Goal: Information Seeking & Learning: Learn about a topic

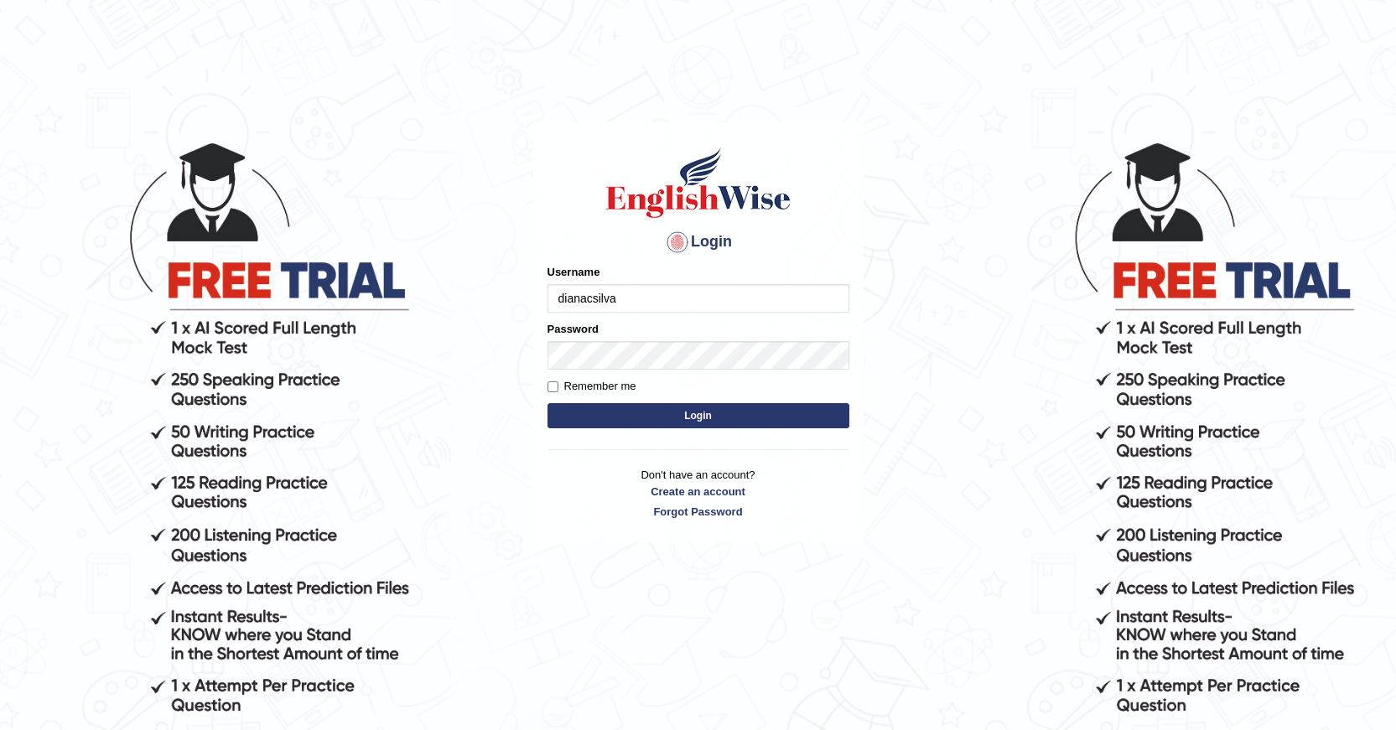
type input "dianacsilva"
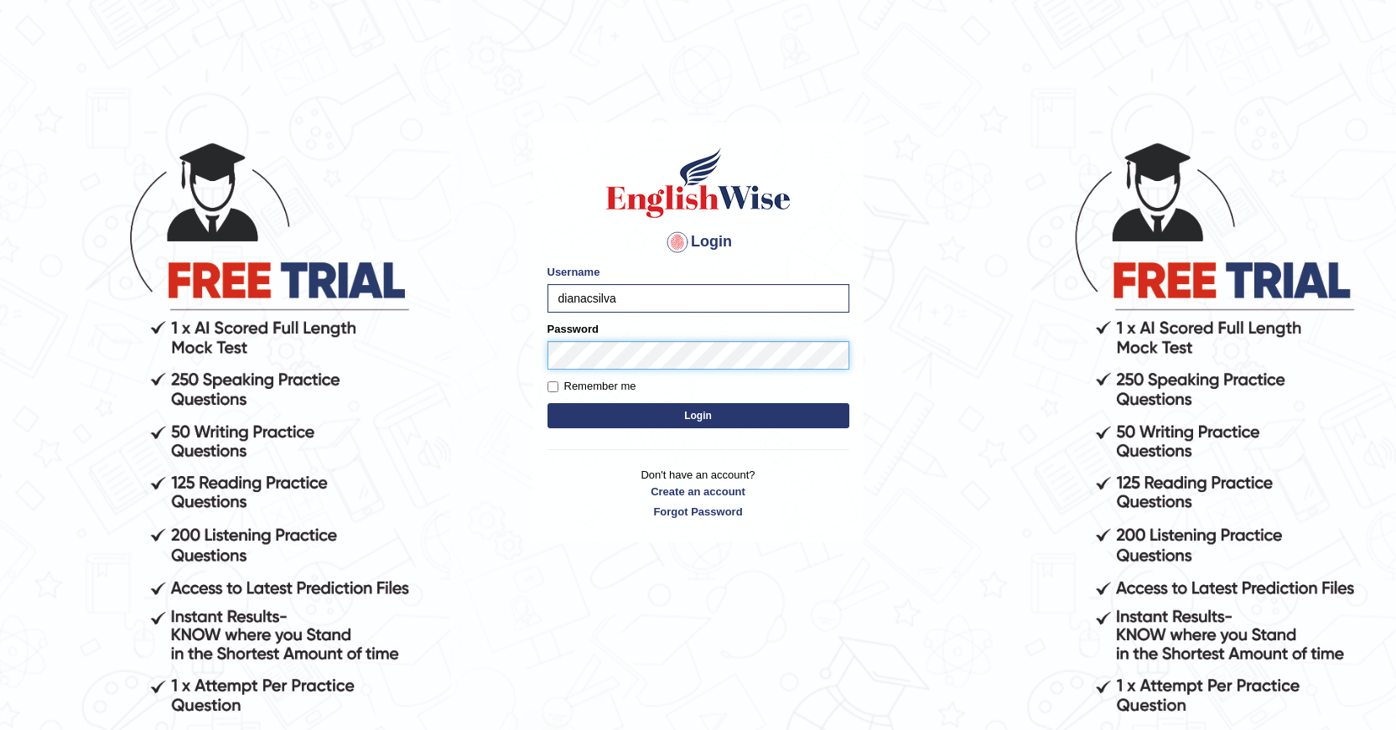
click at [548, 403] on button "Login" at bounding box center [699, 415] width 302 height 25
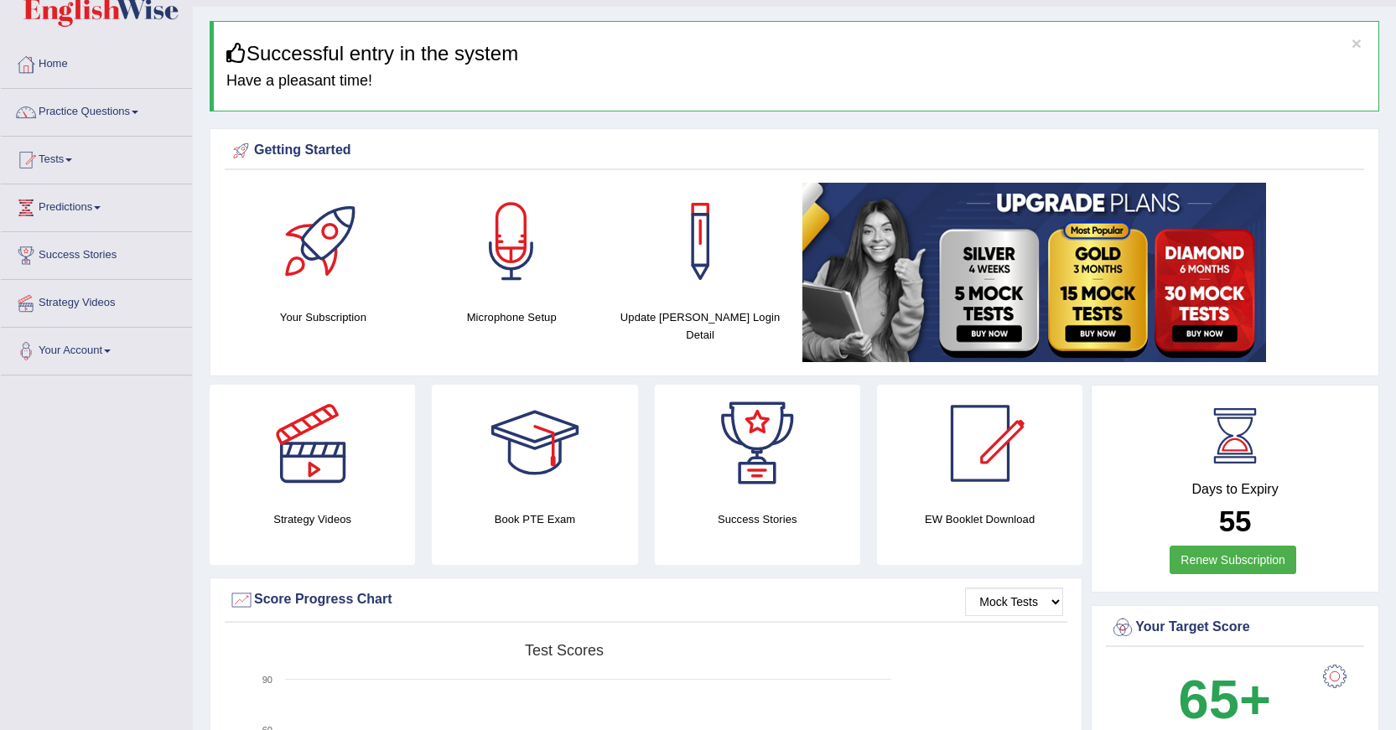
scroll to position [84, 0]
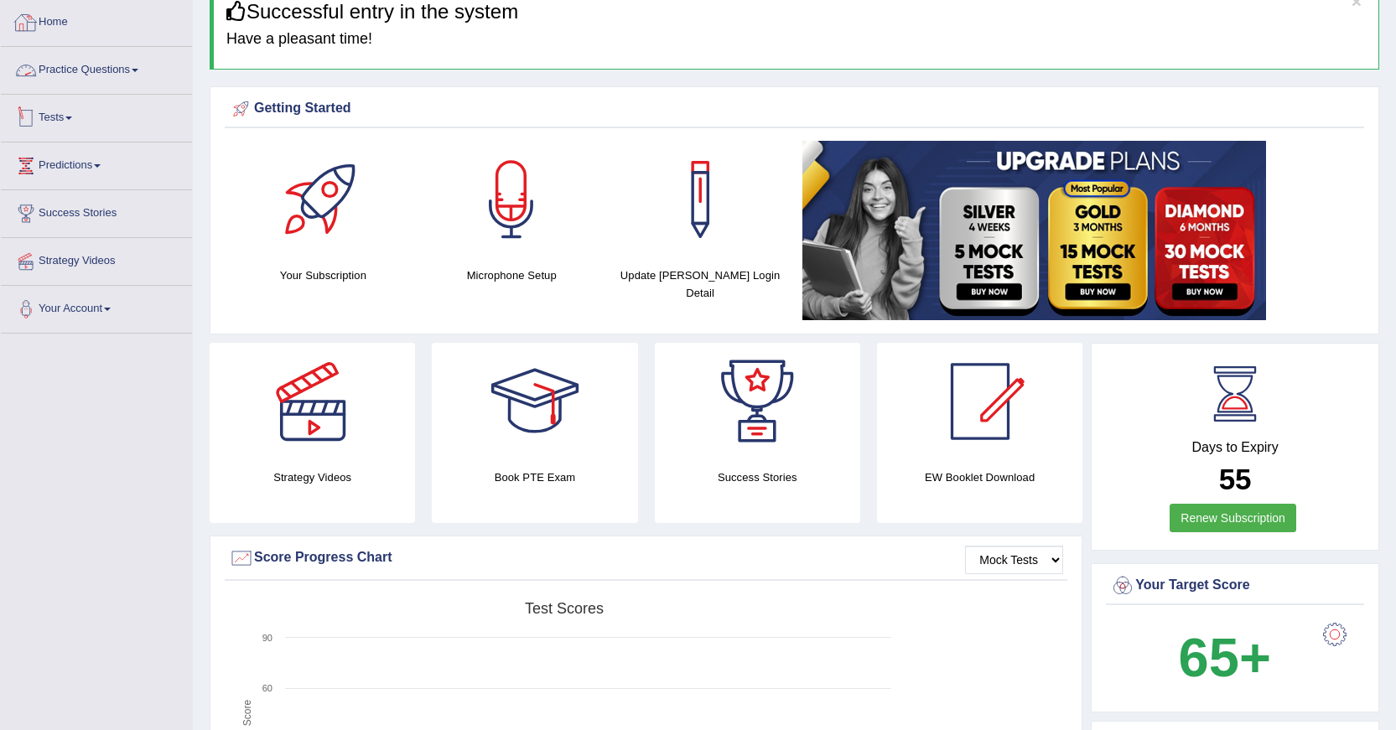
click at [79, 66] on link "Practice Questions" at bounding box center [96, 68] width 191 height 42
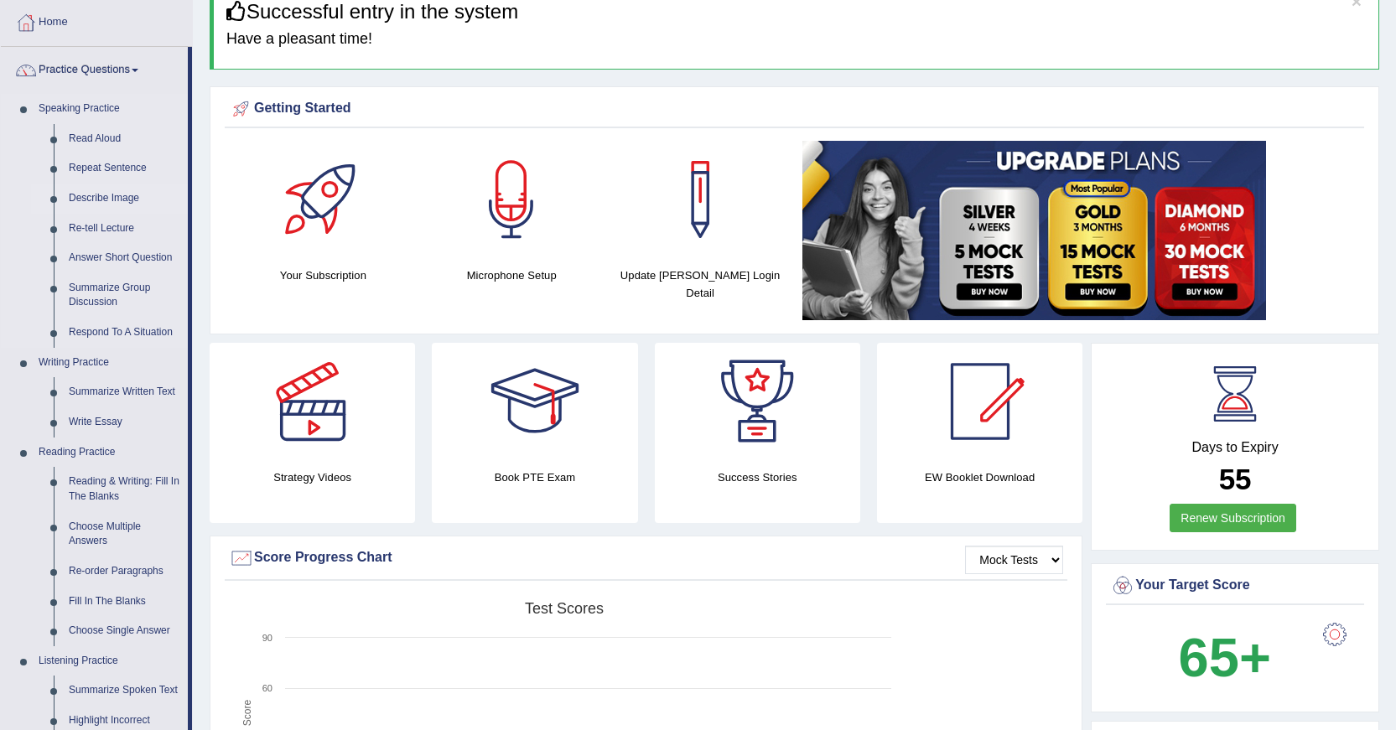
click at [102, 195] on link "Describe Image" at bounding box center [124, 199] width 127 height 30
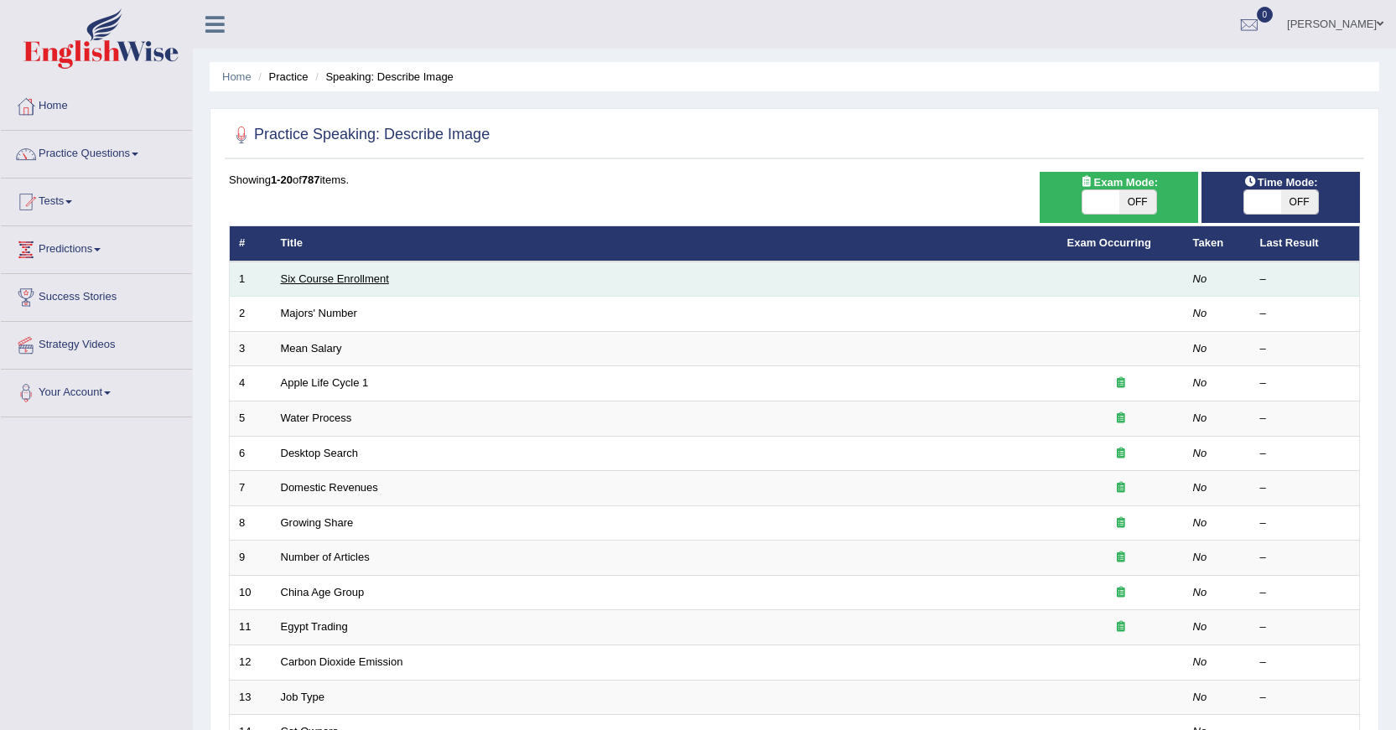
click at [366, 274] on link "Six Course Enrollment" at bounding box center [335, 278] width 108 height 13
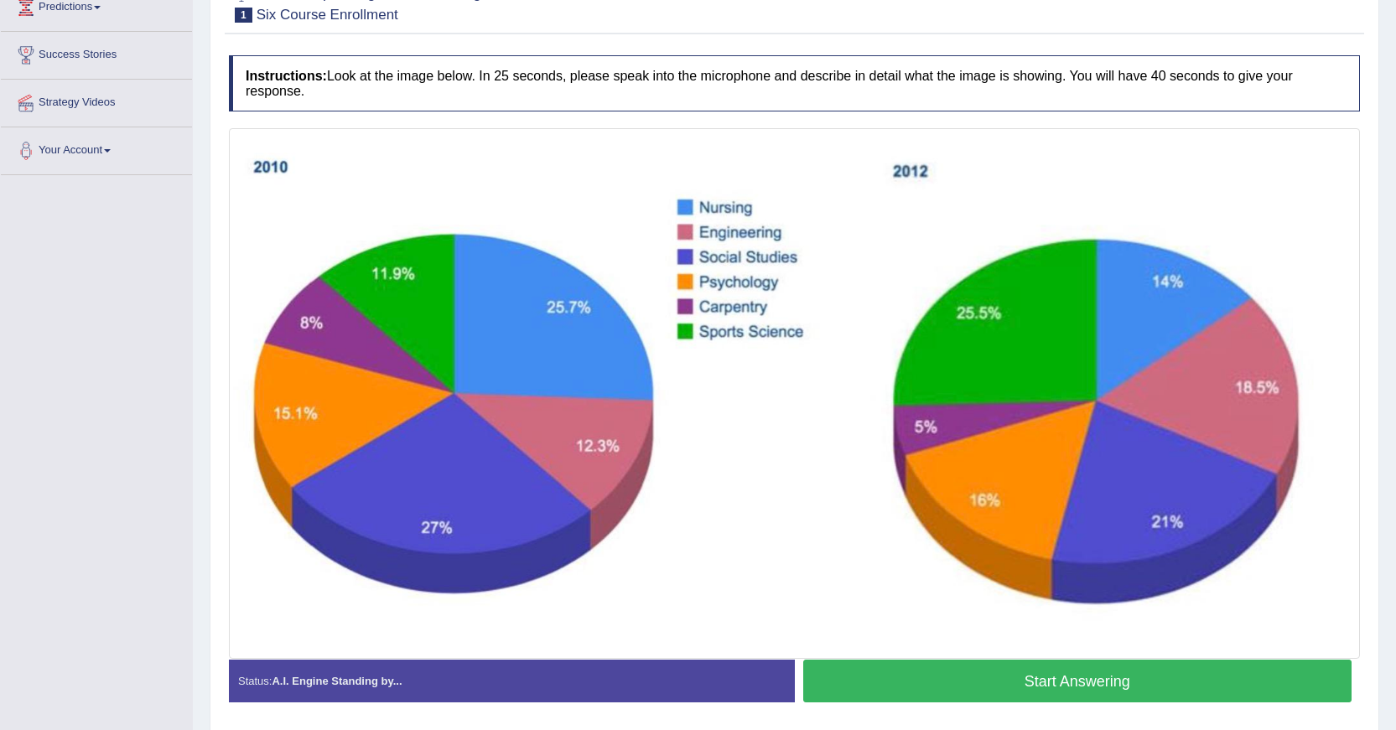
scroll to position [252, 0]
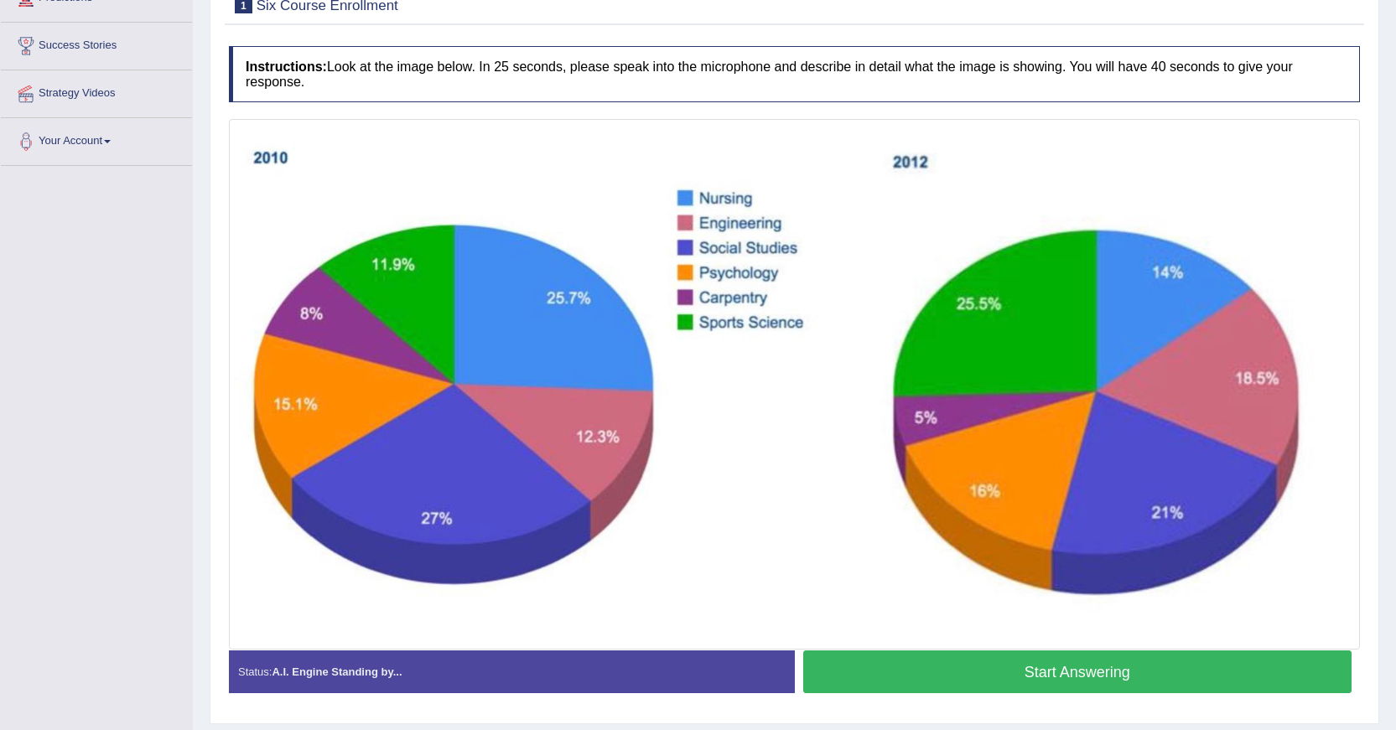
click at [1064, 659] on button "Start Answering" at bounding box center [1077, 672] width 549 height 43
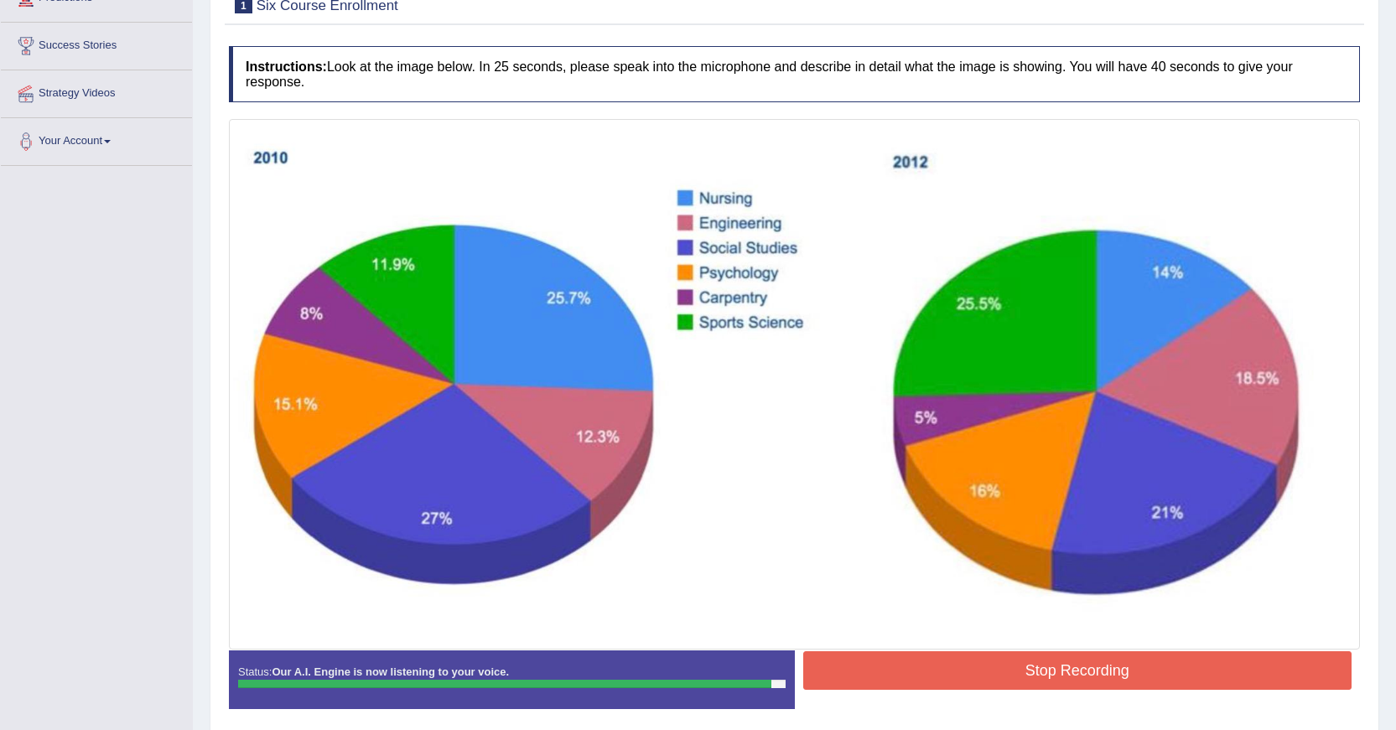
click at [1047, 668] on button "Stop Recording" at bounding box center [1077, 670] width 549 height 39
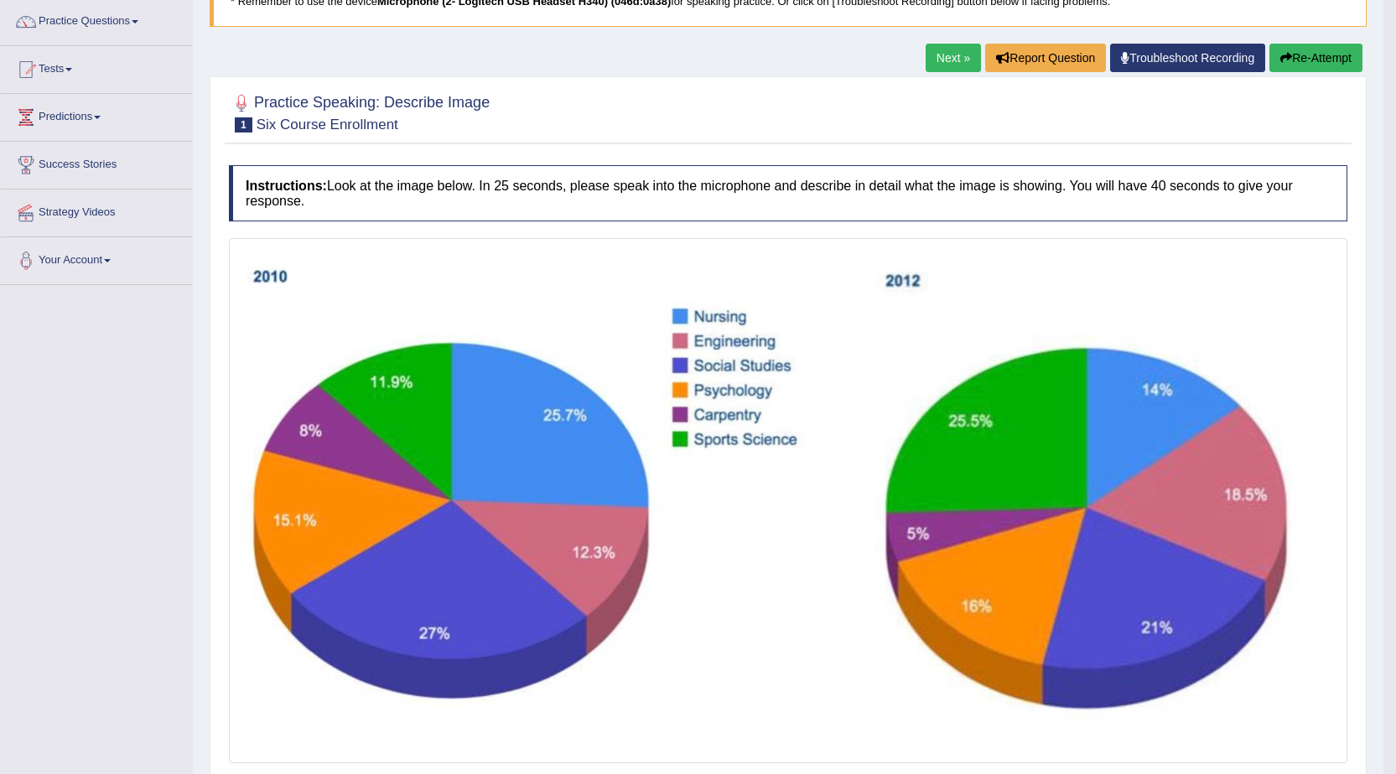
scroll to position [103, 0]
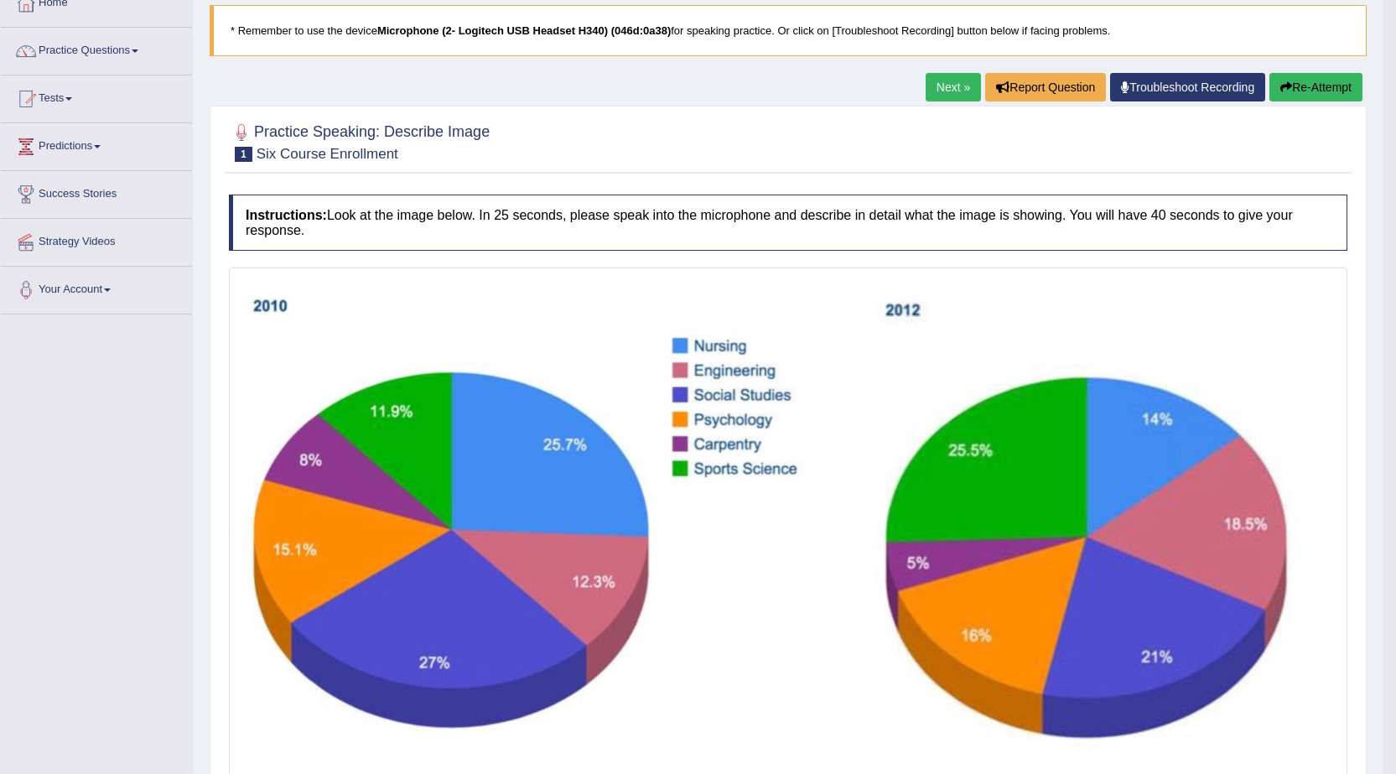
click at [1280, 87] on icon "button" at bounding box center [1286, 87] width 12 height 12
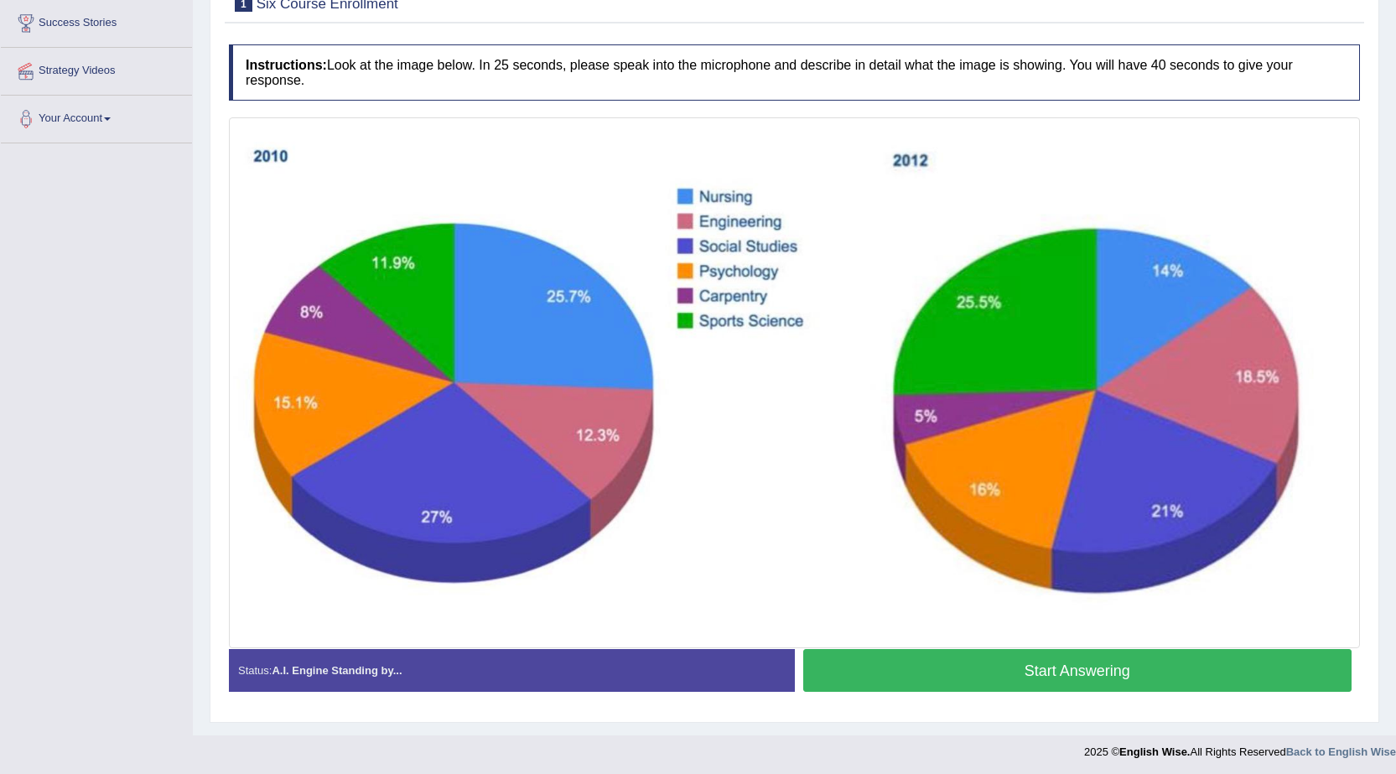
scroll to position [278, 0]
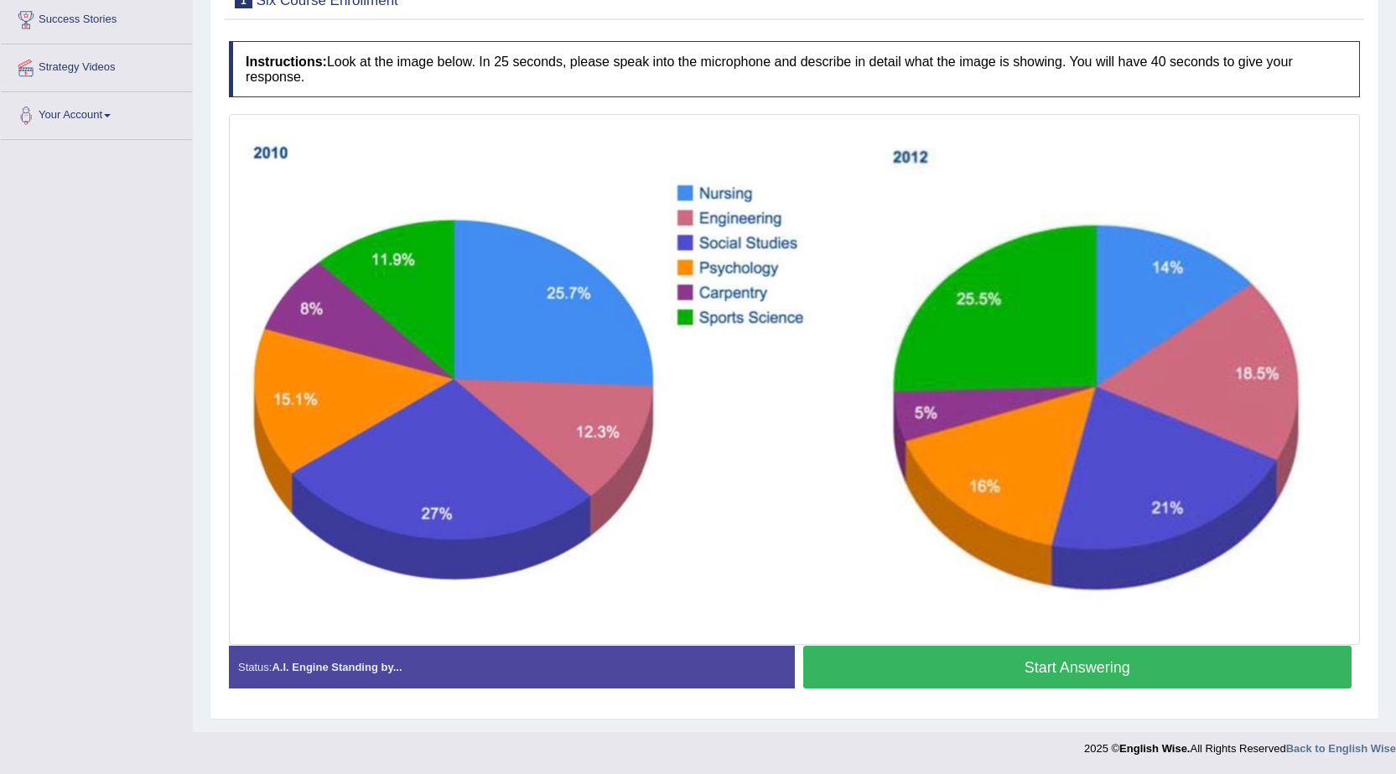
click at [937, 676] on button "Start Answering" at bounding box center [1077, 667] width 549 height 43
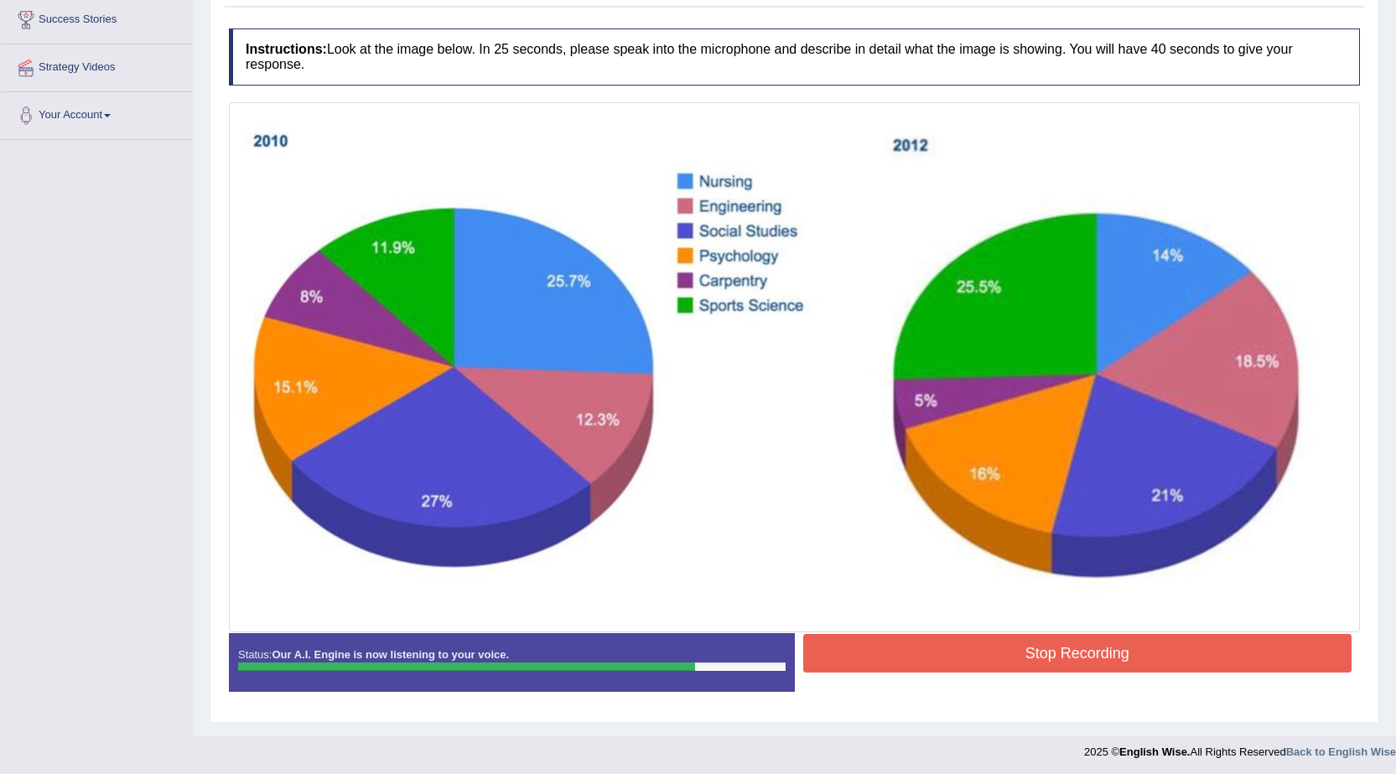
scroll to position [281, 0]
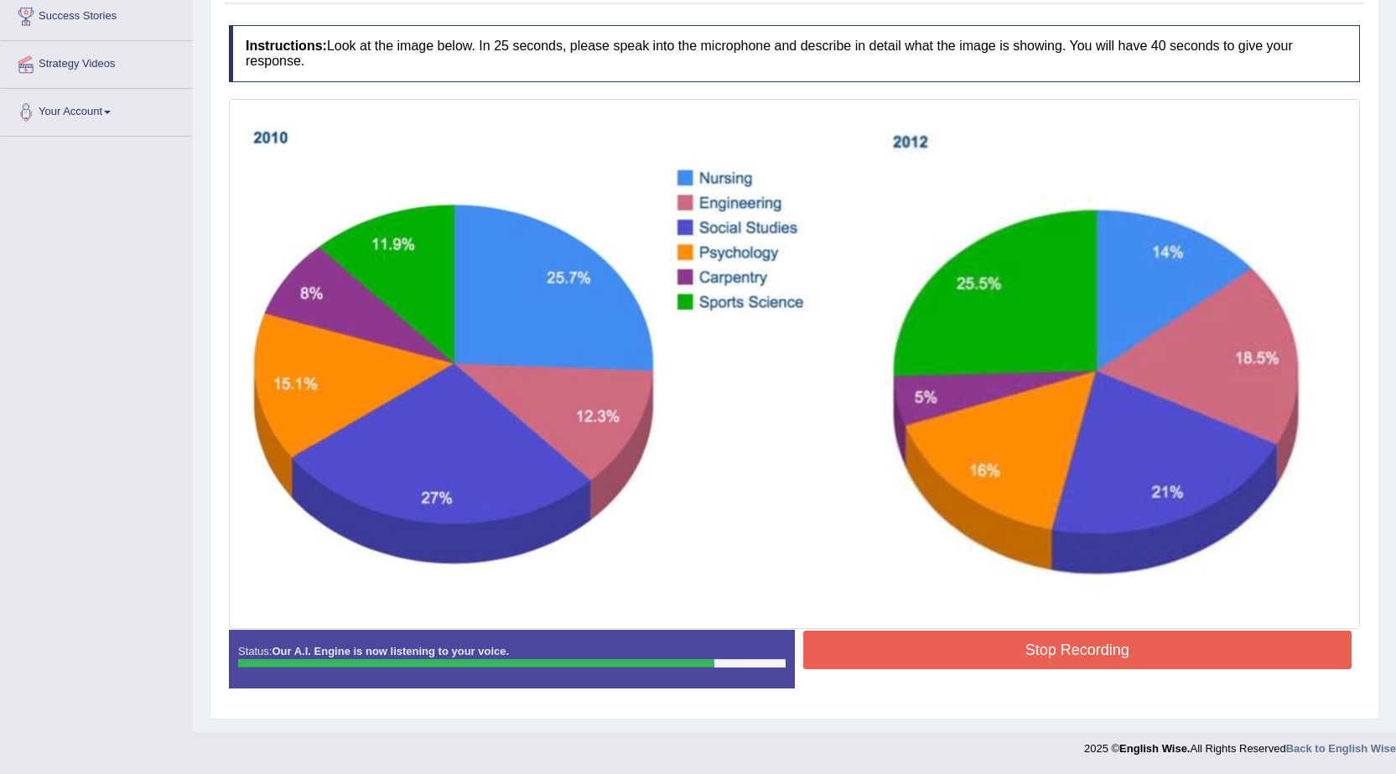
click at [859, 660] on button "Stop Recording" at bounding box center [1077, 650] width 549 height 39
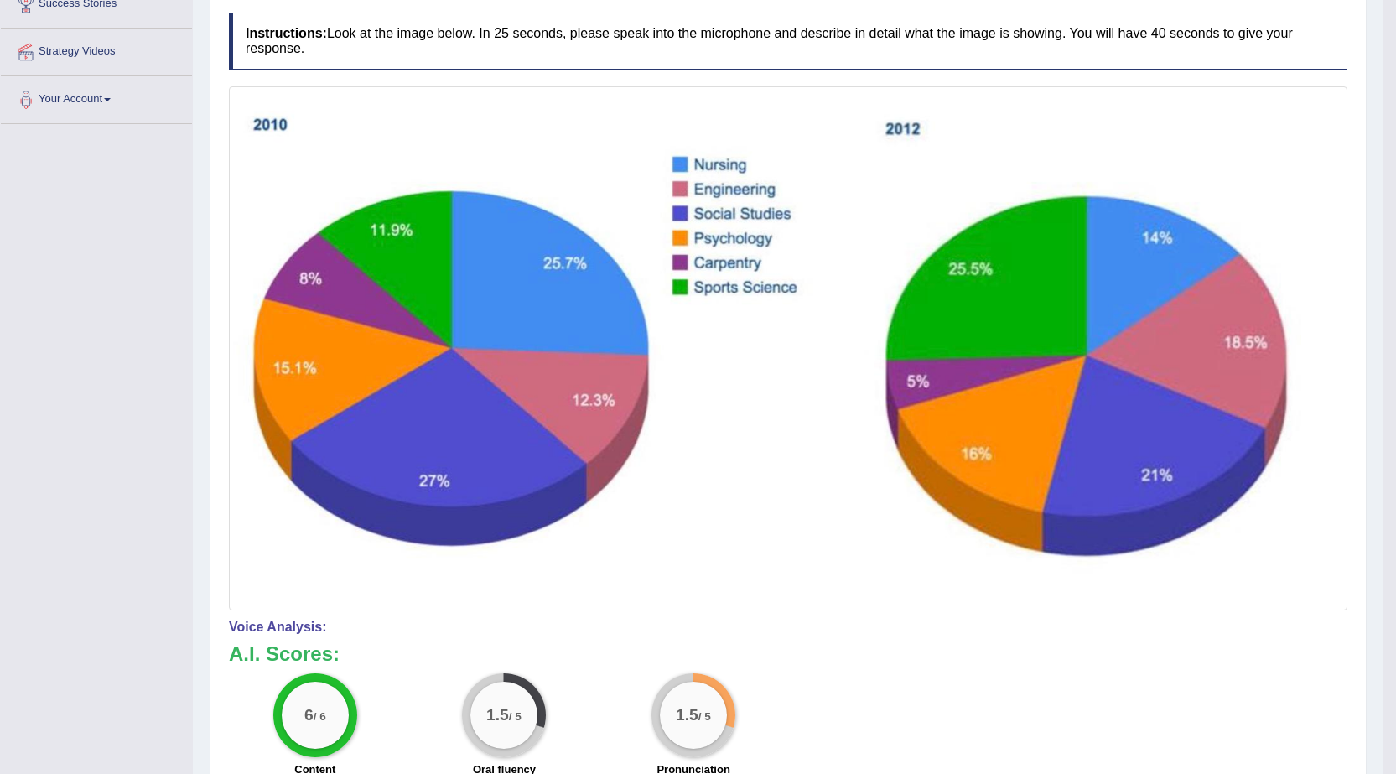
scroll to position [335, 0]
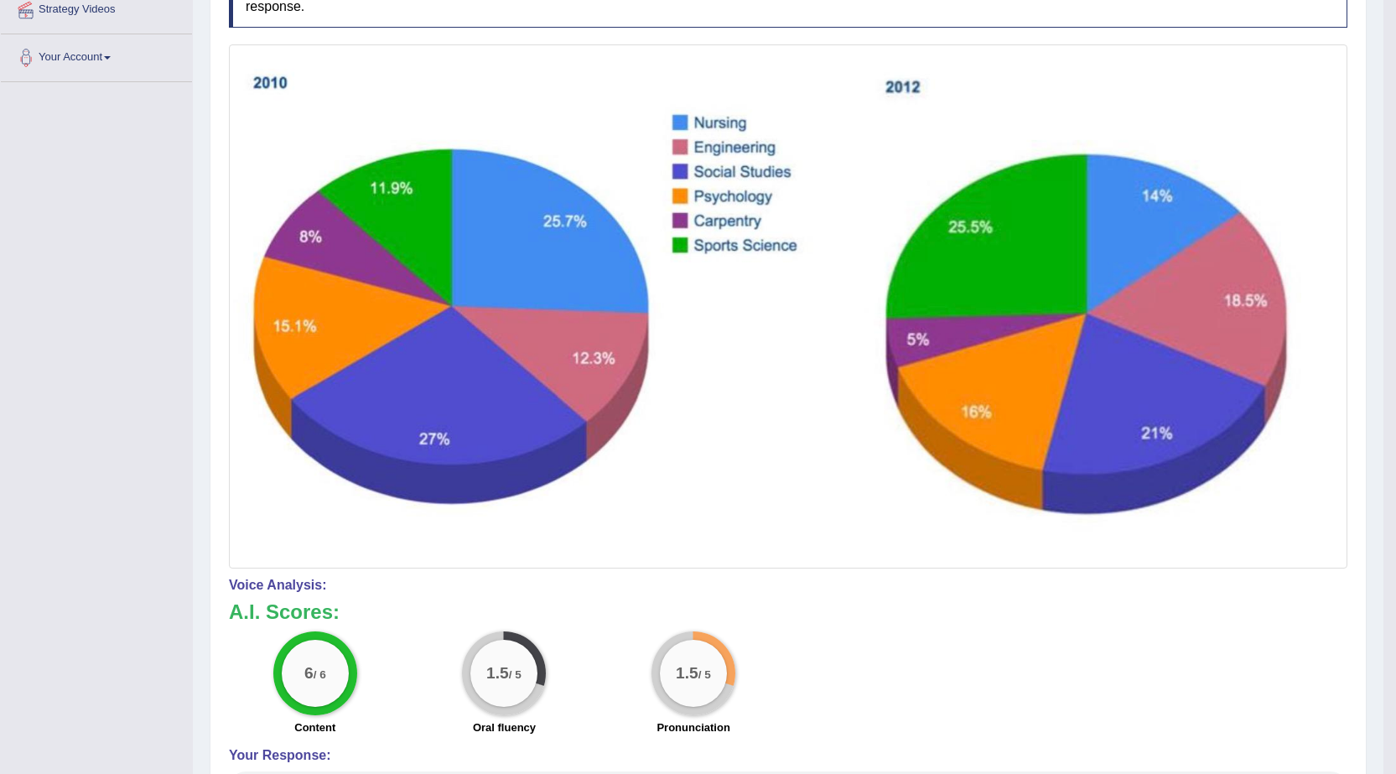
click at [1135, 574] on div "Instructions: Look at the image below. In 25 seconds, please speak into the mic…" at bounding box center [788, 475] width 1127 height 1027
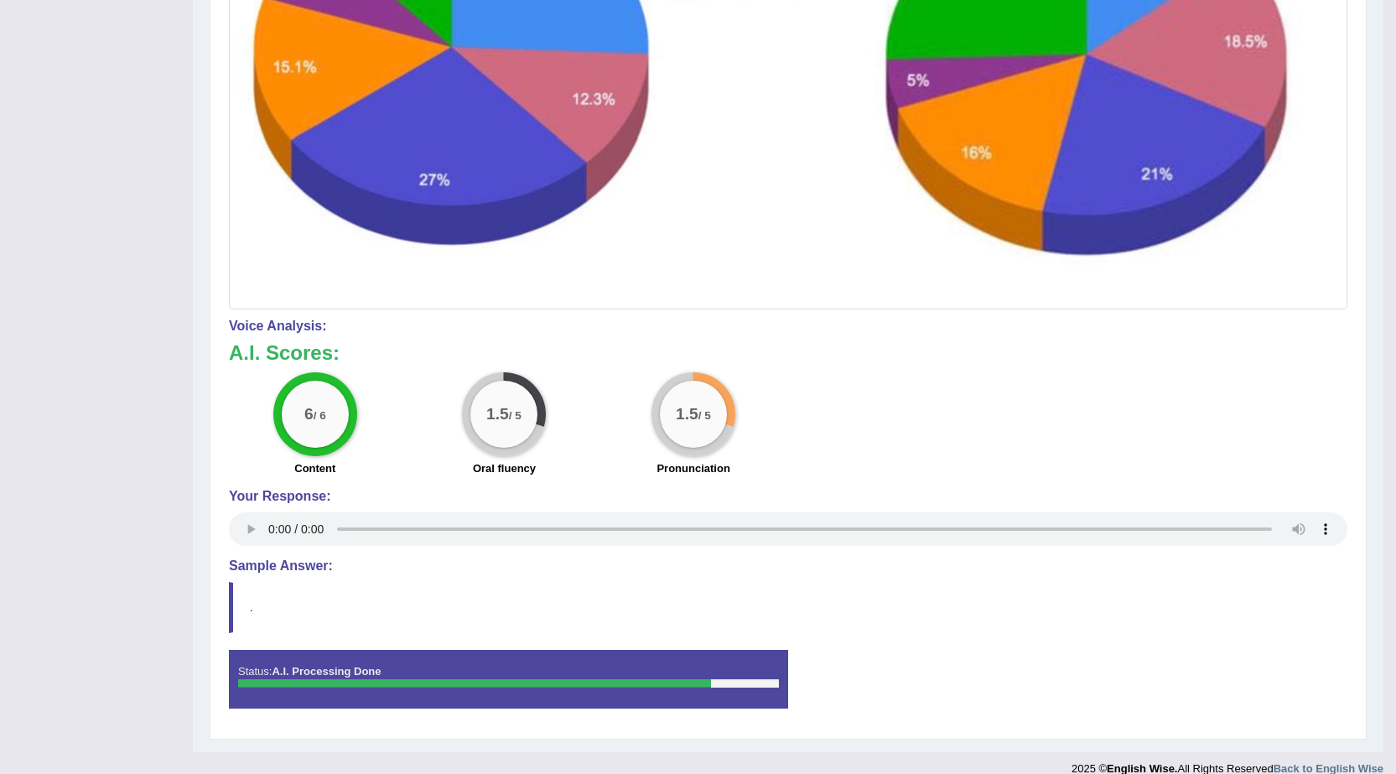
scroll to position [615, 0]
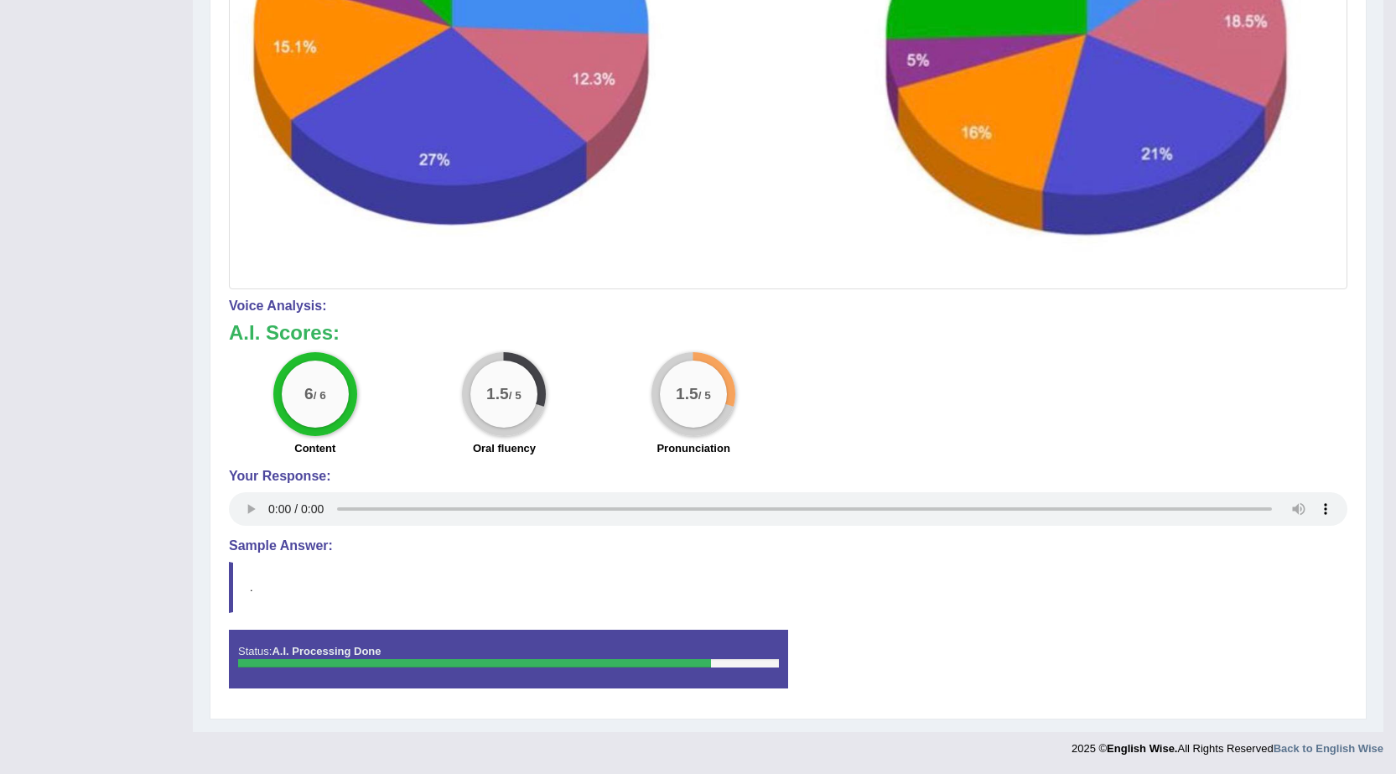
drag, startPoint x: 1165, startPoint y: 588, endPoint x: 1150, endPoint y: 589, distance: 15.2
click at [1165, 588] on blockquote "." at bounding box center [788, 587] width 1118 height 51
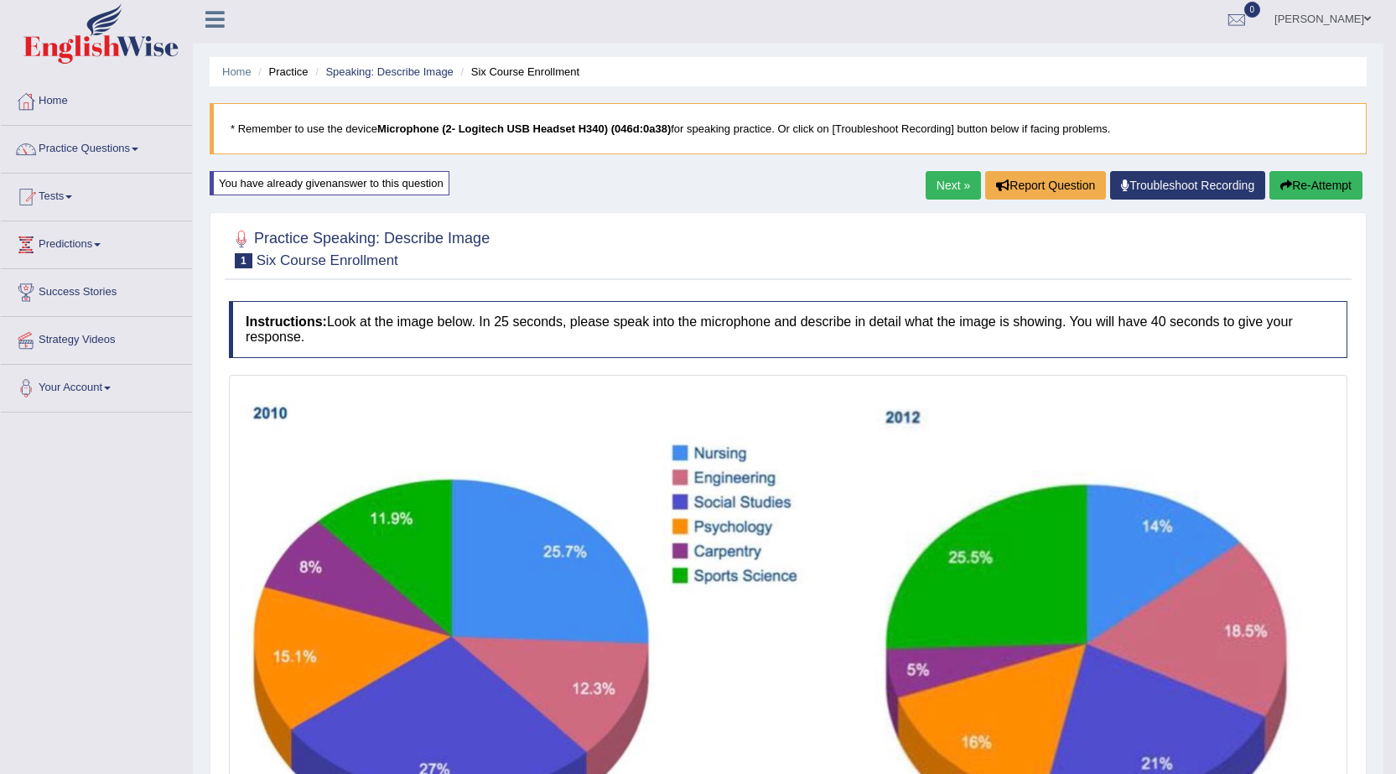
scroll to position [0, 0]
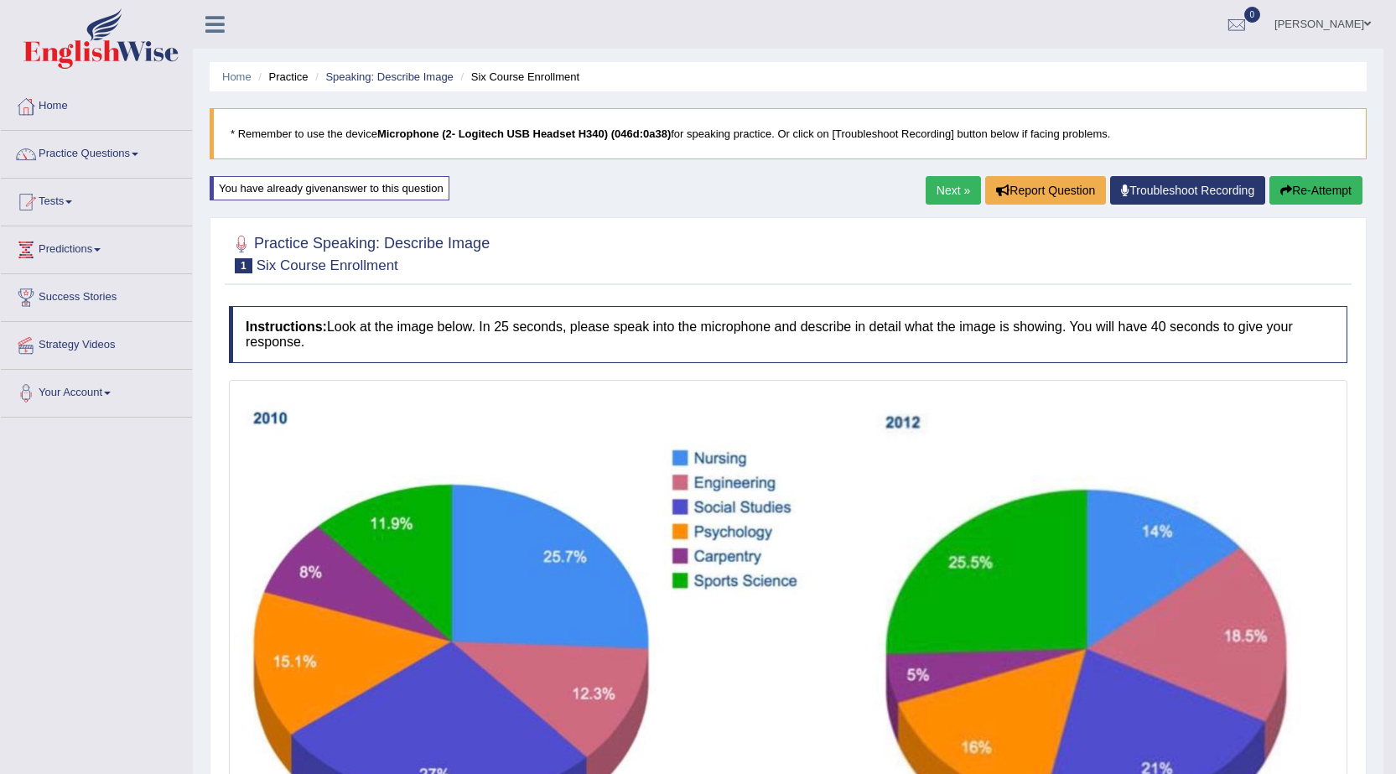
click at [1296, 184] on button "Re-Attempt" at bounding box center [1315, 190] width 93 height 29
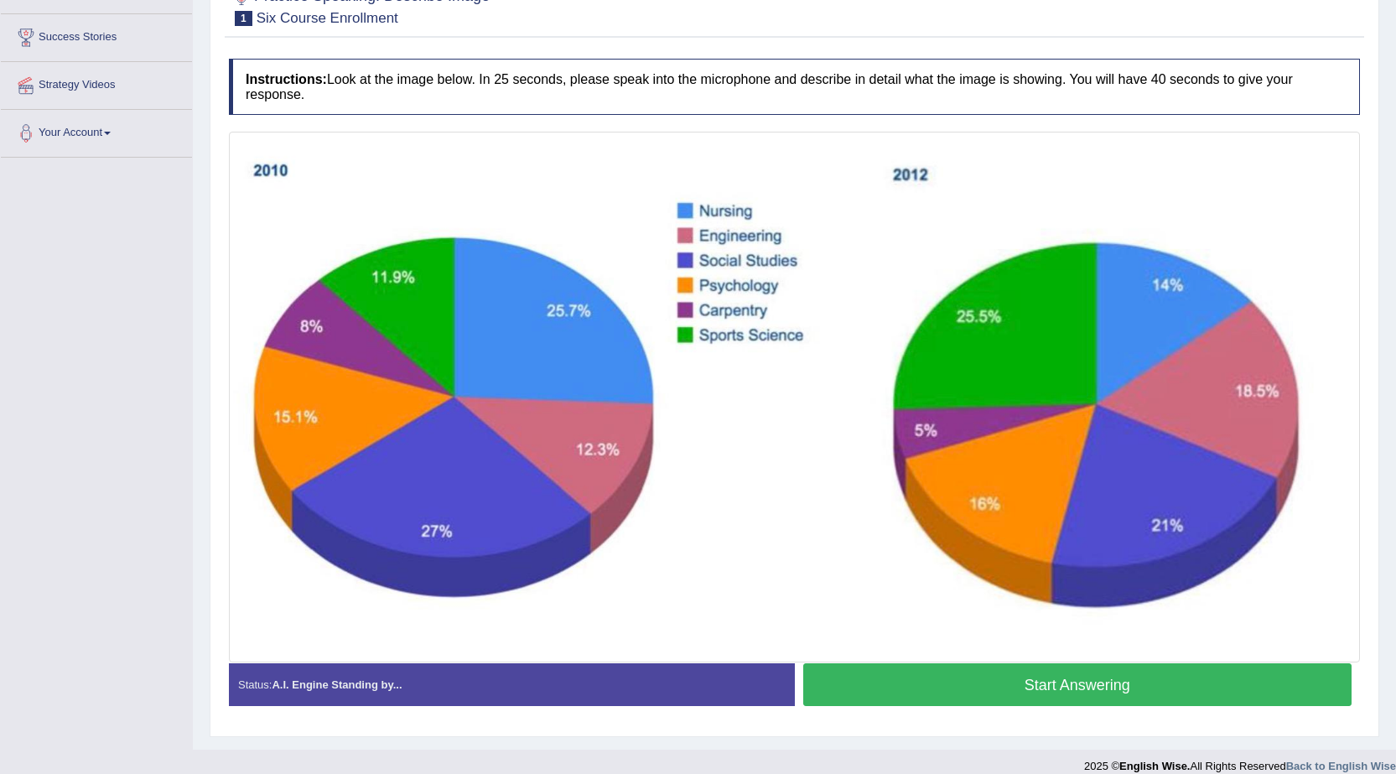
scroll to position [278, 0]
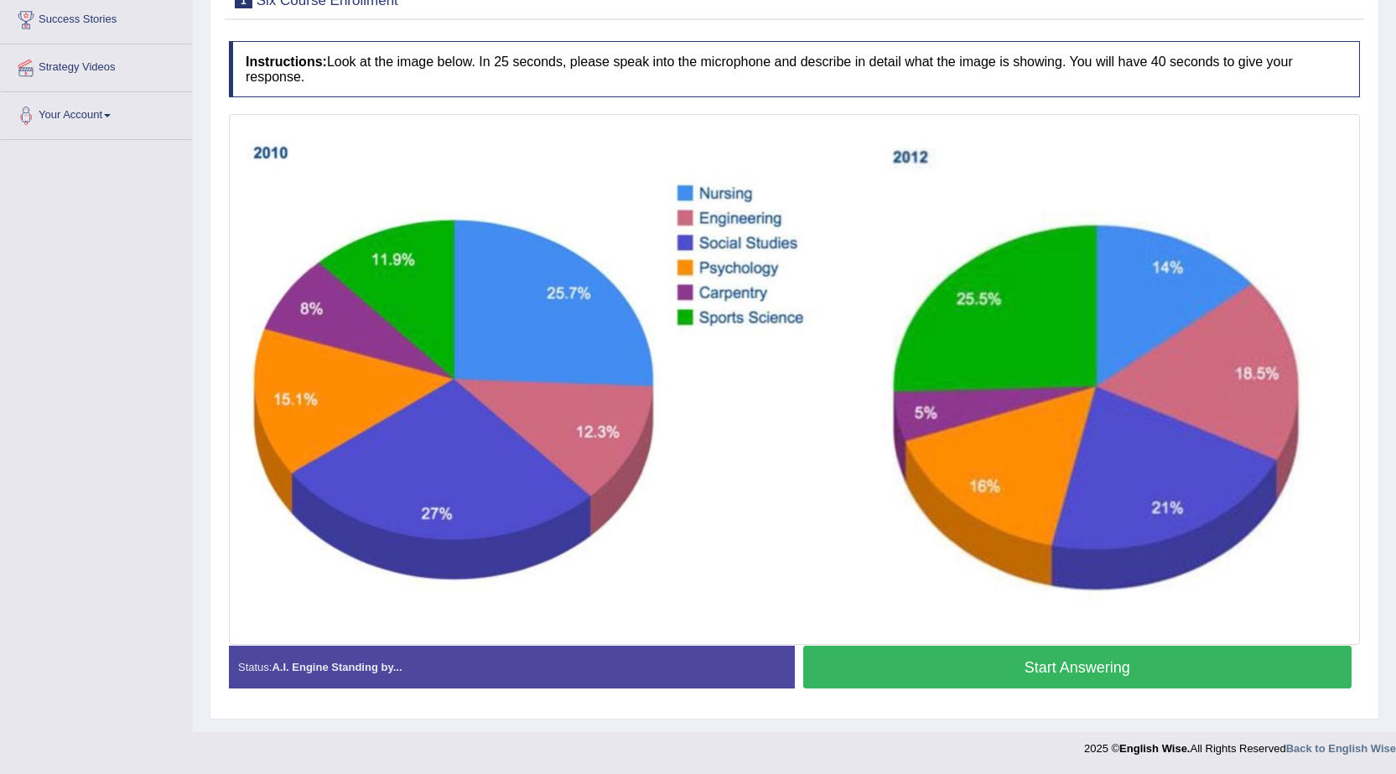
click at [933, 656] on button "Start Answering" at bounding box center [1077, 667] width 549 height 43
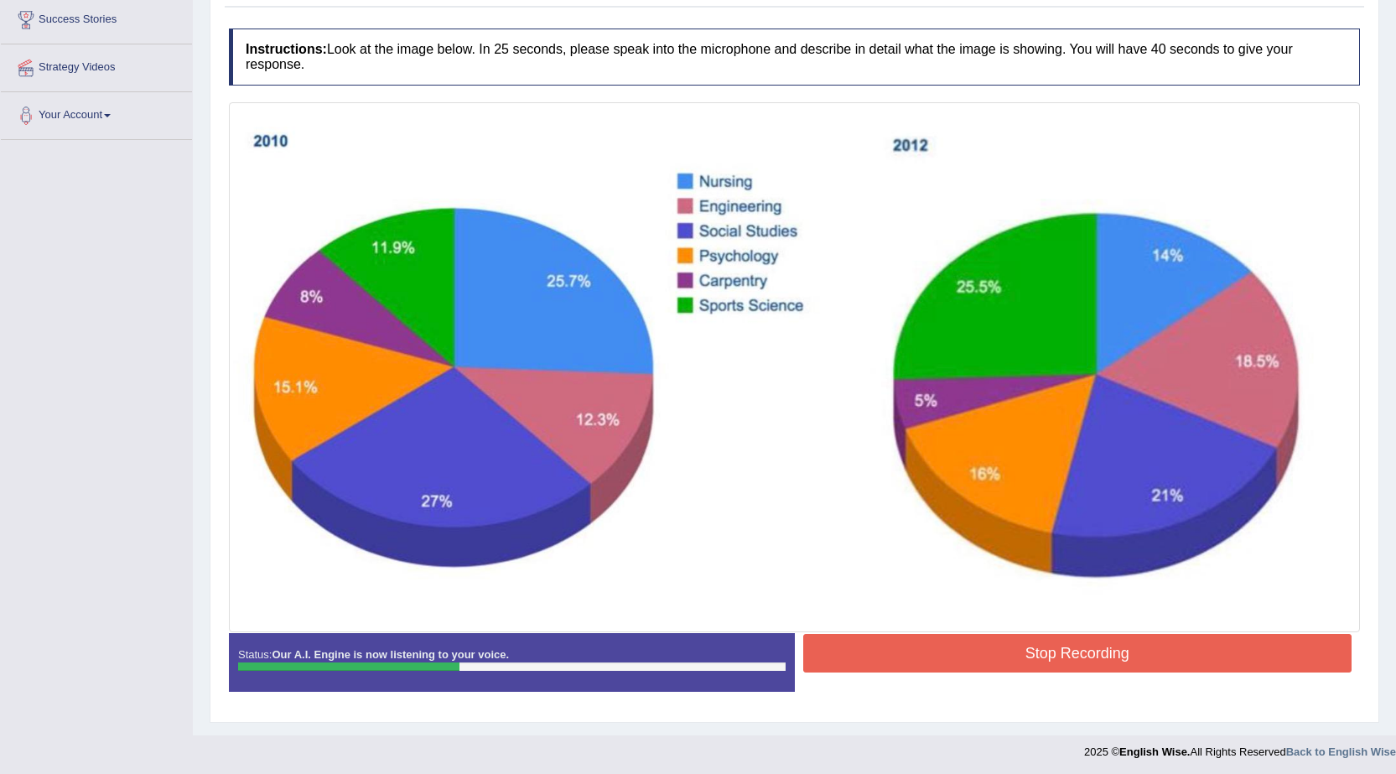
scroll to position [281, 0]
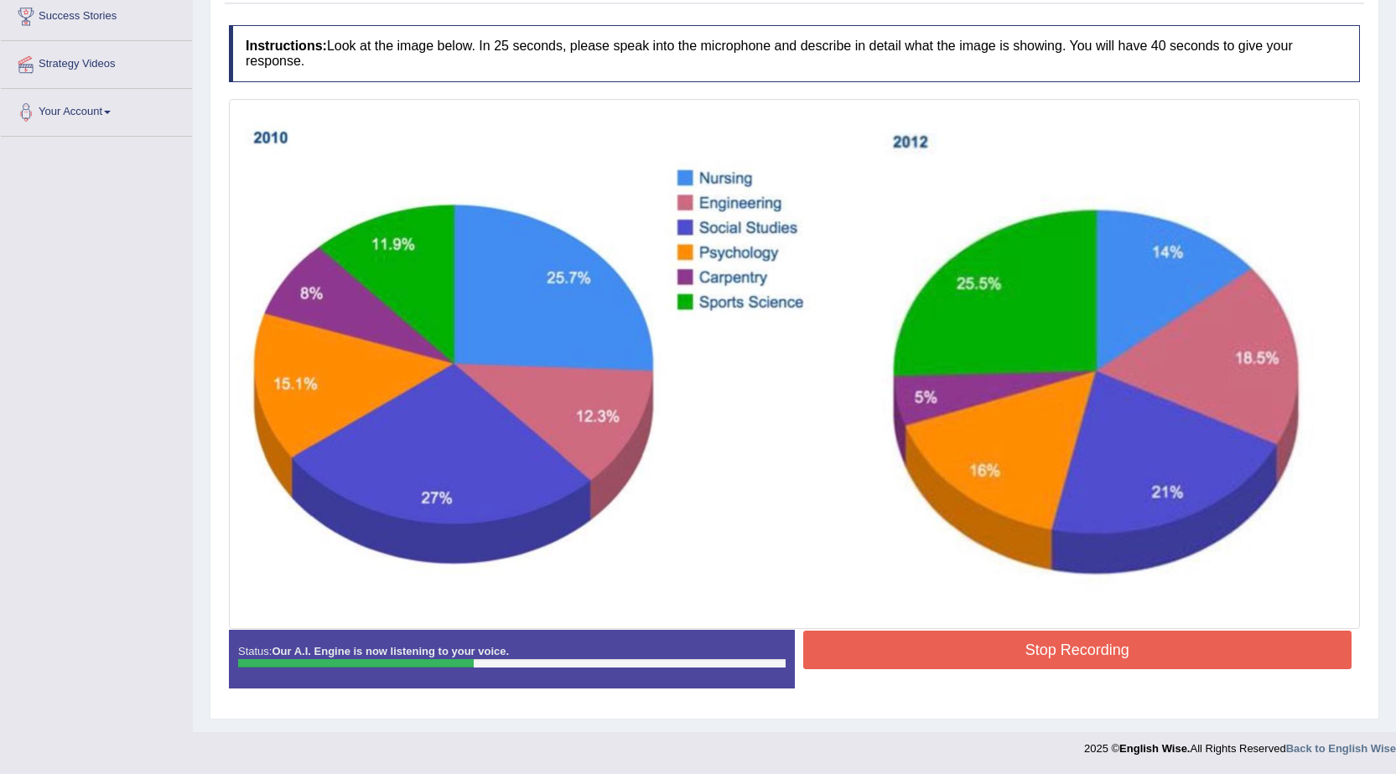
click at [990, 637] on button "Stop Recording" at bounding box center [1077, 650] width 549 height 39
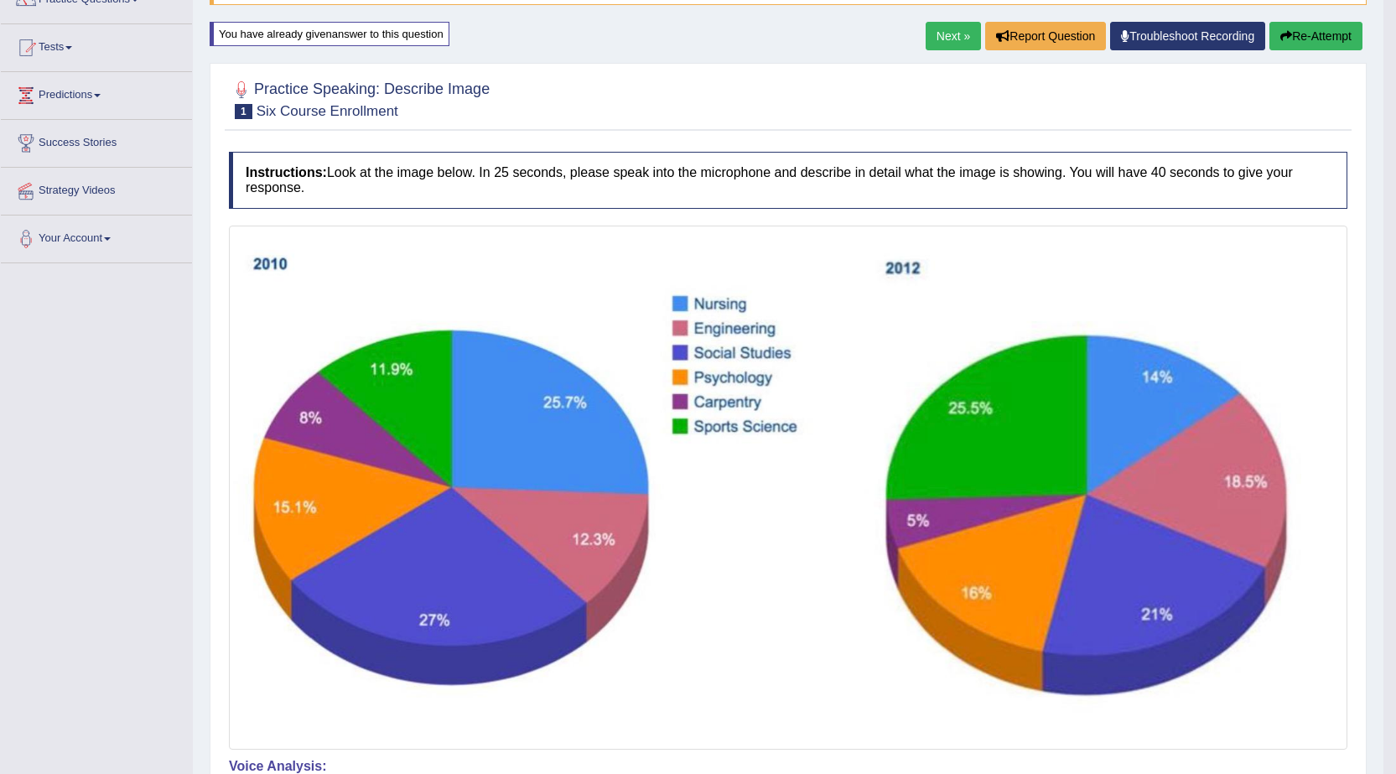
scroll to position [0, 0]
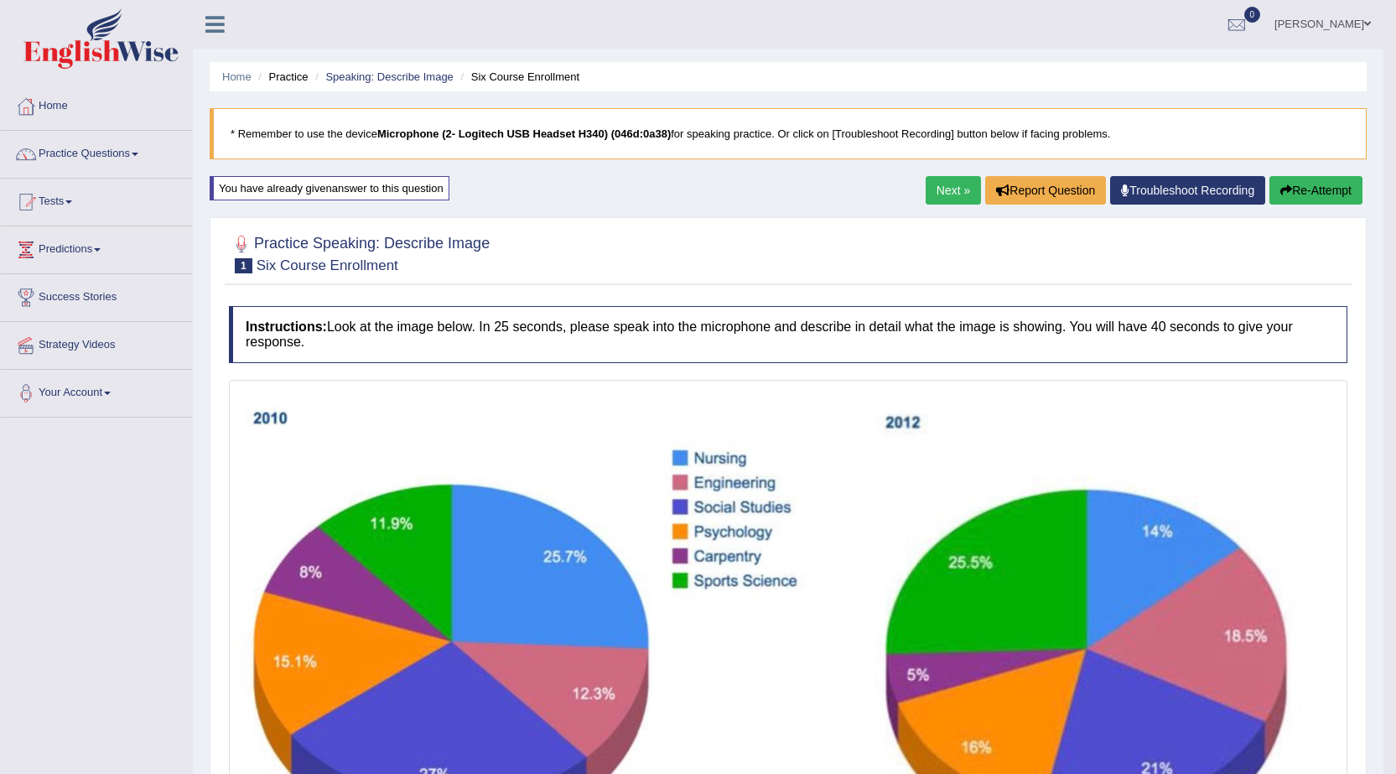
click at [1295, 187] on button "Re-Attempt" at bounding box center [1315, 190] width 93 height 29
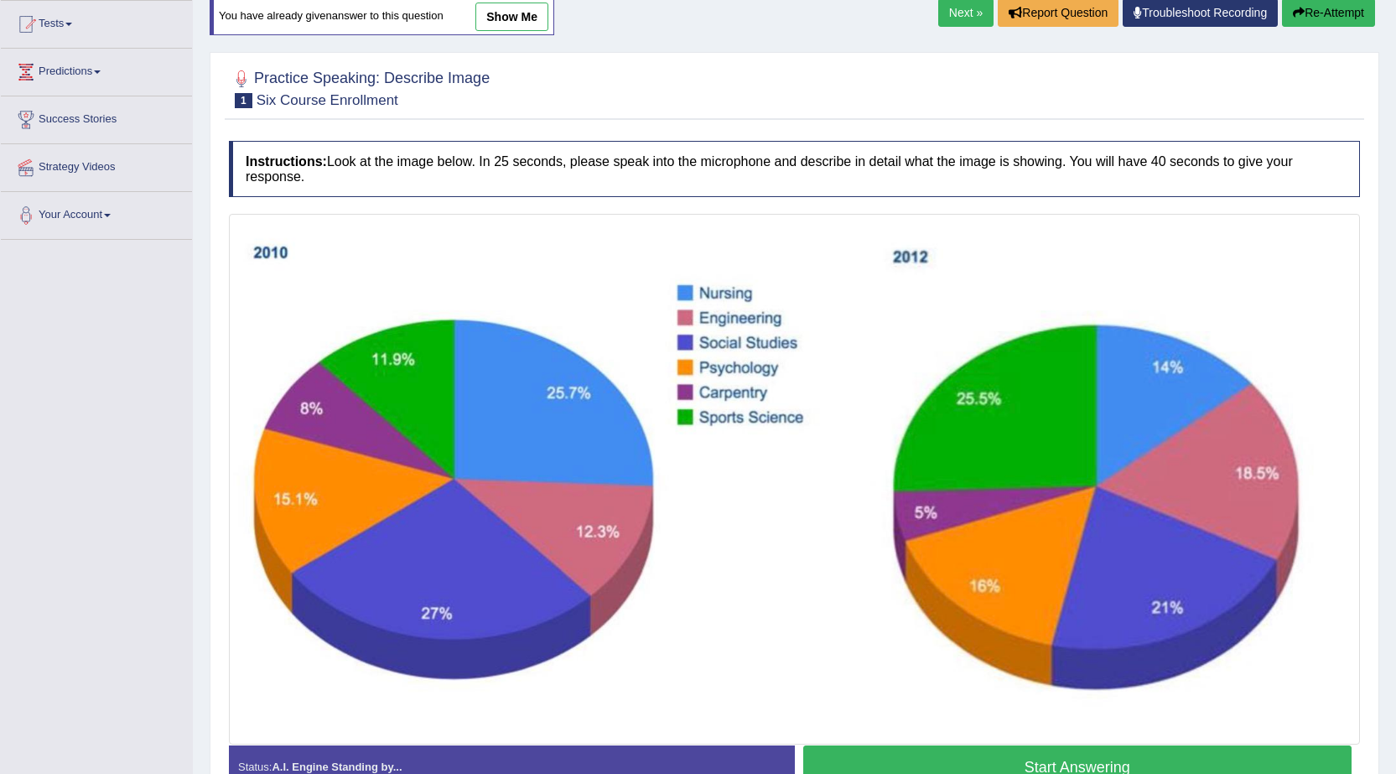
scroll to position [278, 0]
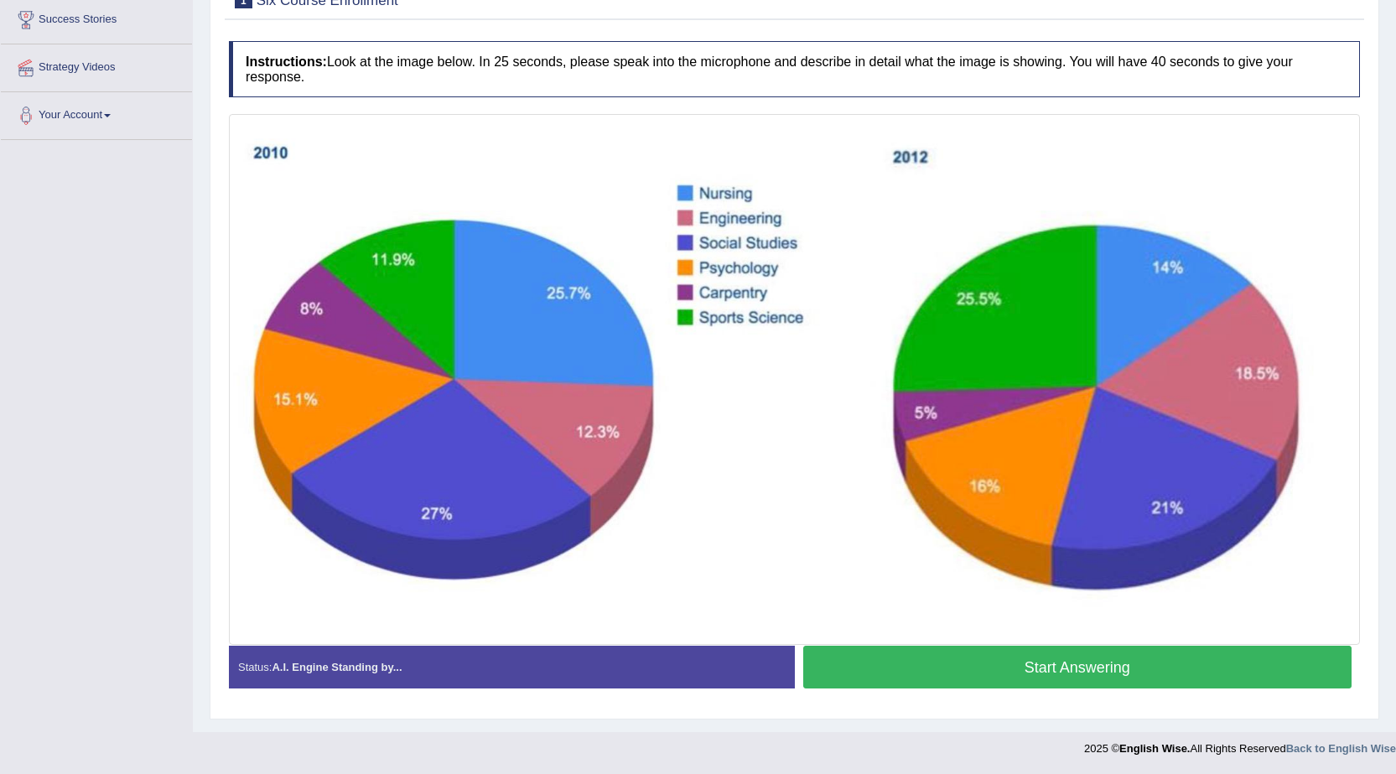
click at [910, 665] on button "Start Answering" at bounding box center [1077, 667] width 549 height 43
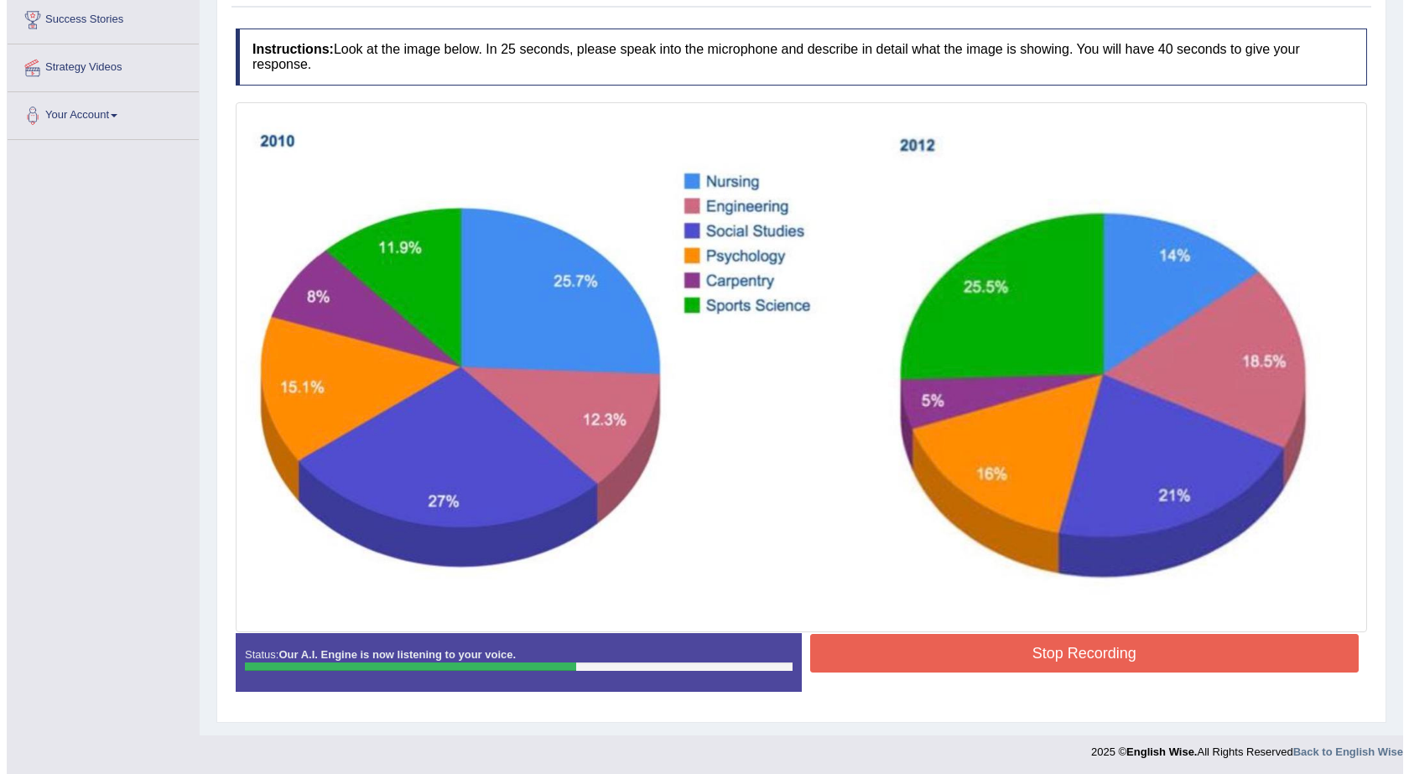
scroll to position [281, 0]
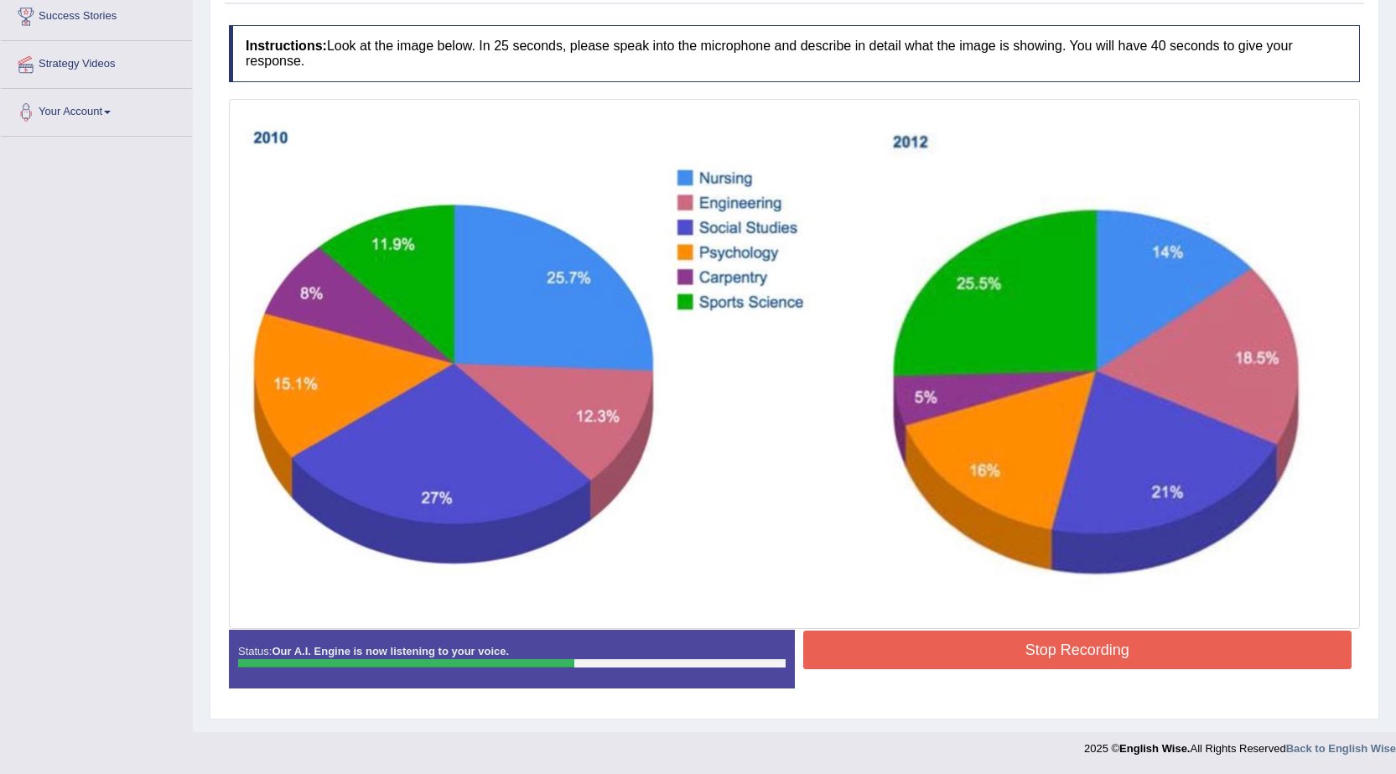
click at [911, 654] on button "Stop Recording" at bounding box center [1077, 650] width 549 height 39
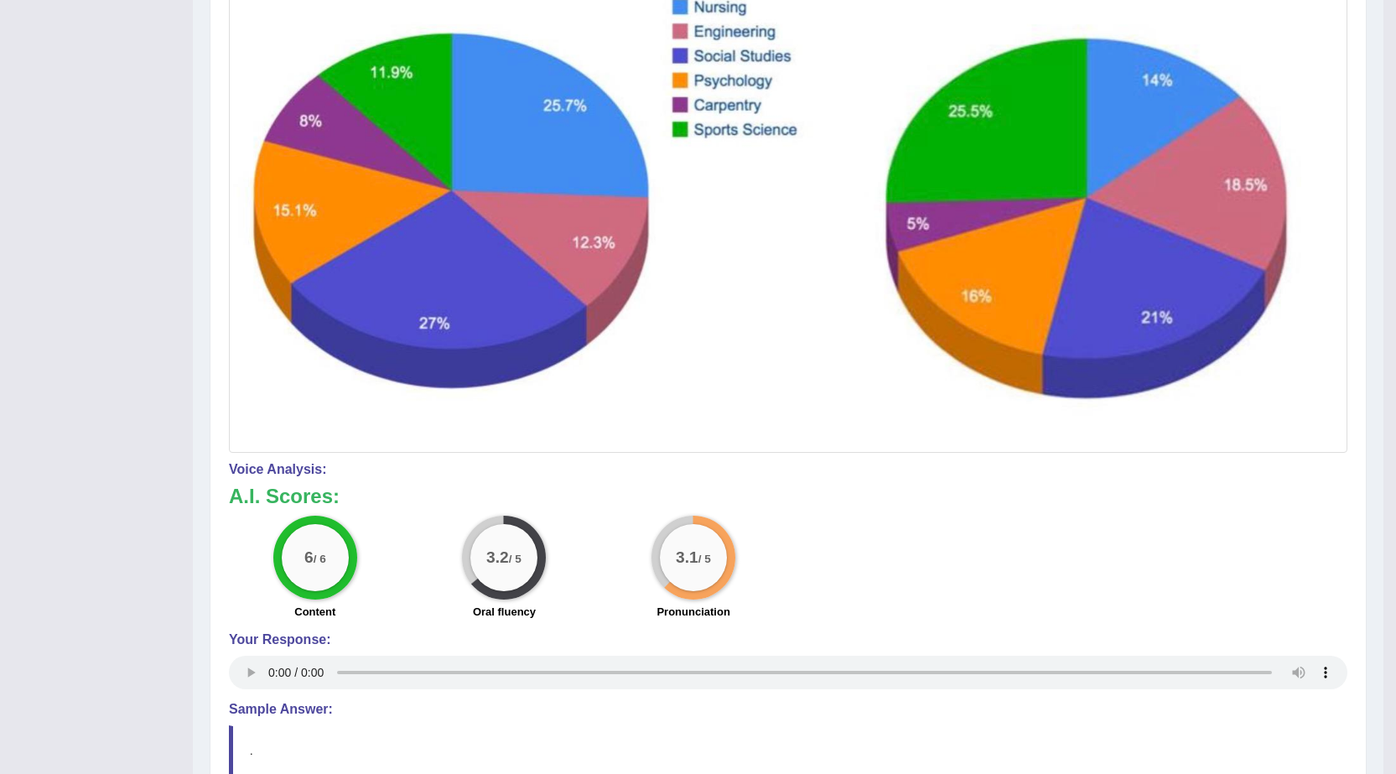
scroll to position [28, 0]
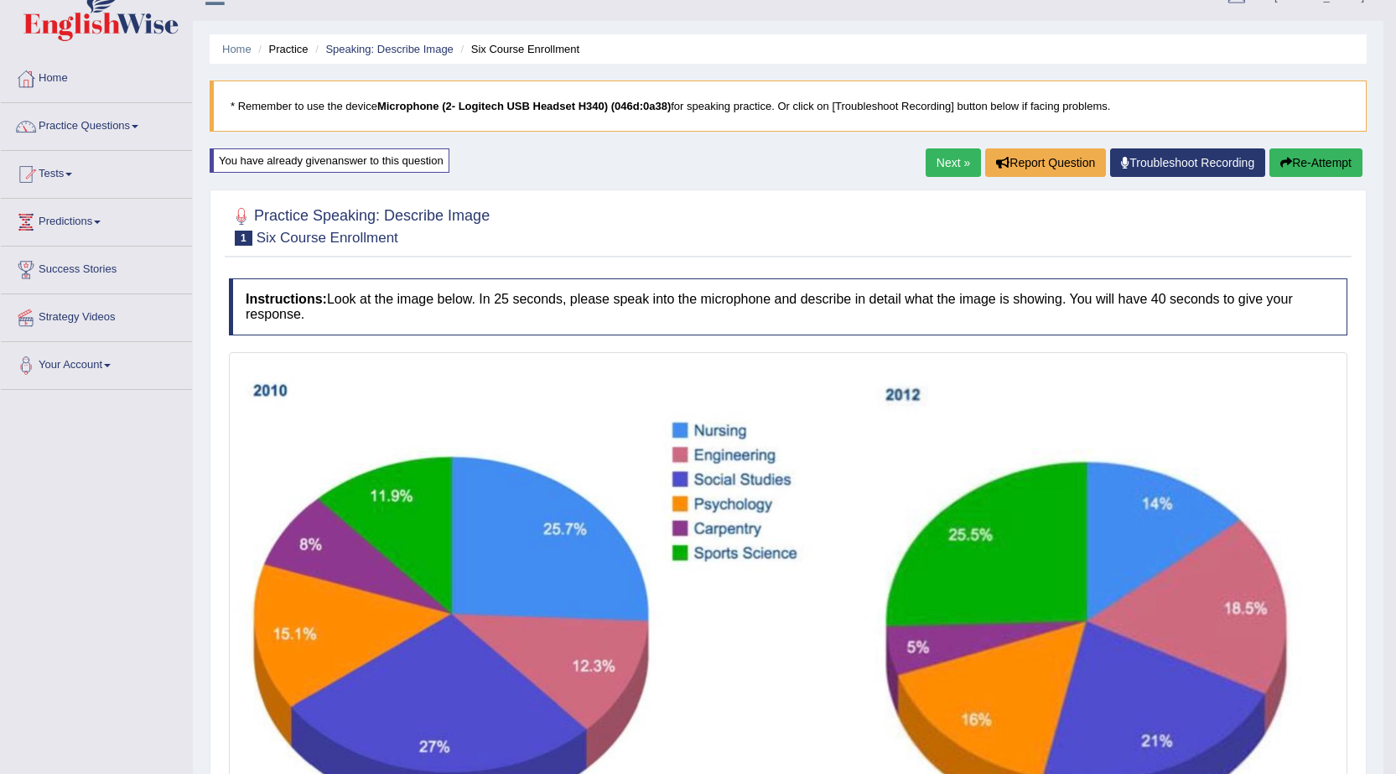
click at [1279, 174] on button "Re-Attempt" at bounding box center [1315, 162] width 93 height 29
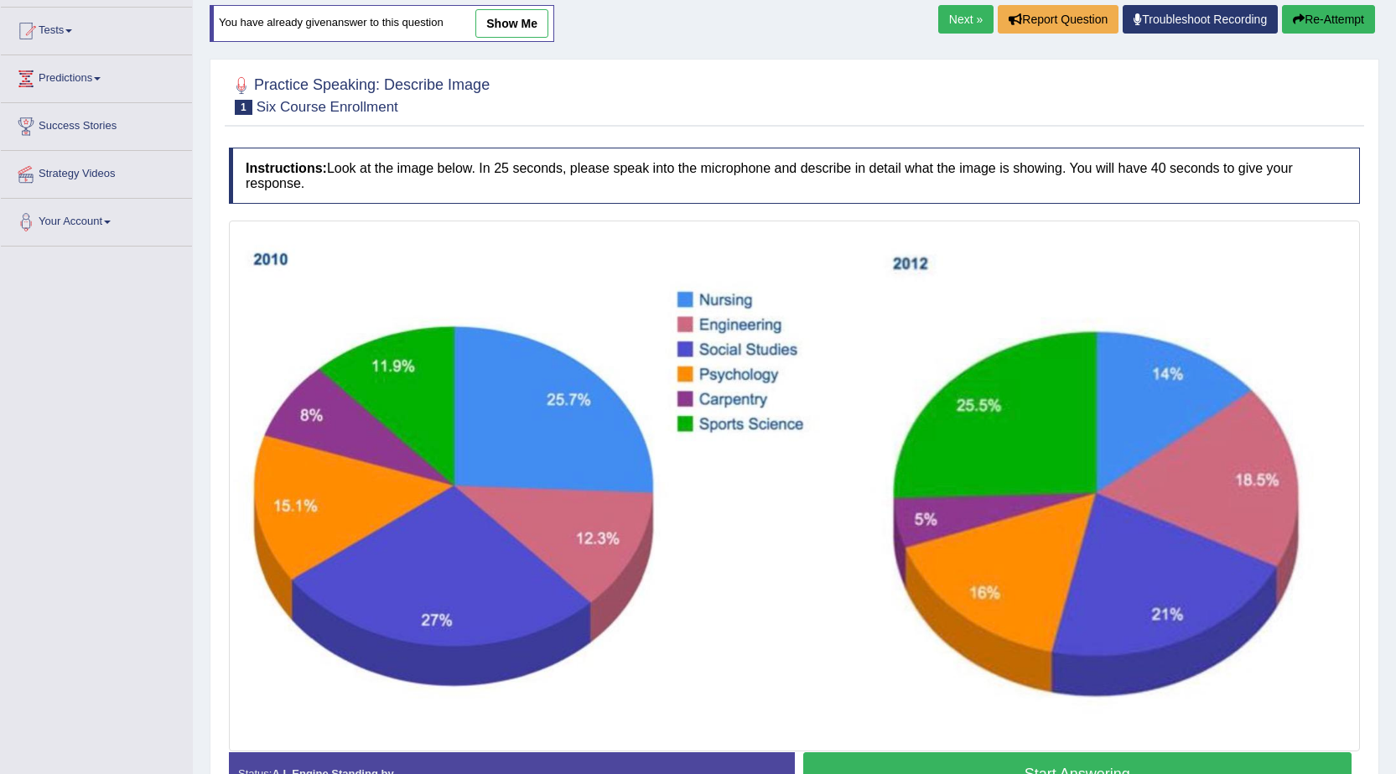
scroll to position [195, 0]
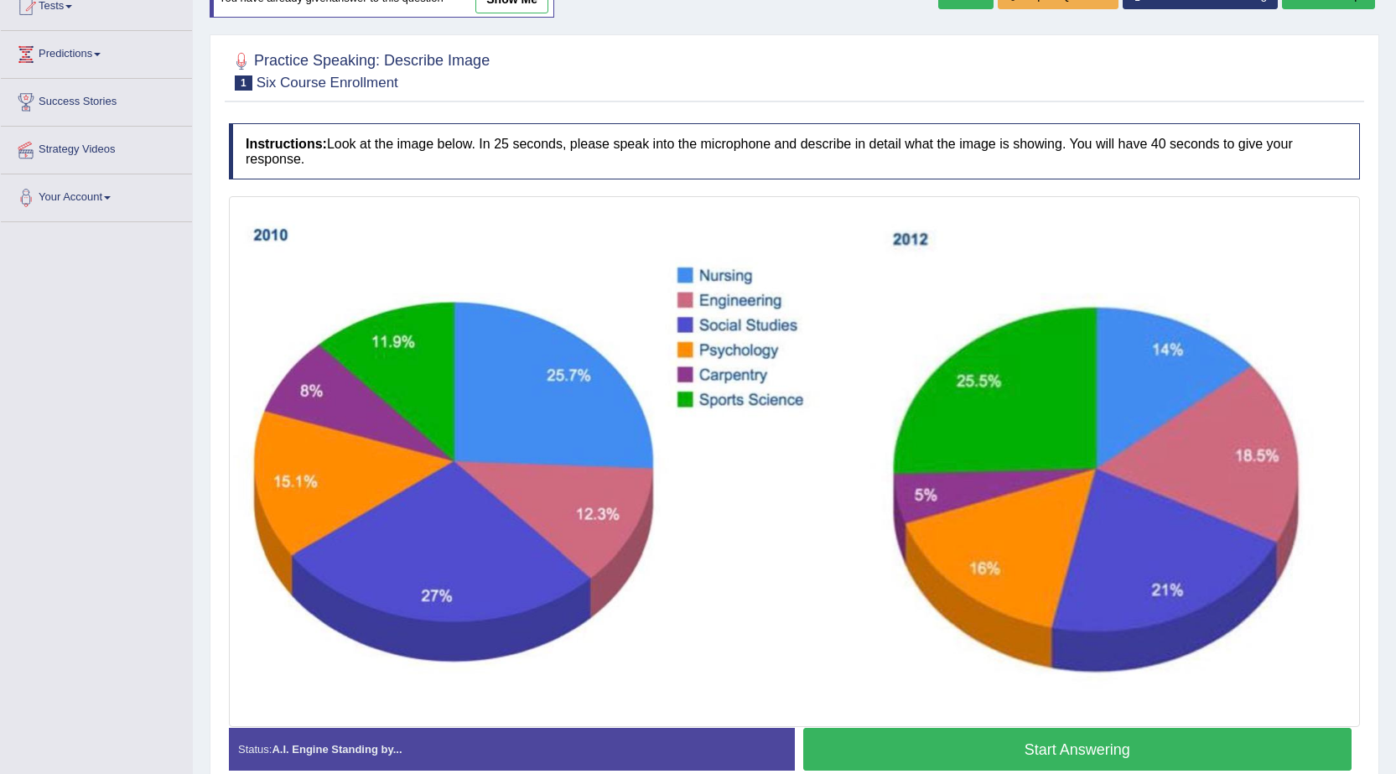
click at [958, 734] on button "Start Answering" at bounding box center [1077, 749] width 549 height 43
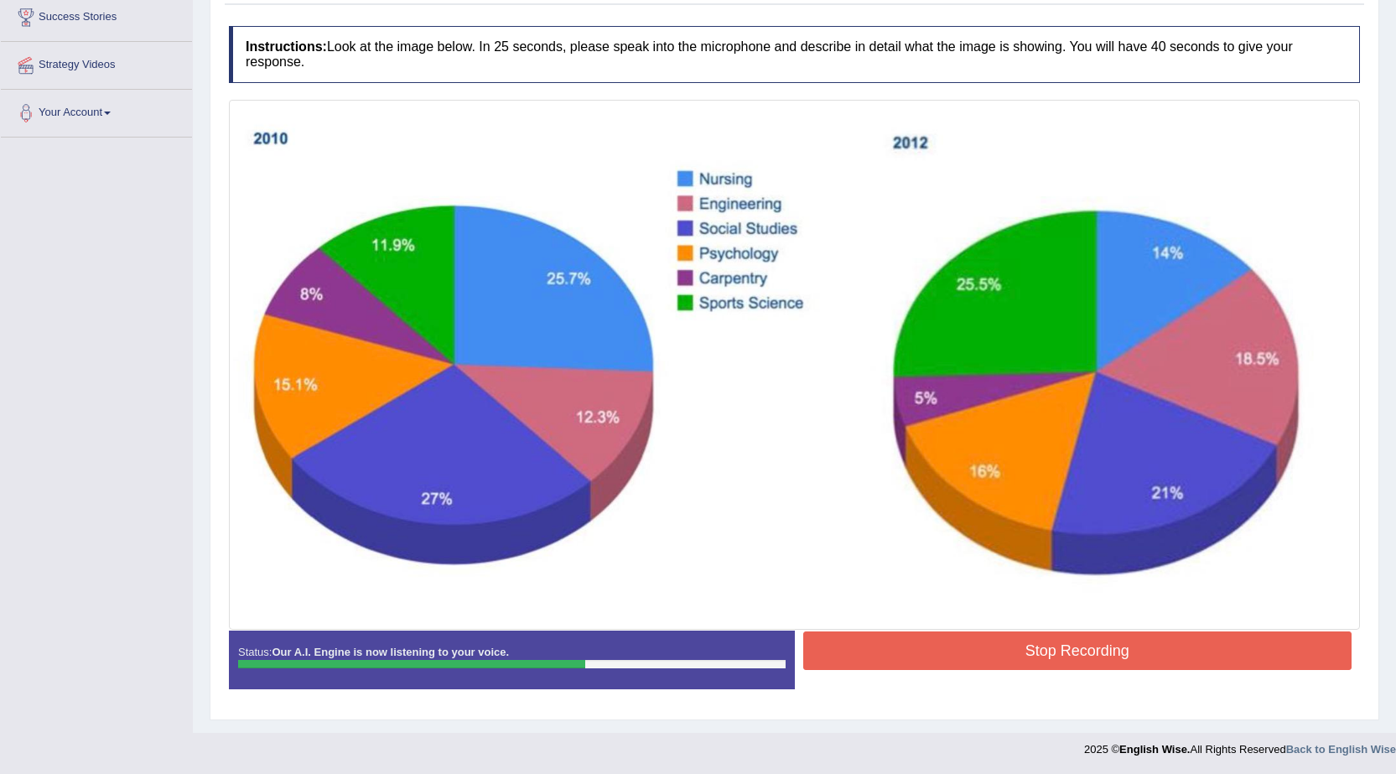
scroll to position [281, 0]
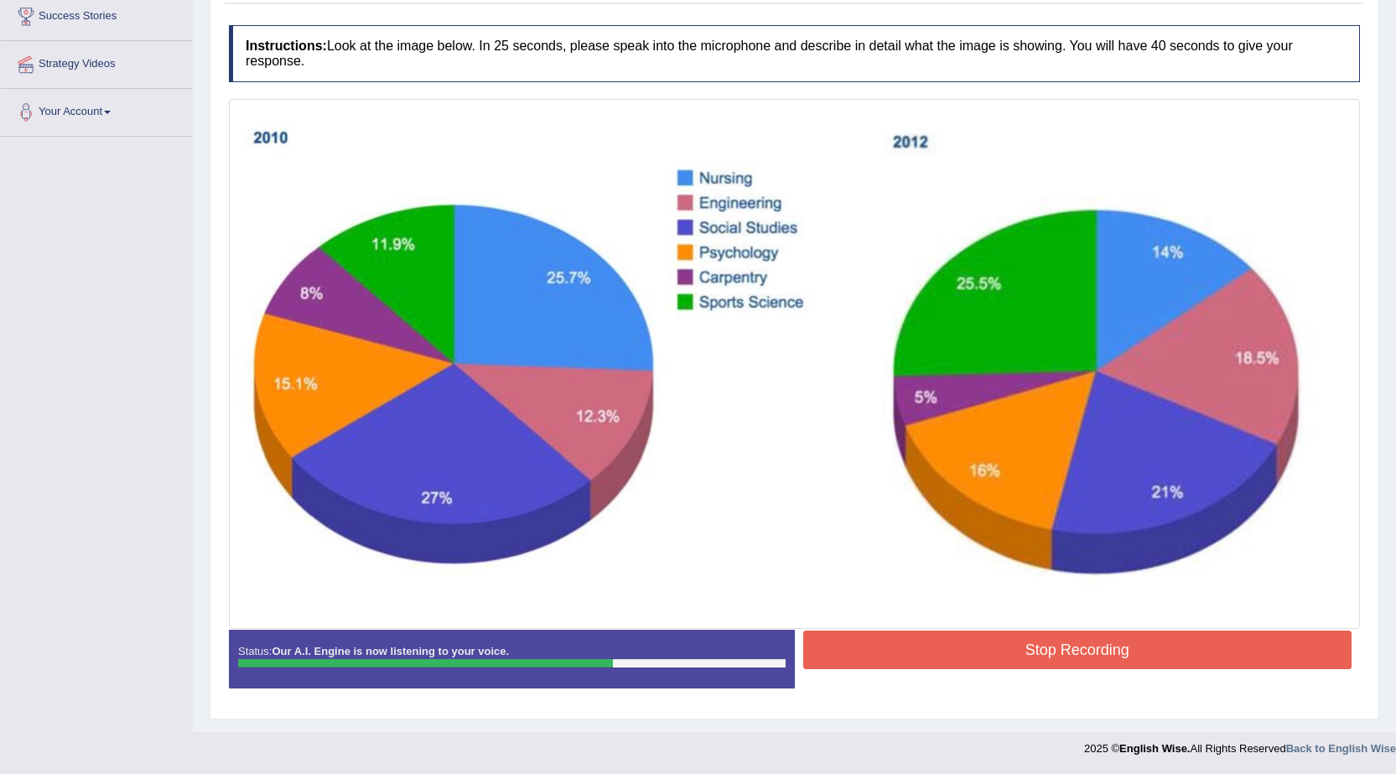
click at [998, 649] on button "Stop Recording" at bounding box center [1077, 650] width 549 height 39
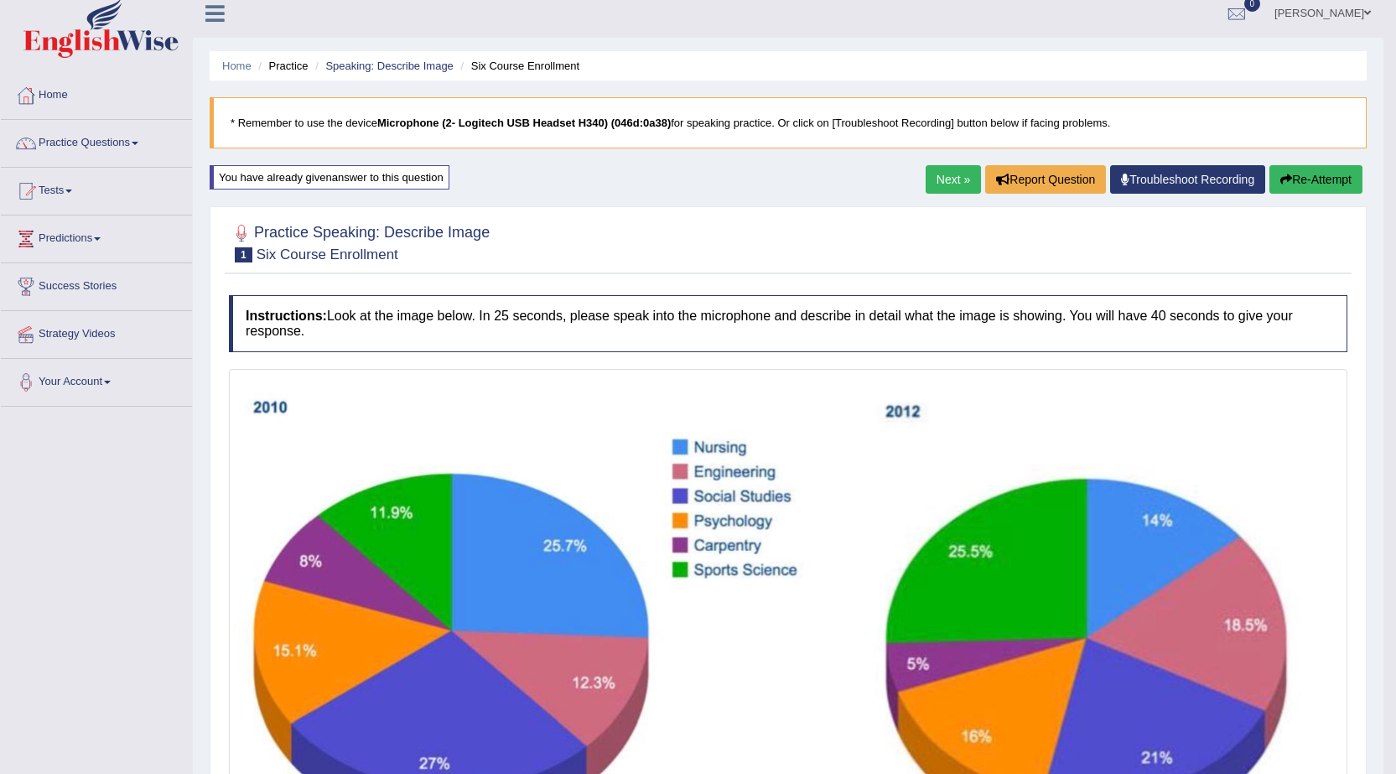
scroll to position [0, 0]
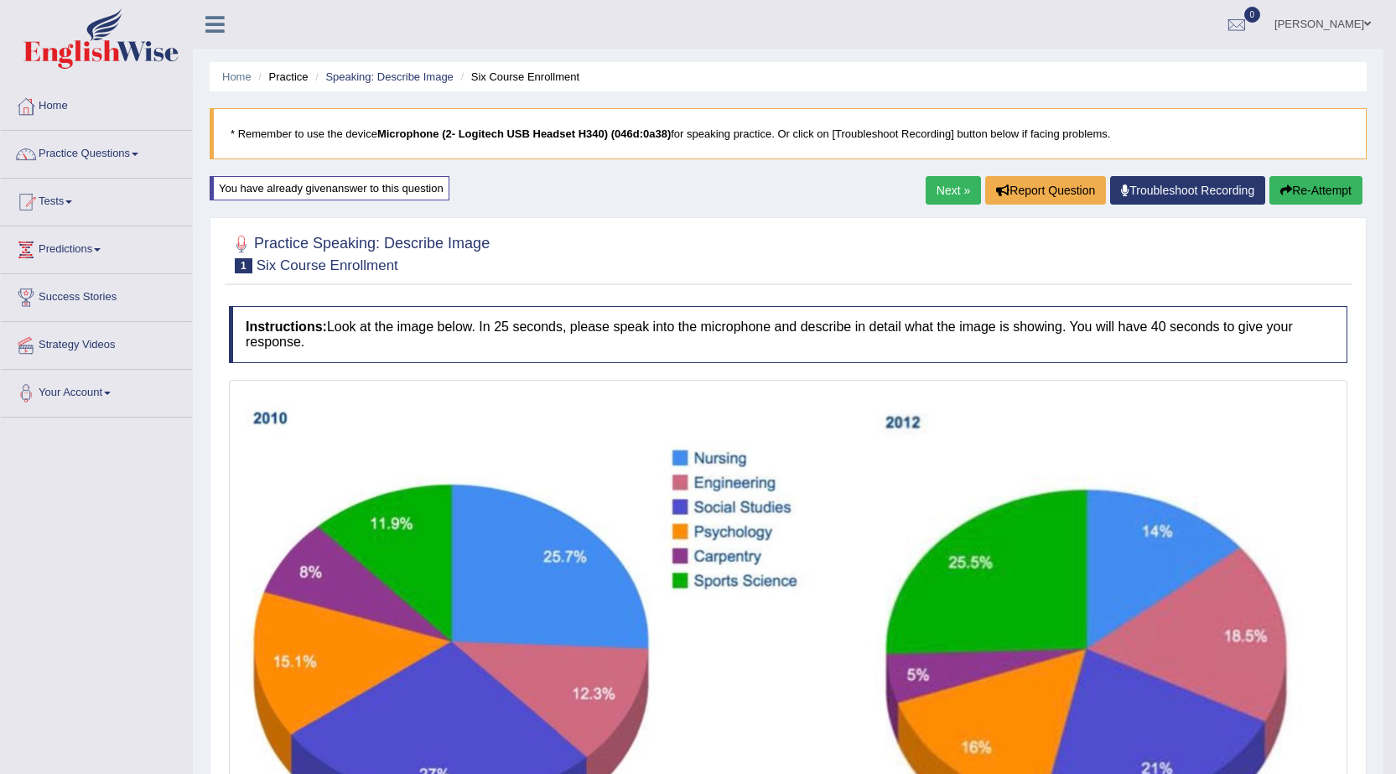
click at [1299, 205] on button "Re-Attempt" at bounding box center [1315, 190] width 93 height 29
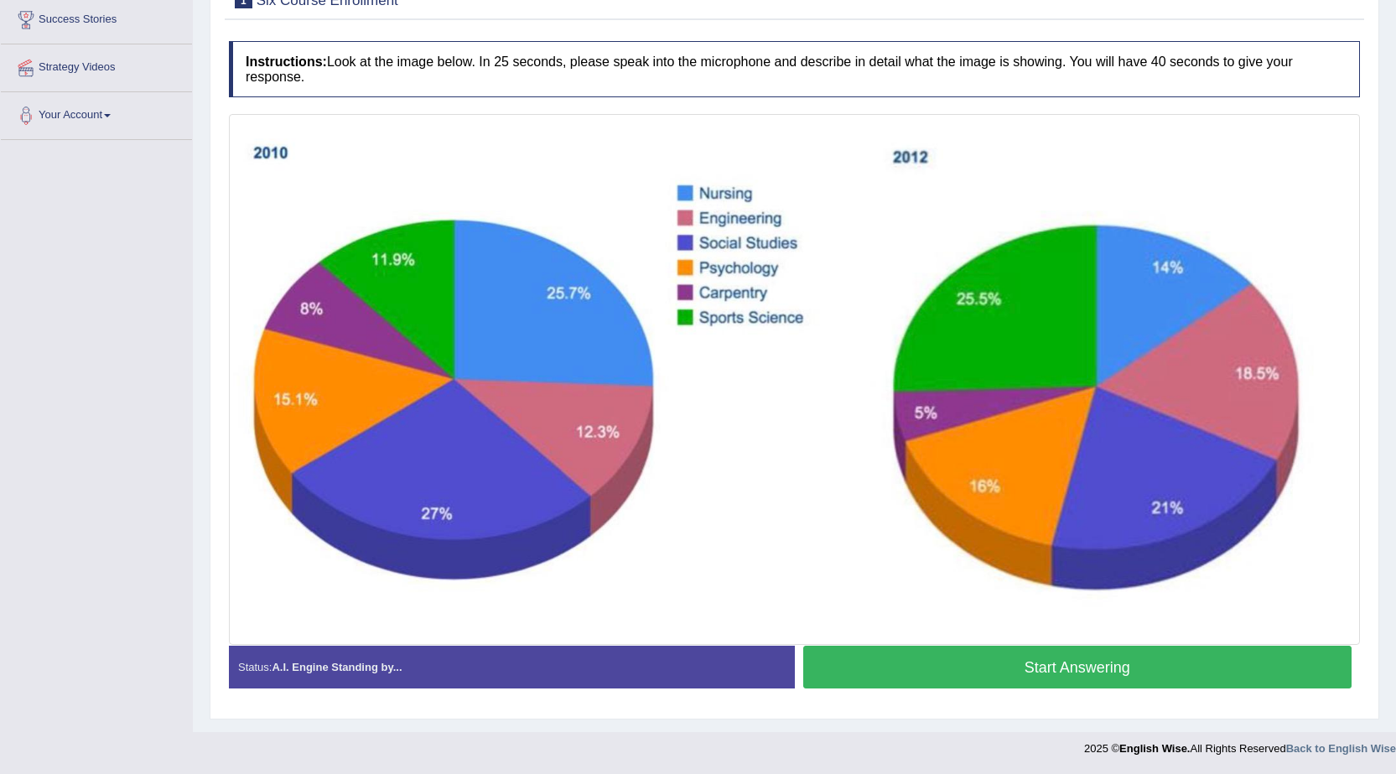
click at [908, 660] on button "Start Answering" at bounding box center [1077, 667] width 549 height 43
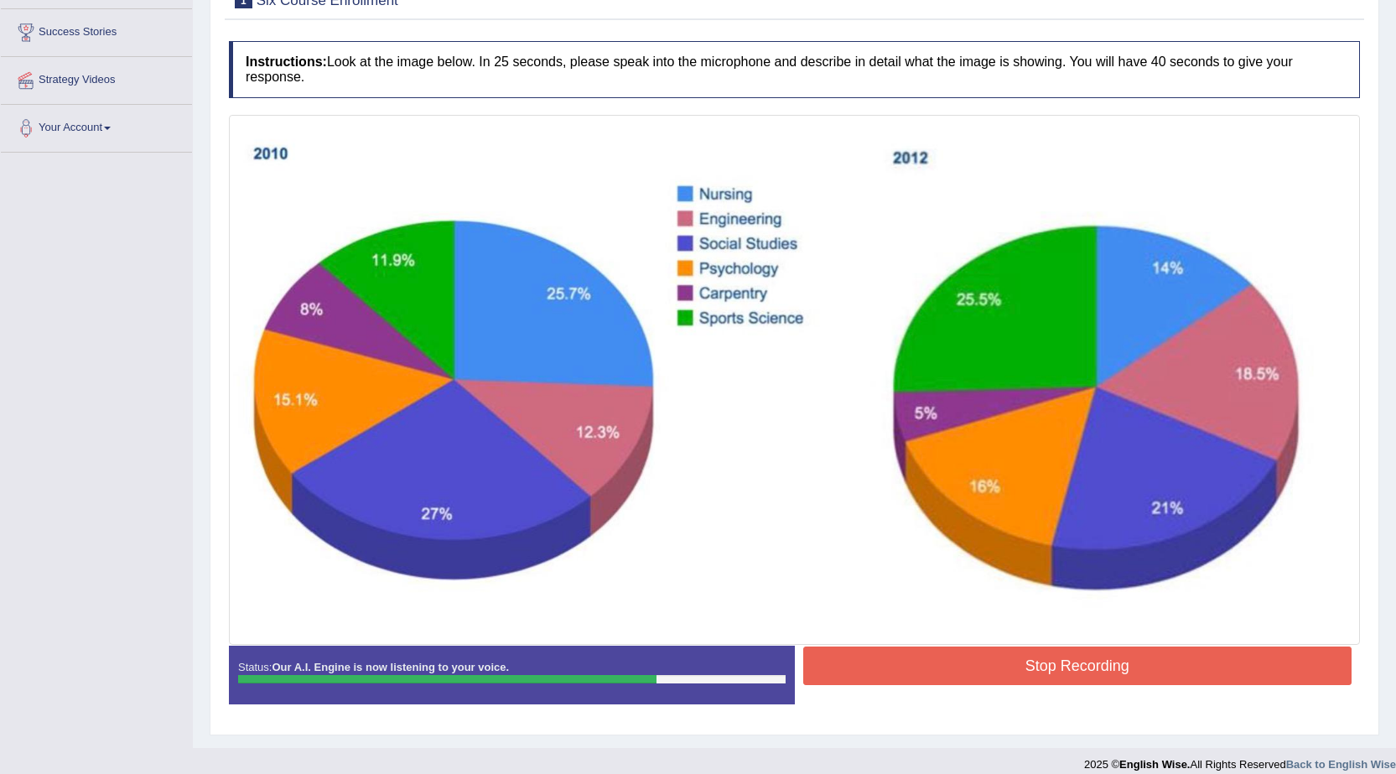
click at [864, 687] on div "Stop Recording" at bounding box center [1078, 667] width 566 height 43
click at [885, 671] on button "Stop Recording" at bounding box center [1077, 665] width 549 height 39
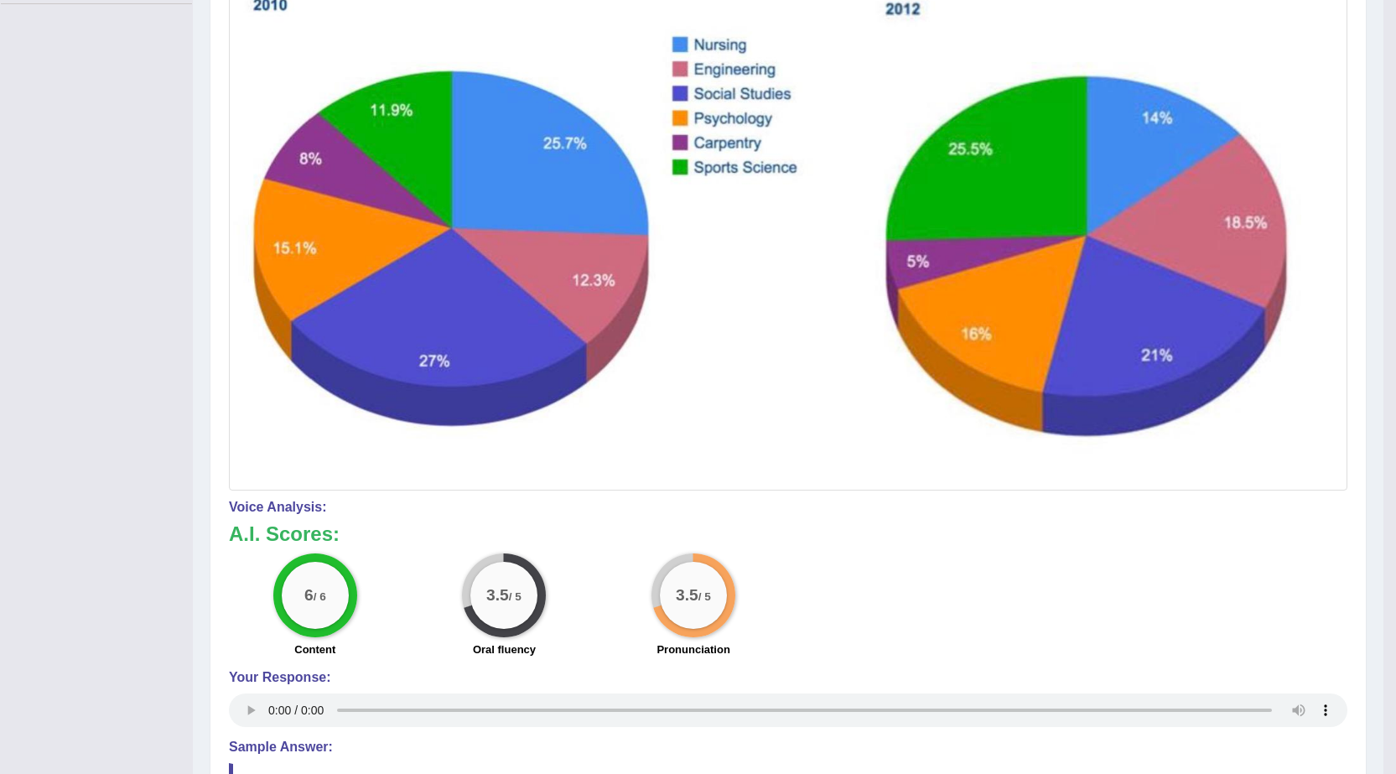
scroll to position [28, 0]
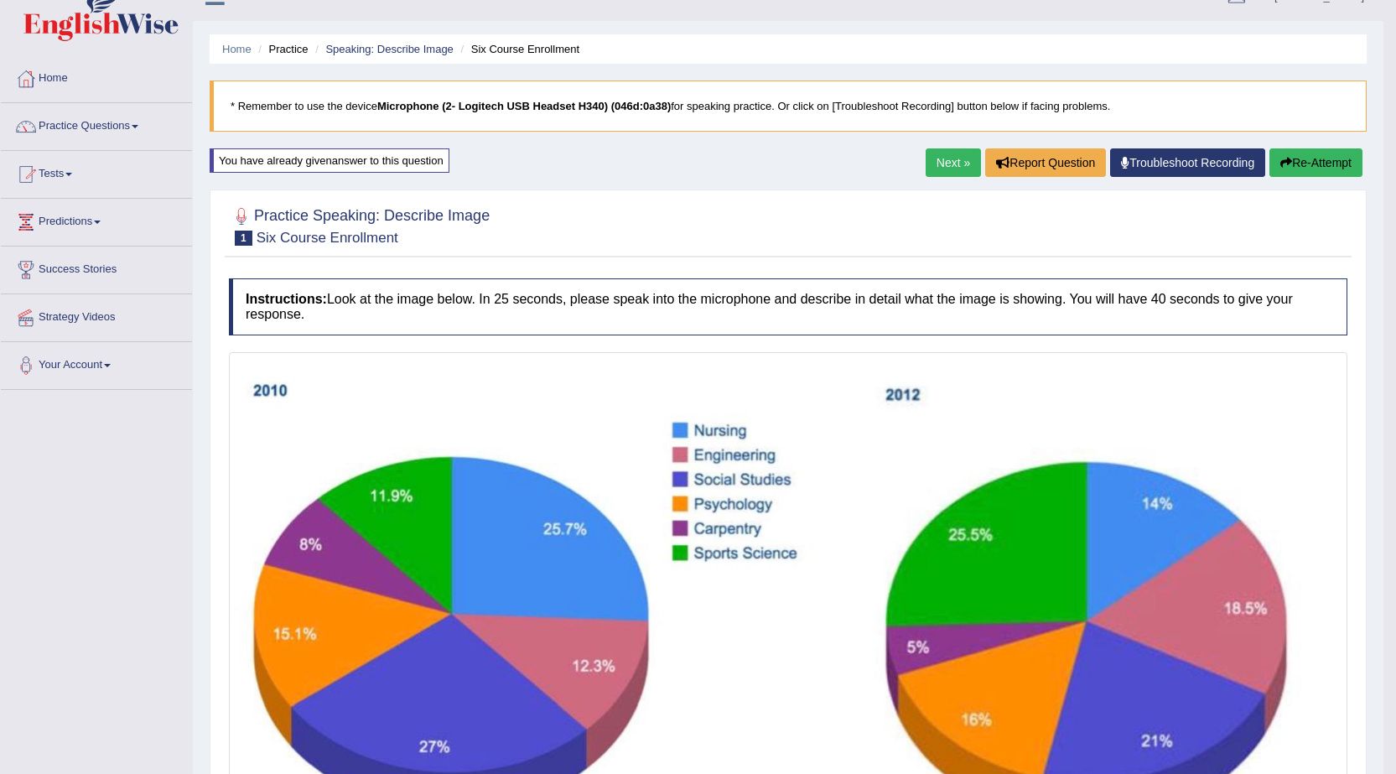
click at [944, 174] on link "Next »" at bounding box center [953, 162] width 55 height 29
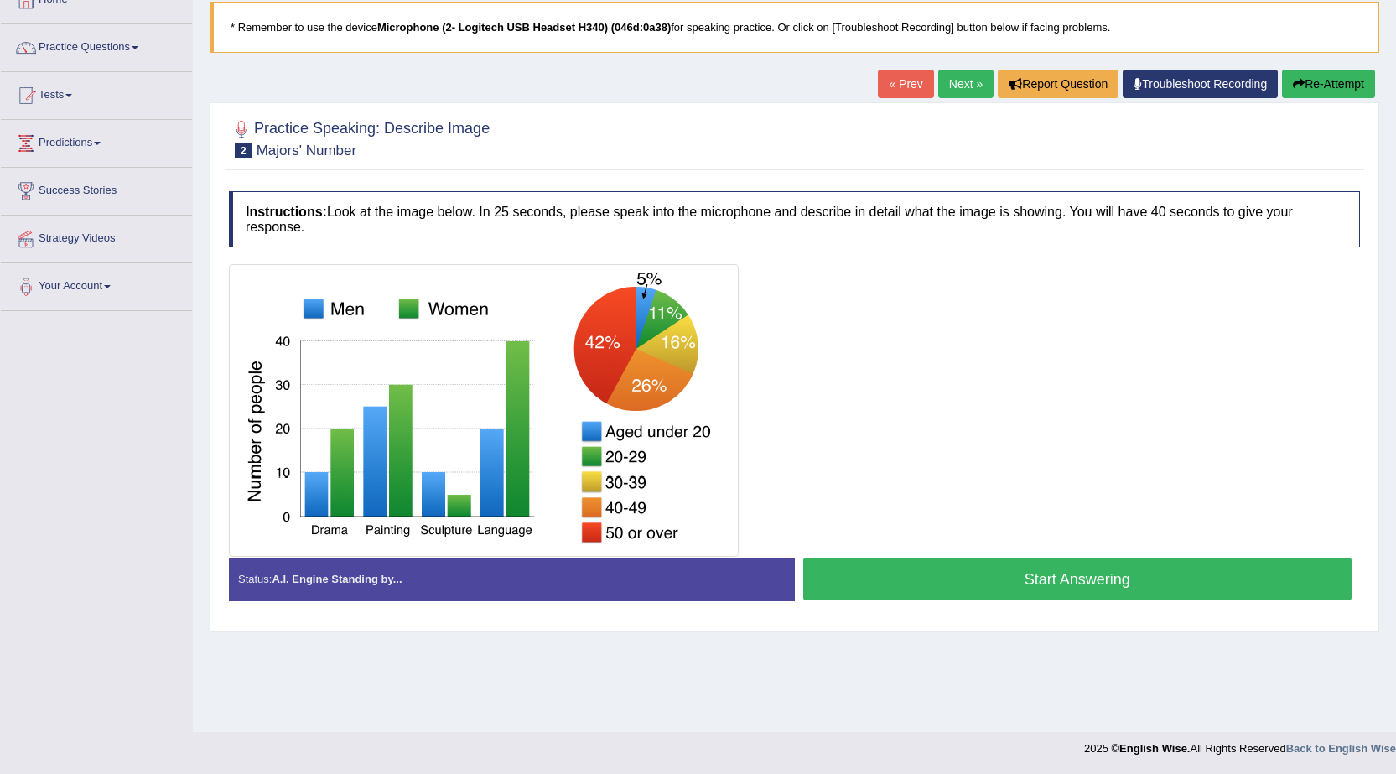
click at [951, 566] on button "Start Answering" at bounding box center [1077, 579] width 549 height 43
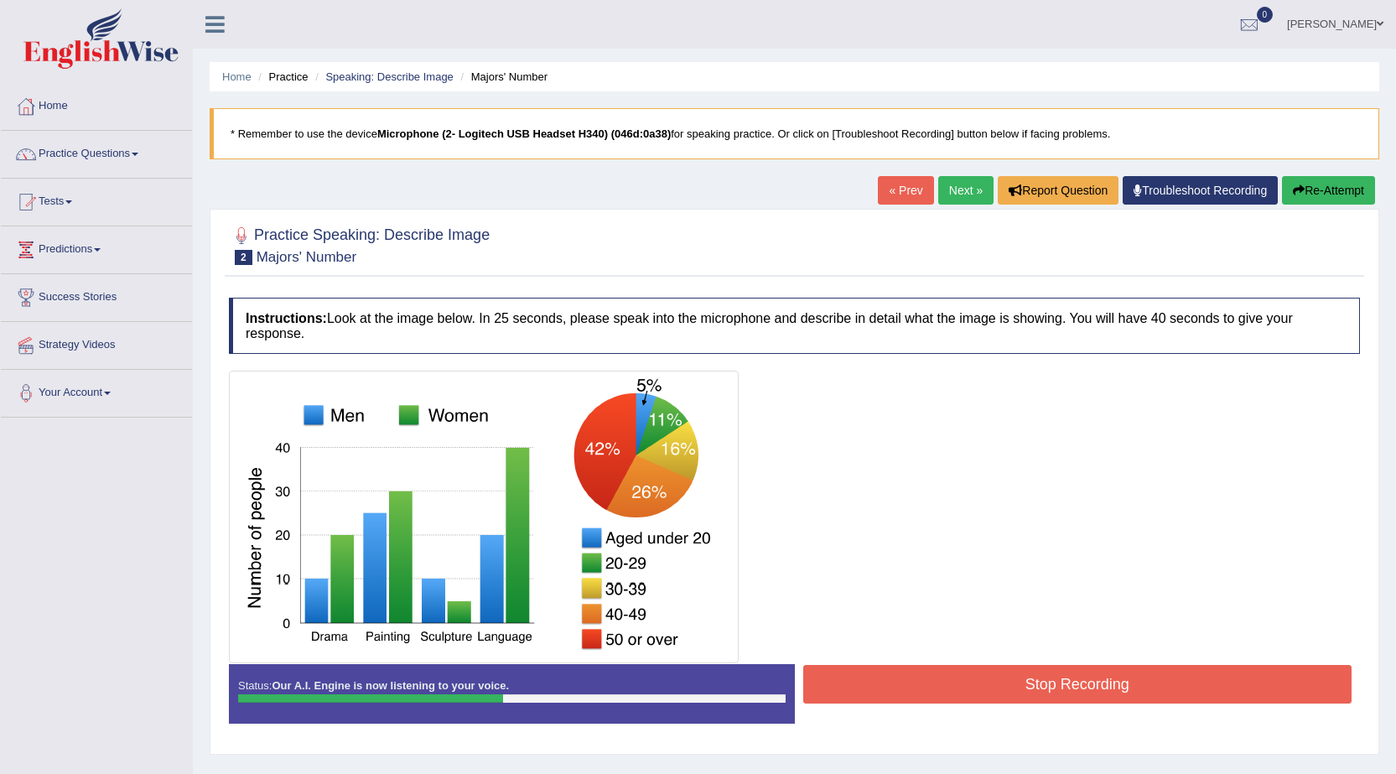
click at [1332, 201] on button "Re-Attempt" at bounding box center [1328, 190] width 93 height 29
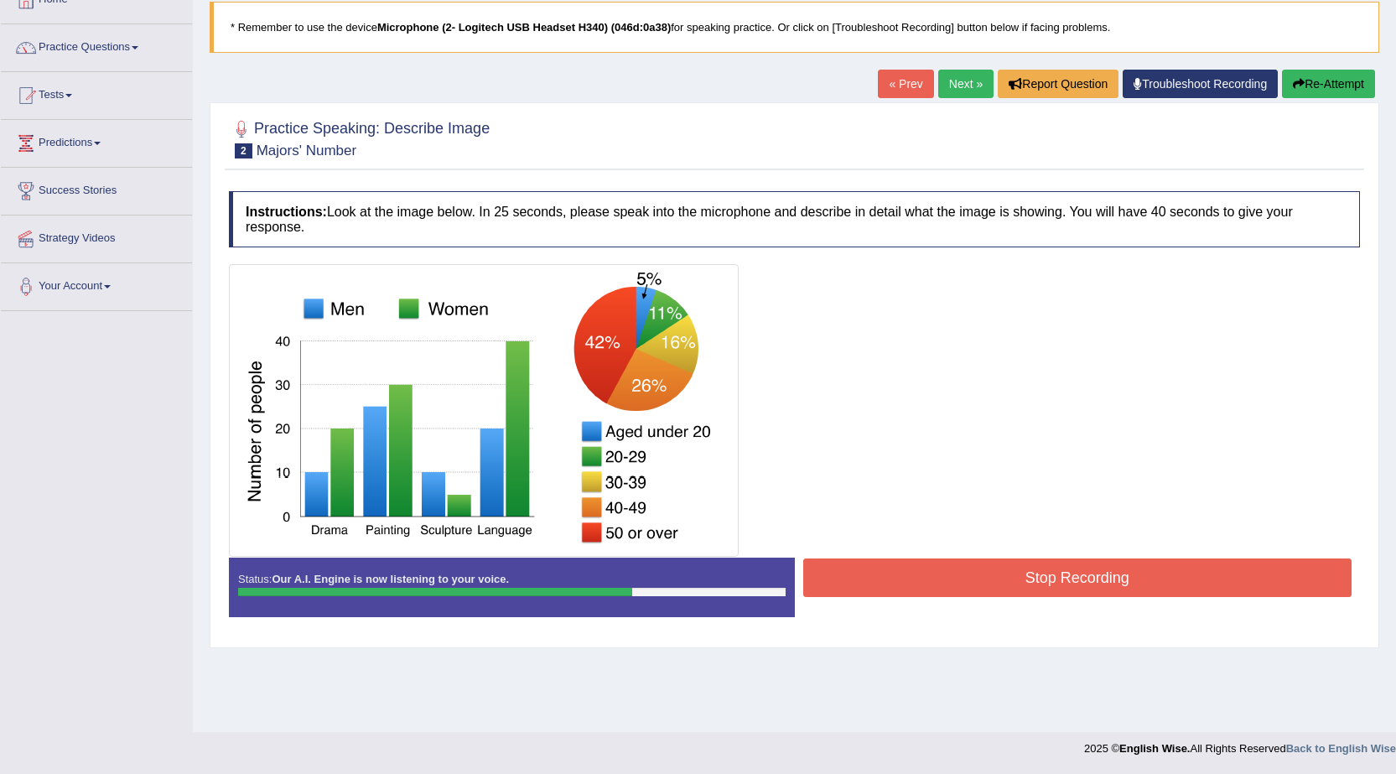
click at [873, 571] on button "Stop Recording" at bounding box center [1077, 577] width 549 height 39
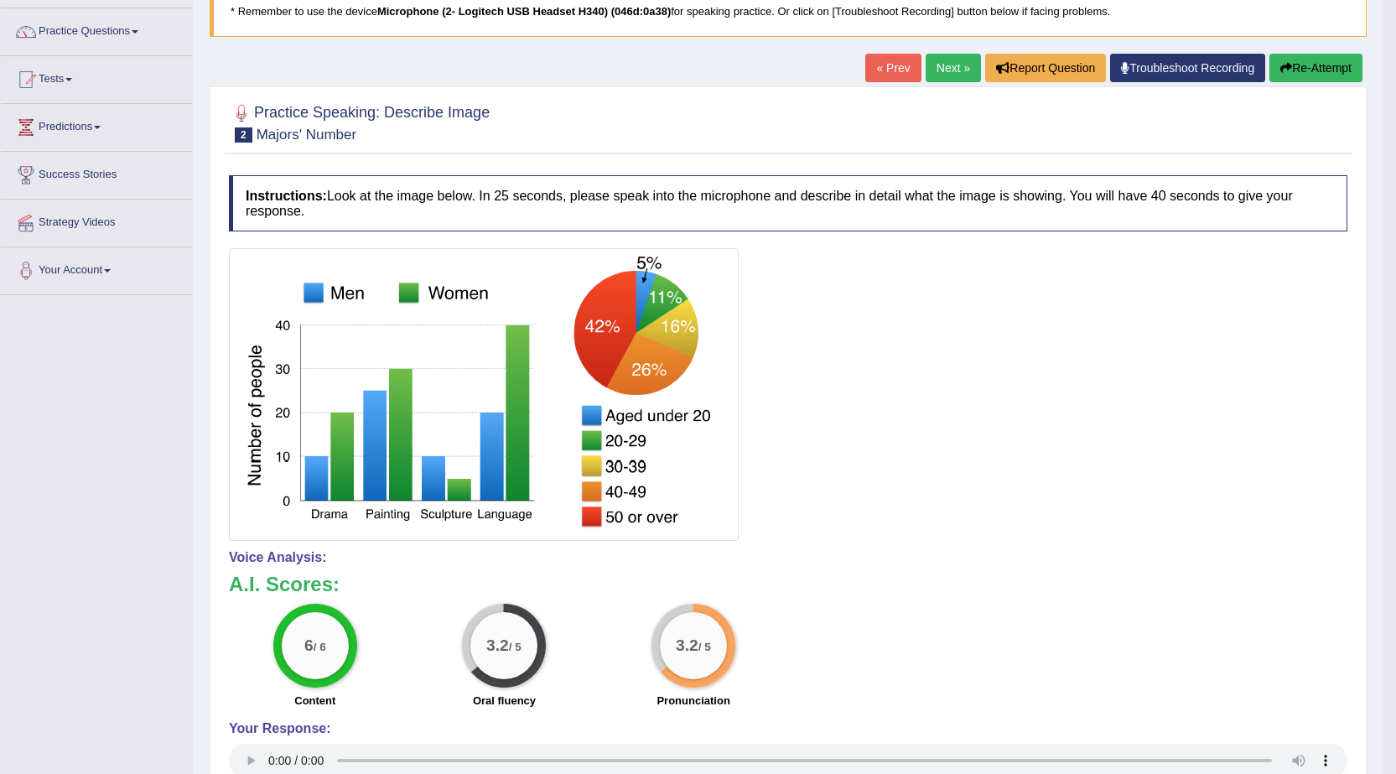
scroll to position [39, 0]
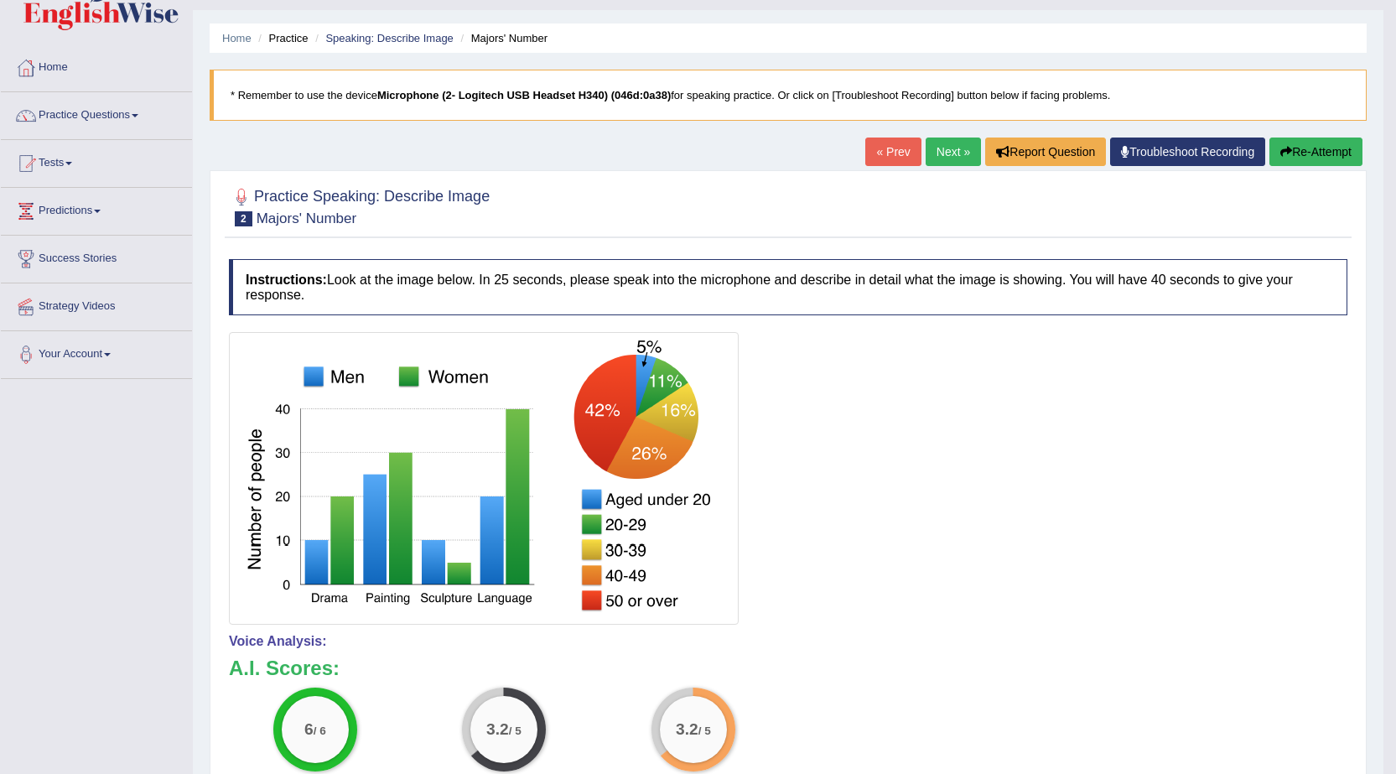
click at [952, 167] on div "« Prev Next » Report Question Troubleshoot Recording Re-Attempt" at bounding box center [1115, 154] width 501 height 33
click at [951, 153] on link "Next »" at bounding box center [953, 152] width 55 height 29
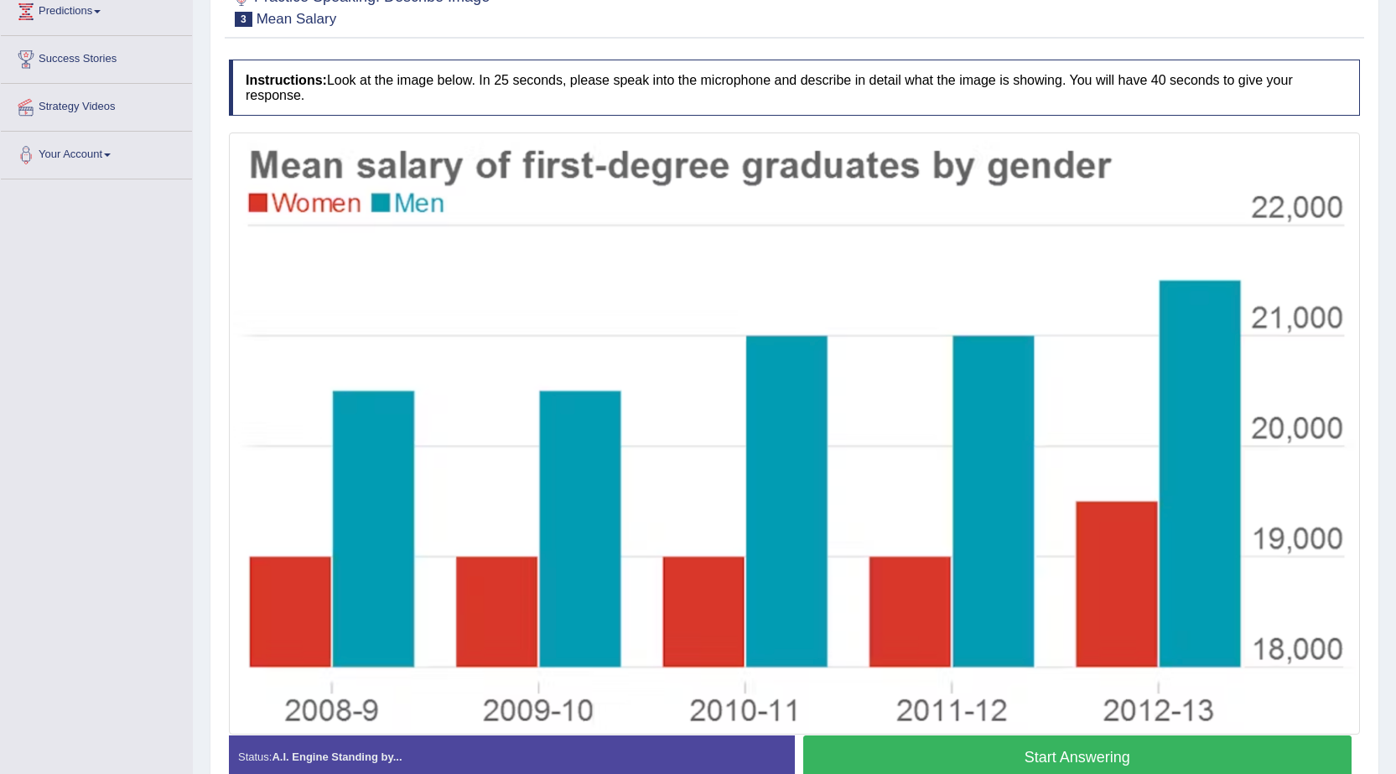
scroll to position [329, 0]
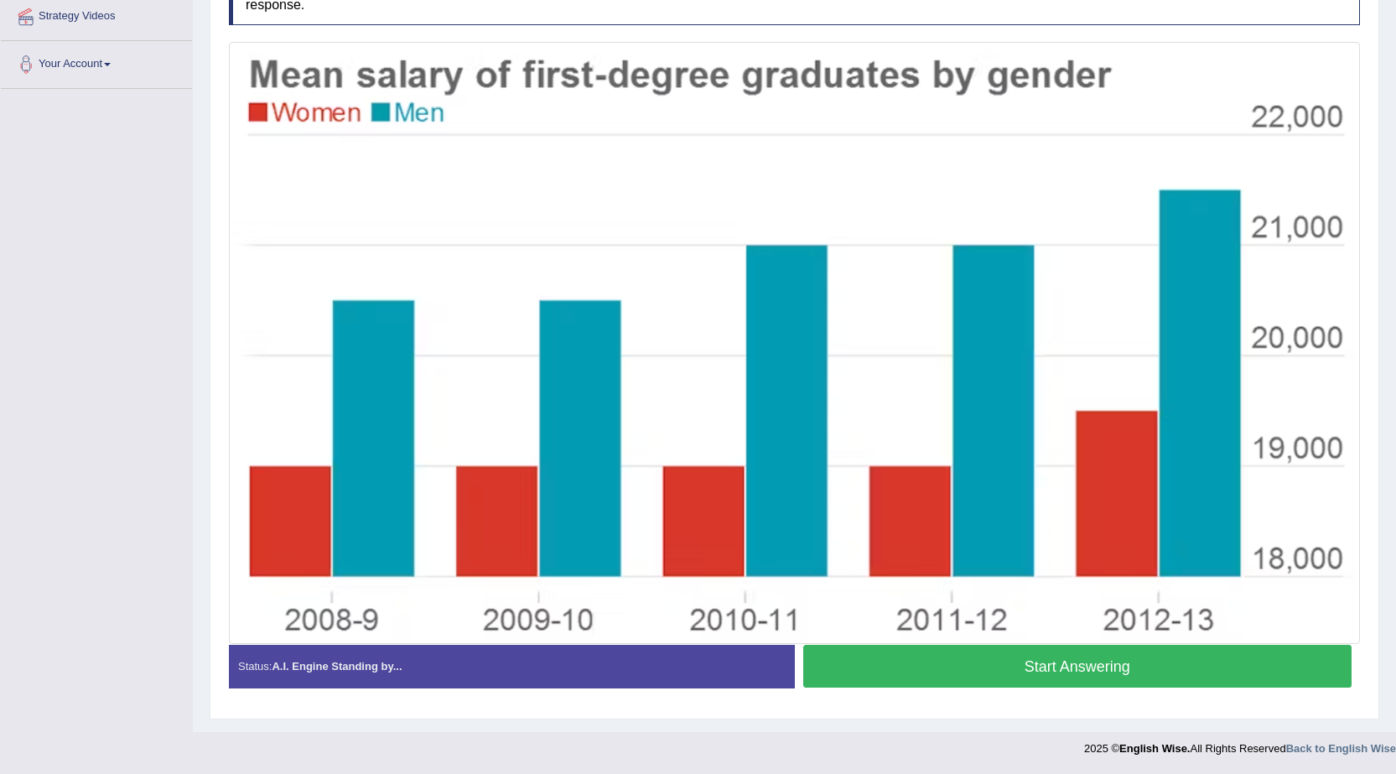
click at [839, 656] on button "Start Answering" at bounding box center [1077, 666] width 549 height 43
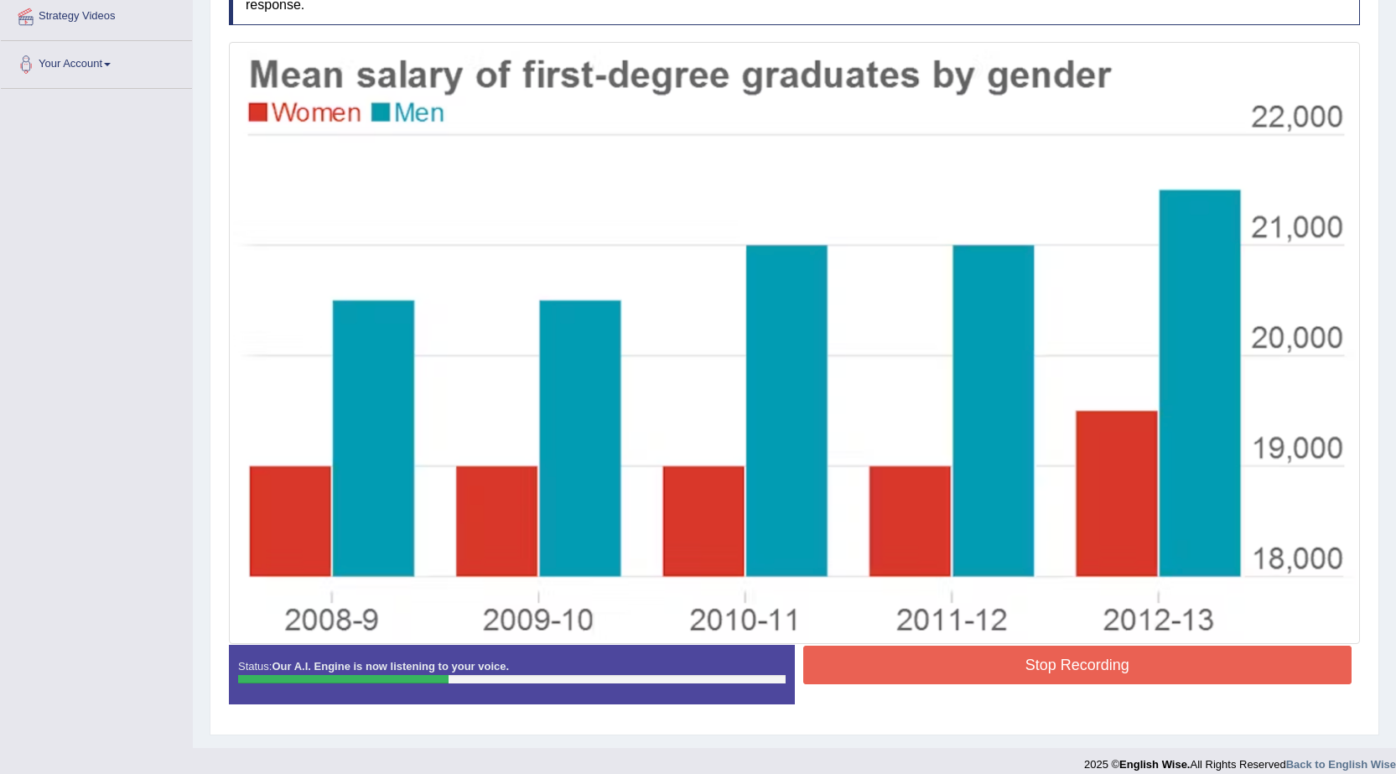
click at [1090, 665] on button "Stop Recording" at bounding box center [1077, 665] width 549 height 39
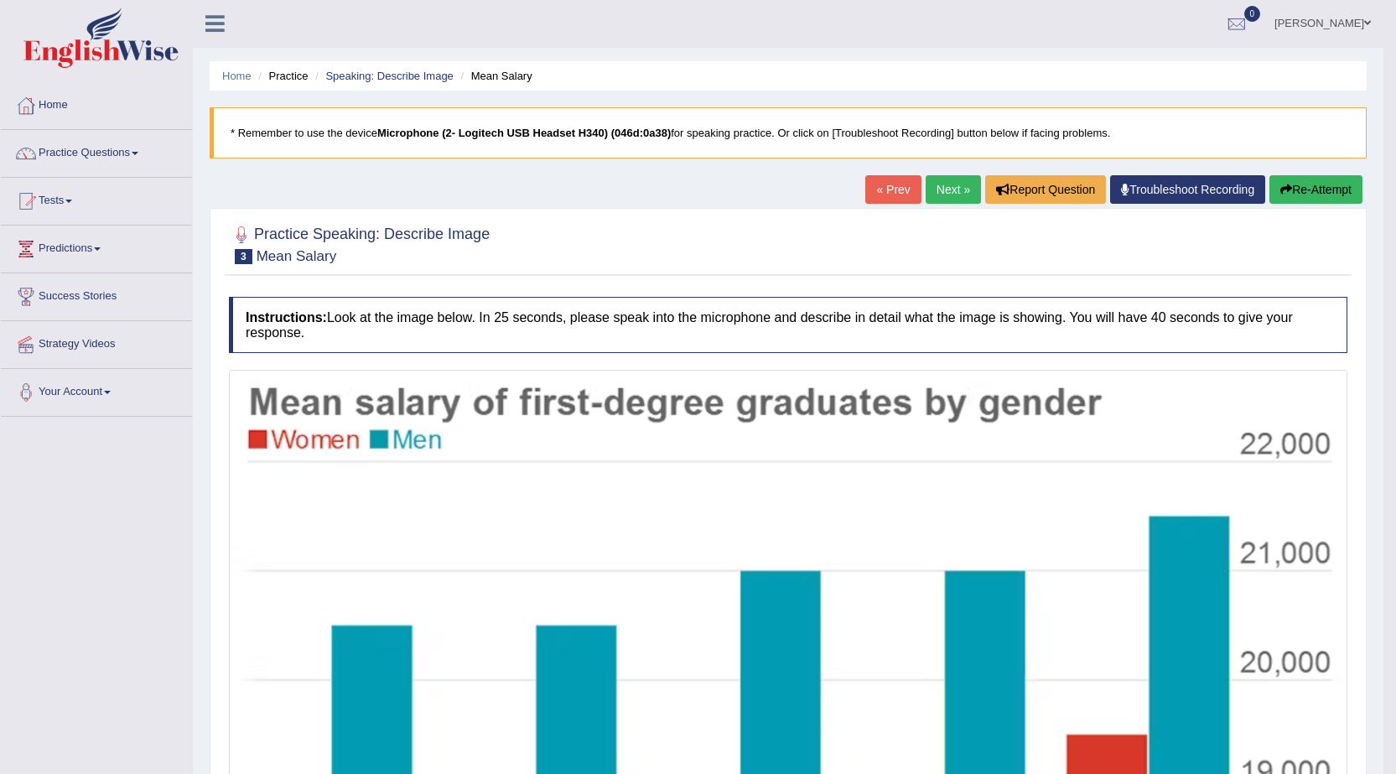
scroll to position [0, 0]
click at [1289, 198] on button "Re-Attempt" at bounding box center [1315, 190] width 93 height 29
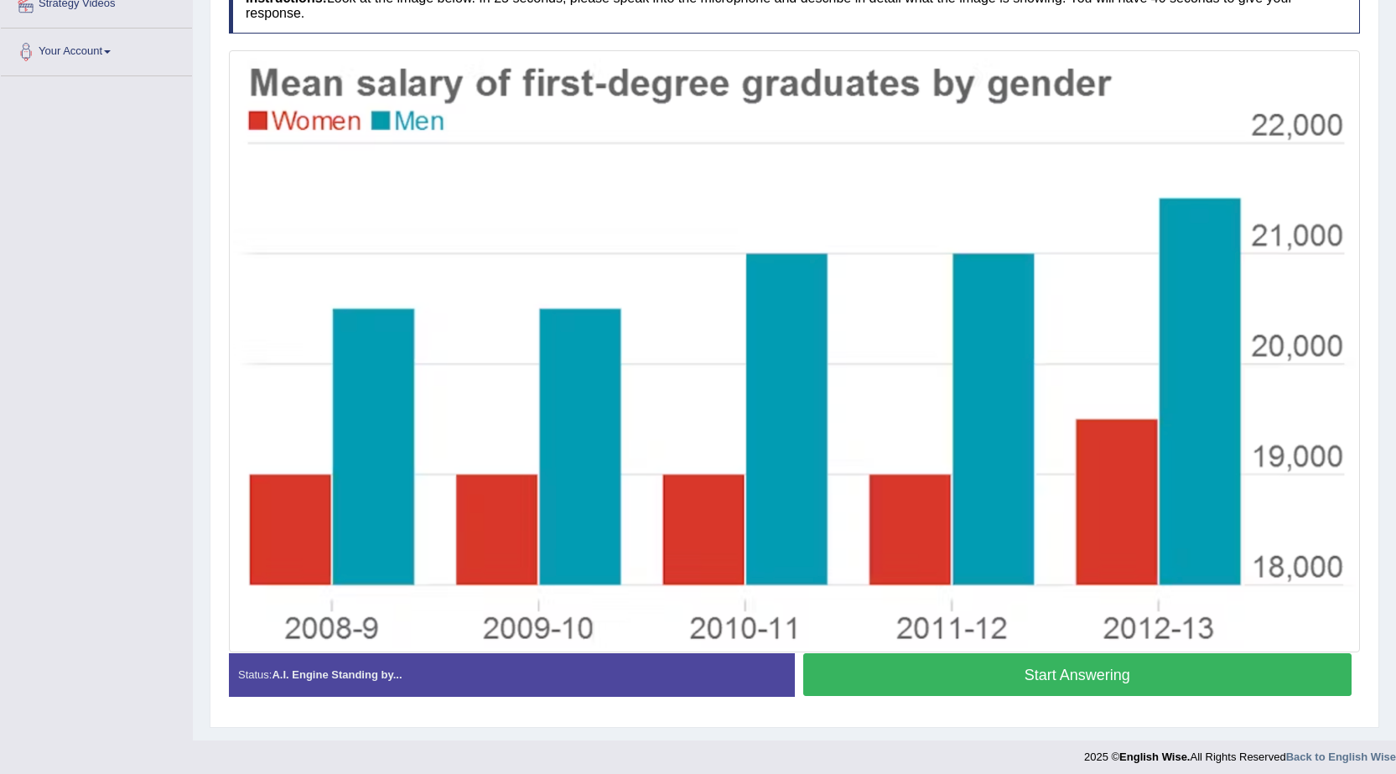
scroll to position [350, 0]
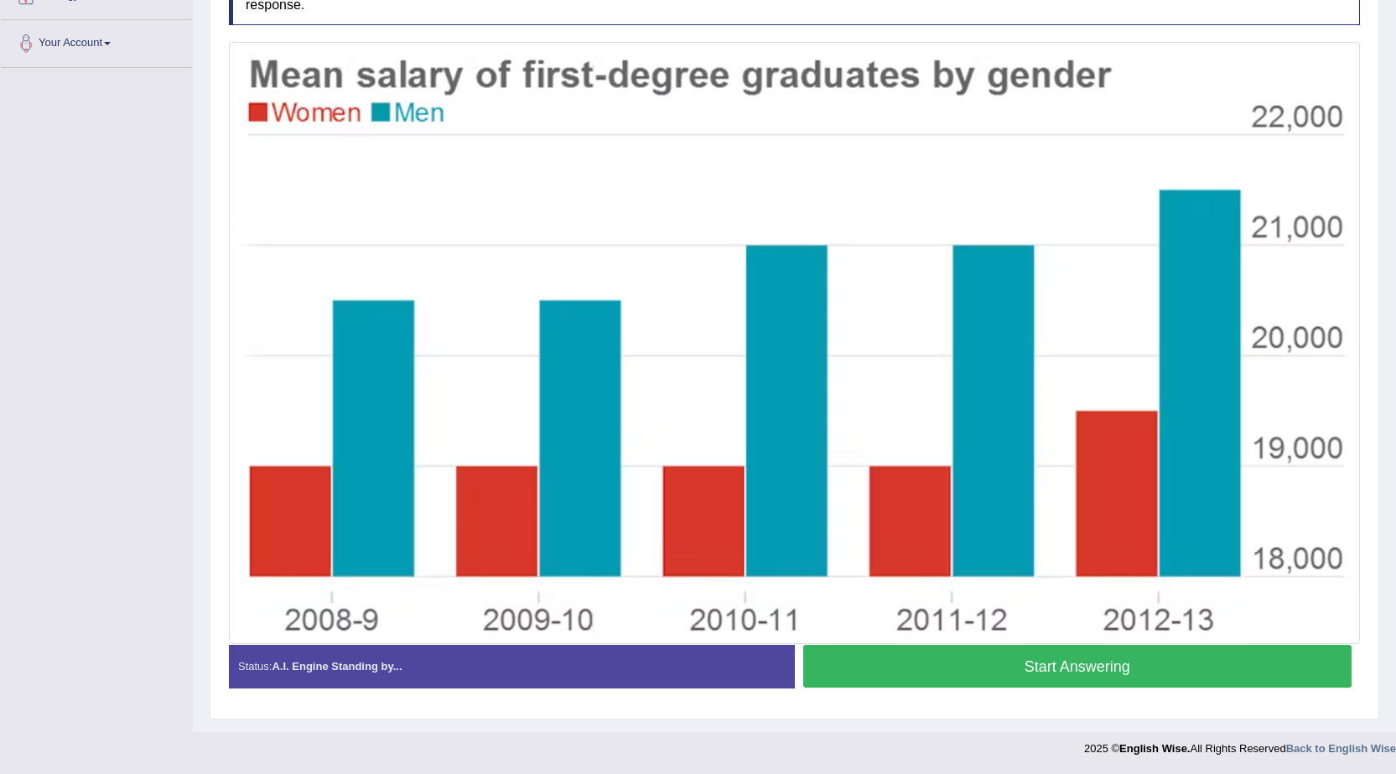
click at [934, 660] on button "Start Answering" at bounding box center [1077, 666] width 549 height 43
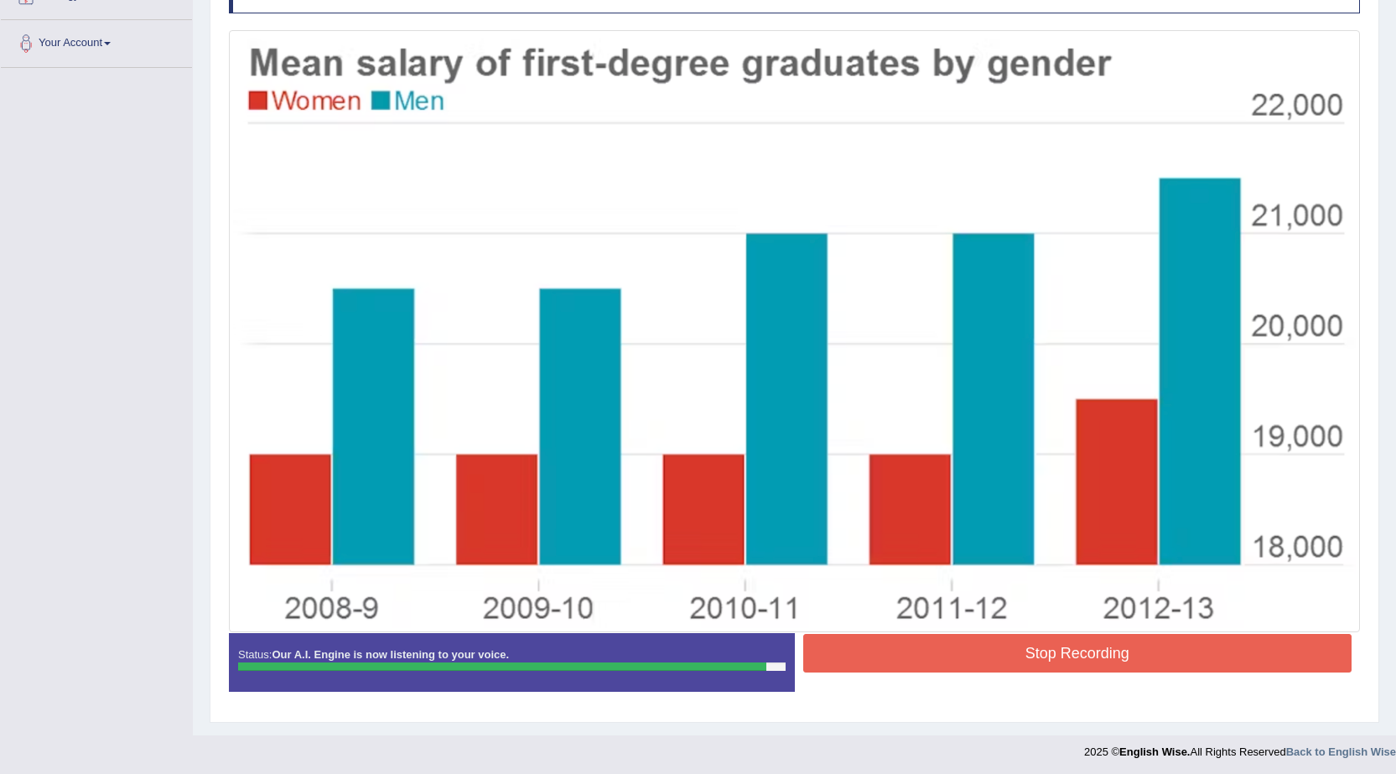
click at [926, 641] on button "Stop Recording" at bounding box center [1077, 653] width 549 height 39
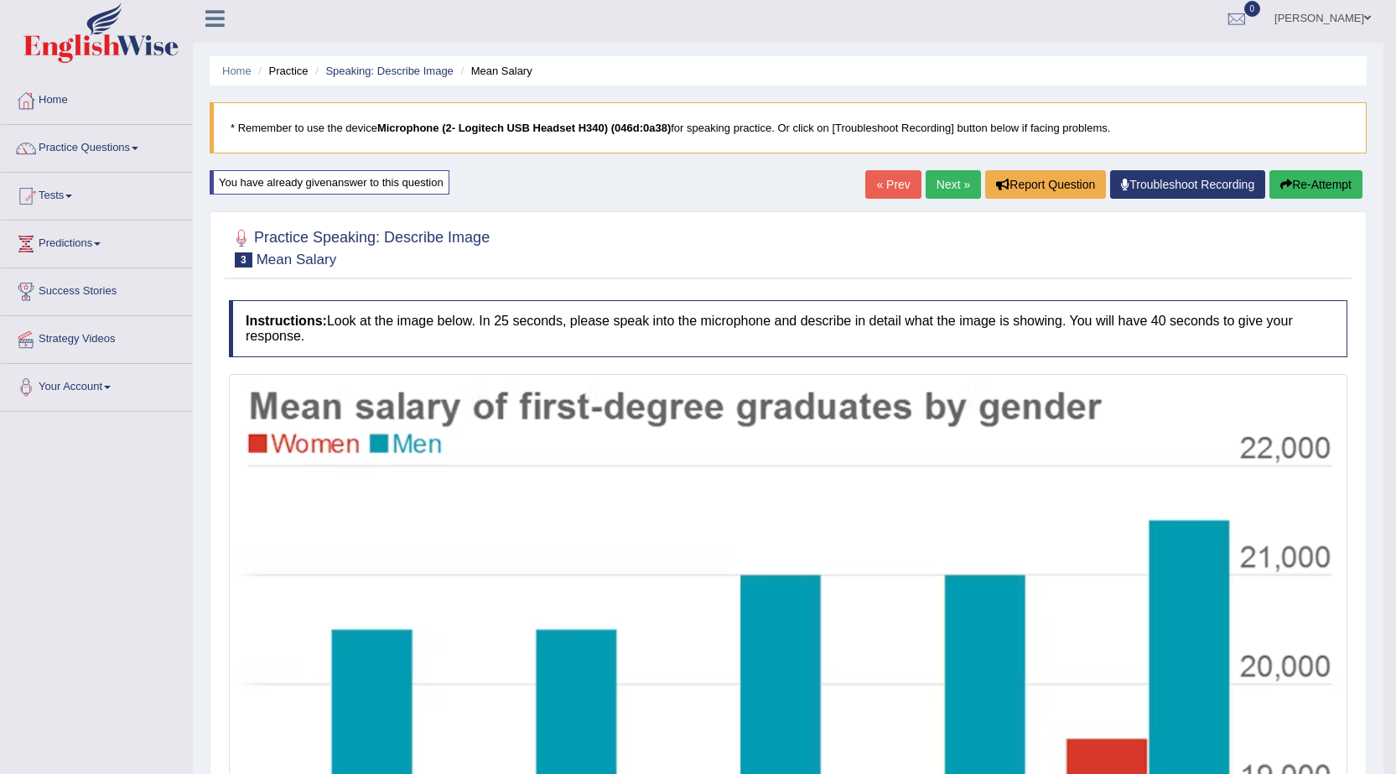
scroll to position [0, 0]
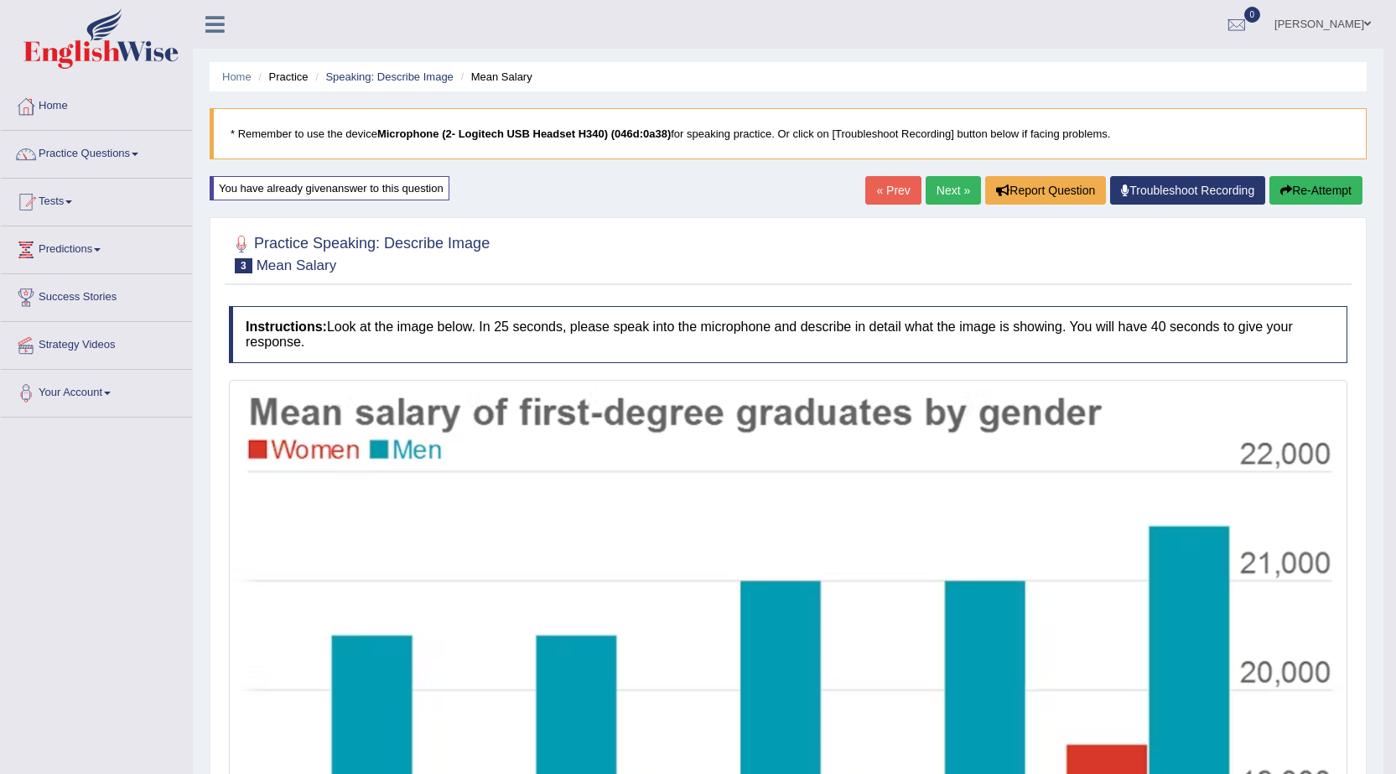
click at [963, 194] on link "Next »" at bounding box center [953, 190] width 55 height 29
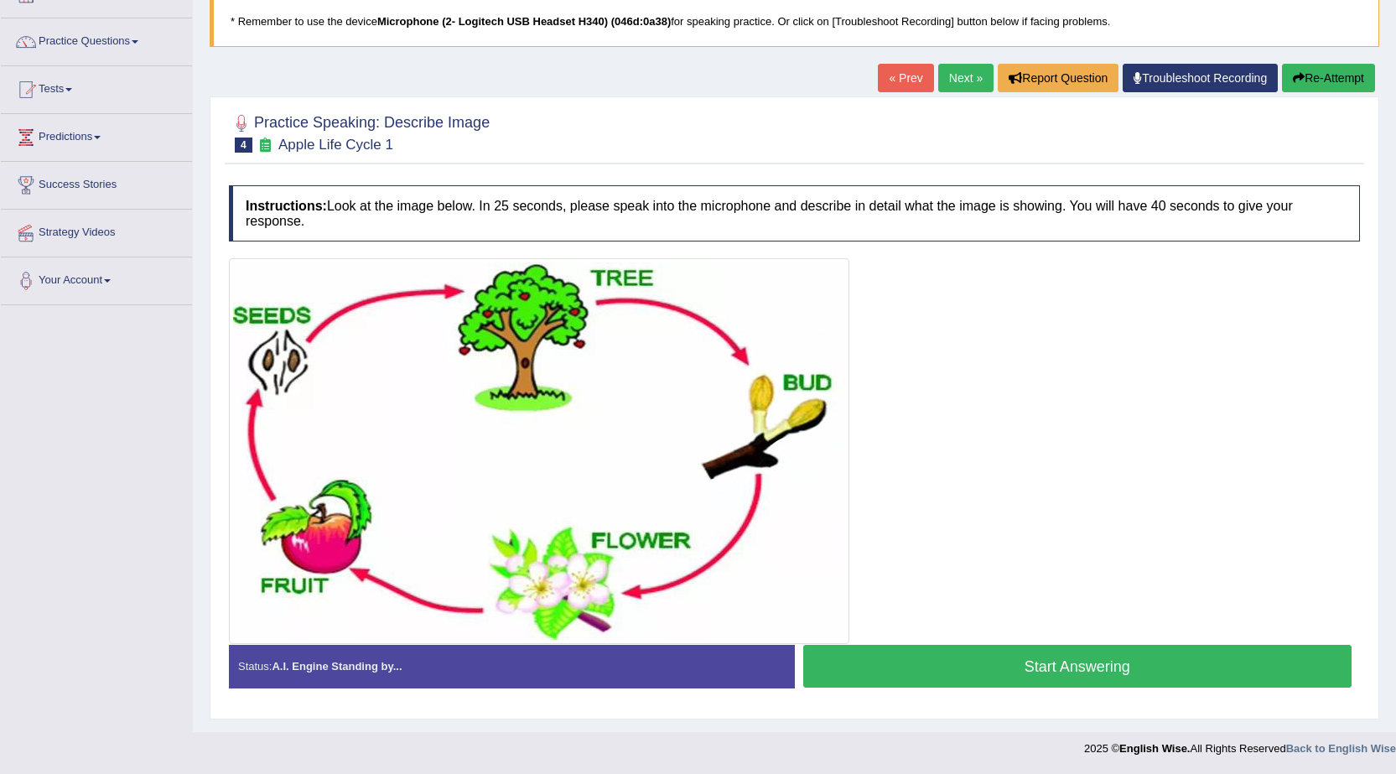
click at [1021, 659] on button "Start Answering" at bounding box center [1077, 666] width 549 height 43
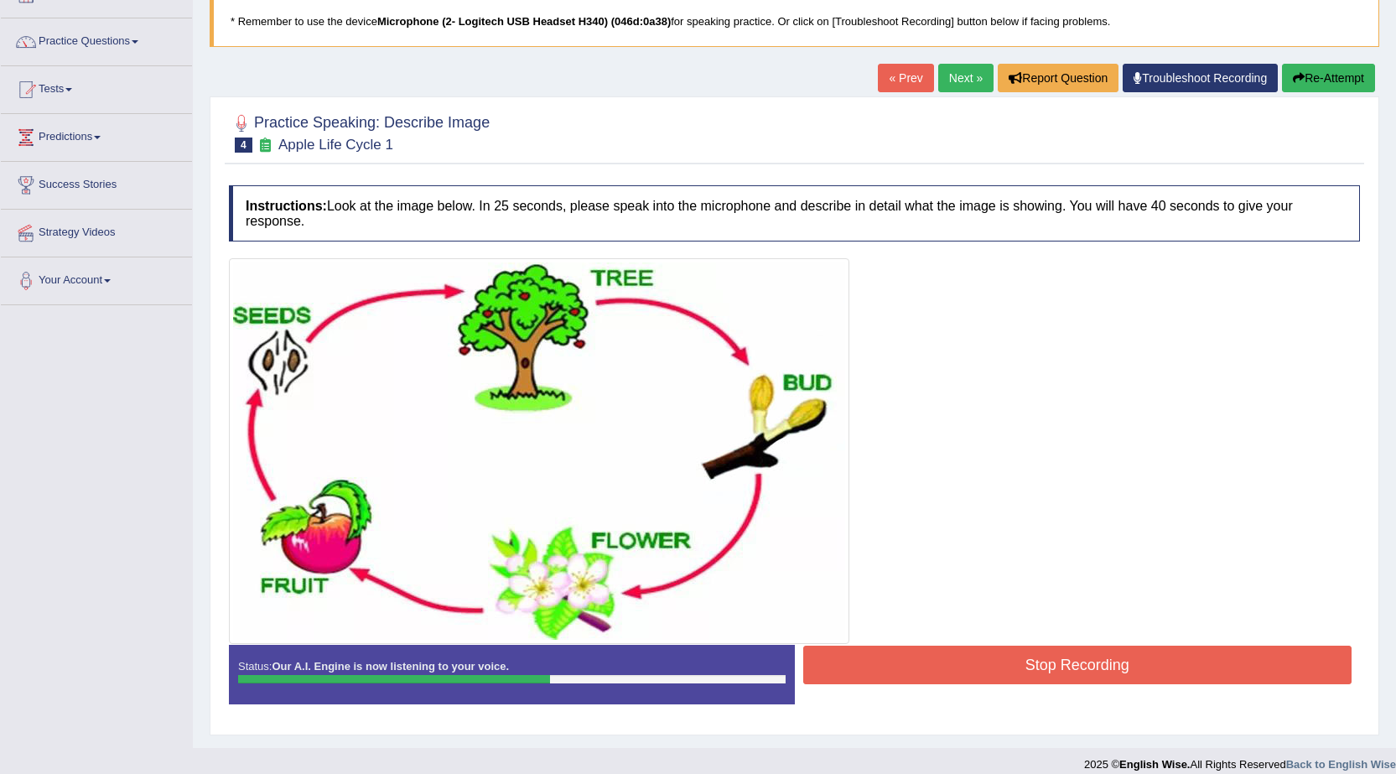
click at [936, 662] on button "Stop Recording" at bounding box center [1077, 665] width 549 height 39
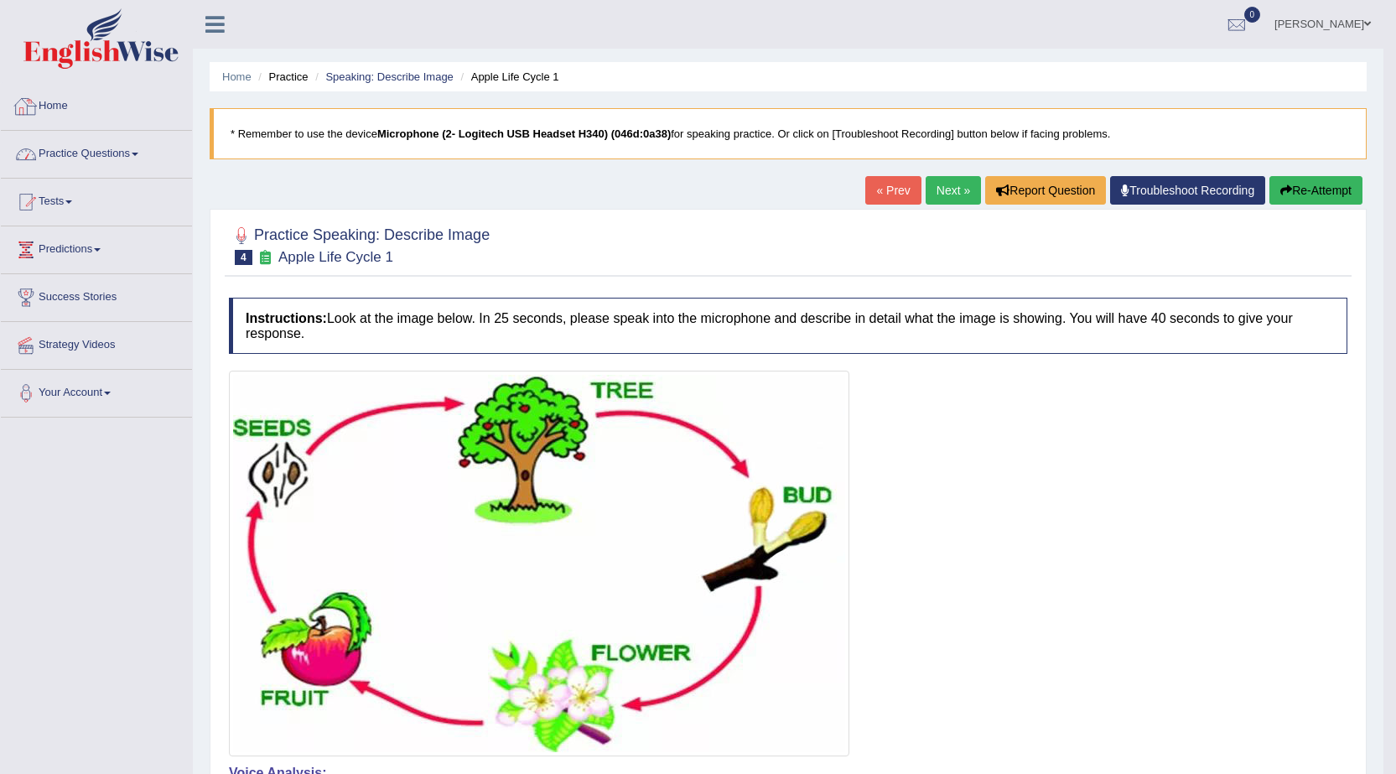
click at [76, 134] on link "Practice Questions" at bounding box center [96, 152] width 191 height 42
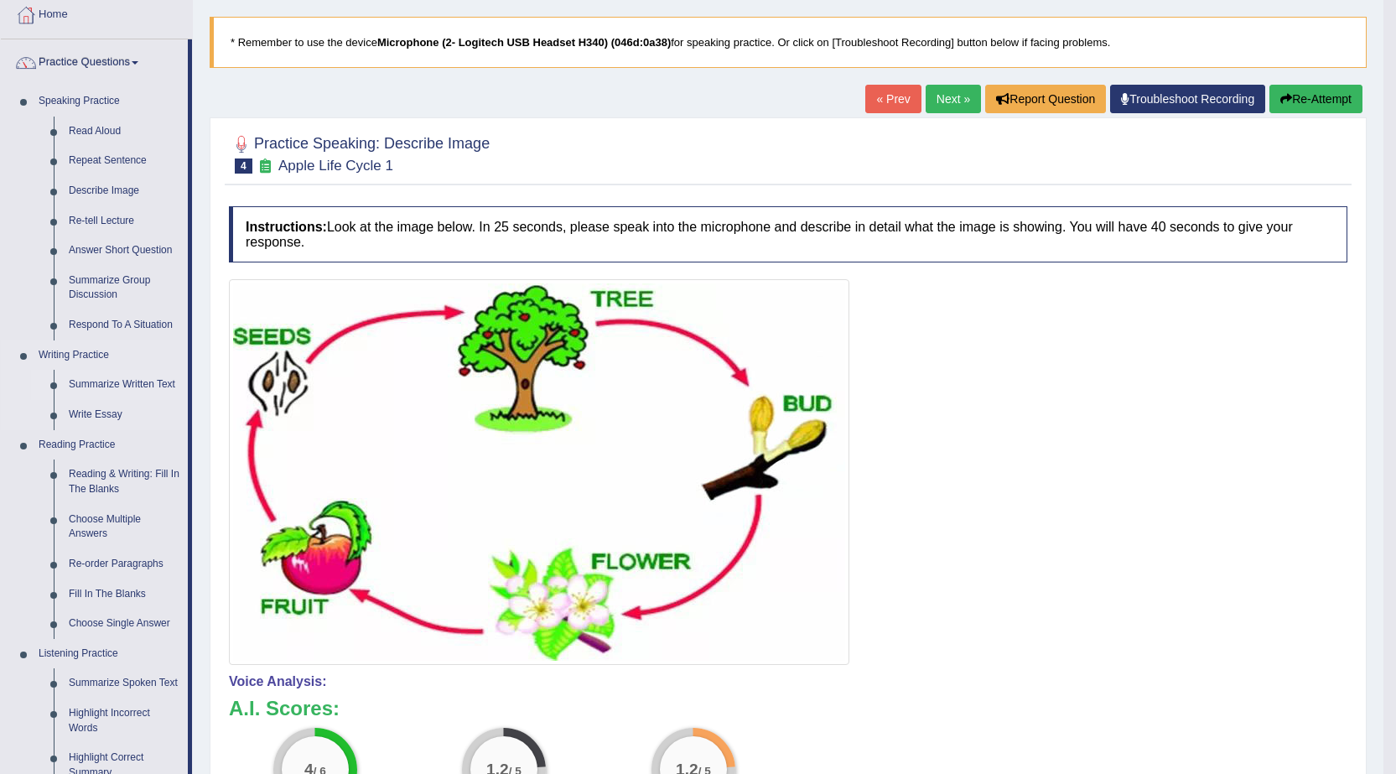
scroll to position [84, 0]
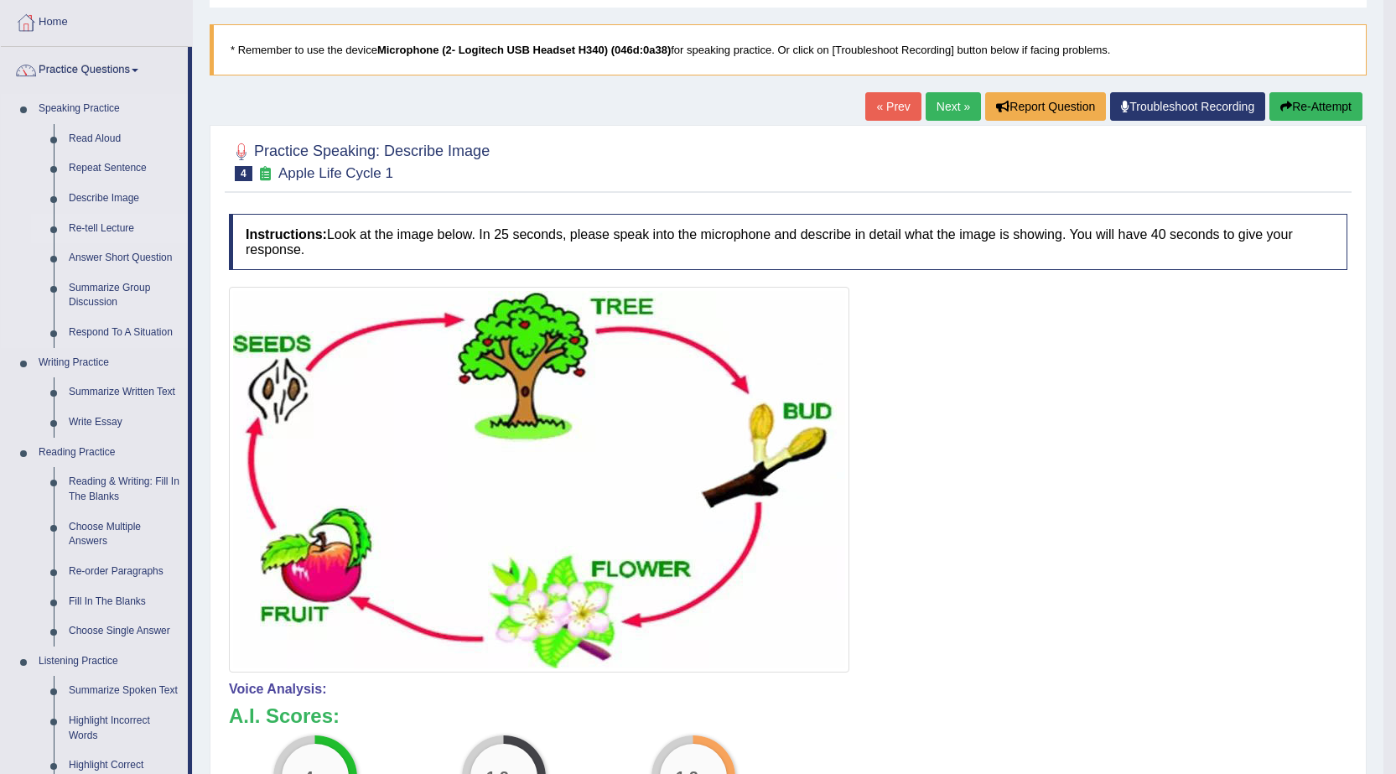
click at [152, 223] on link "Re-tell Lecture" at bounding box center [124, 229] width 127 height 30
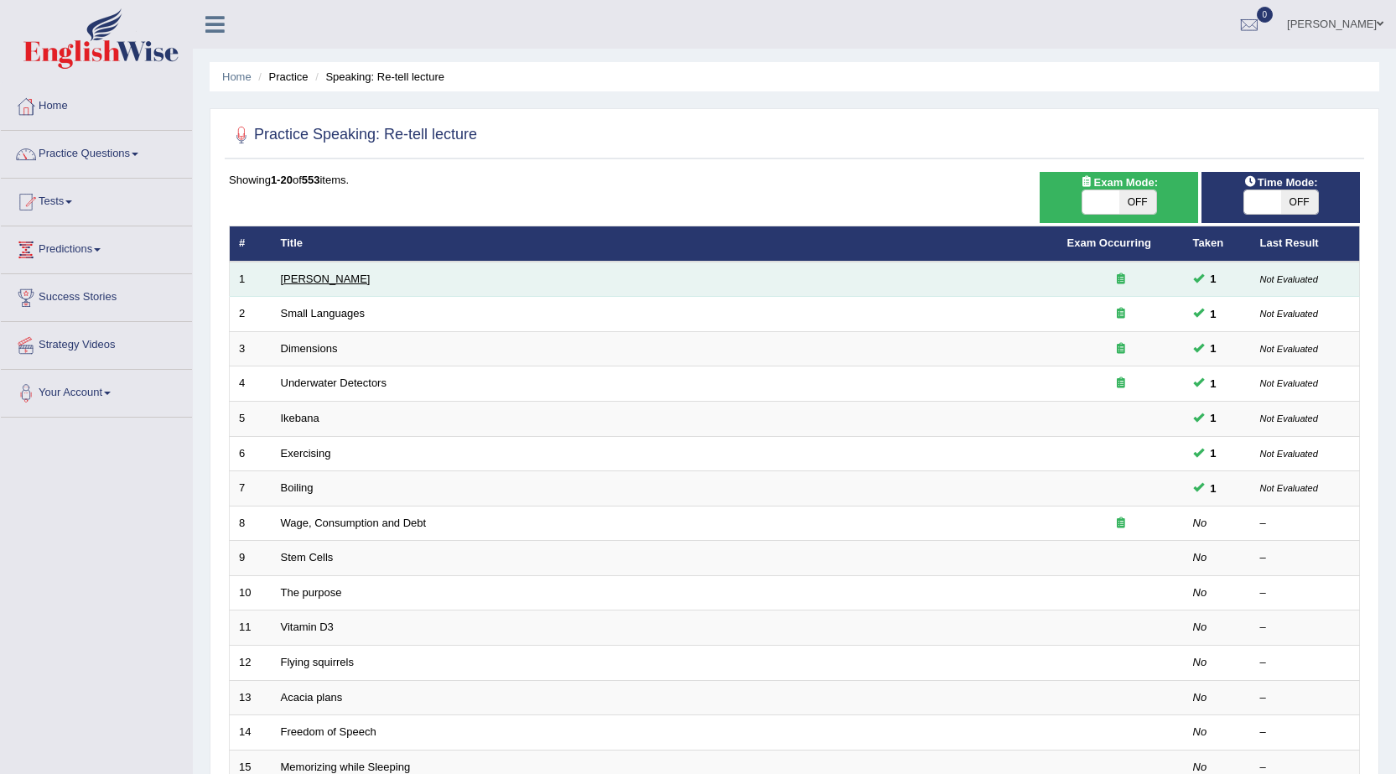
click at [302, 278] on link "[PERSON_NAME]" at bounding box center [326, 278] width 90 height 13
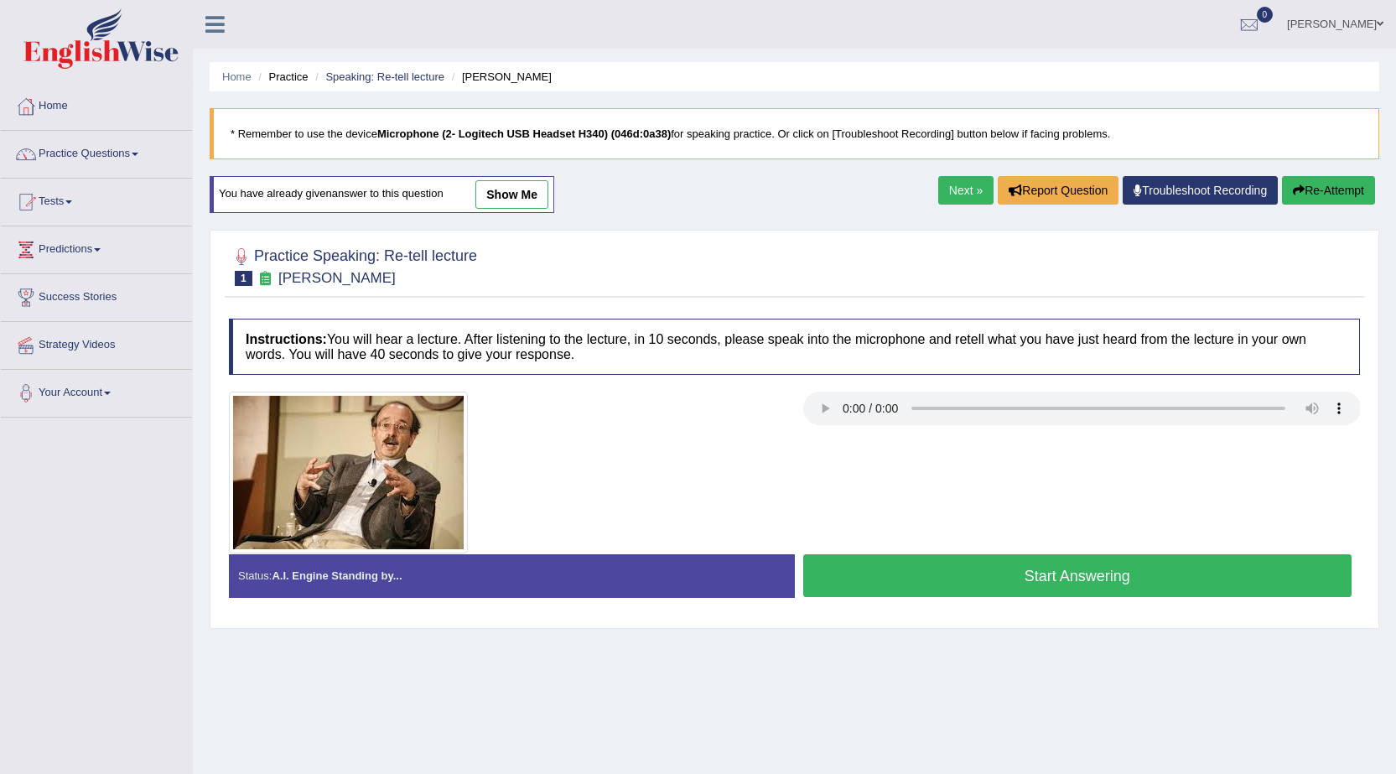
click at [508, 192] on link "show me" at bounding box center [511, 194] width 73 height 29
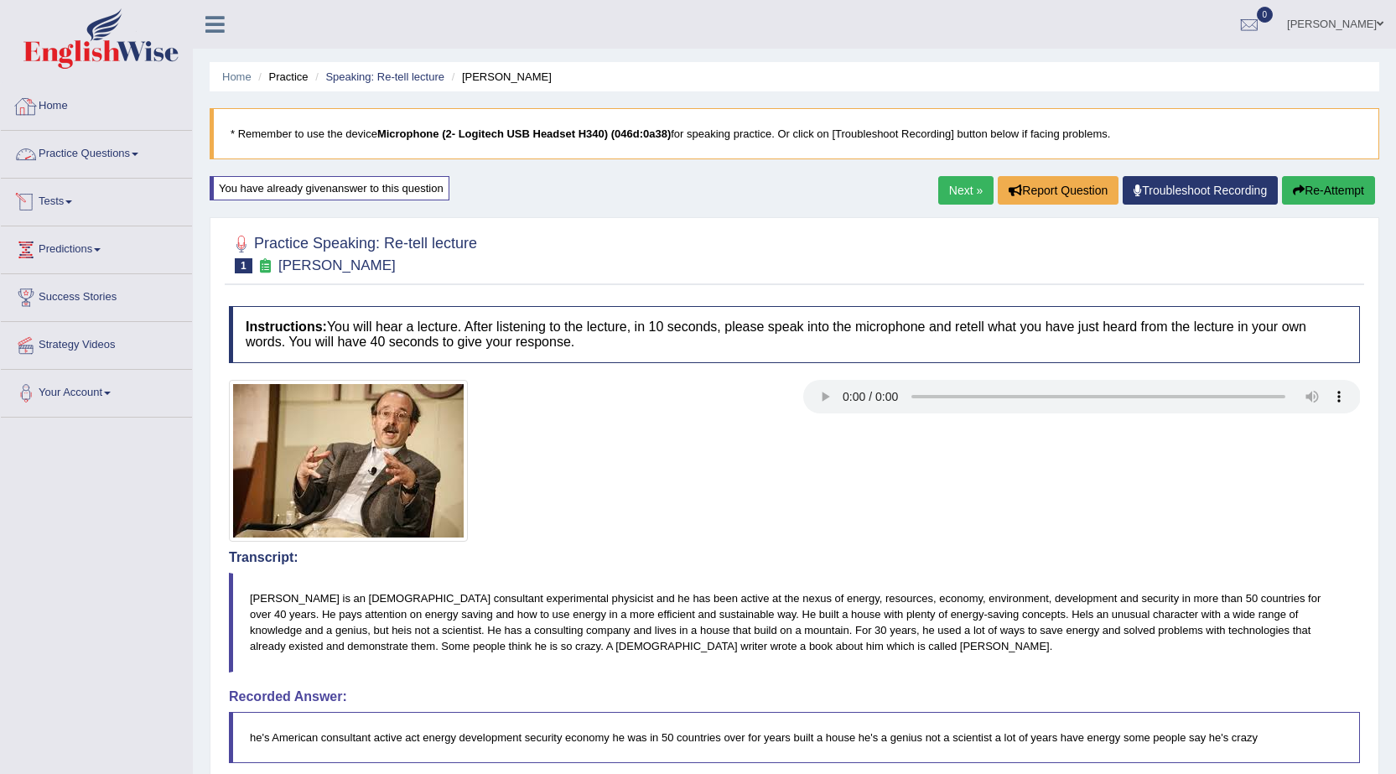
click at [94, 150] on link "Practice Questions" at bounding box center [96, 152] width 191 height 42
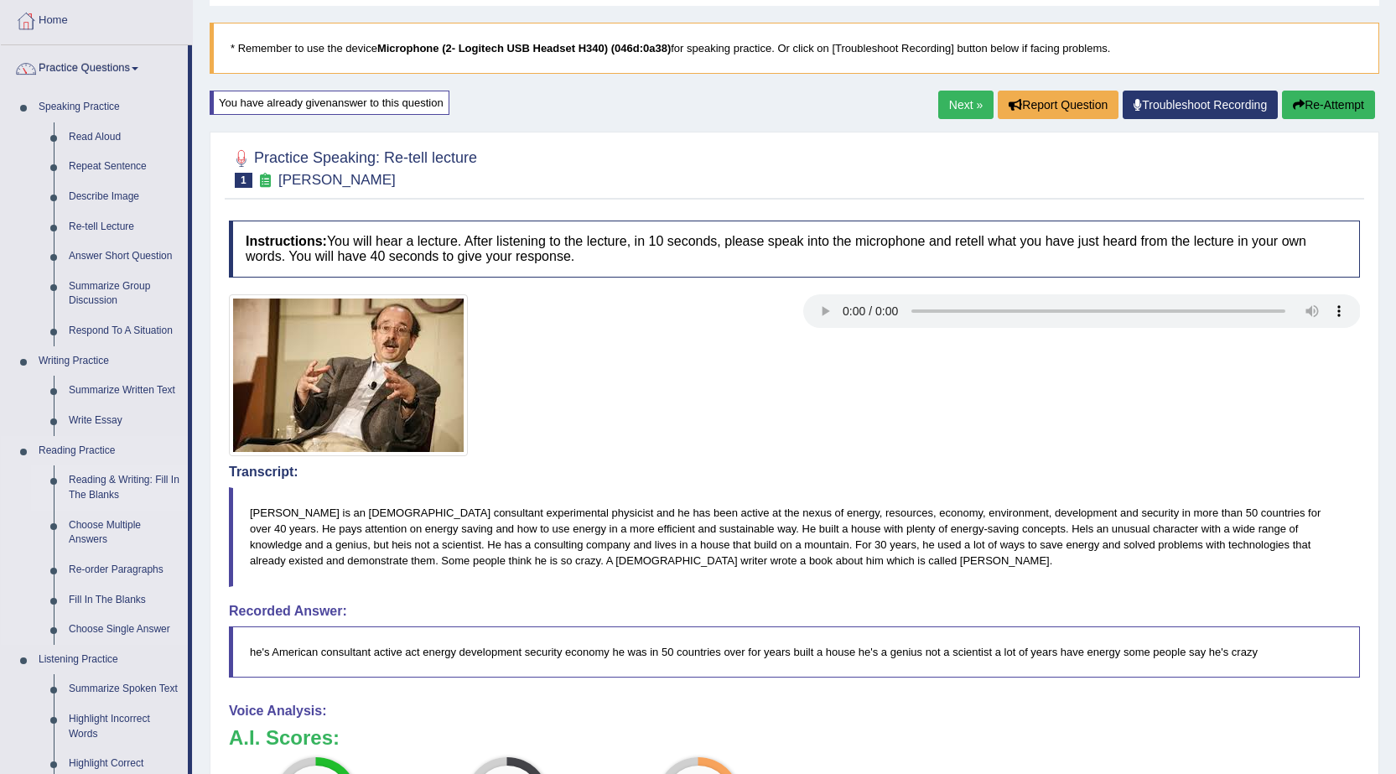
scroll to position [84, 0]
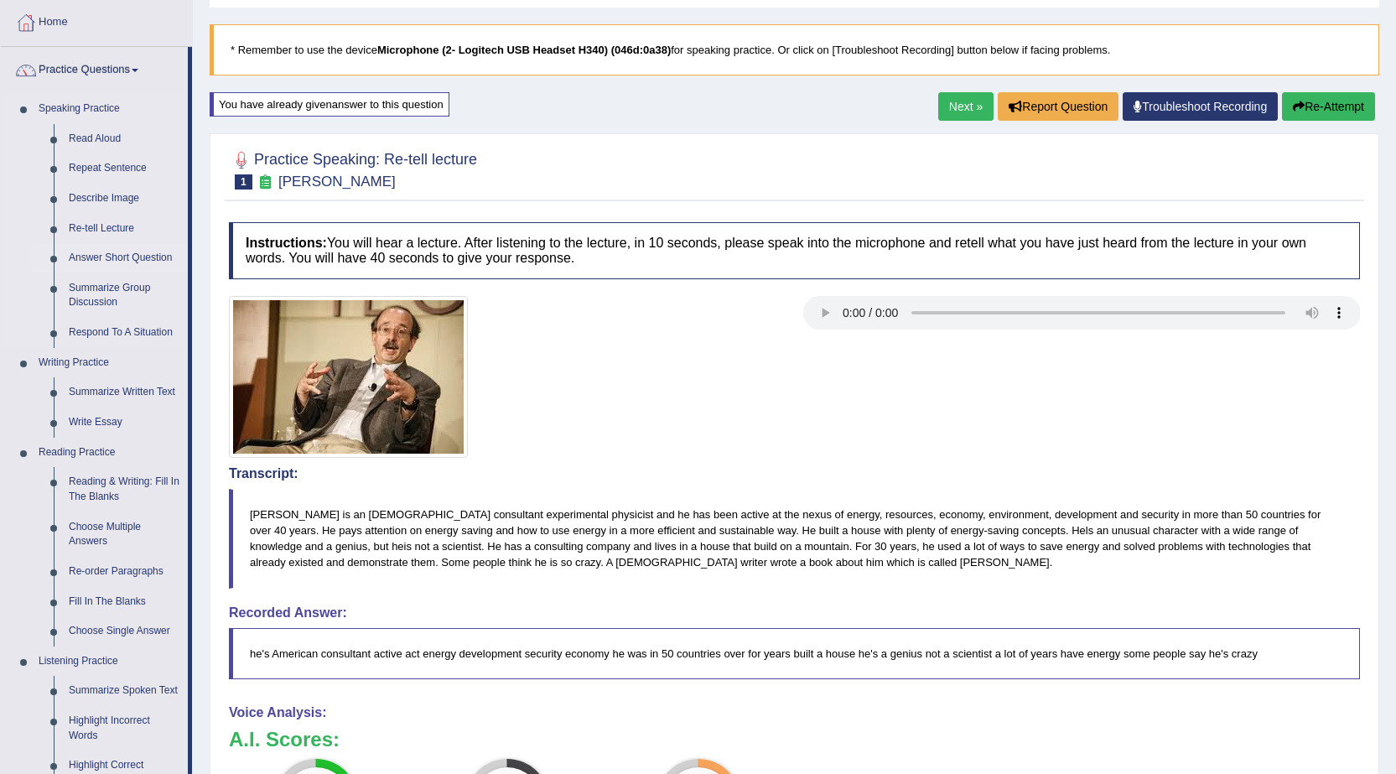
click at [138, 246] on link "Answer Short Question" at bounding box center [124, 258] width 127 height 30
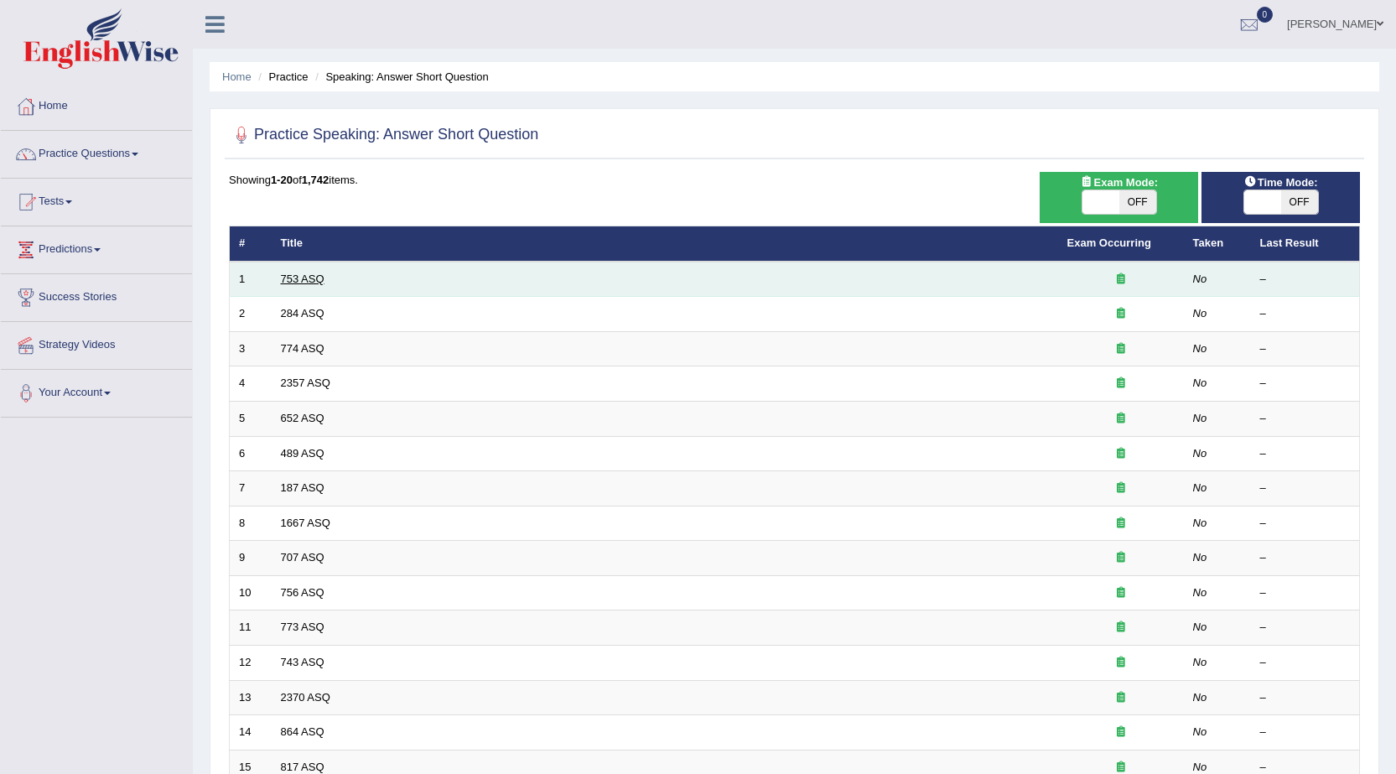
click at [288, 278] on link "753 ASQ" at bounding box center [303, 278] width 44 height 13
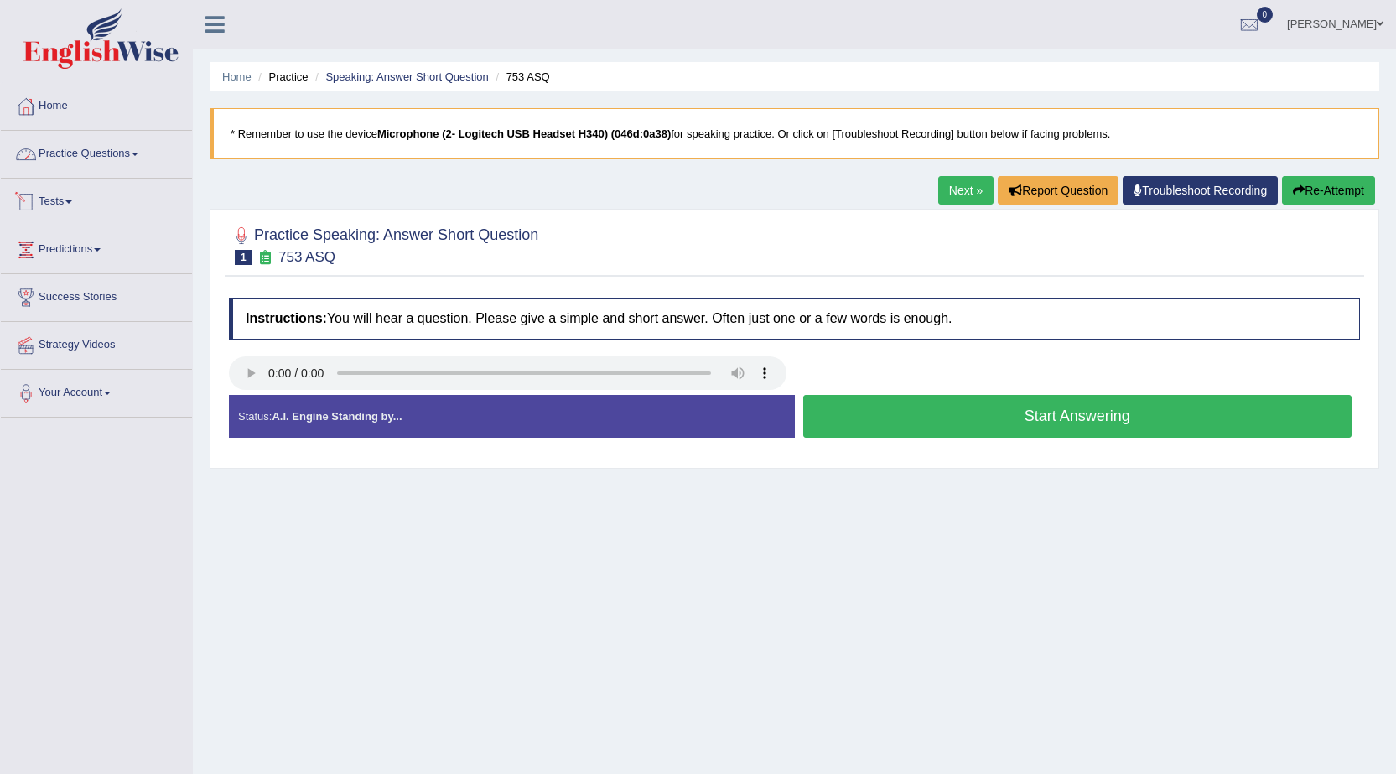
click at [141, 169] on link "Practice Questions" at bounding box center [96, 152] width 191 height 42
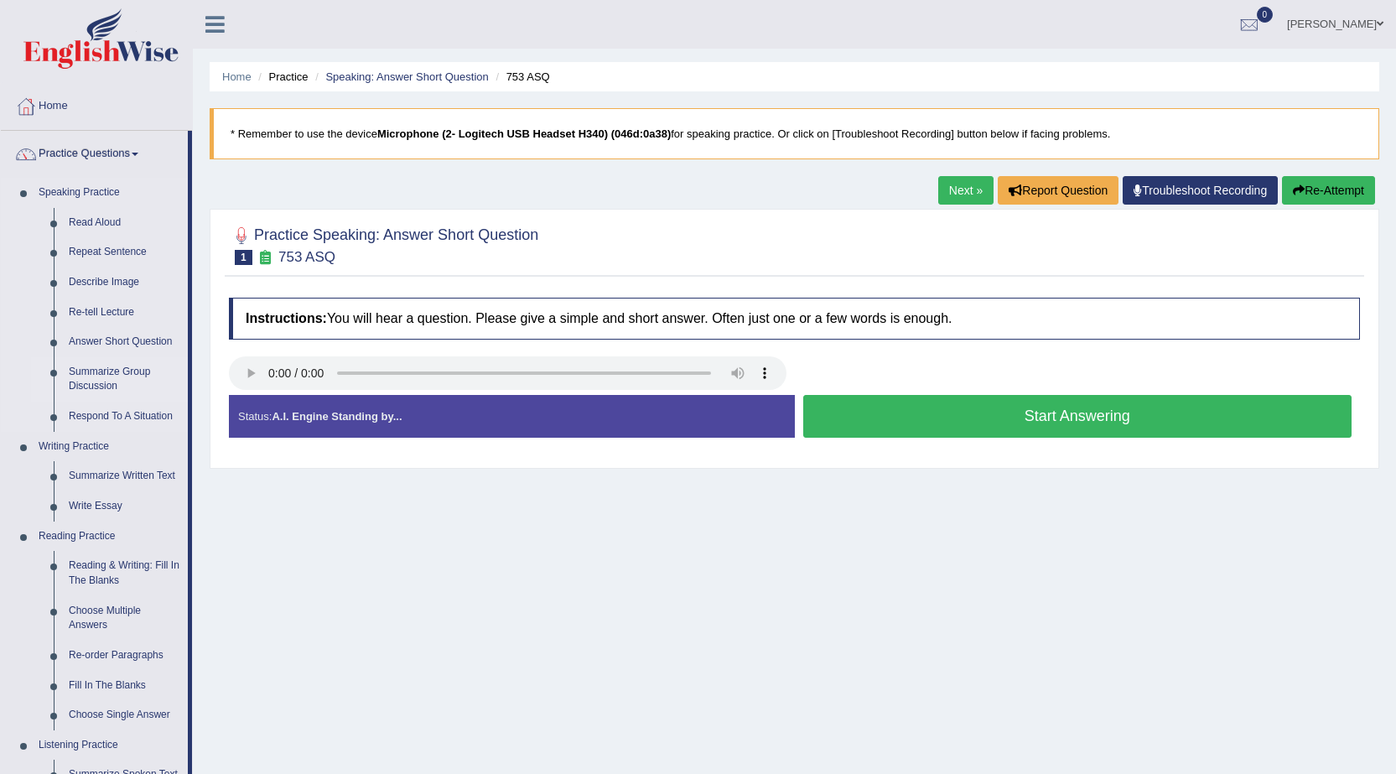
click at [117, 381] on link "Summarize Group Discussion" at bounding box center [124, 379] width 127 height 44
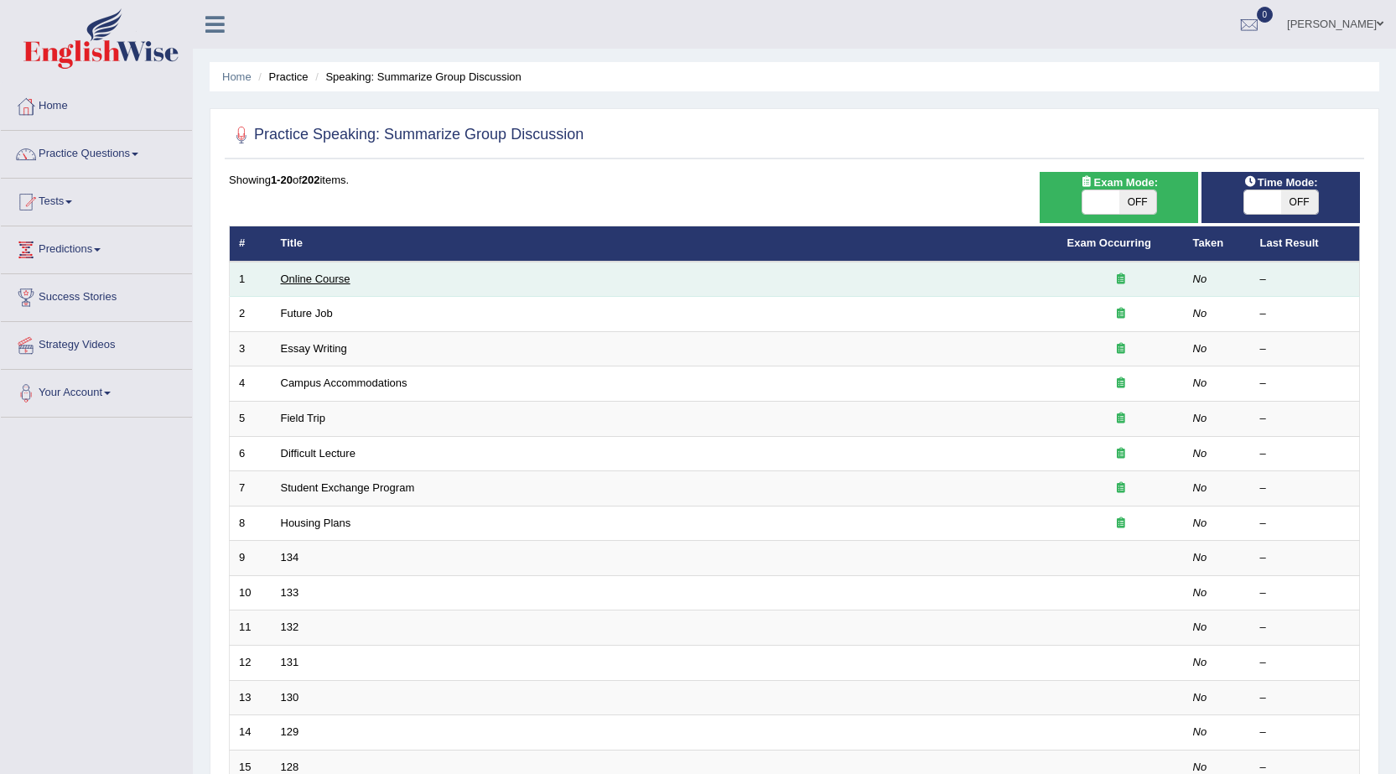
click at [309, 283] on link "Online Course" at bounding box center [316, 278] width 70 height 13
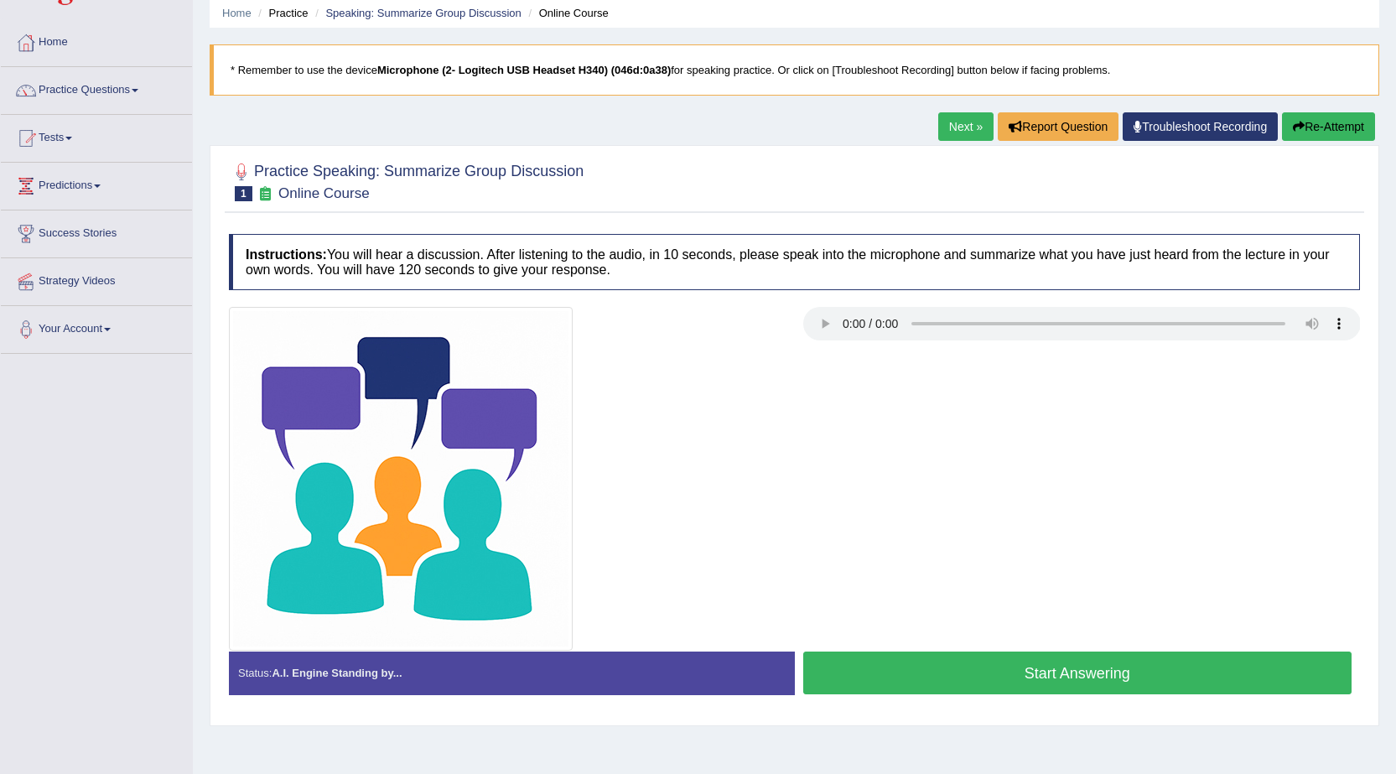
scroll to position [23, 0]
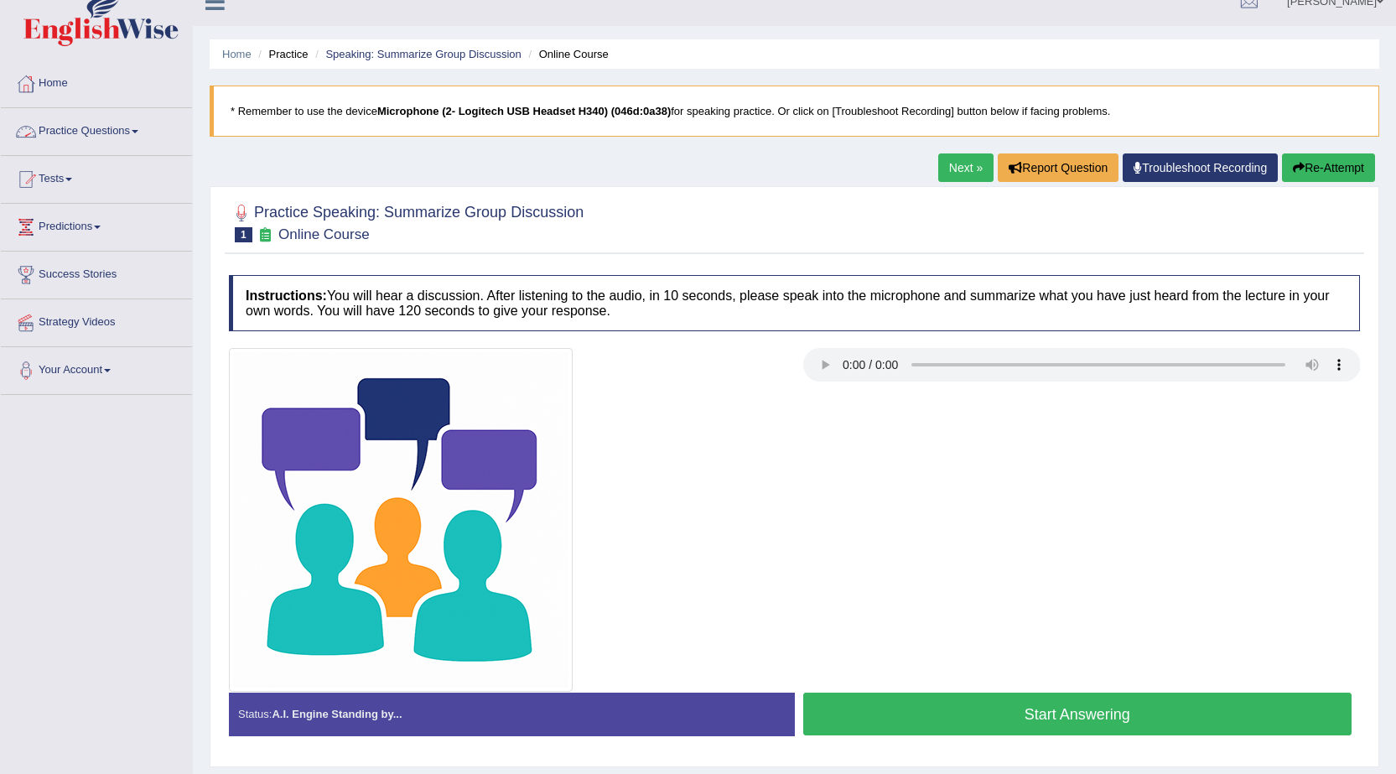
click at [87, 129] on link "Practice Questions" at bounding box center [96, 129] width 191 height 42
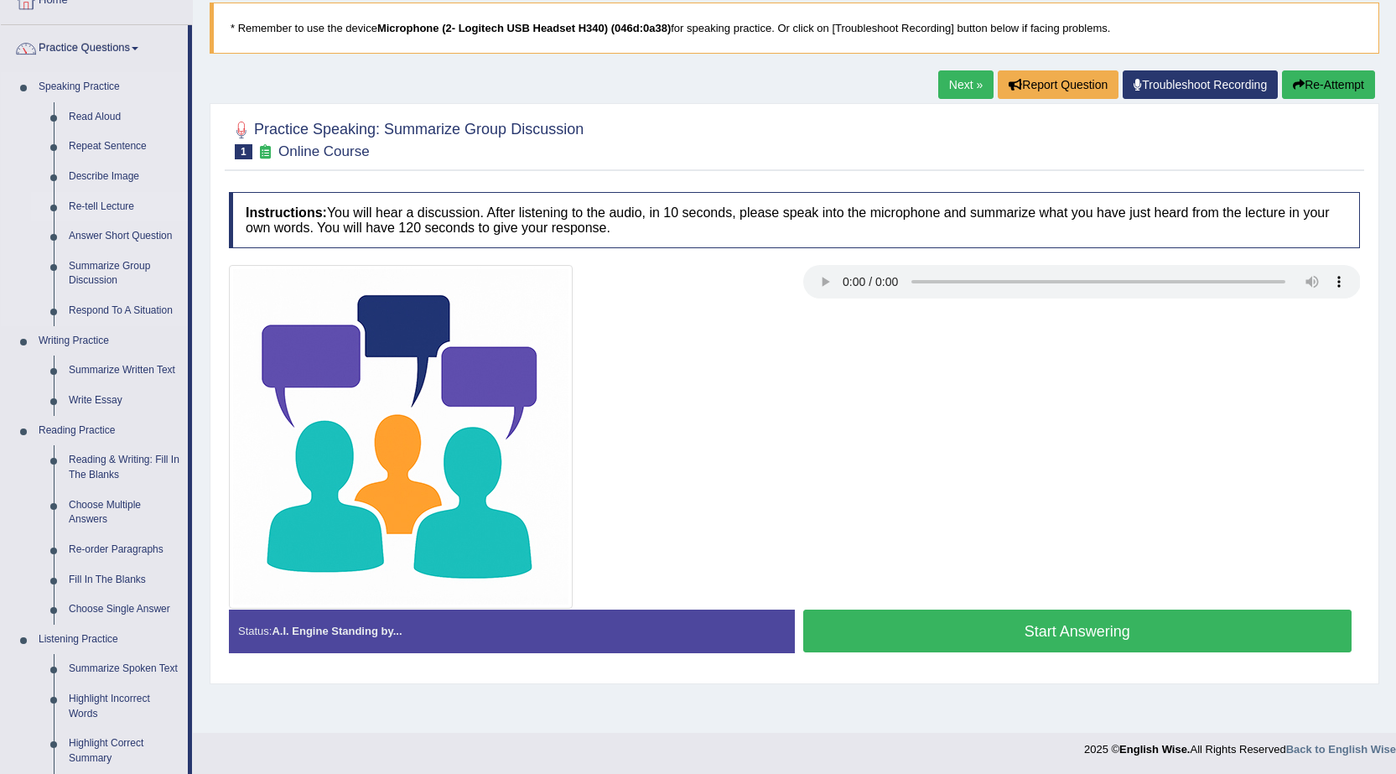
scroll to position [106, 0]
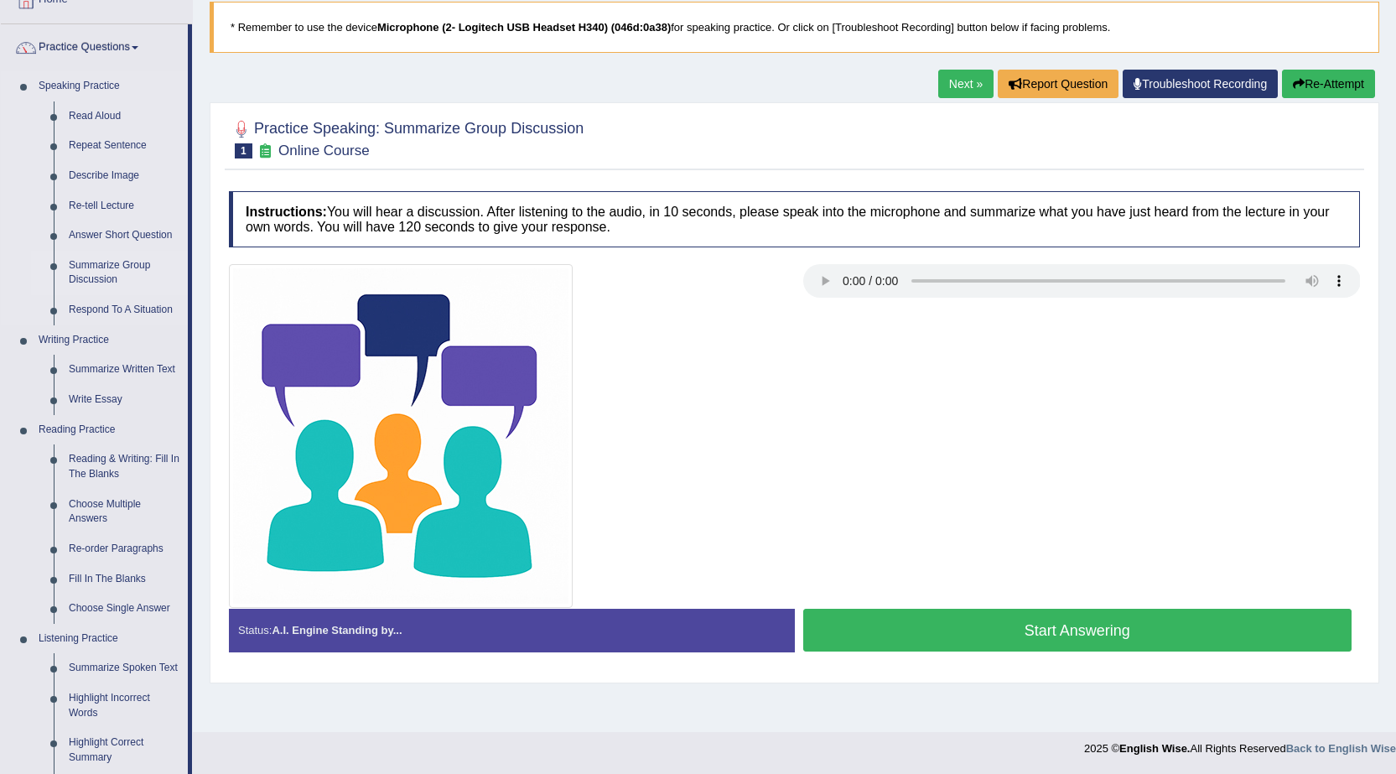
click at [101, 275] on link "Summarize Group Discussion" at bounding box center [124, 273] width 127 height 44
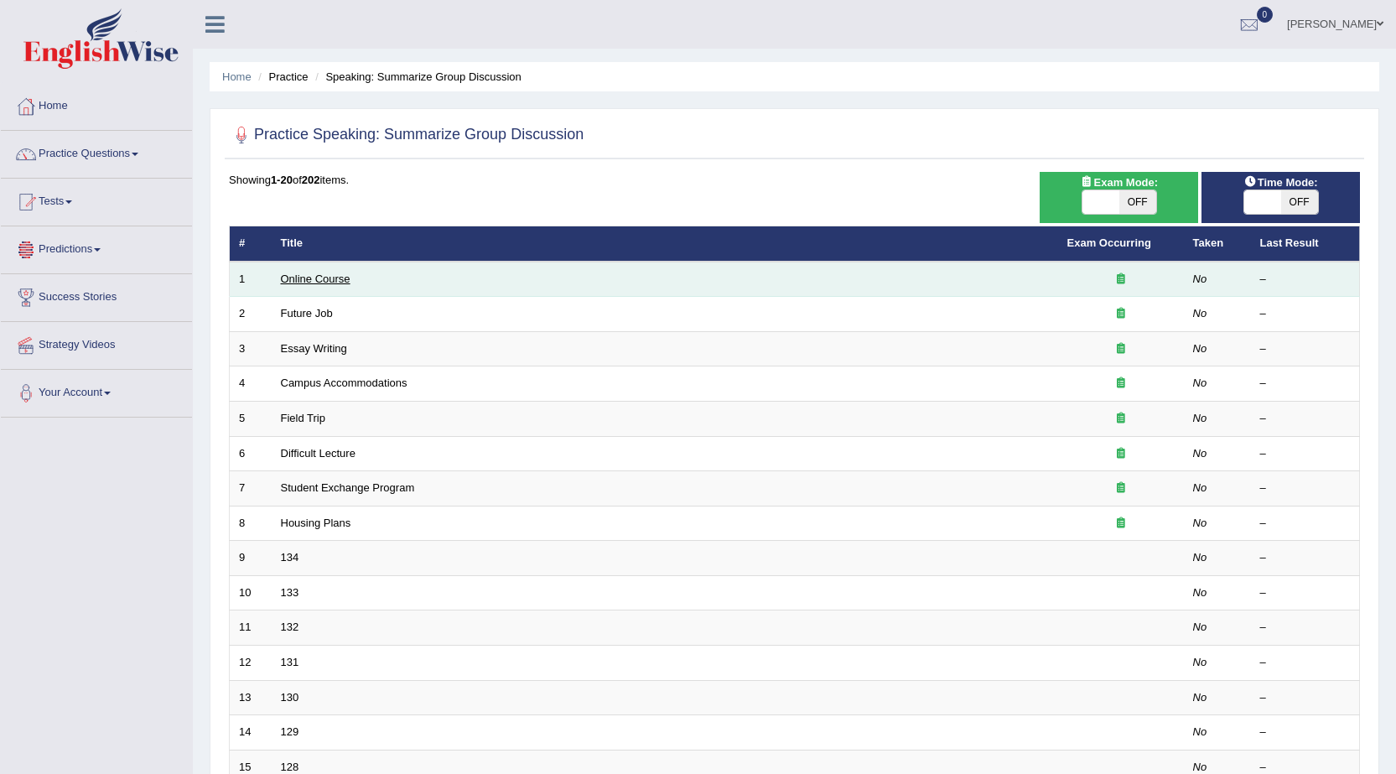
click at [300, 276] on link "Online Course" at bounding box center [316, 278] width 70 height 13
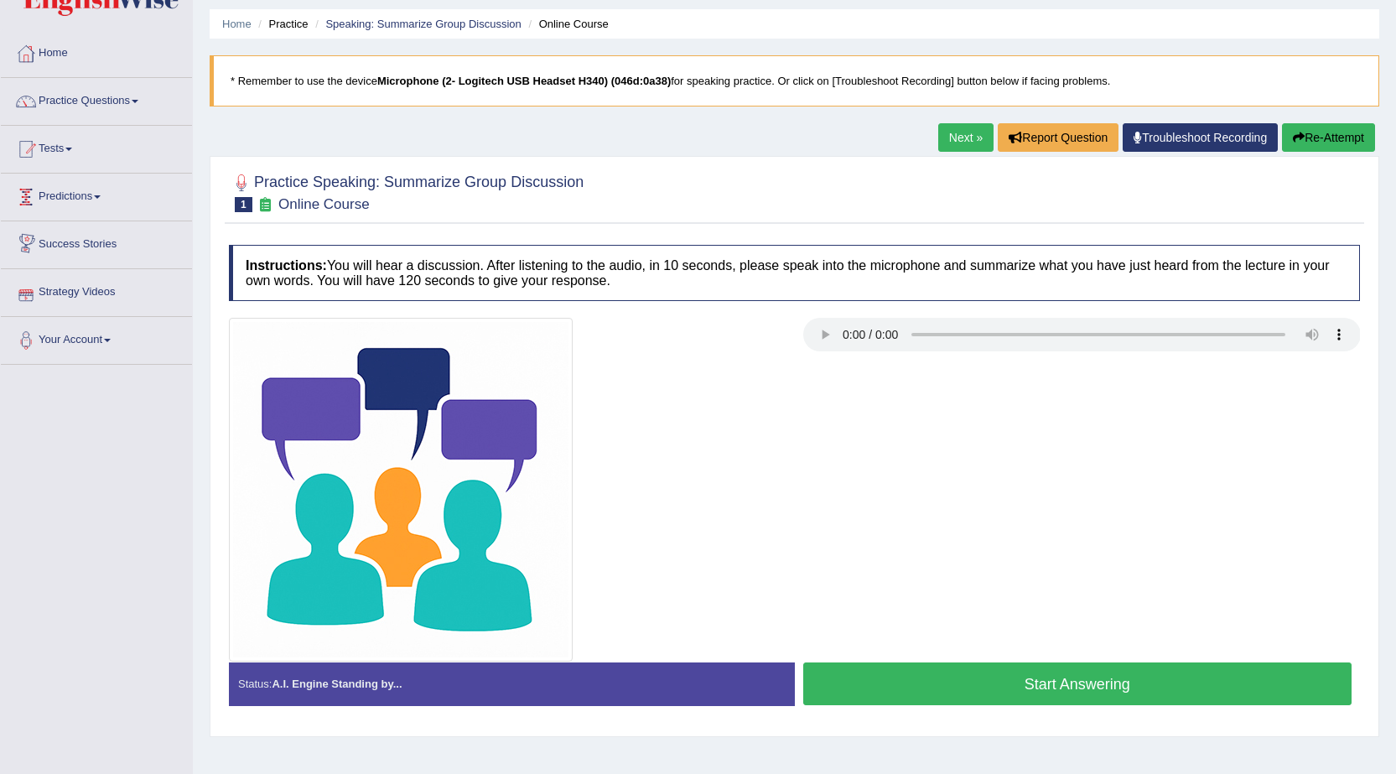
scroll to position [23, 0]
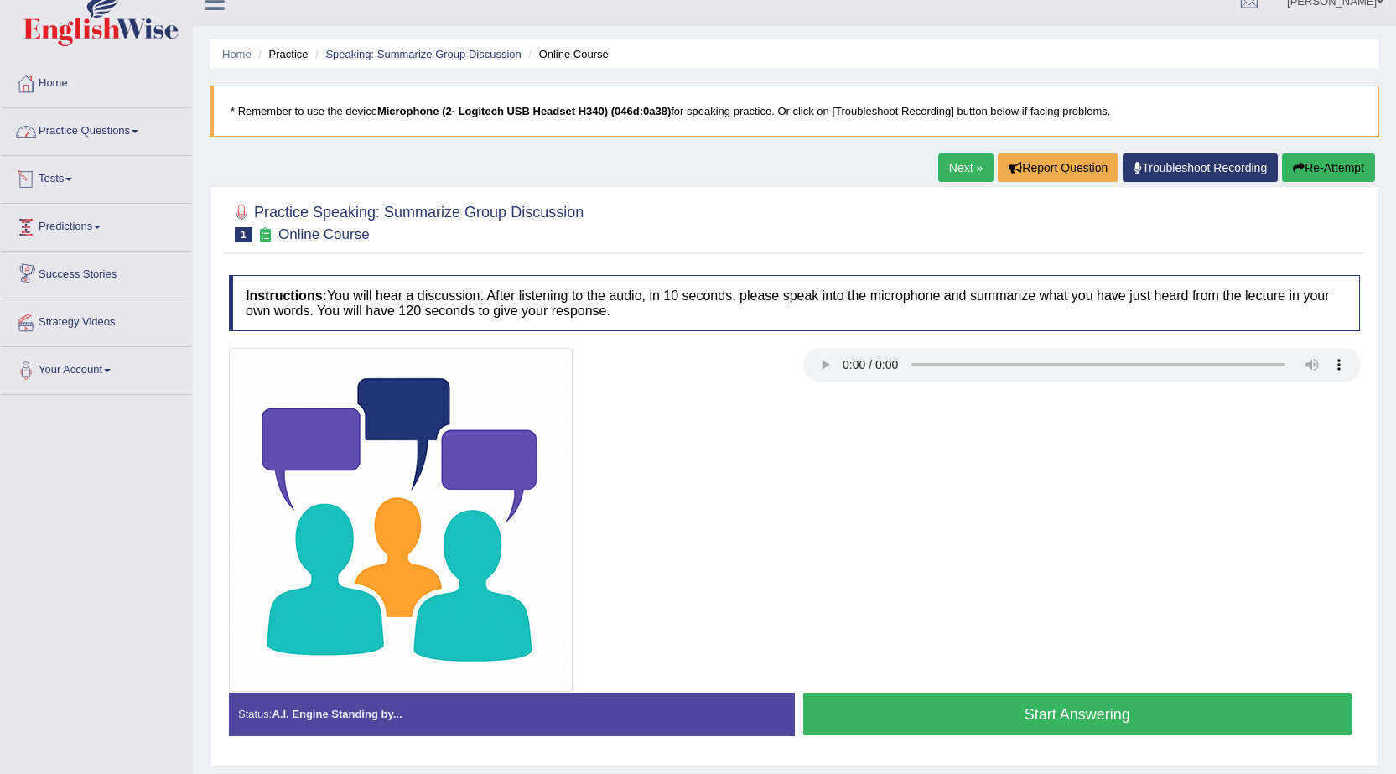
click at [139, 140] on link "Practice Questions" at bounding box center [96, 129] width 191 height 42
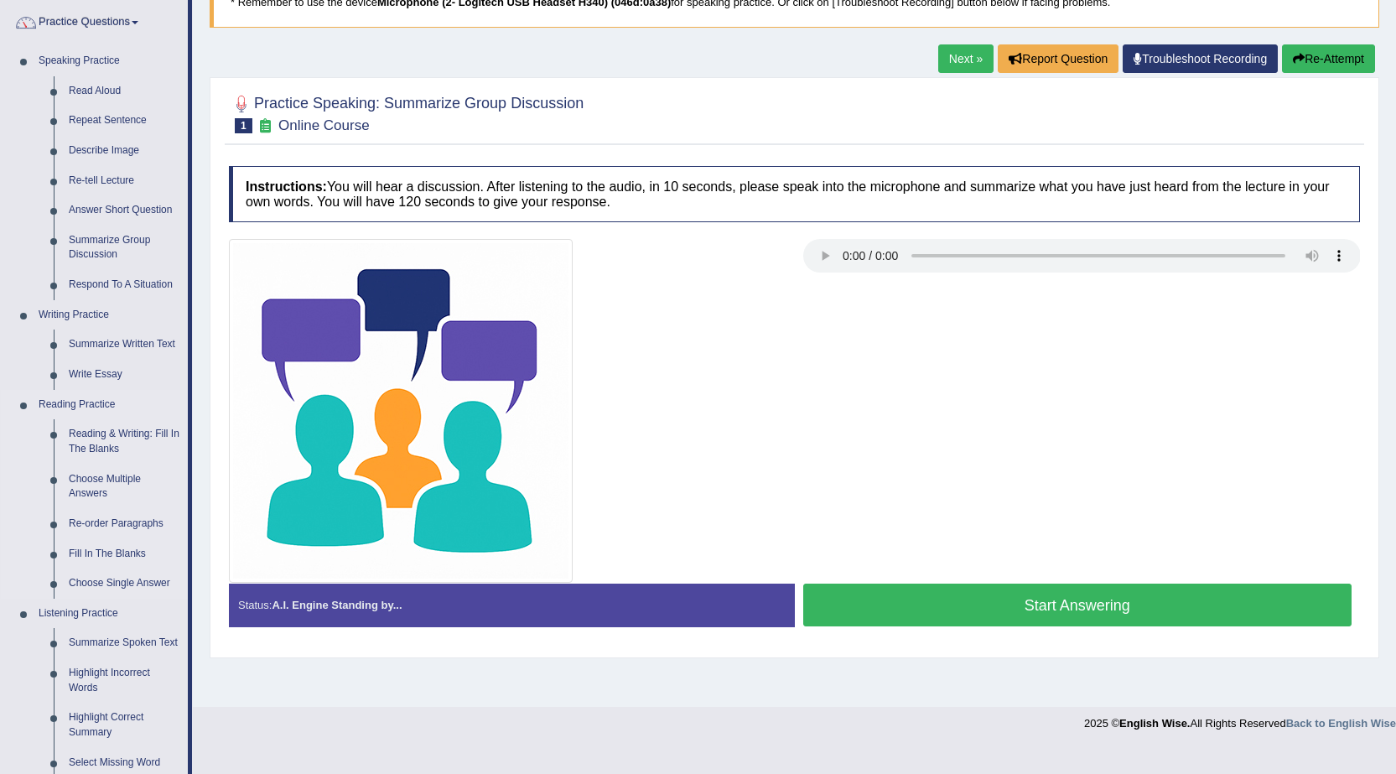
scroll to position [106, 0]
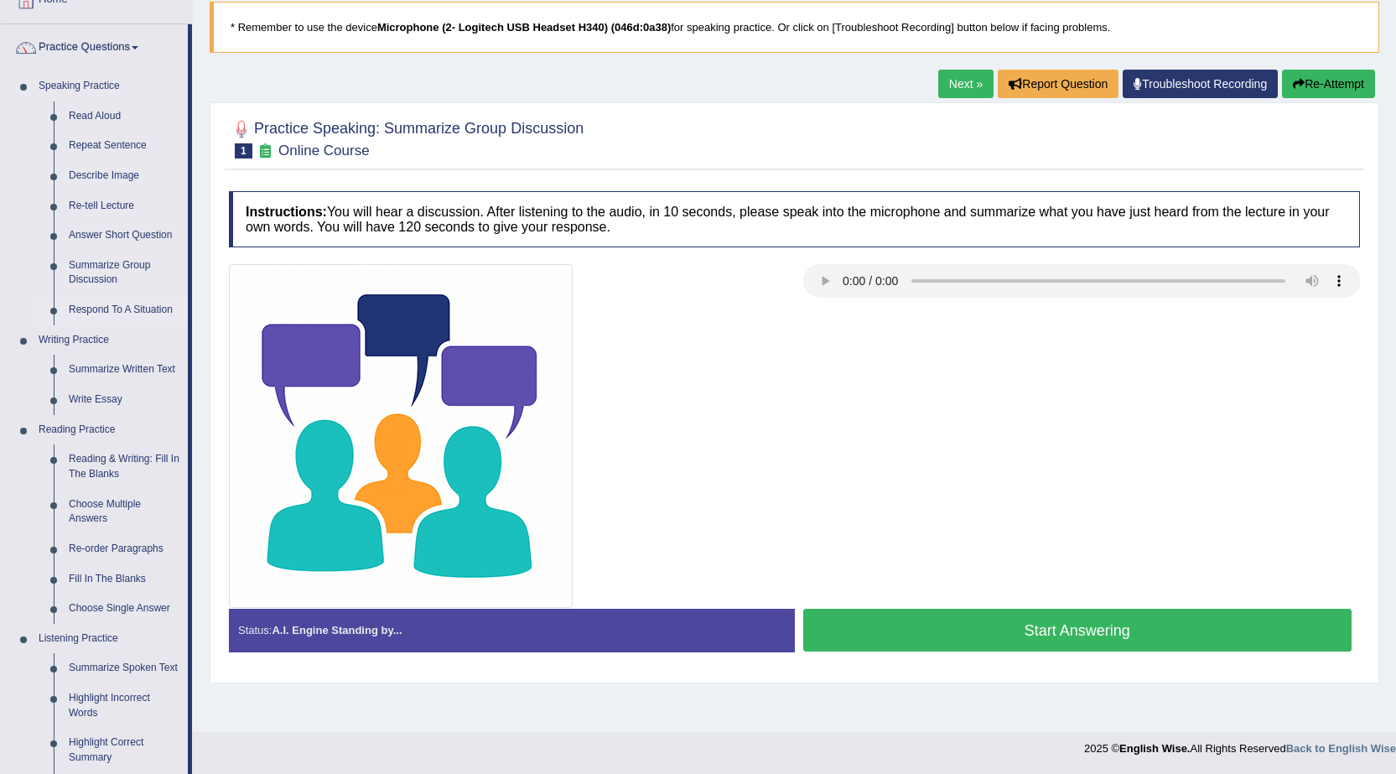
click at [141, 298] on link "Respond To A Situation" at bounding box center [124, 310] width 127 height 30
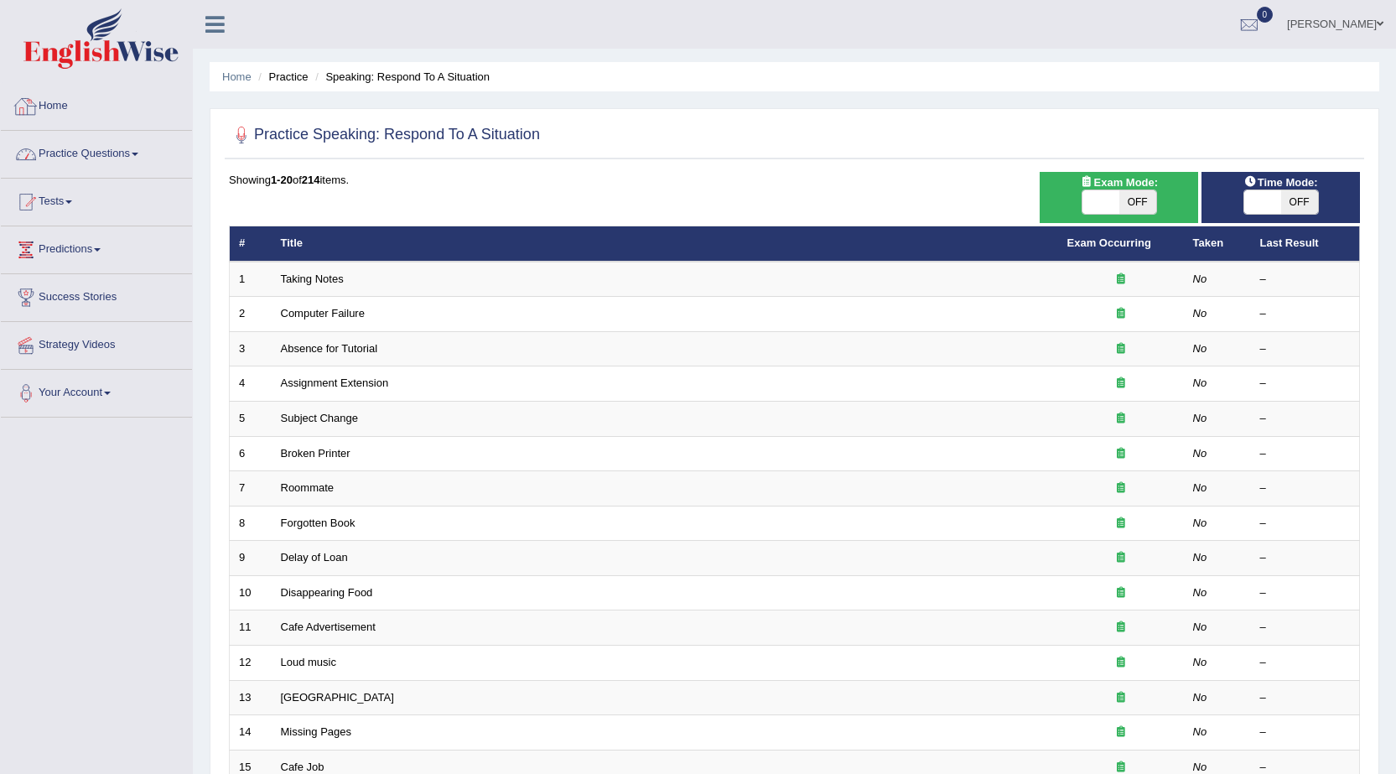
click at [75, 148] on link "Practice Questions" at bounding box center [96, 152] width 191 height 42
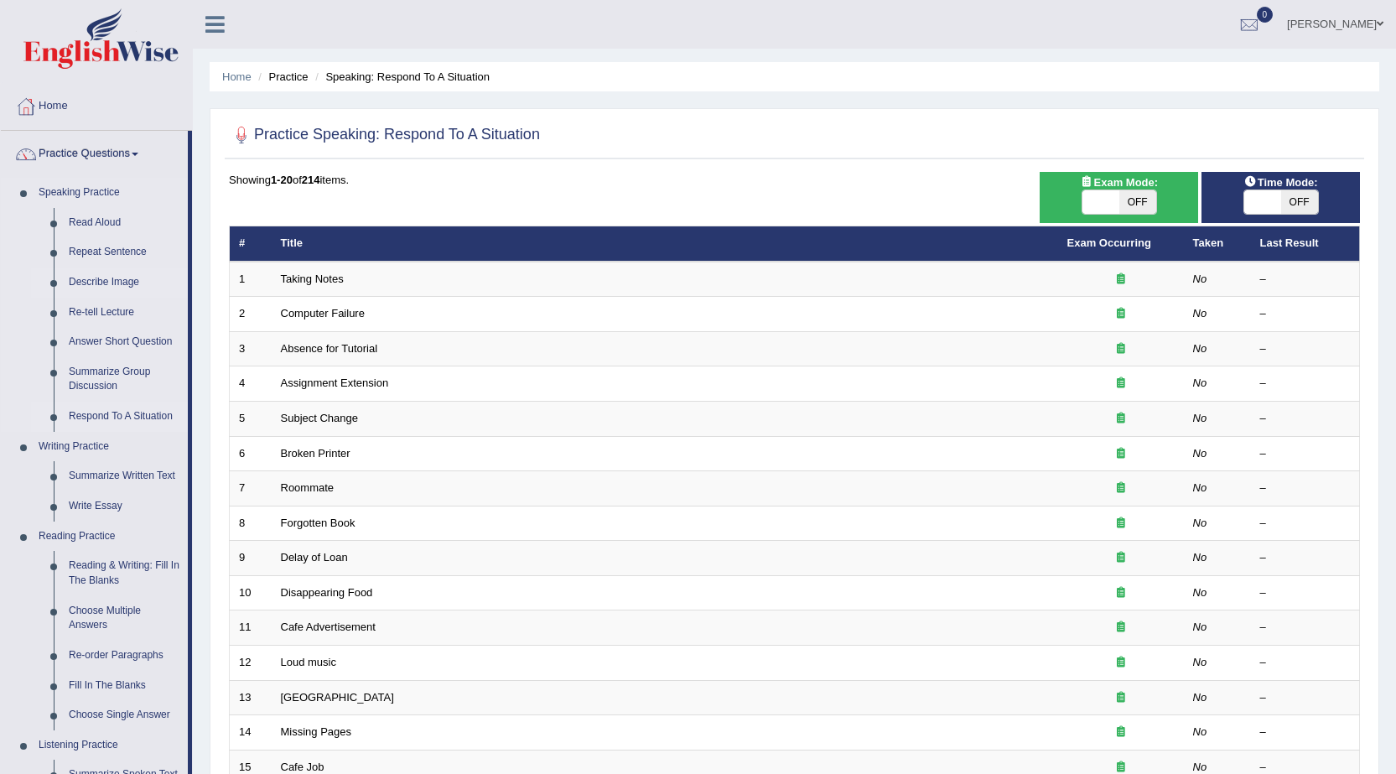
click at [83, 273] on link "Describe Image" at bounding box center [124, 282] width 127 height 30
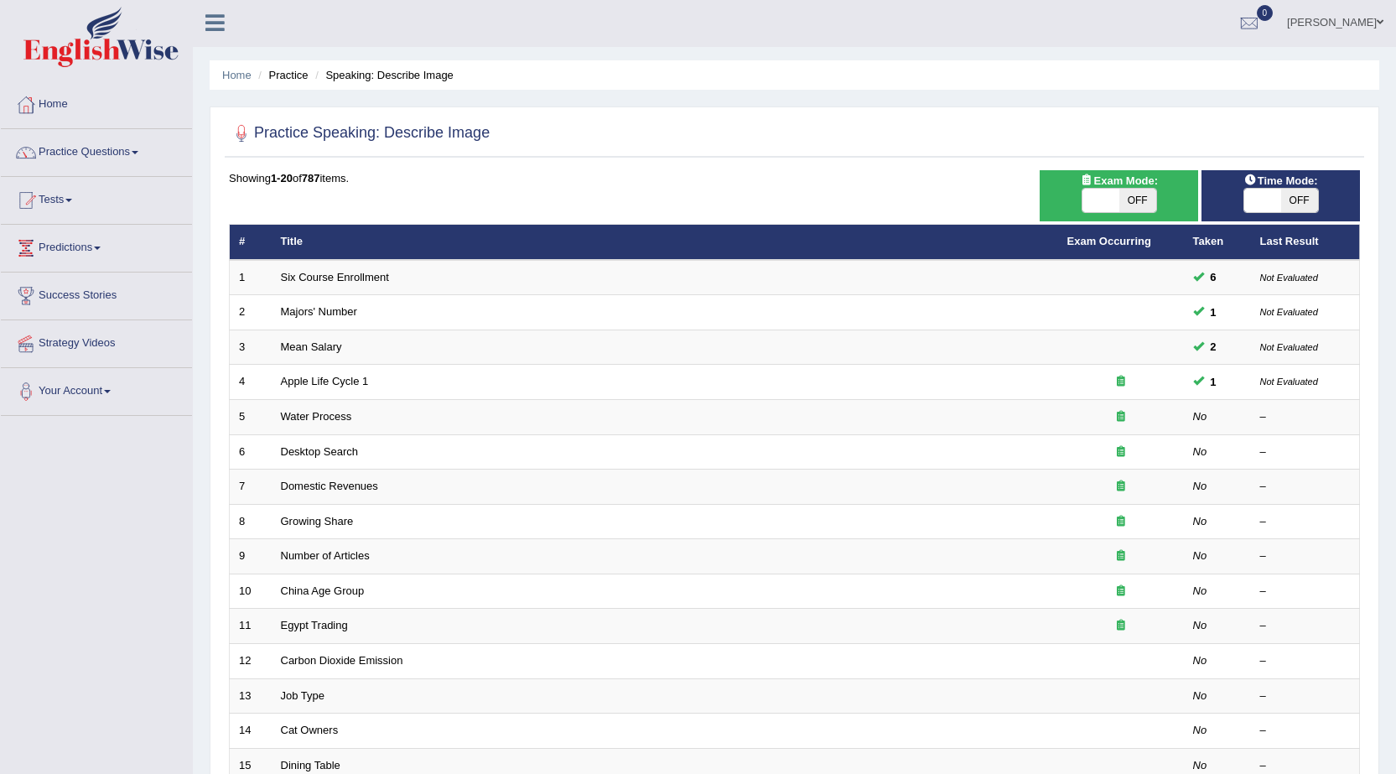
scroll to position [1, 0]
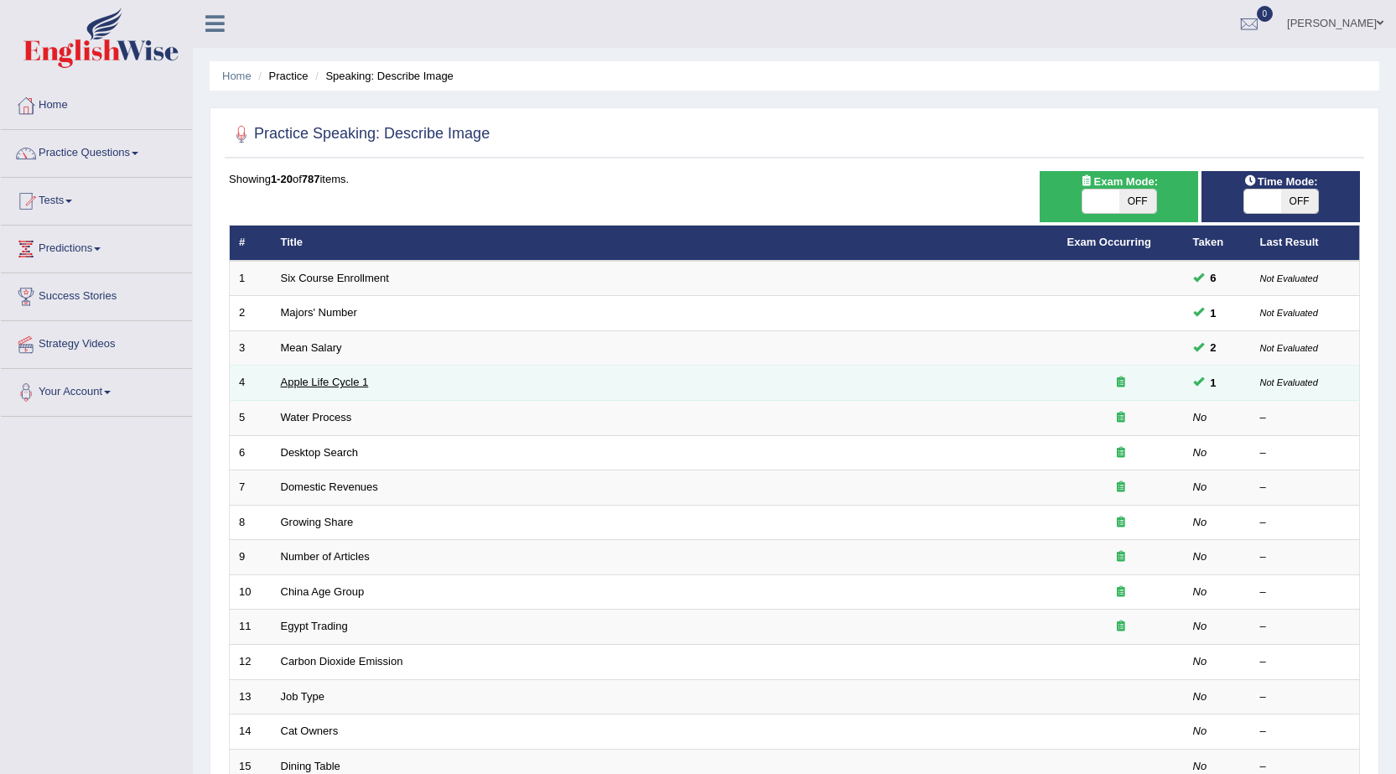
click at [318, 379] on link "Apple Life Cycle 1" at bounding box center [325, 382] width 88 height 13
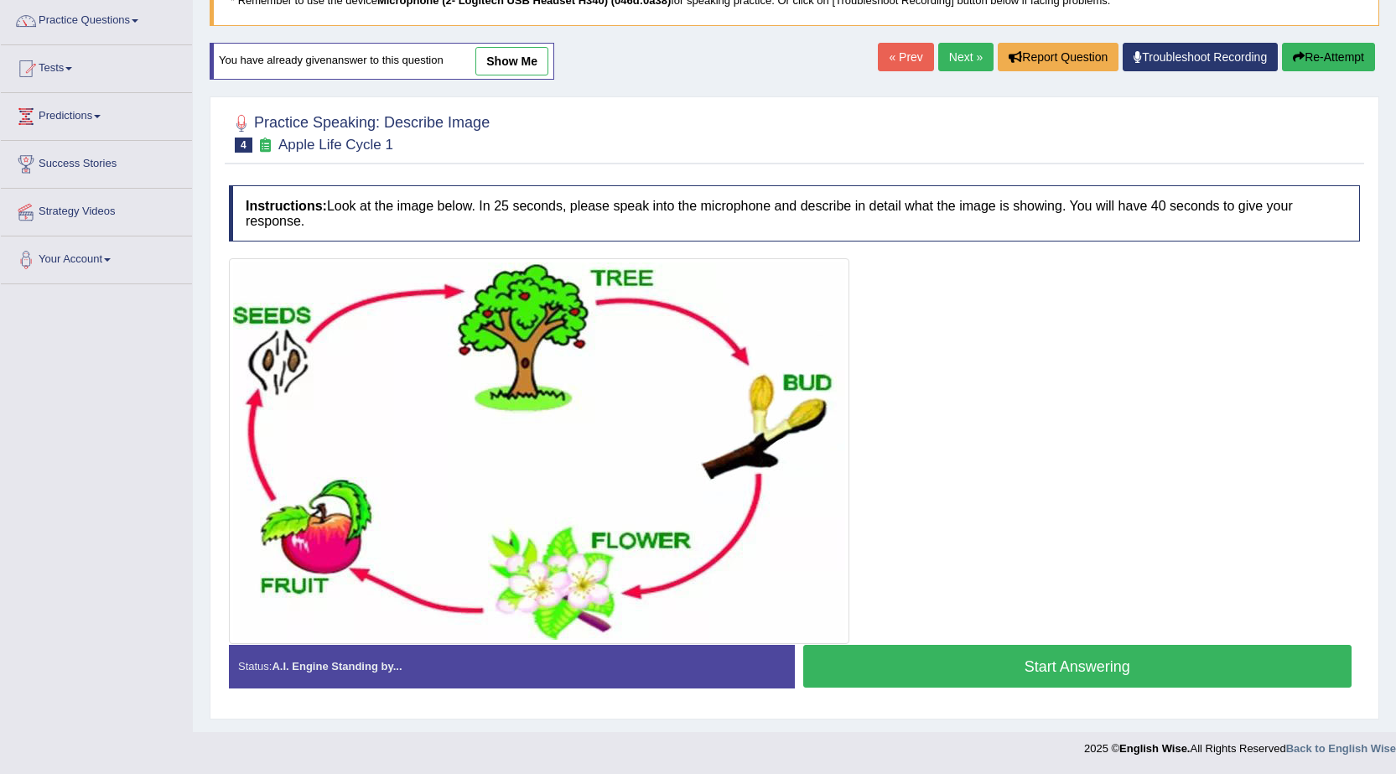
click at [745, 558] on img at bounding box center [539, 450] width 612 height 377
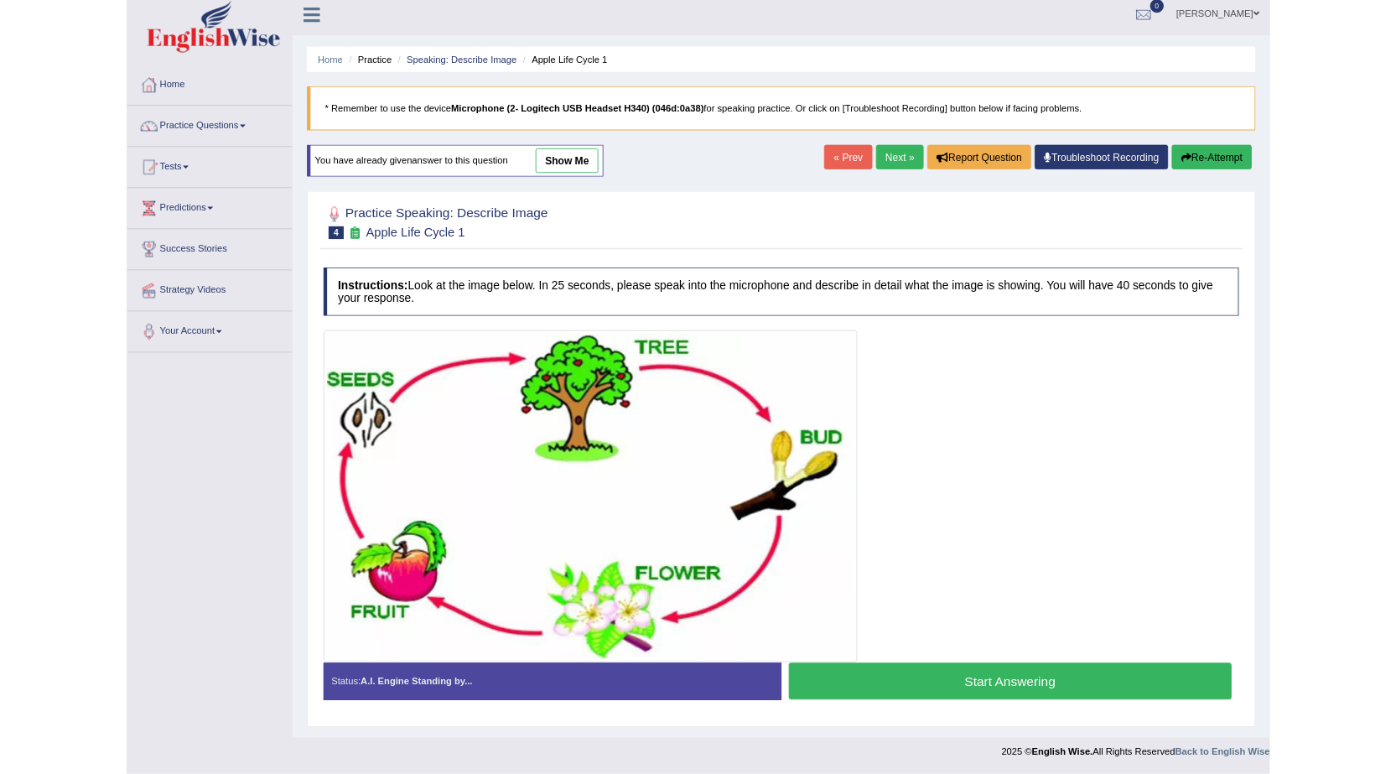
scroll to position [133, 0]
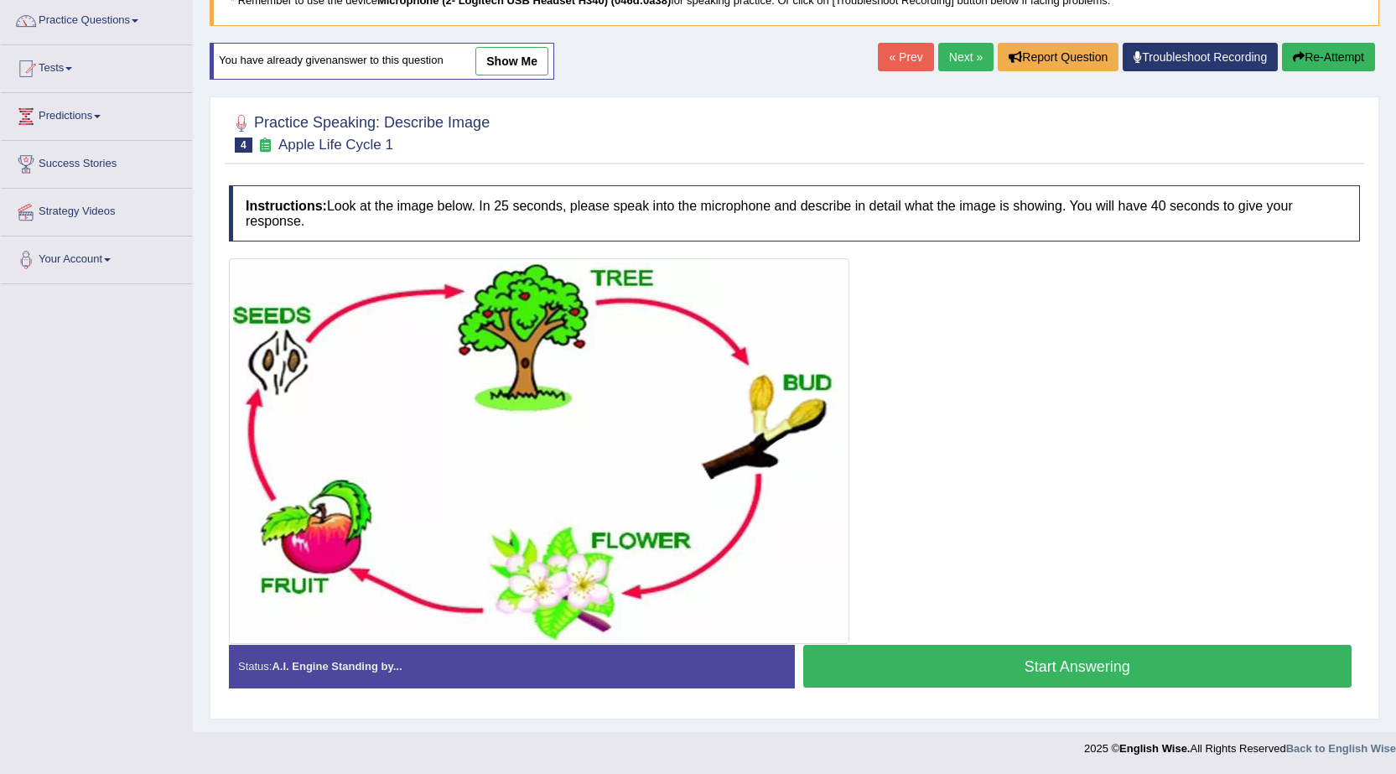
click at [988, 685] on button "Start Answering" at bounding box center [1077, 666] width 549 height 43
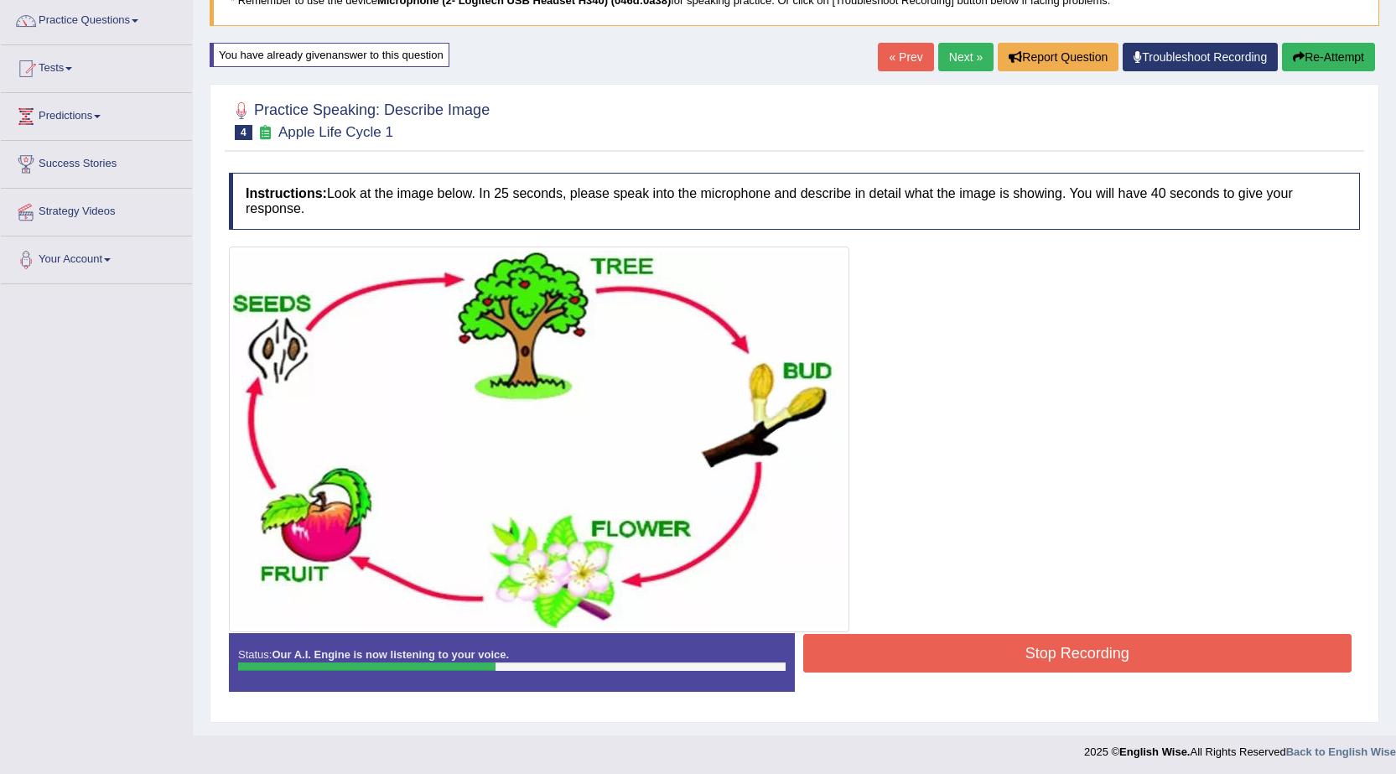
click at [1005, 653] on button "Stop Recording" at bounding box center [1077, 653] width 549 height 39
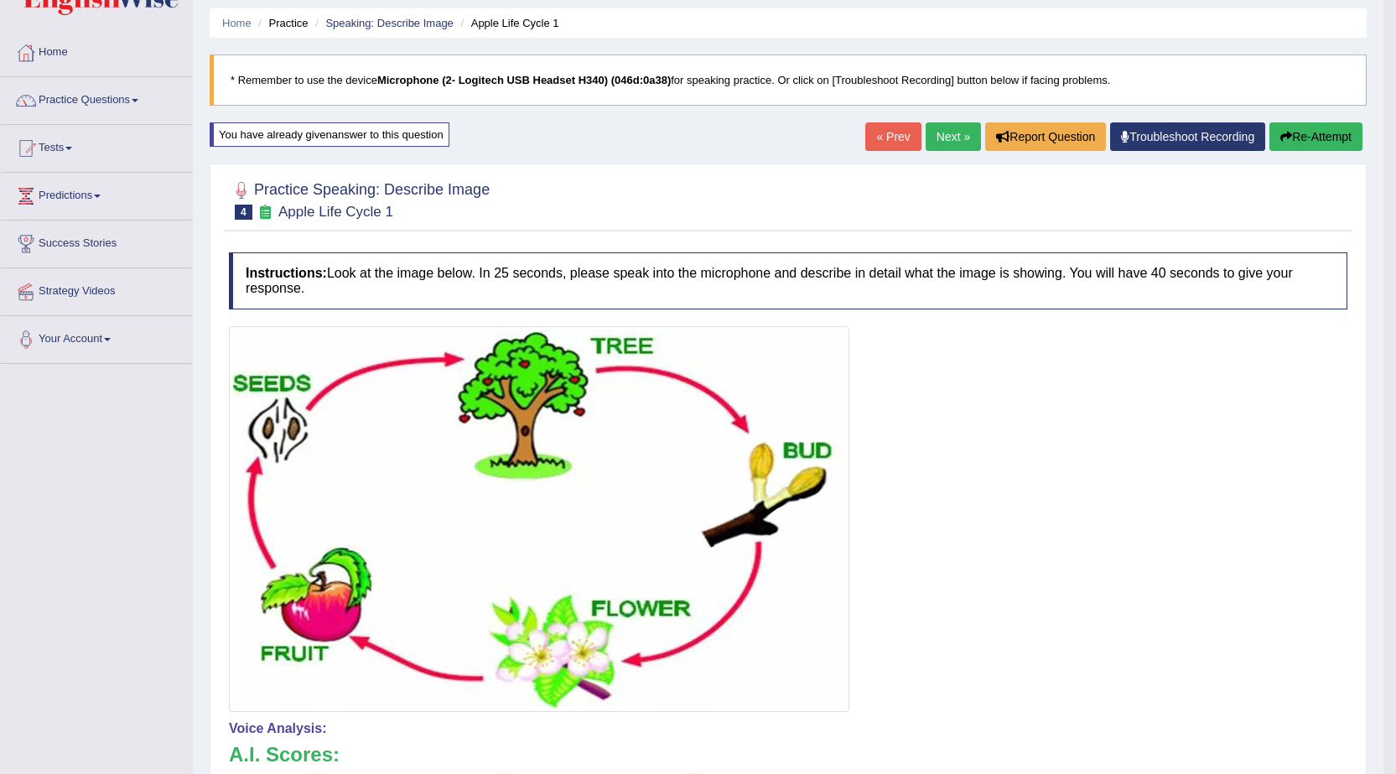
scroll to position [0, 0]
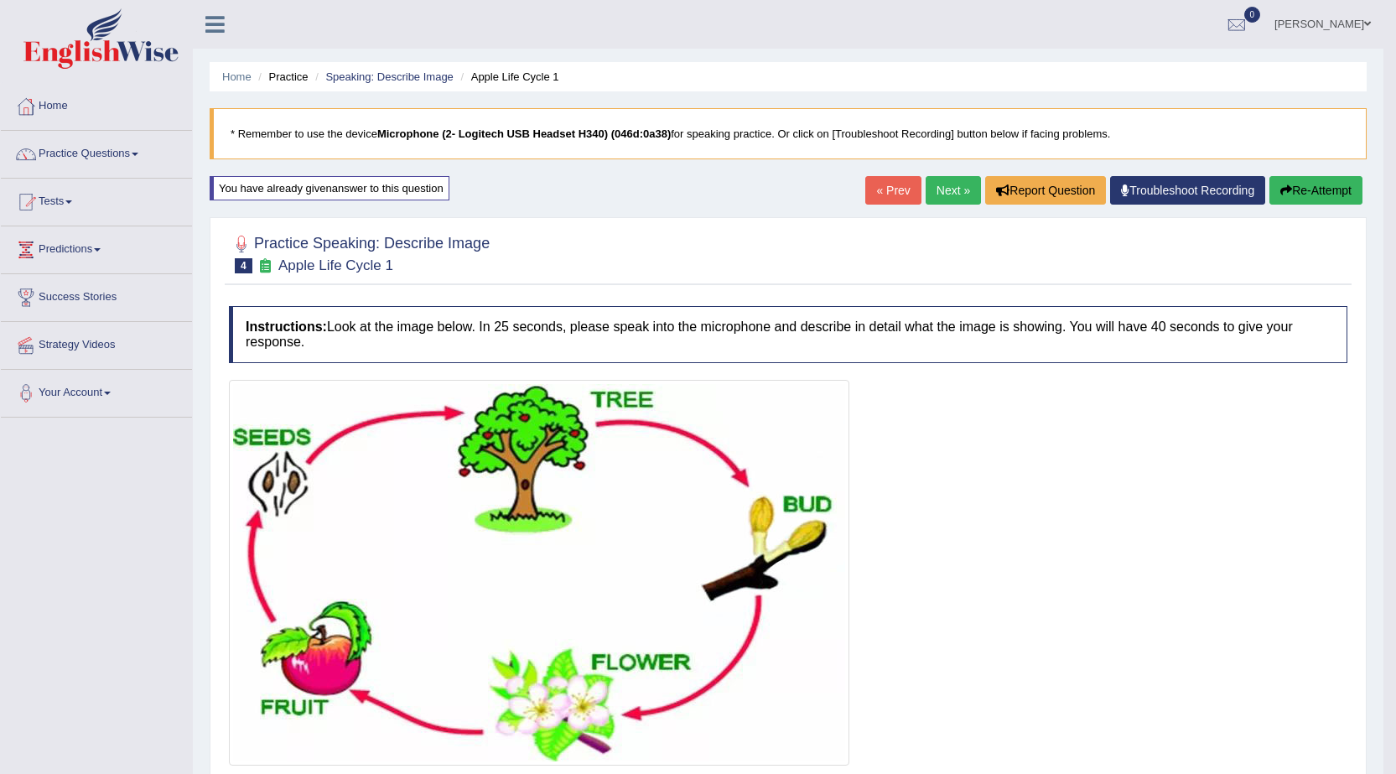
click at [934, 185] on link "Next »" at bounding box center [953, 190] width 55 height 29
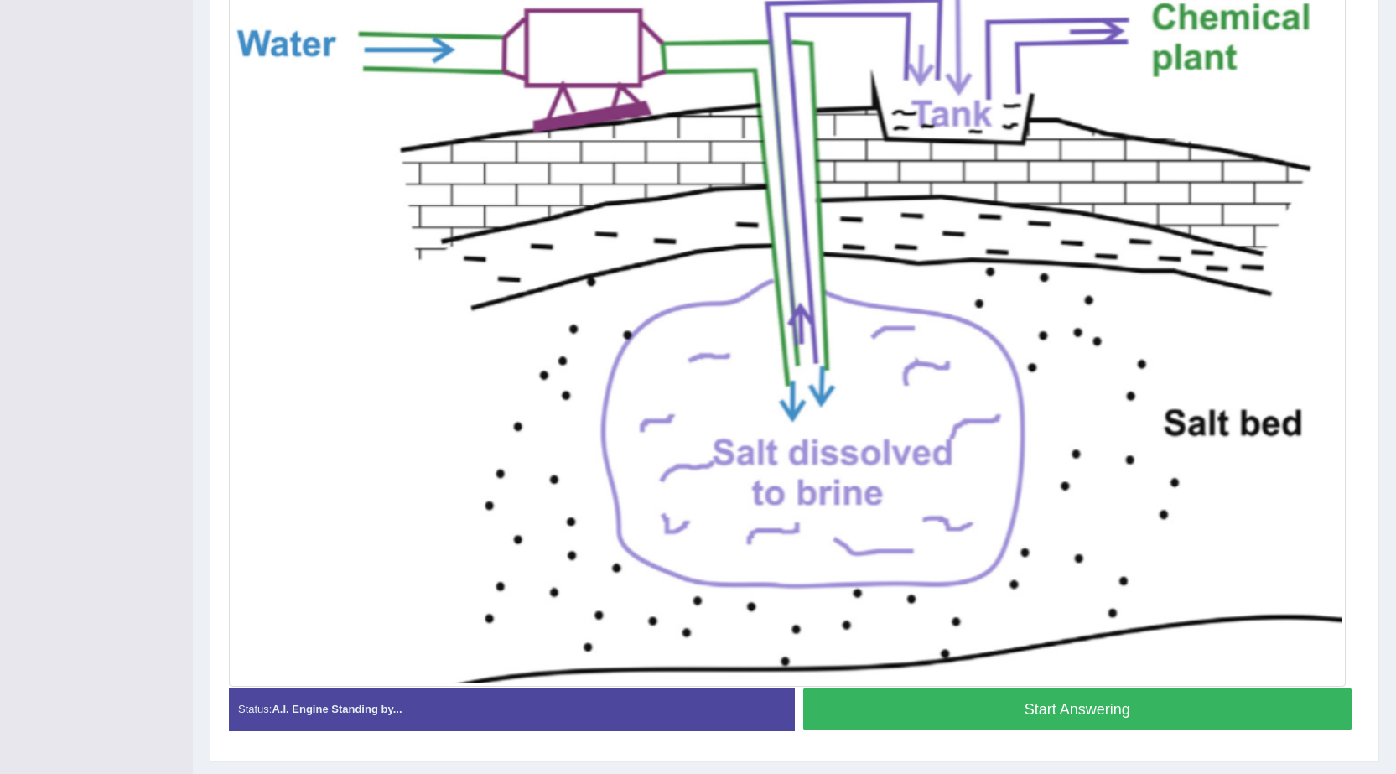
scroll to position [399, 0]
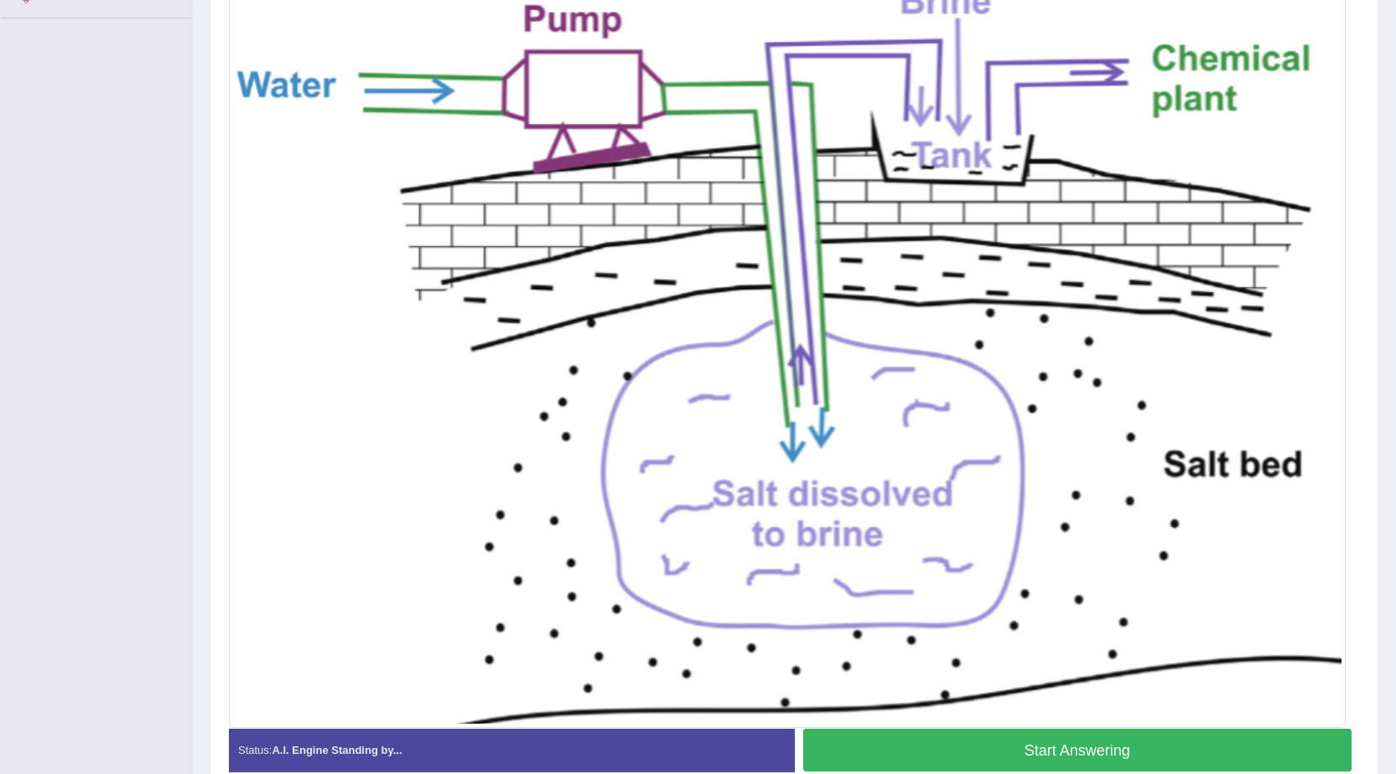
click at [1187, 732] on button "Start Answering" at bounding box center [1077, 750] width 549 height 43
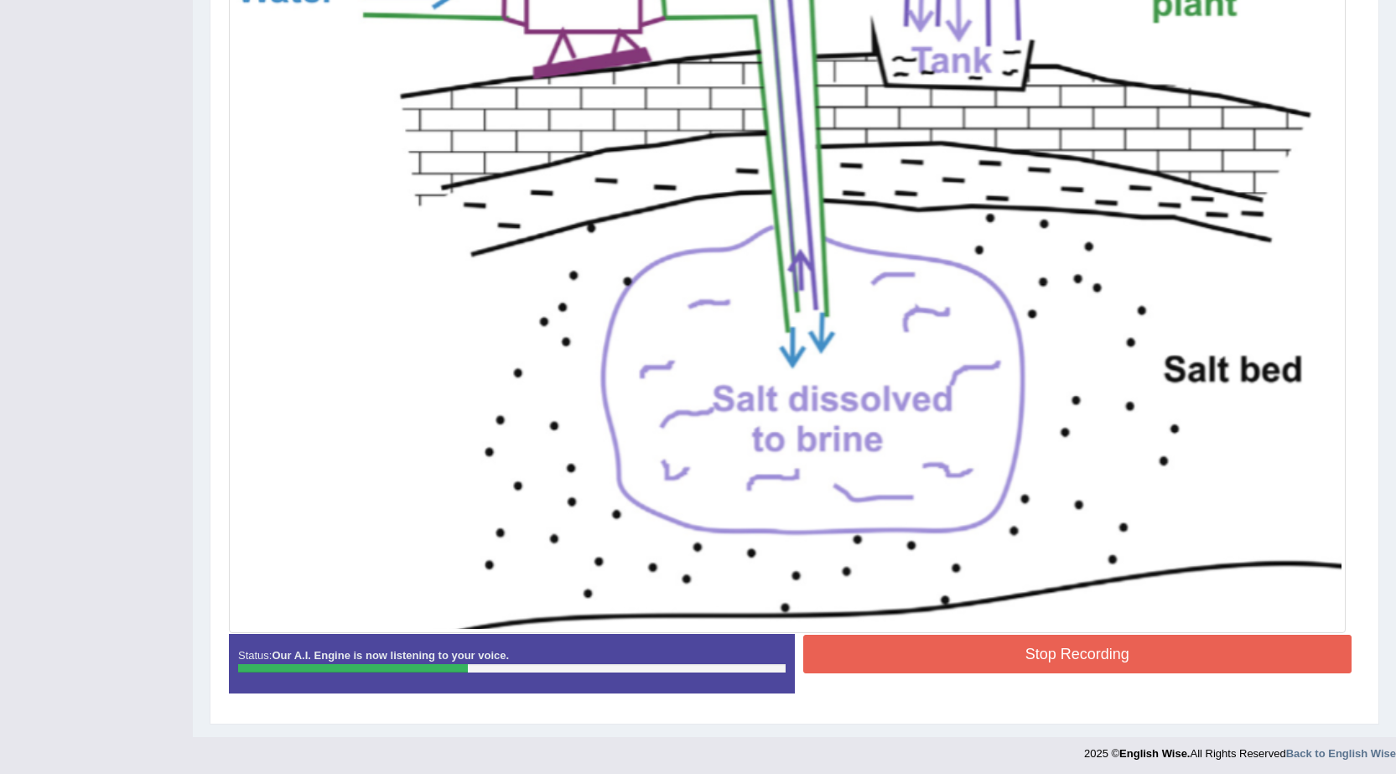
scroll to position [499, 0]
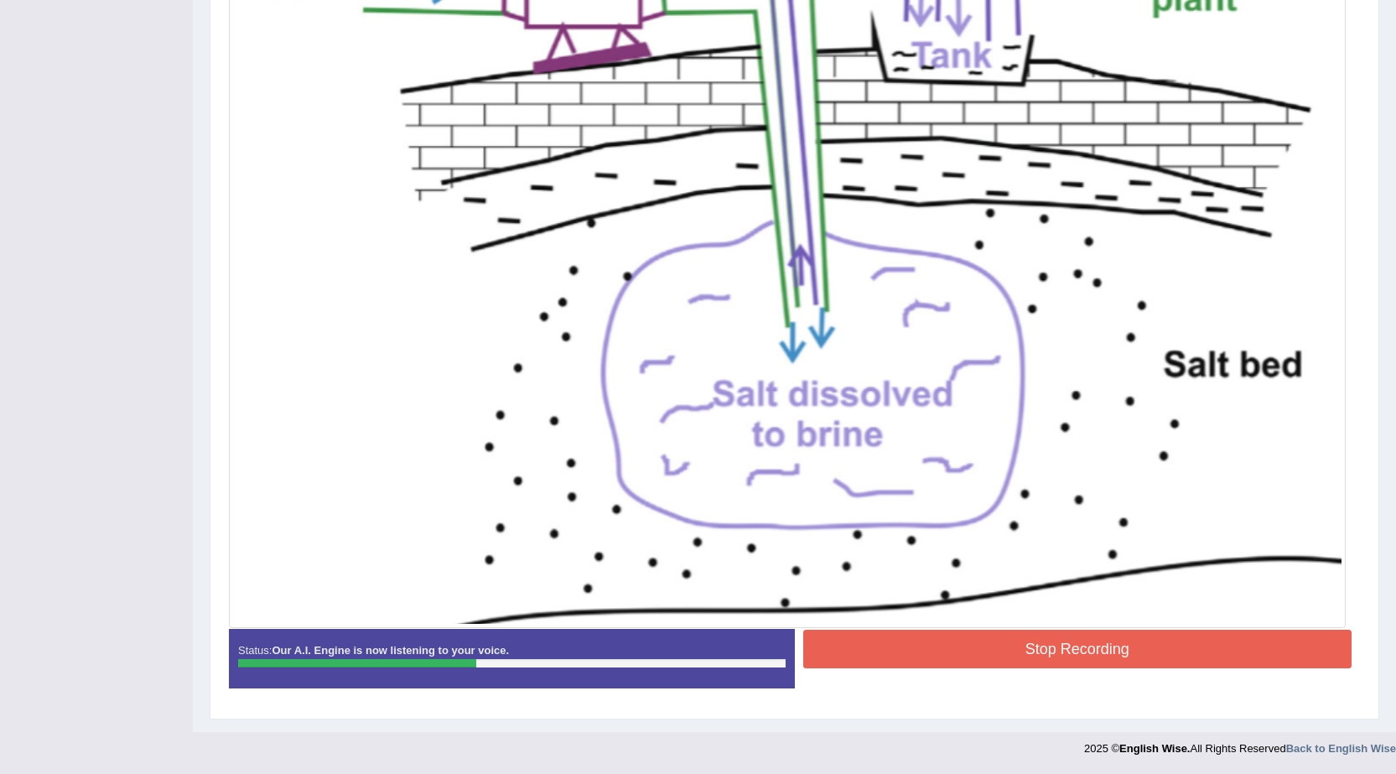
click at [1149, 642] on button "Stop Recording" at bounding box center [1077, 649] width 549 height 39
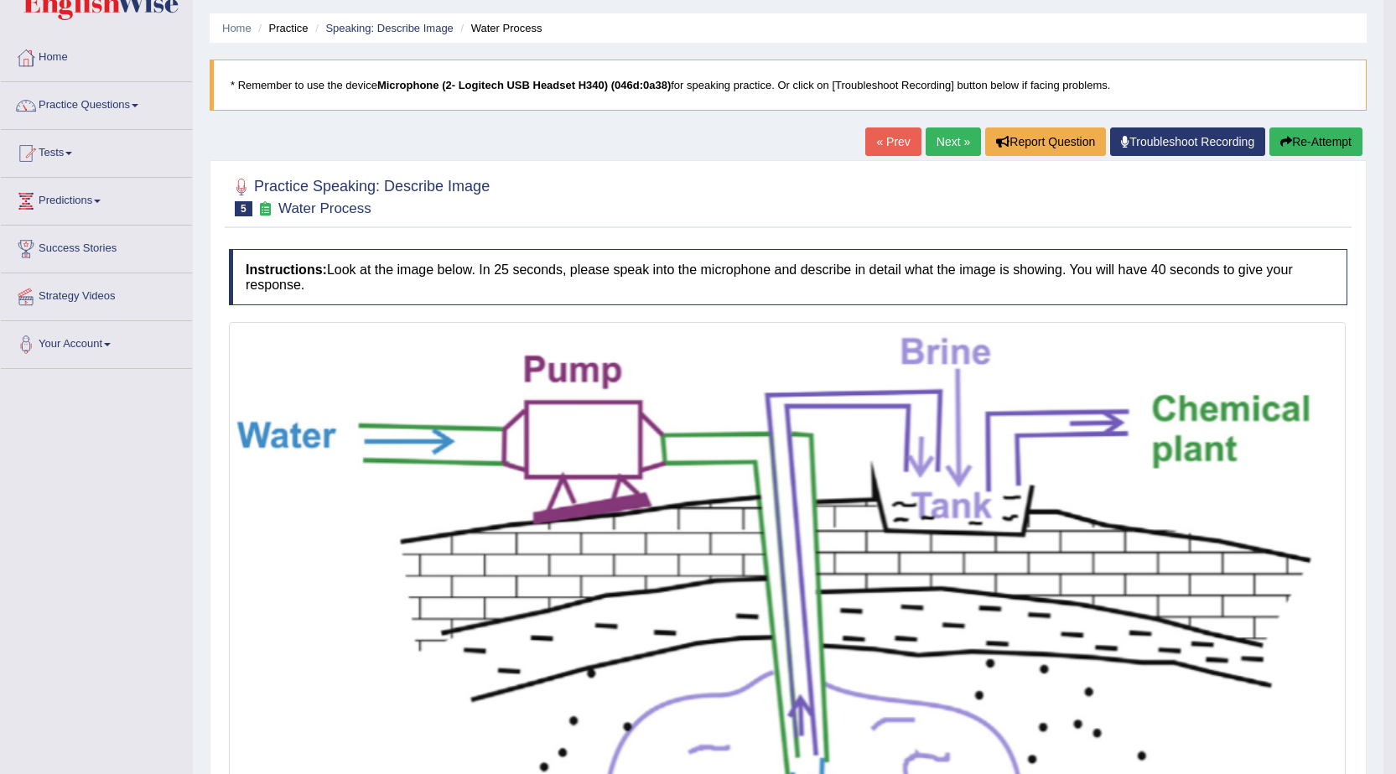
scroll to position [11, 0]
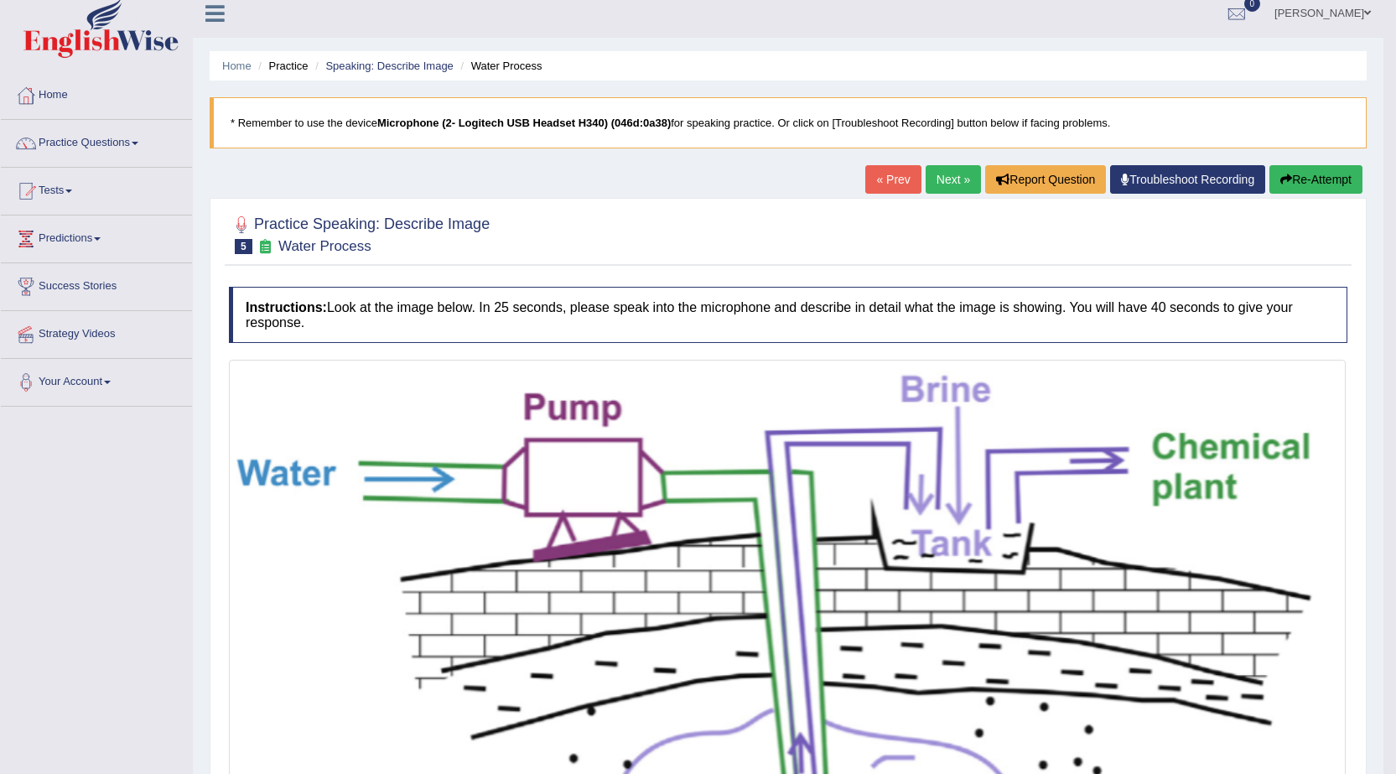
click at [1300, 193] on button "Re-Attempt" at bounding box center [1315, 179] width 93 height 29
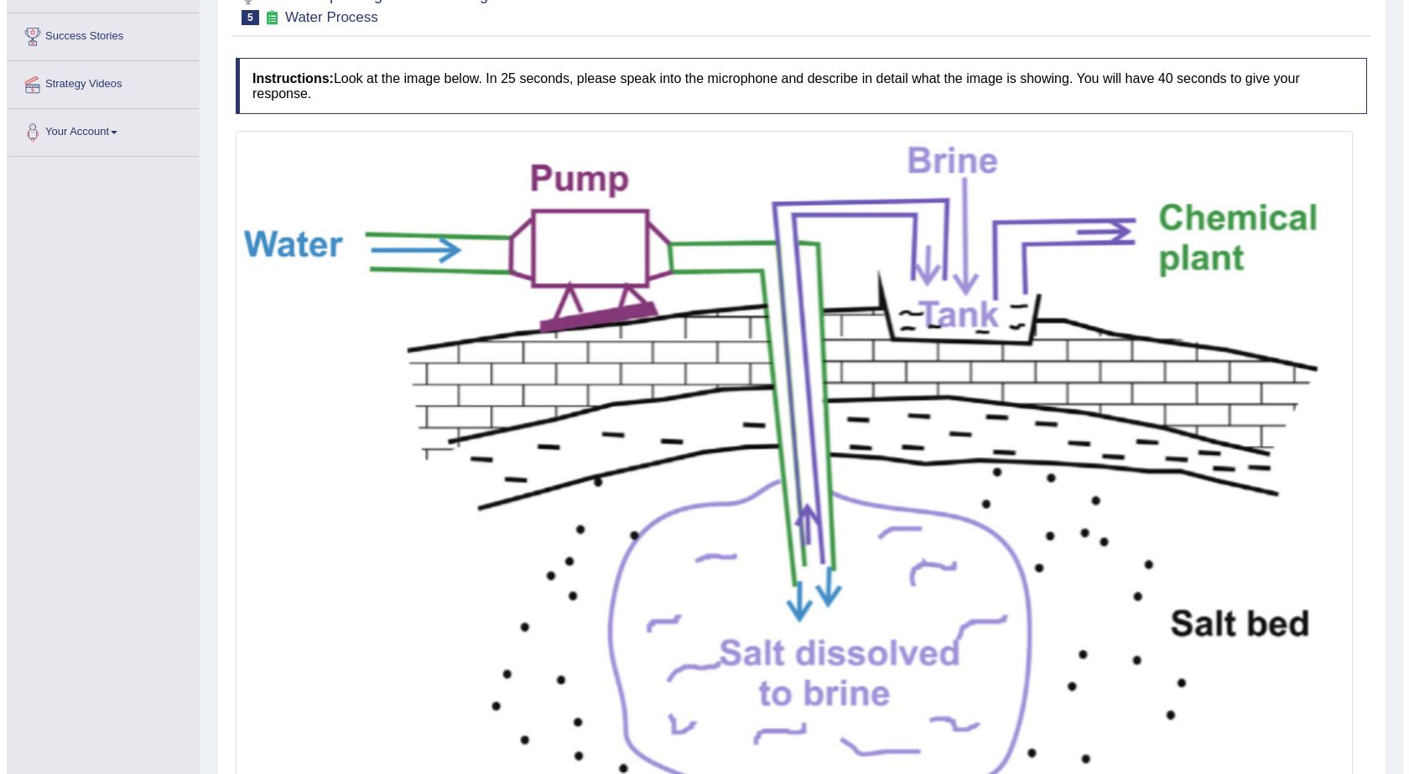
scroll to position [252, 0]
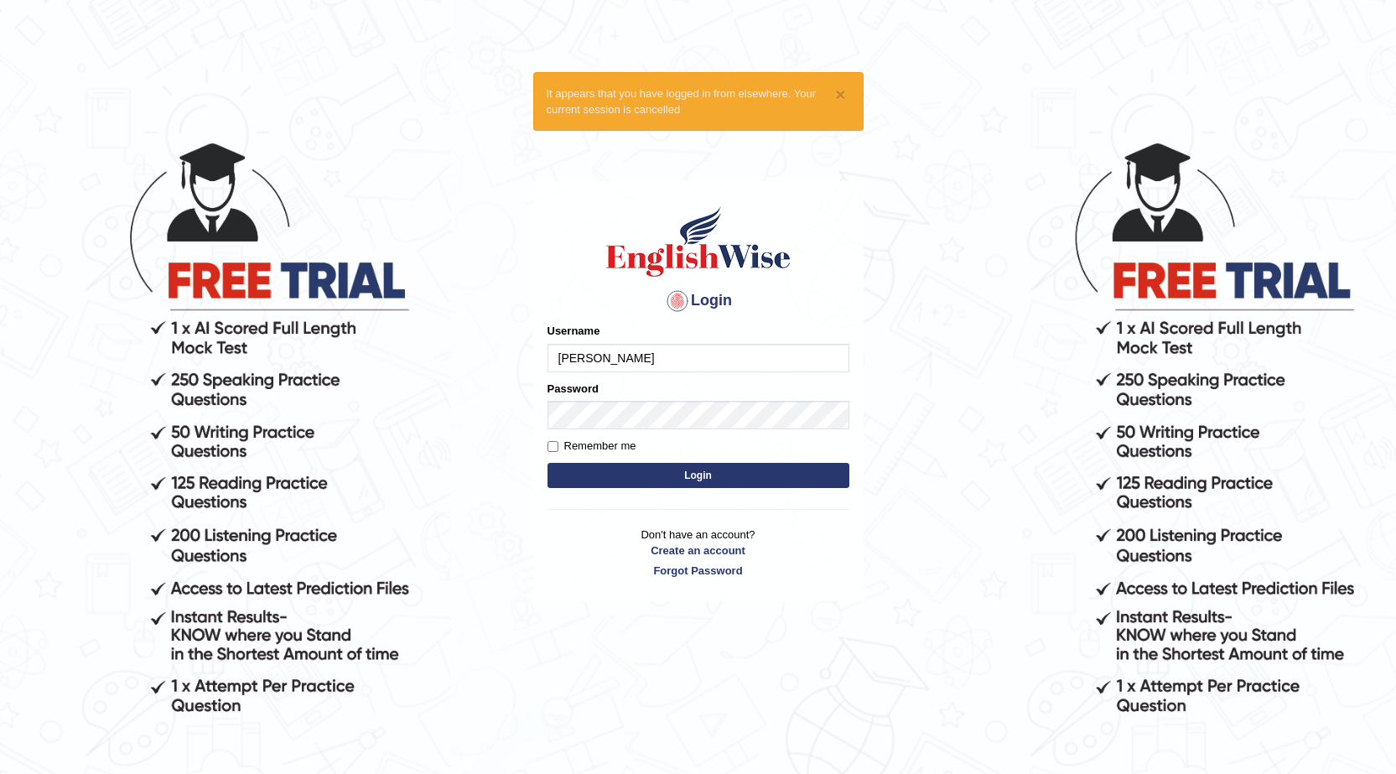
type input "dianacsilva"
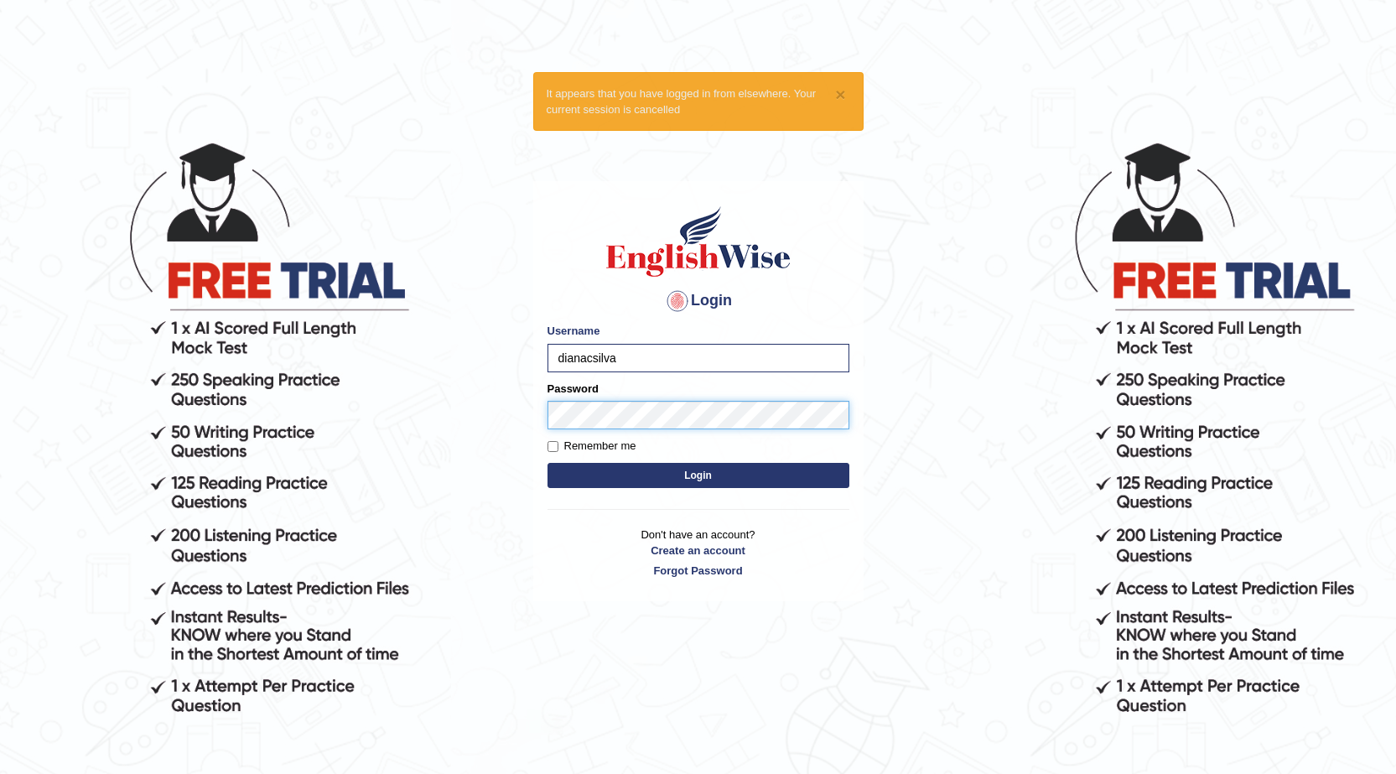
click at [548, 463] on button "Login" at bounding box center [699, 475] width 302 height 25
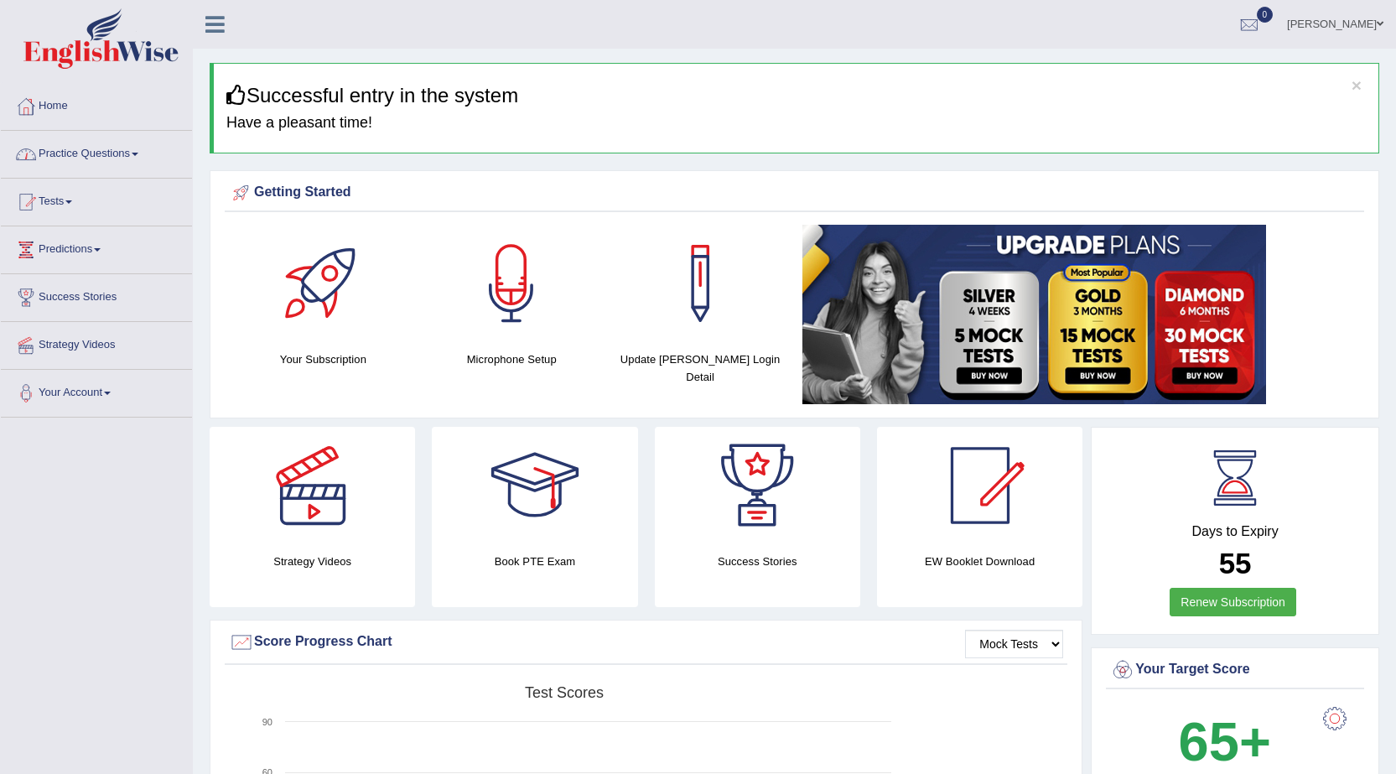
click at [158, 165] on link "Practice Questions" at bounding box center [96, 152] width 191 height 42
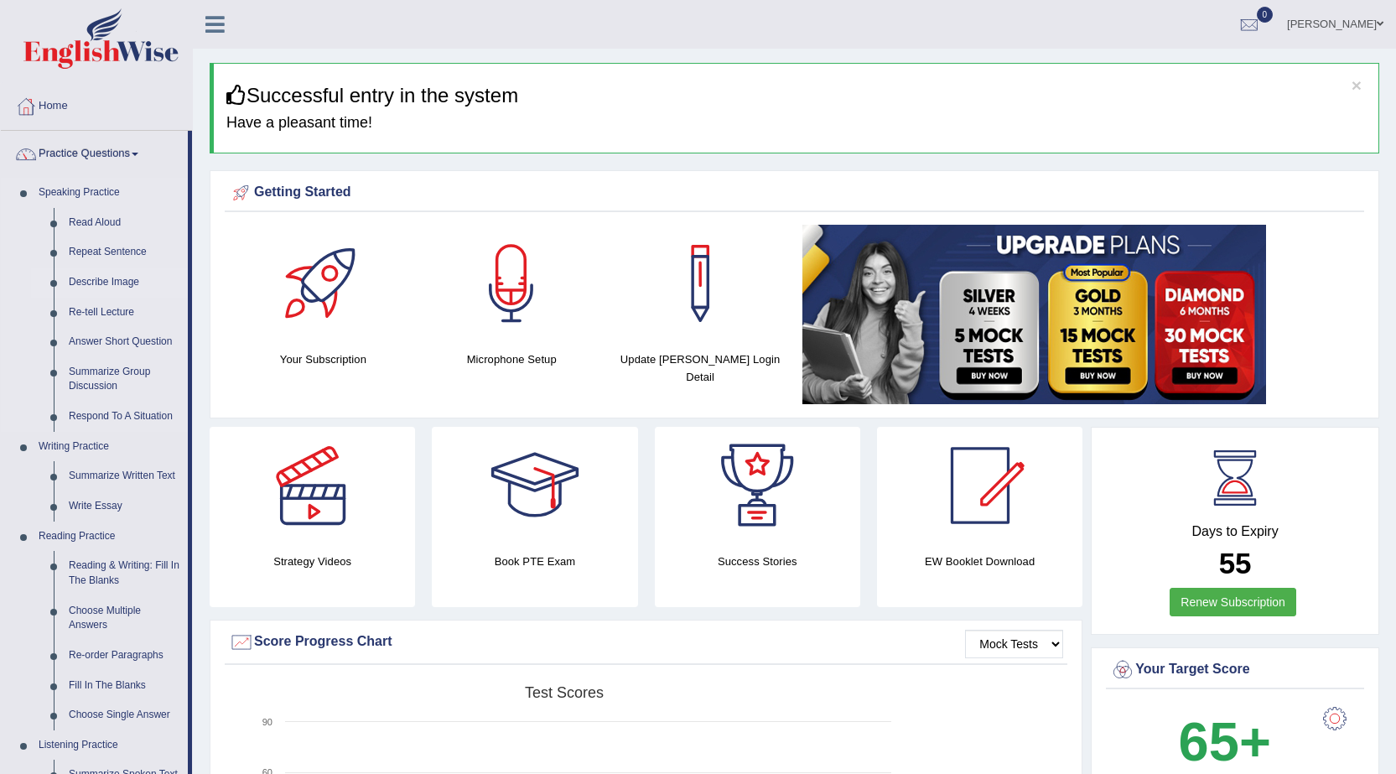
click at [143, 286] on link "Describe Image" at bounding box center [124, 282] width 127 height 30
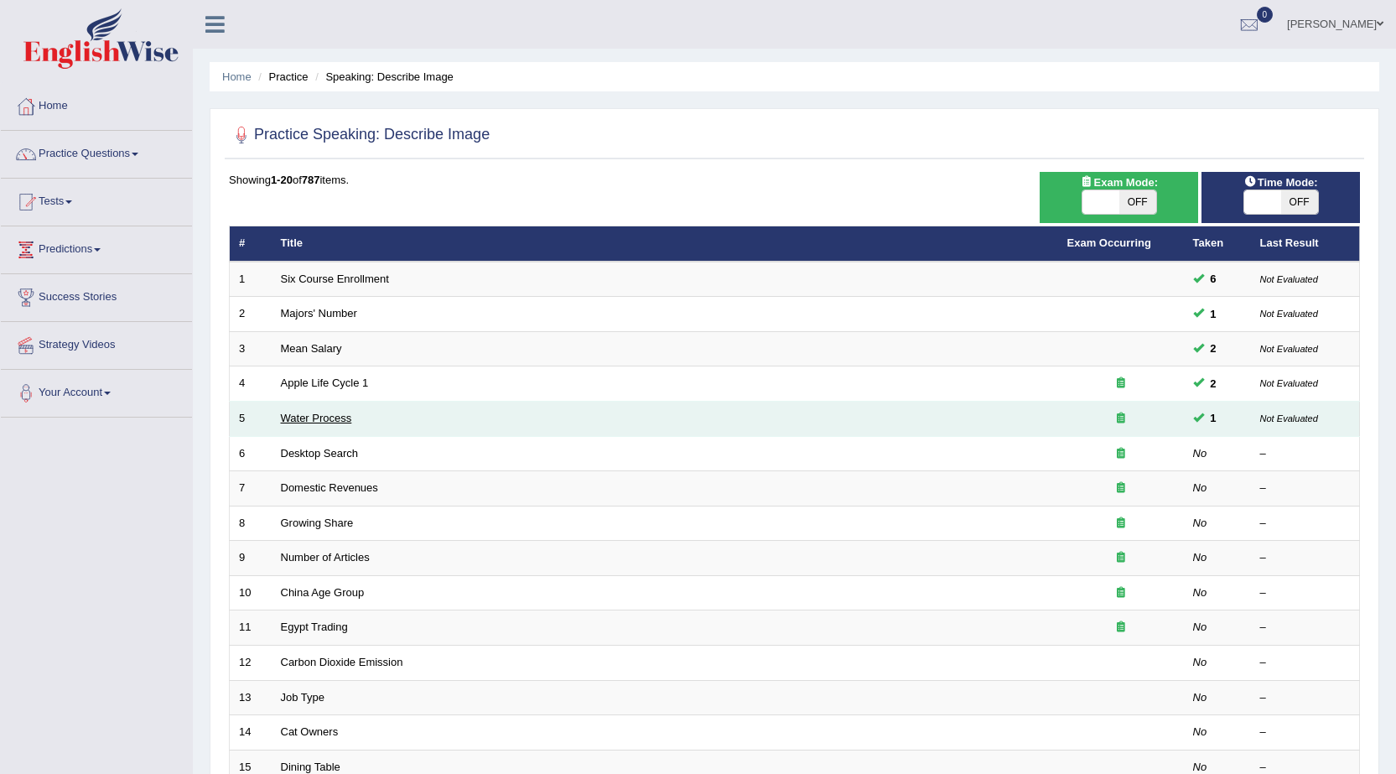
click at [325, 420] on link "Water Process" at bounding box center [316, 418] width 71 height 13
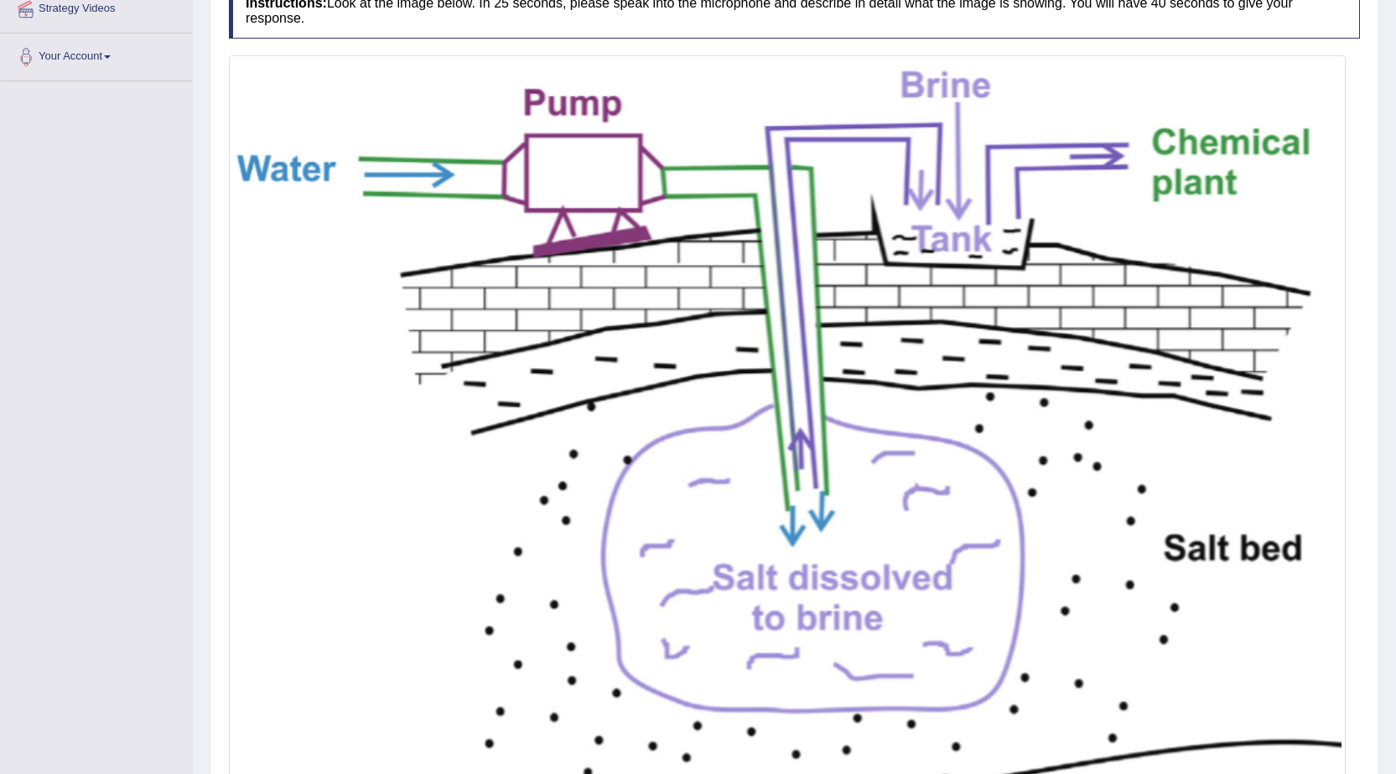
scroll to position [420, 0]
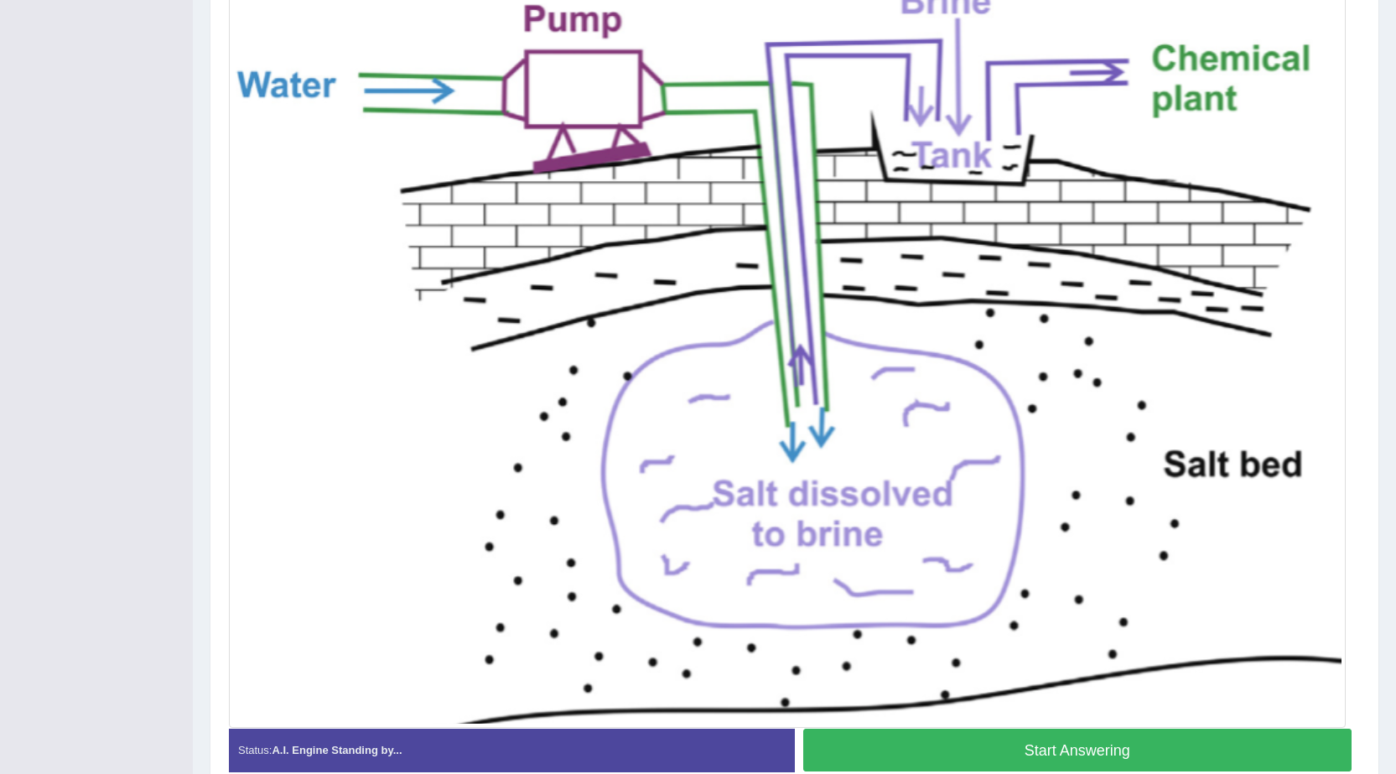
click at [921, 747] on button "Start Answering" at bounding box center [1077, 750] width 549 height 43
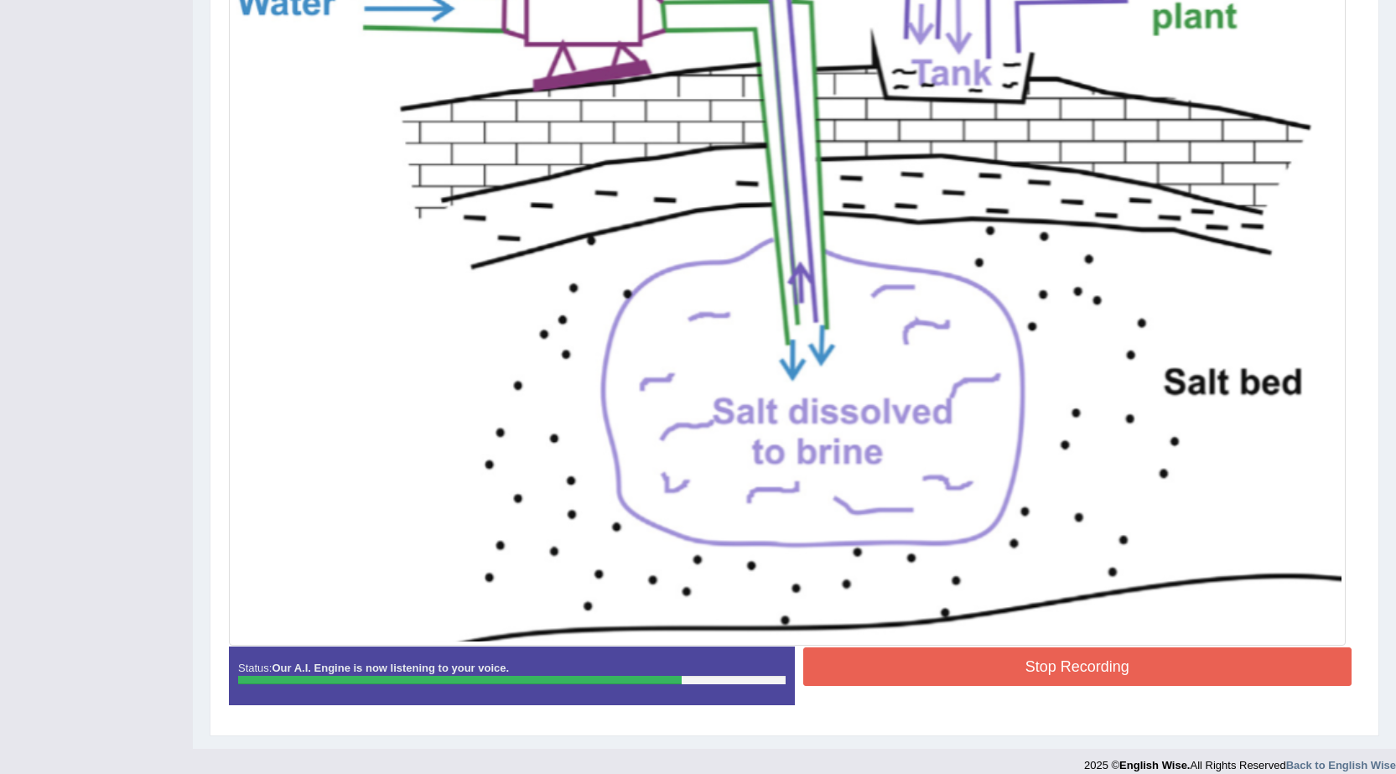
scroll to position [492, 0]
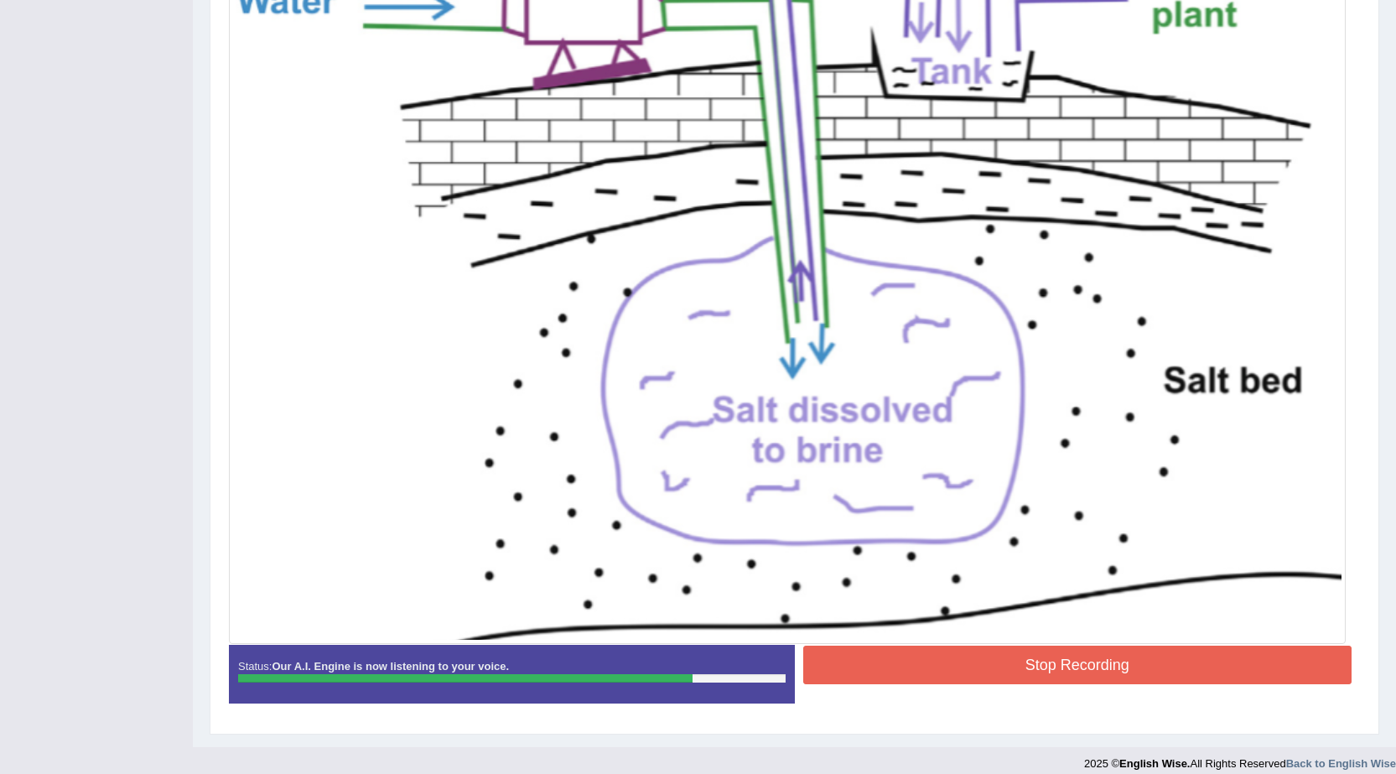
click at [958, 657] on button "Stop Recording" at bounding box center [1077, 665] width 549 height 39
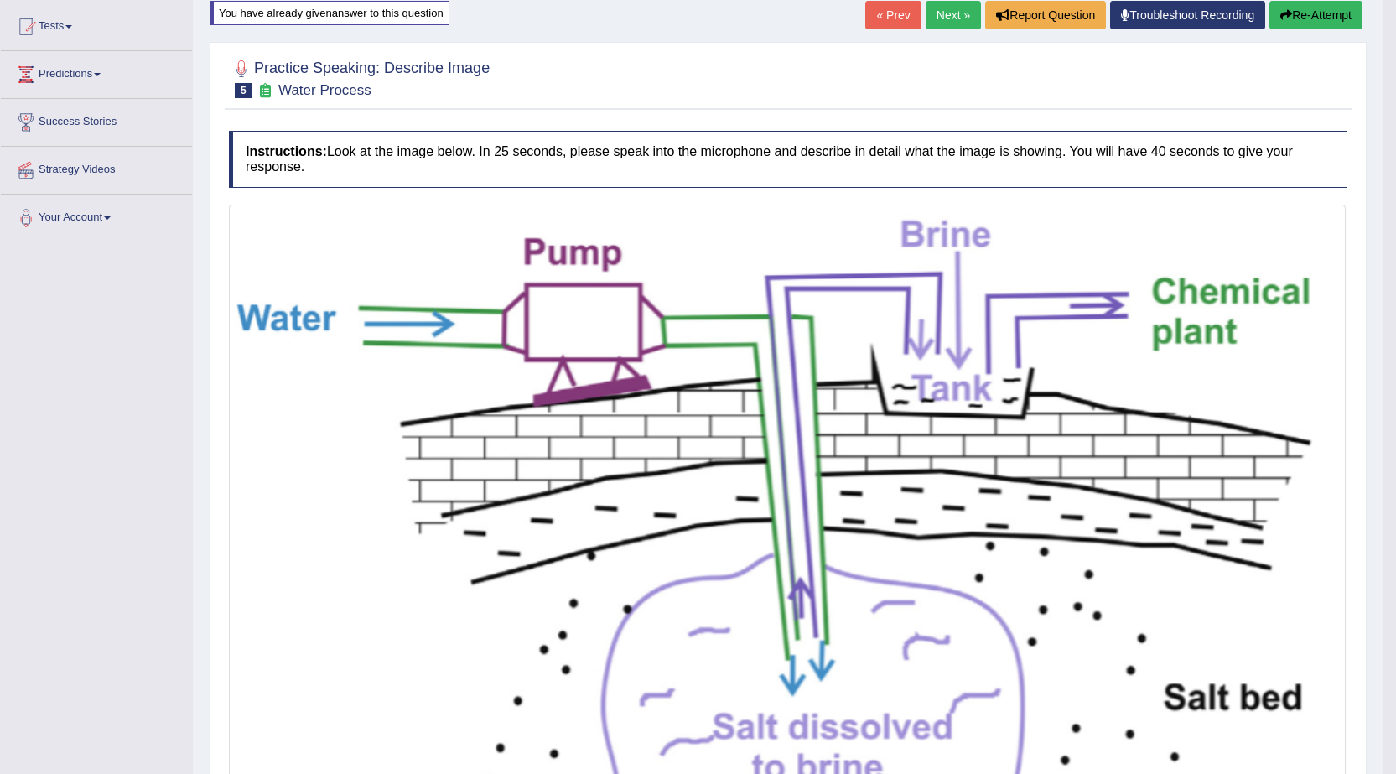
scroll to position [0, 0]
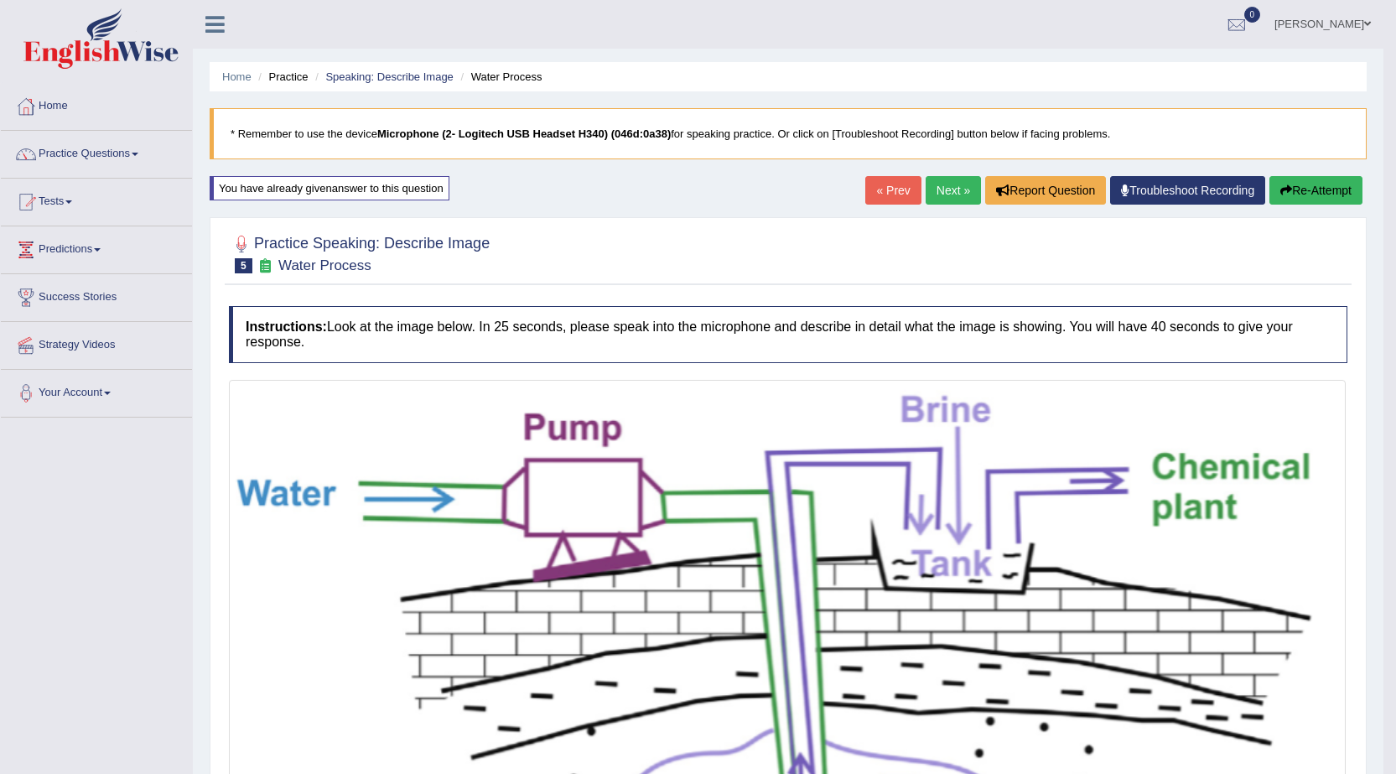
click at [1334, 200] on button "Re-Attempt" at bounding box center [1315, 190] width 93 height 29
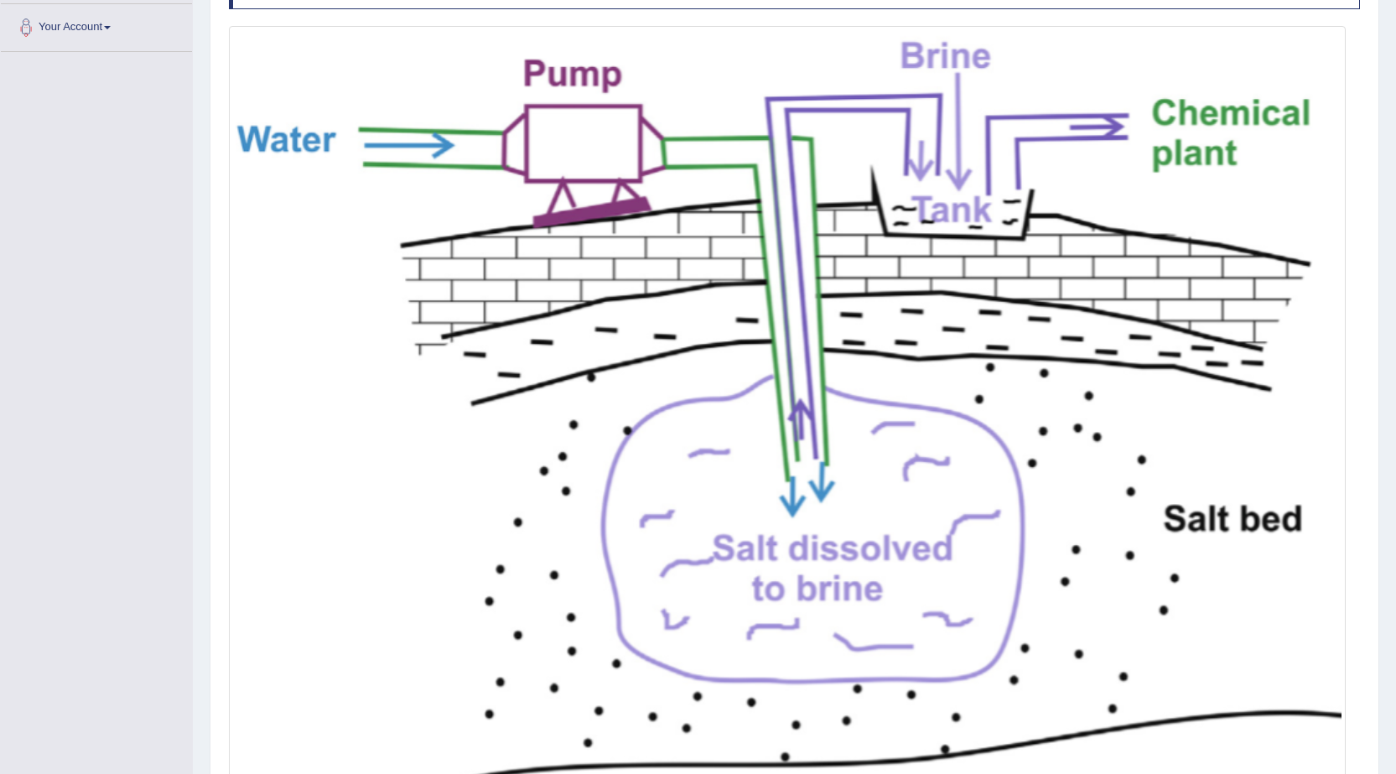
scroll to position [335, 0]
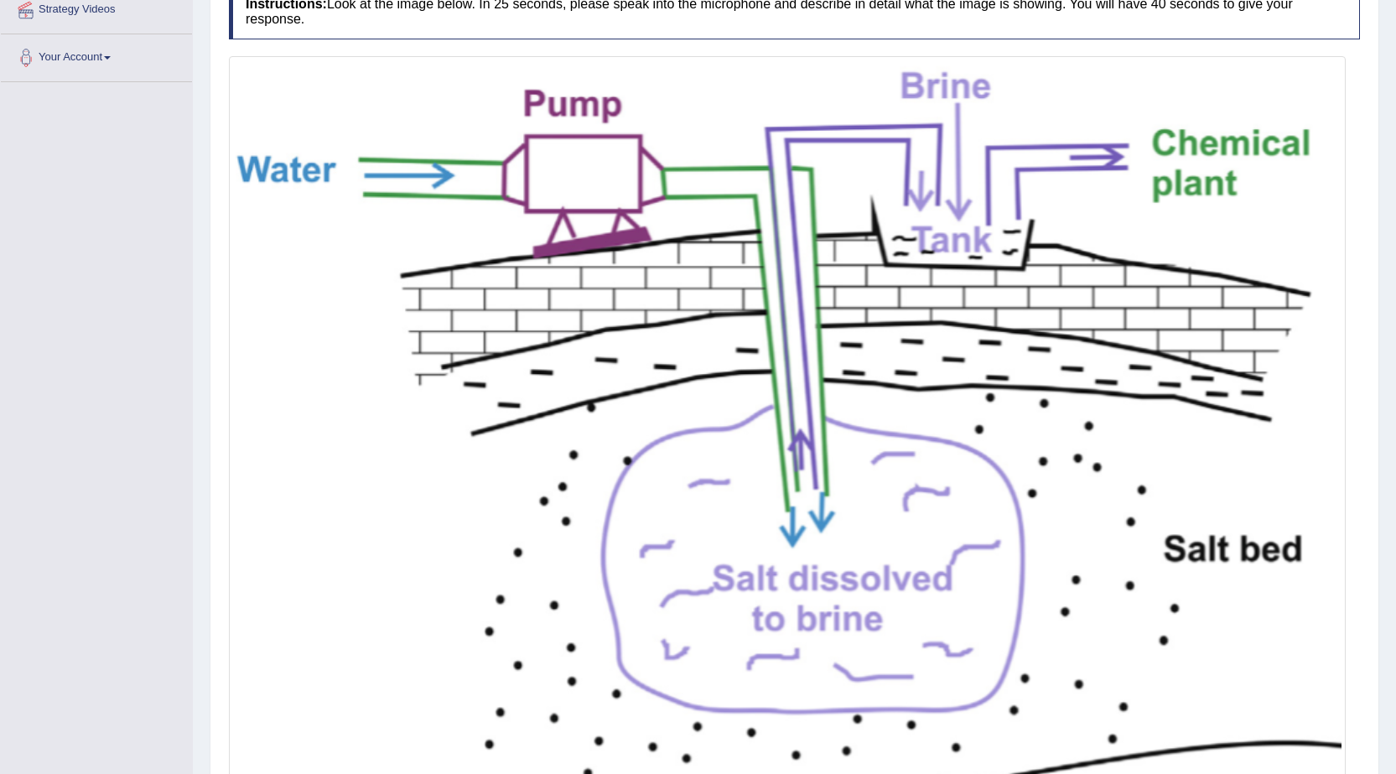
click at [548, 126] on img at bounding box center [787, 434] width 1108 height 748
drag, startPoint x: 777, startPoint y: 592, endPoint x: 783, endPoint y: 532, distance: 60.7
click at [779, 590] on img at bounding box center [787, 434] width 1108 height 748
click at [896, 56] on div at bounding box center [787, 434] width 1117 height 756
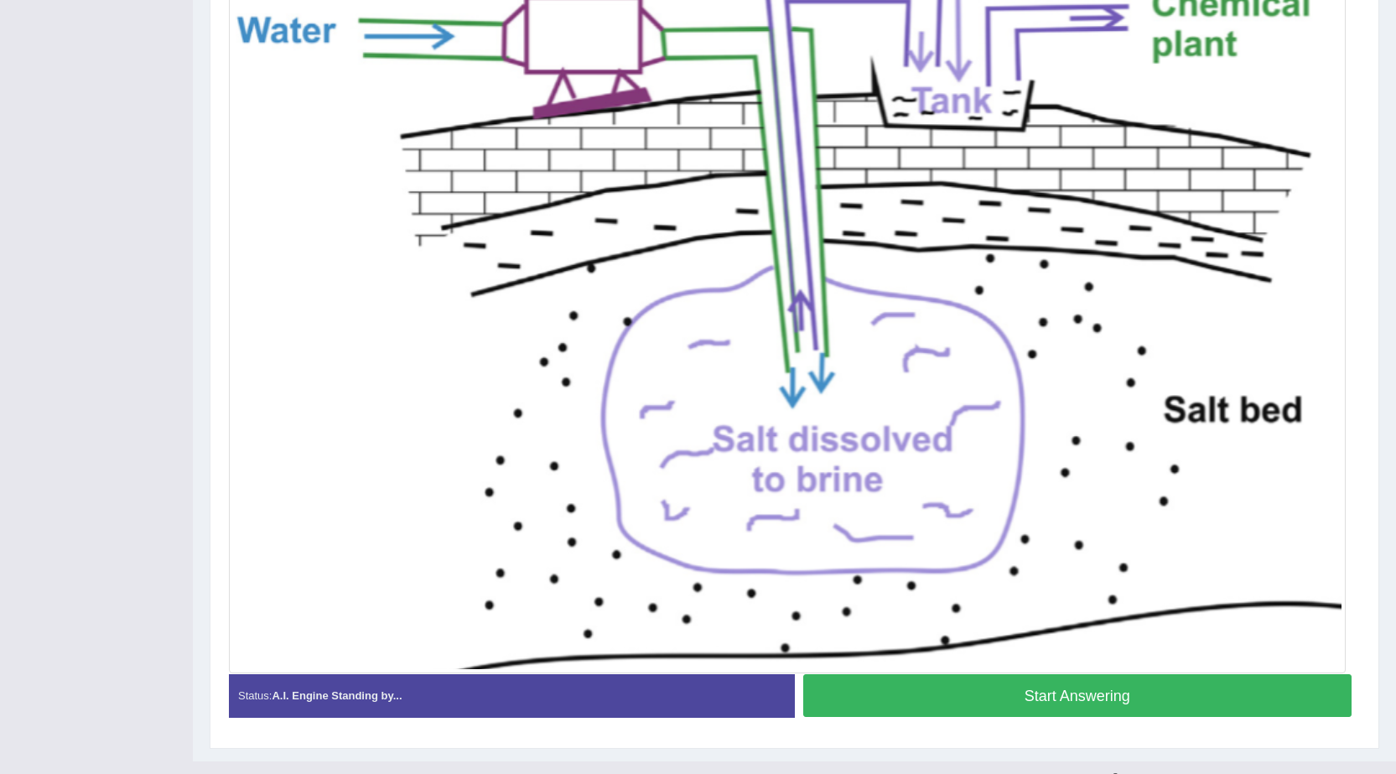
scroll to position [504, 0]
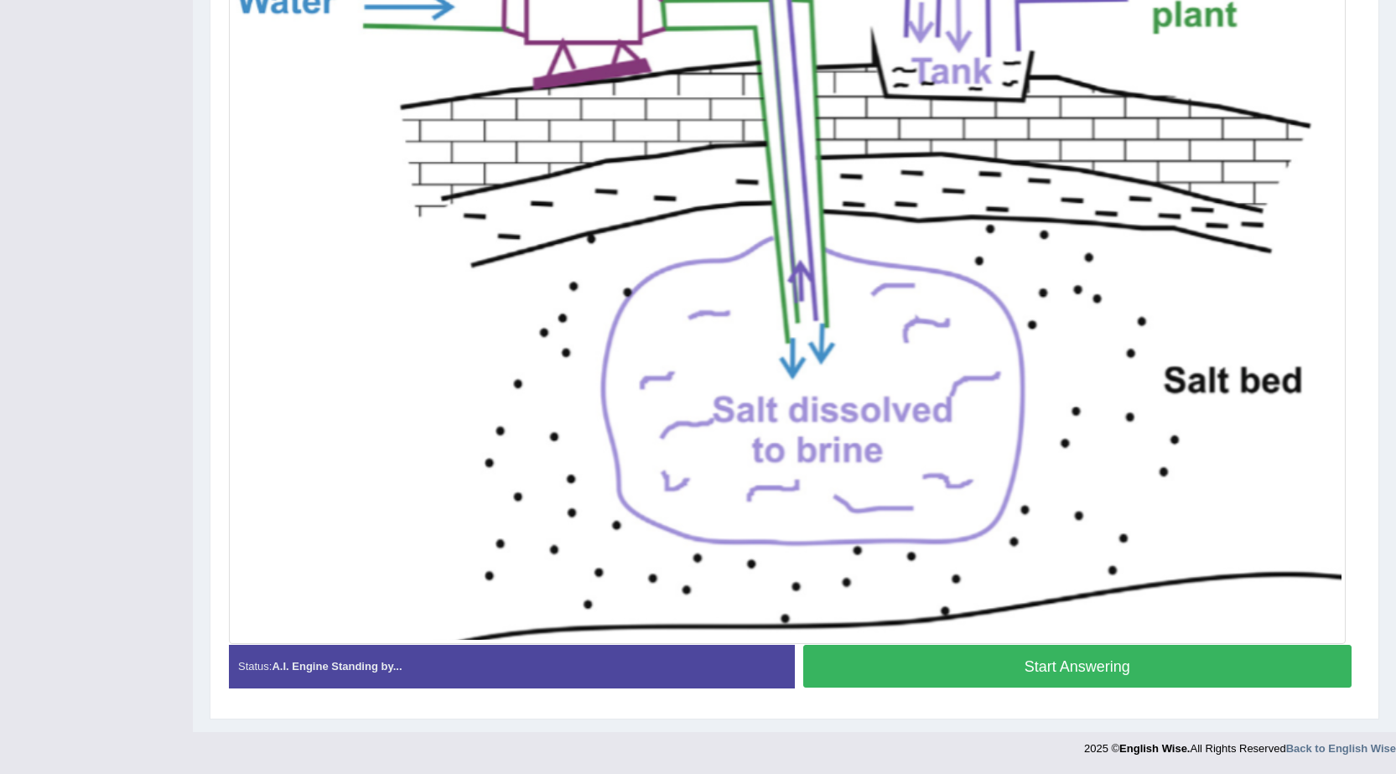
click at [997, 660] on button "Start Answering" at bounding box center [1077, 666] width 549 height 43
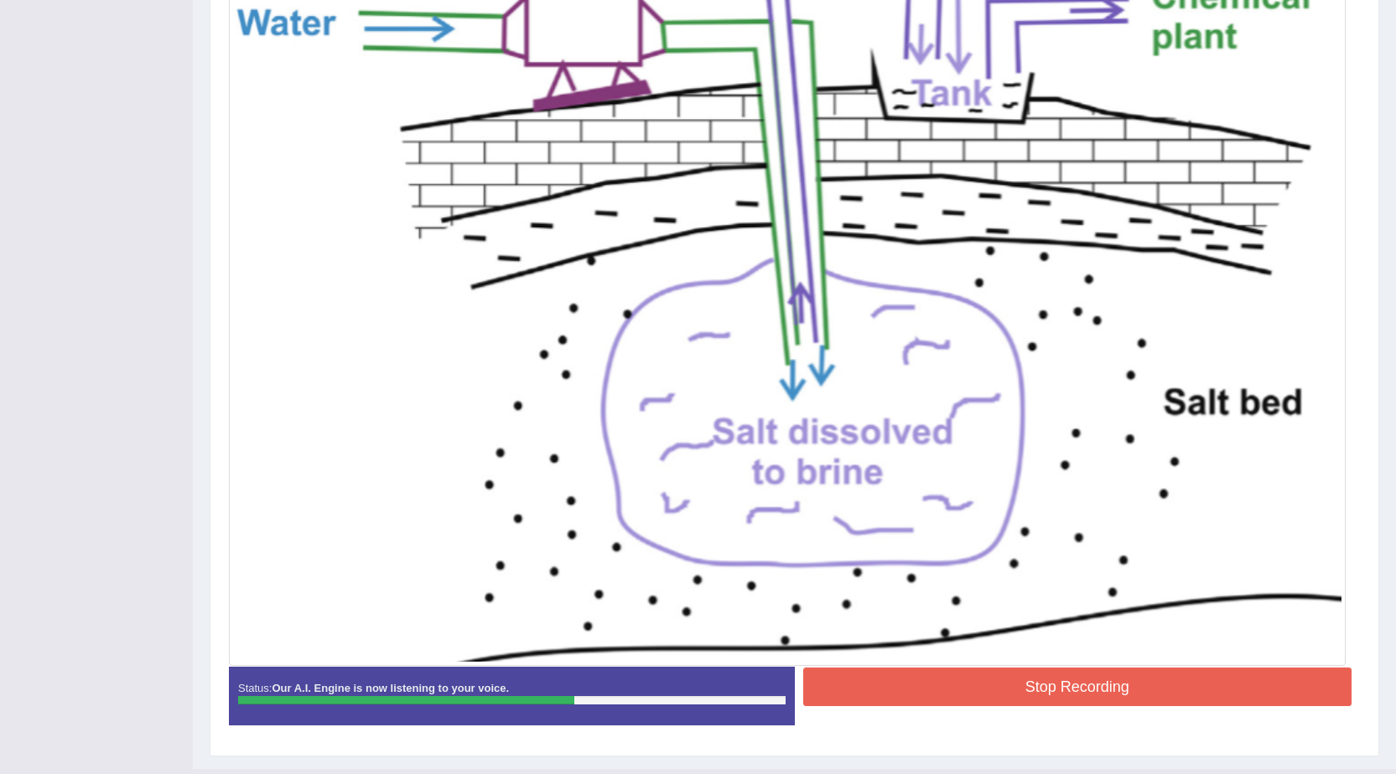
scroll to position [507, 0]
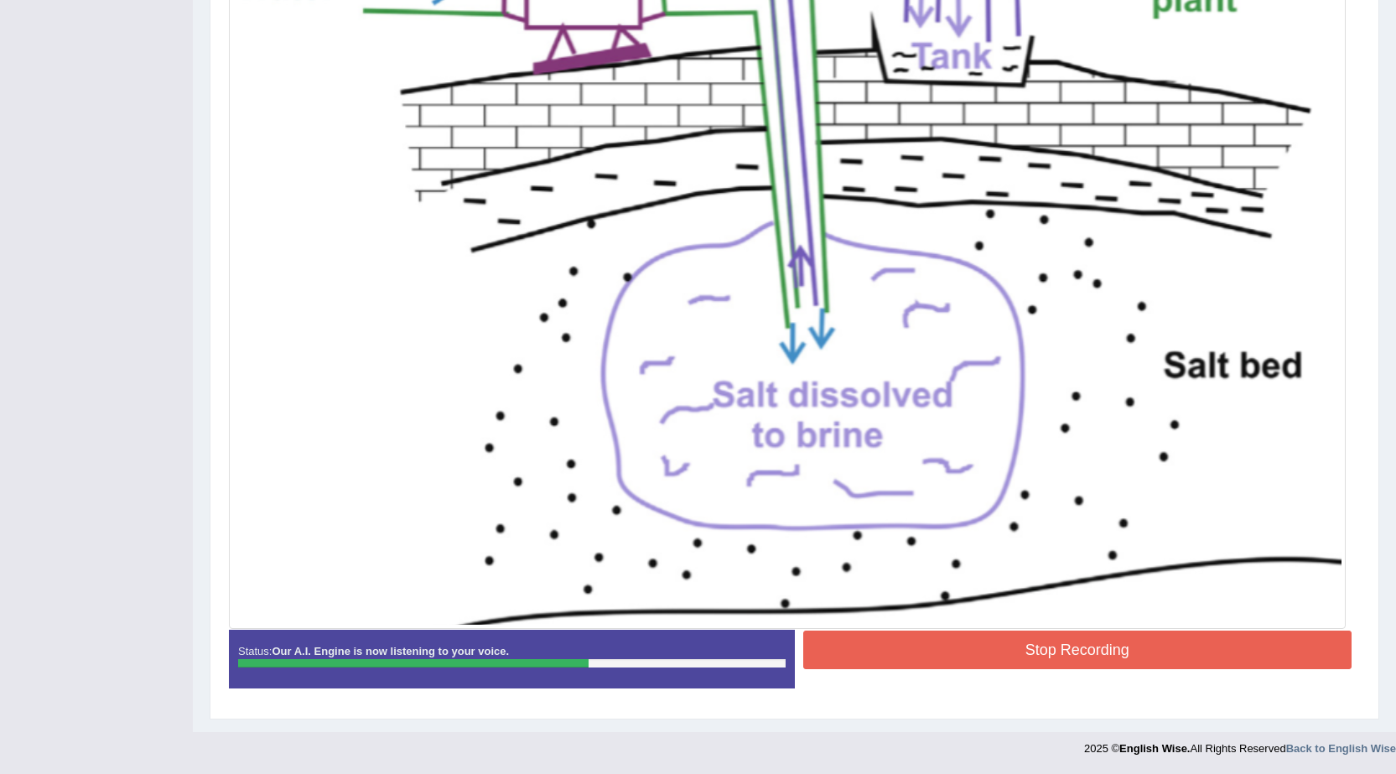
click at [975, 639] on button "Stop Recording" at bounding box center [1077, 650] width 549 height 39
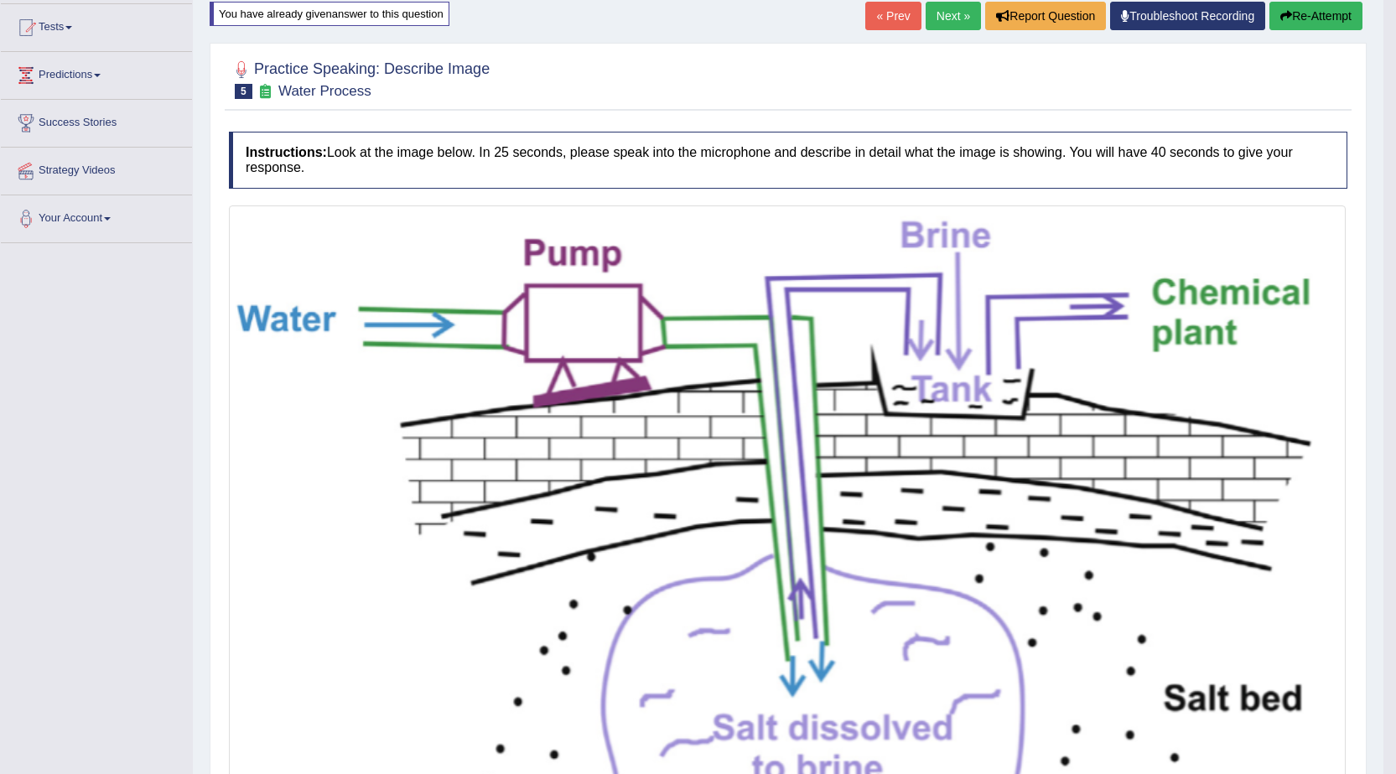
scroll to position [175, 0]
click at [956, 20] on link "Next »" at bounding box center [953, 15] width 55 height 29
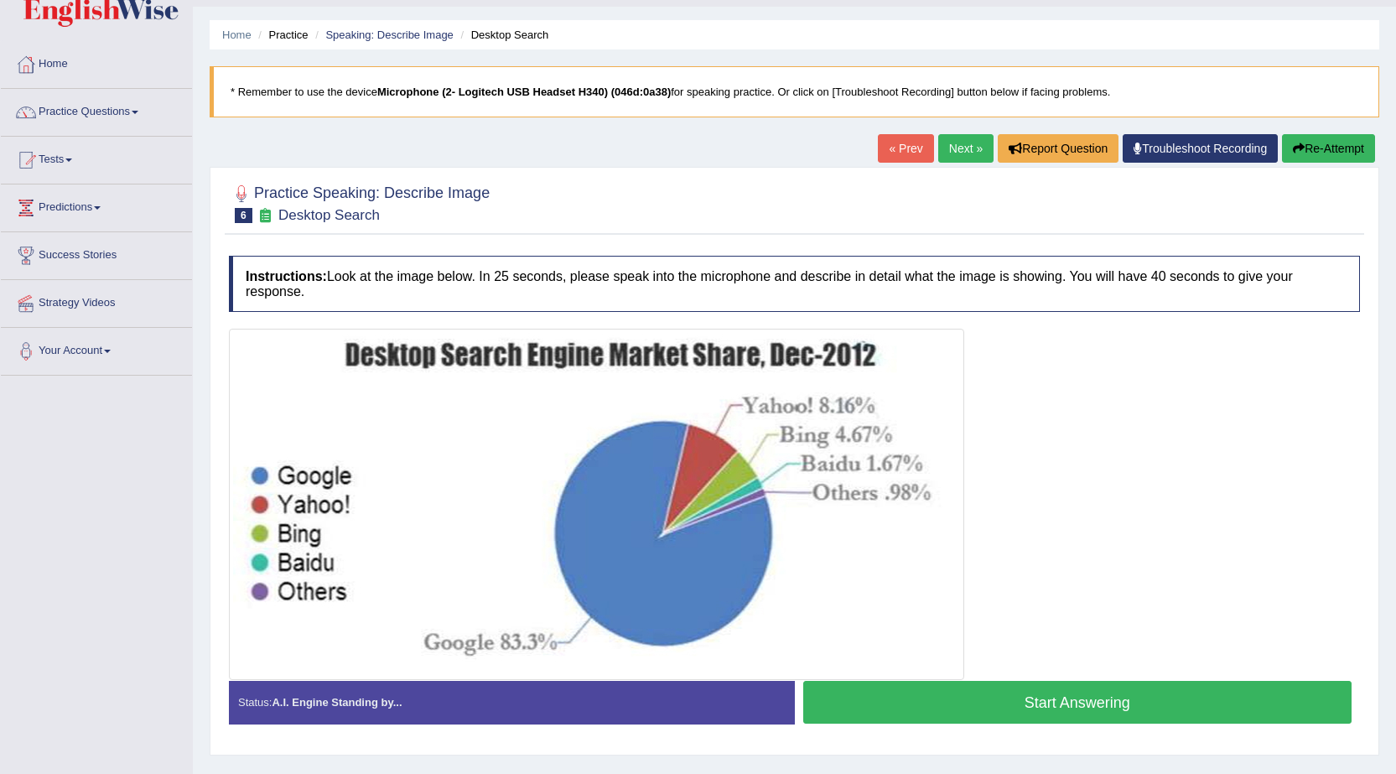
scroll to position [106, 0]
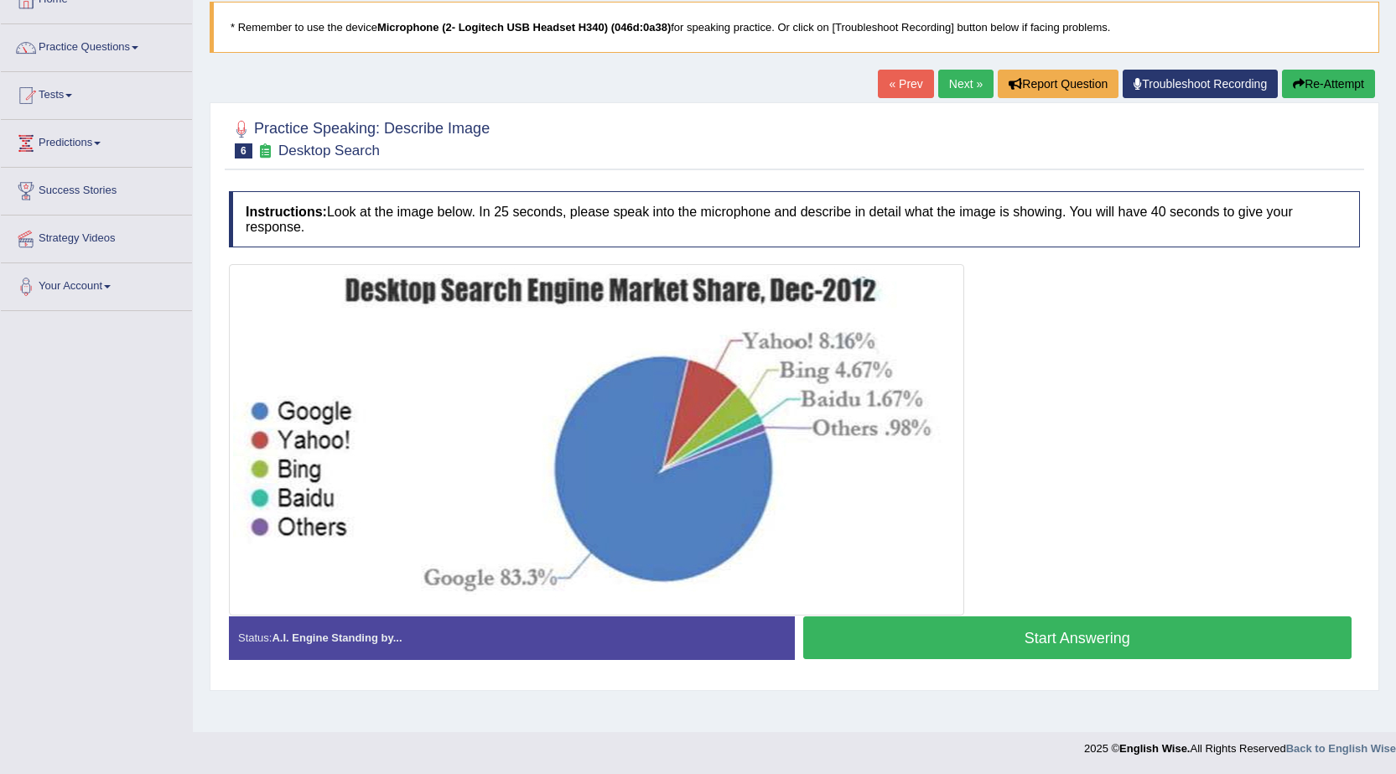
click at [890, 633] on button "Start Answering" at bounding box center [1077, 637] width 549 height 43
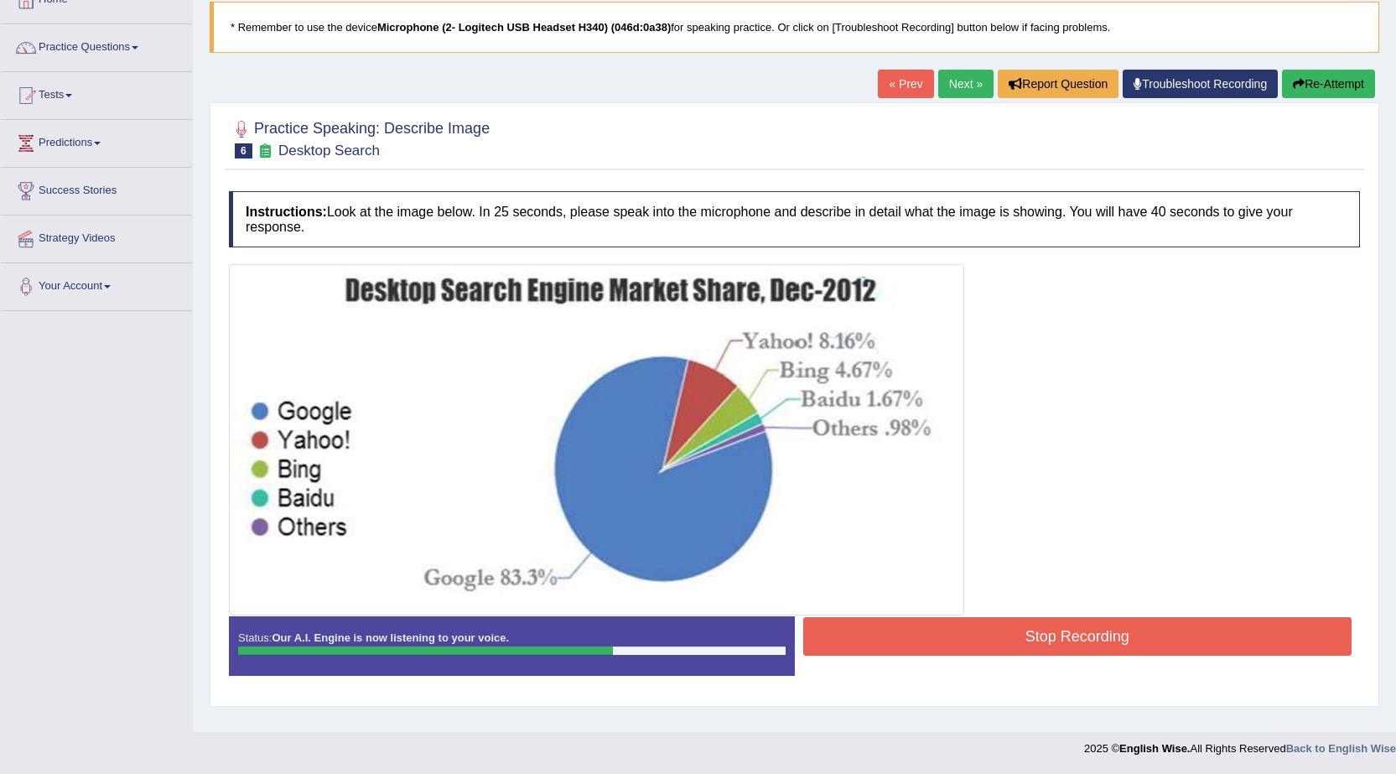
click at [928, 622] on button "Stop Recording" at bounding box center [1077, 636] width 549 height 39
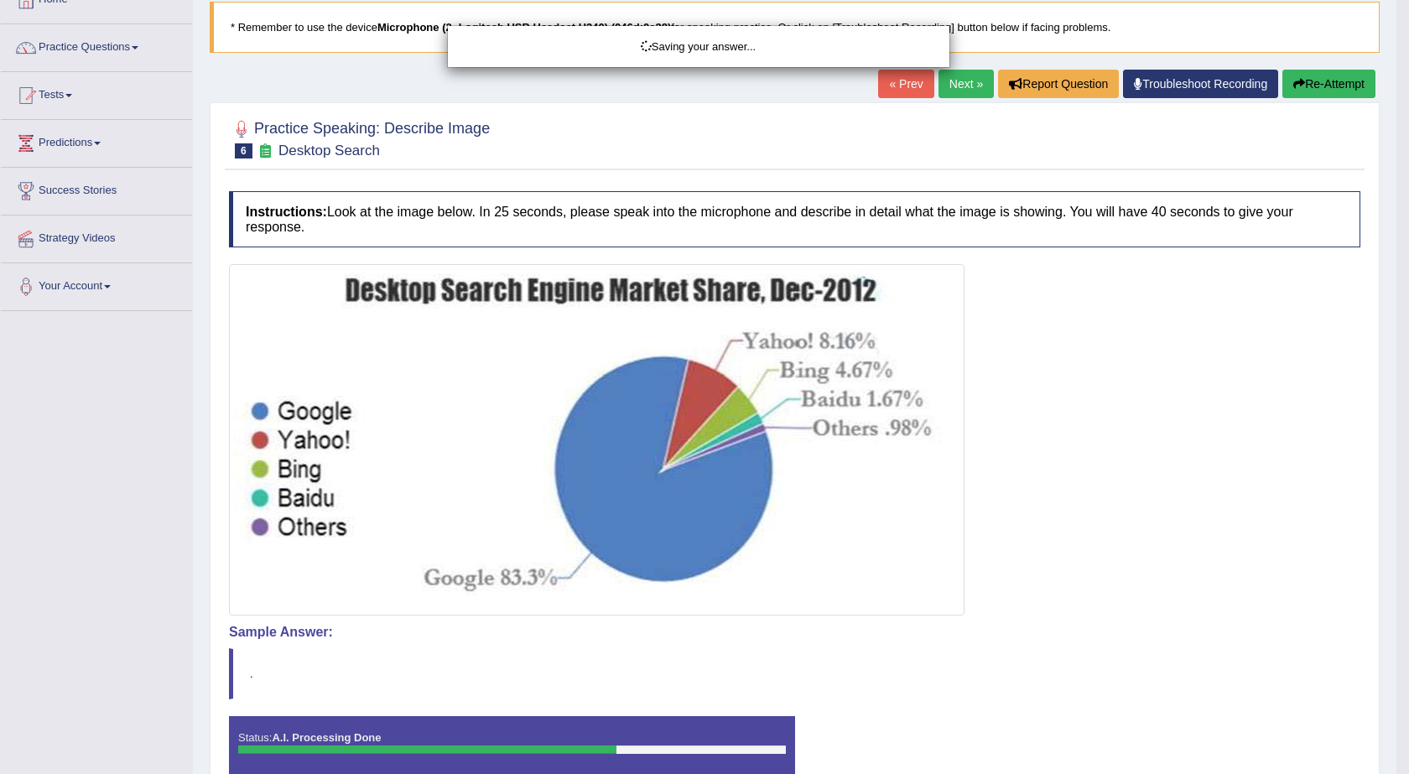
click at [708, 590] on div "Saving your answer..." at bounding box center [704, 387] width 1409 height 774
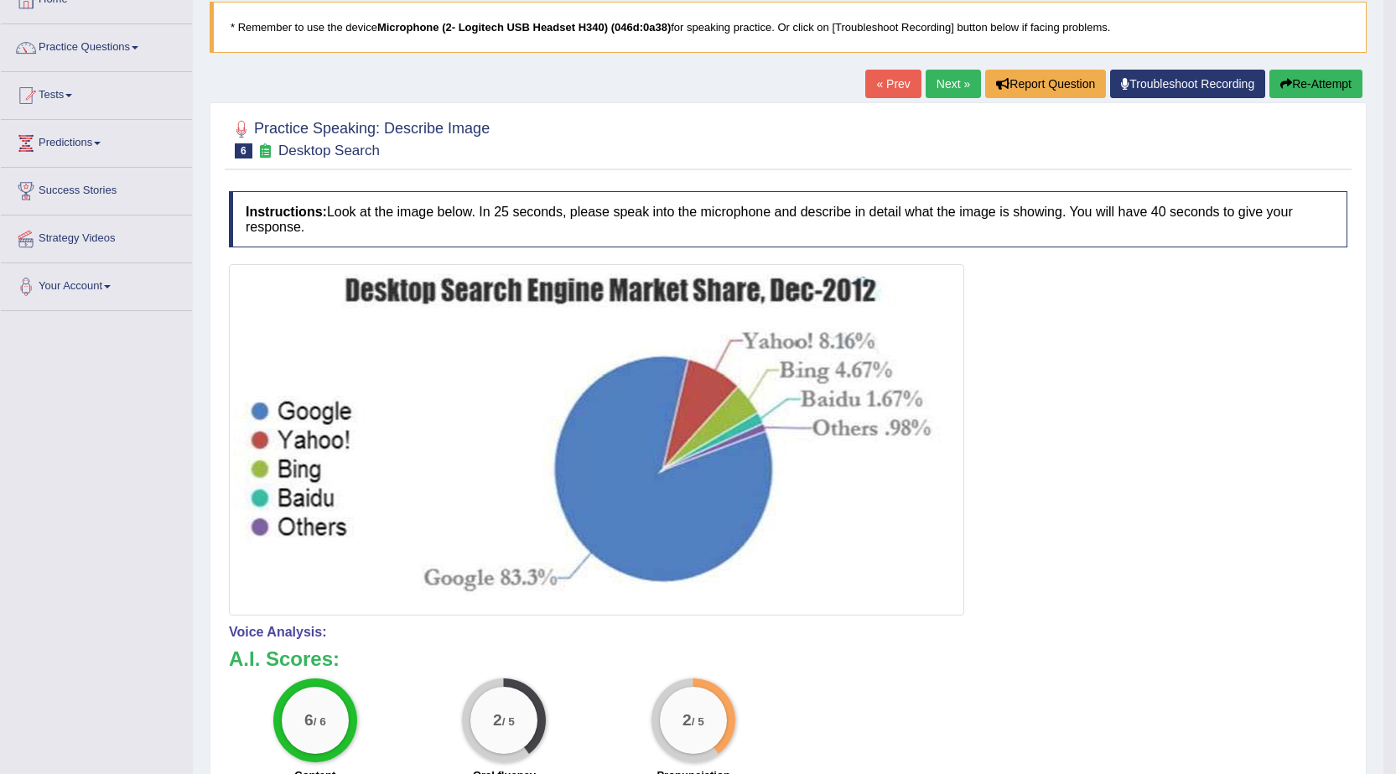
click at [1302, 86] on button "Re-Attempt" at bounding box center [1315, 84] width 93 height 29
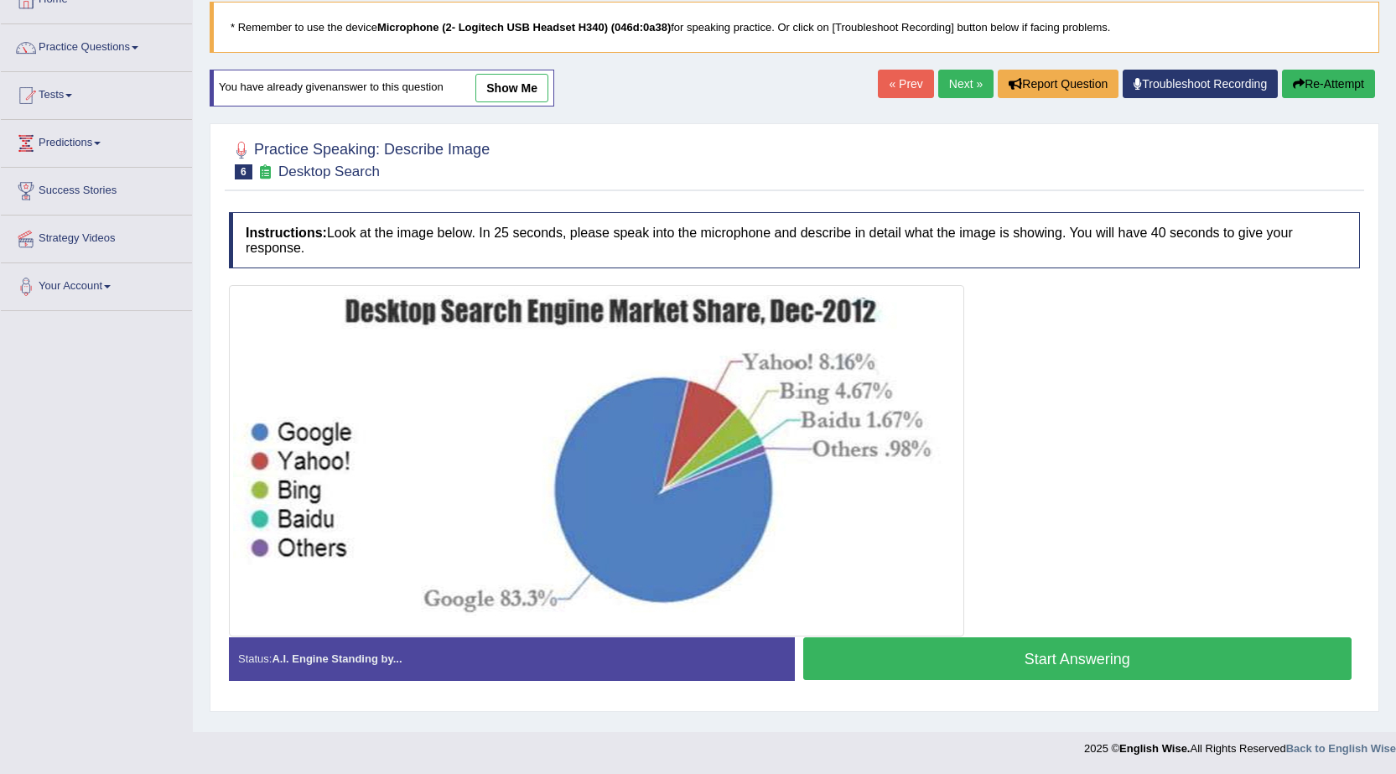
click at [980, 659] on button "Start Answering" at bounding box center [1077, 658] width 549 height 43
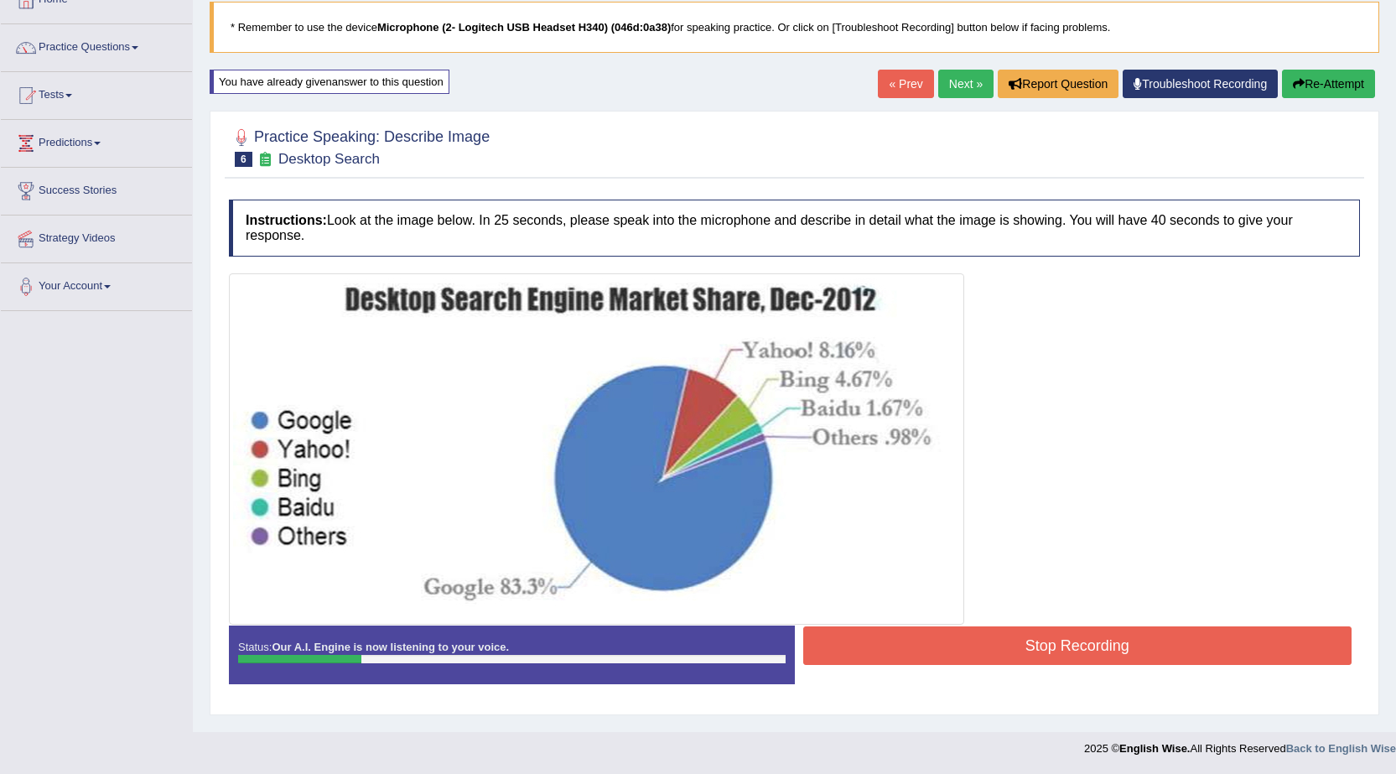
click at [1305, 74] on button "Re-Attempt" at bounding box center [1328, 84] width 93 height 29
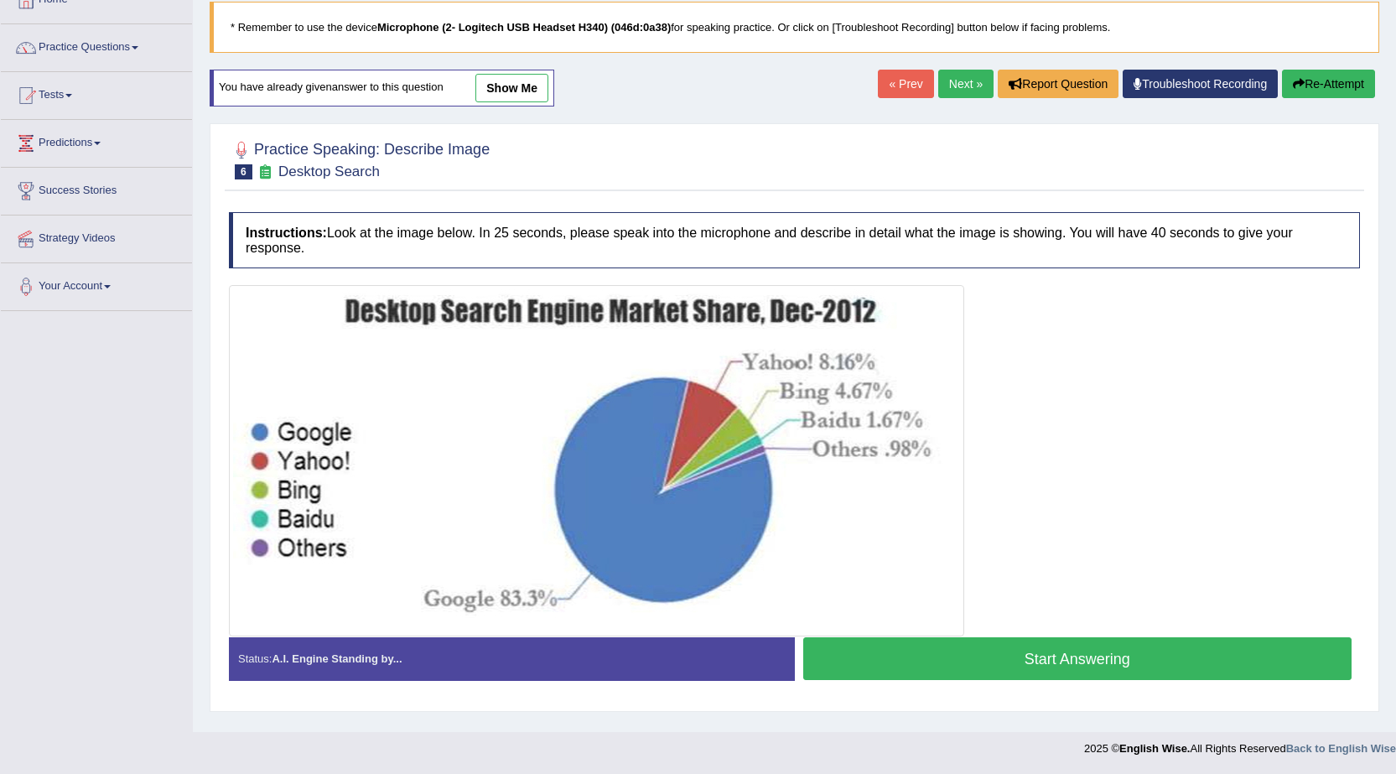
click at [910, 673] on button "Start Answering" at bounding box center [1077, 658] width 549 height 43
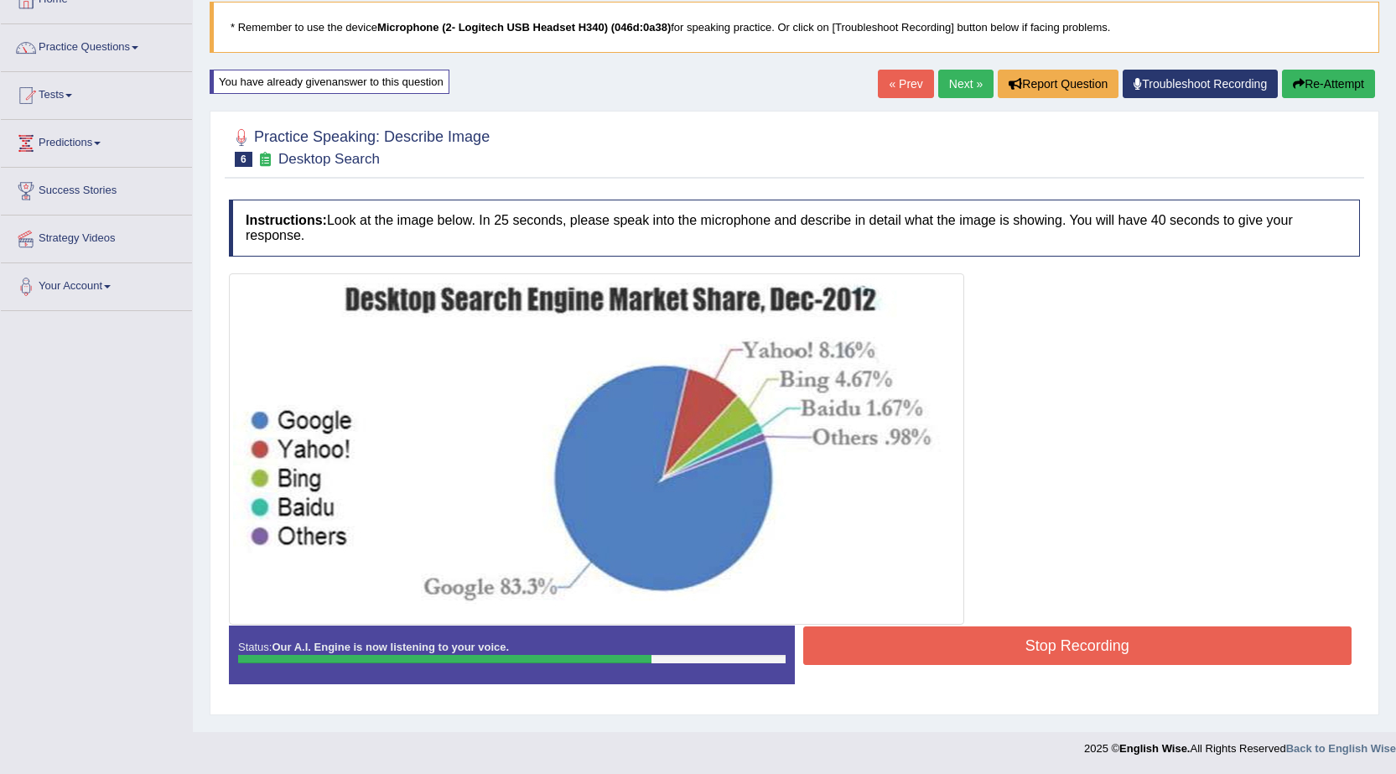
click at [905, 662] on button "Stop Recording" at bounding box center [1077, 645] width 549 height 39
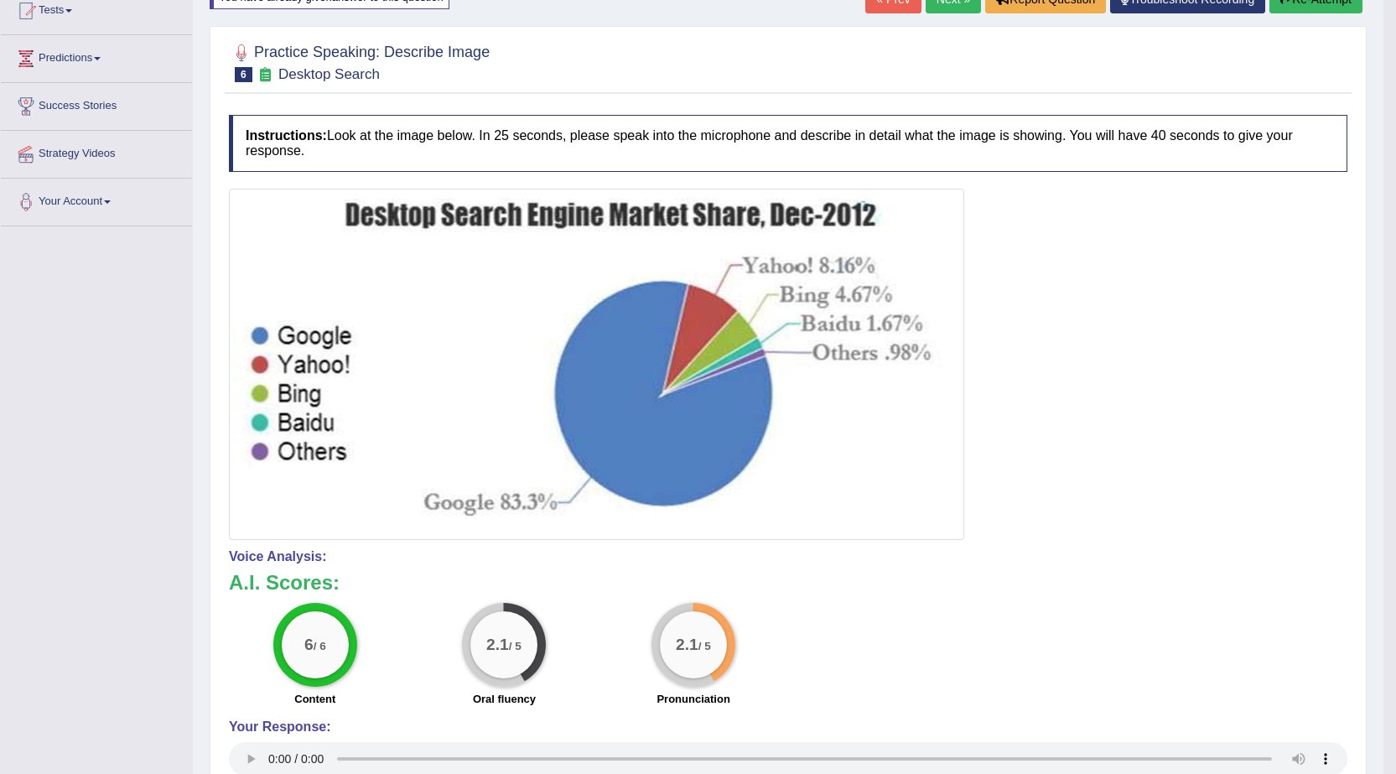
scroll to position [189, 0]
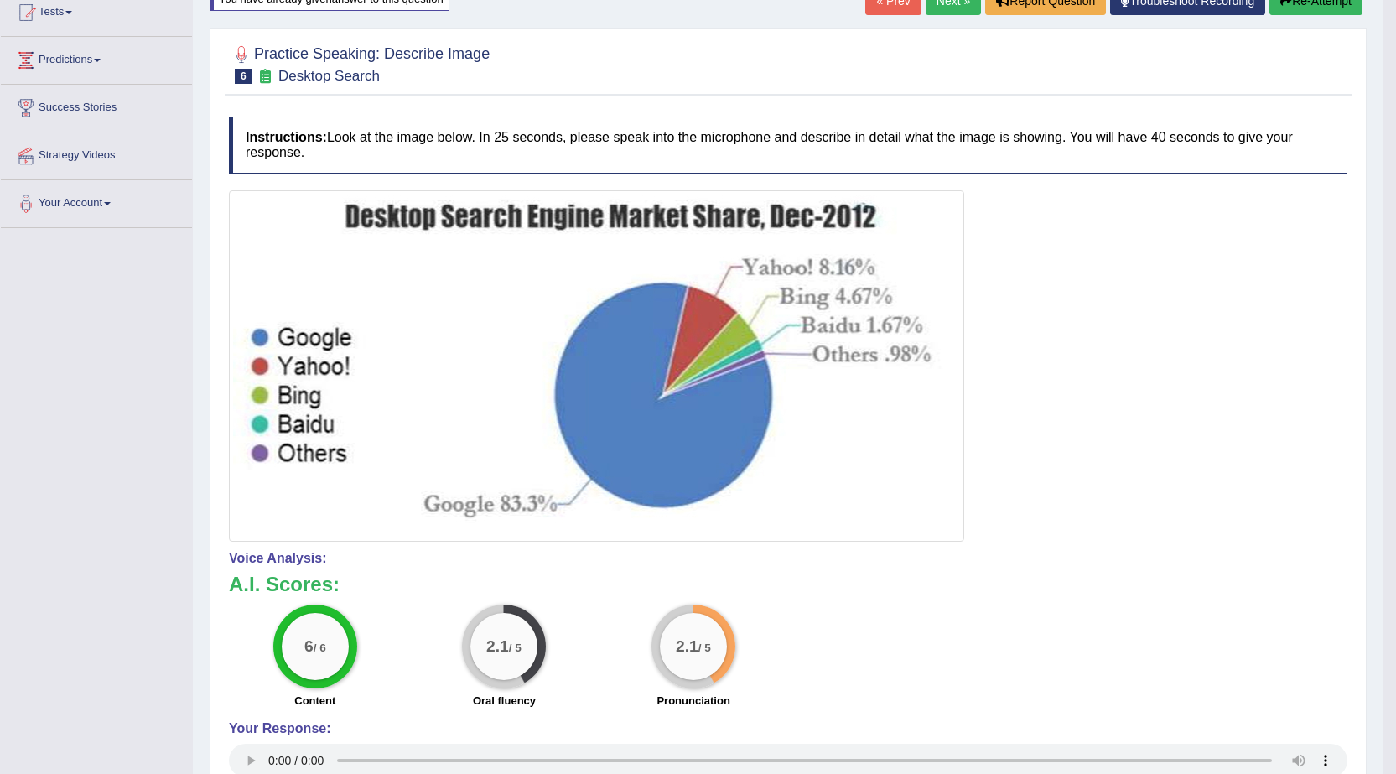
click at [1319, 6] on button "Re-Attempt" at bounding box center [1315, 1] width 93 height 29
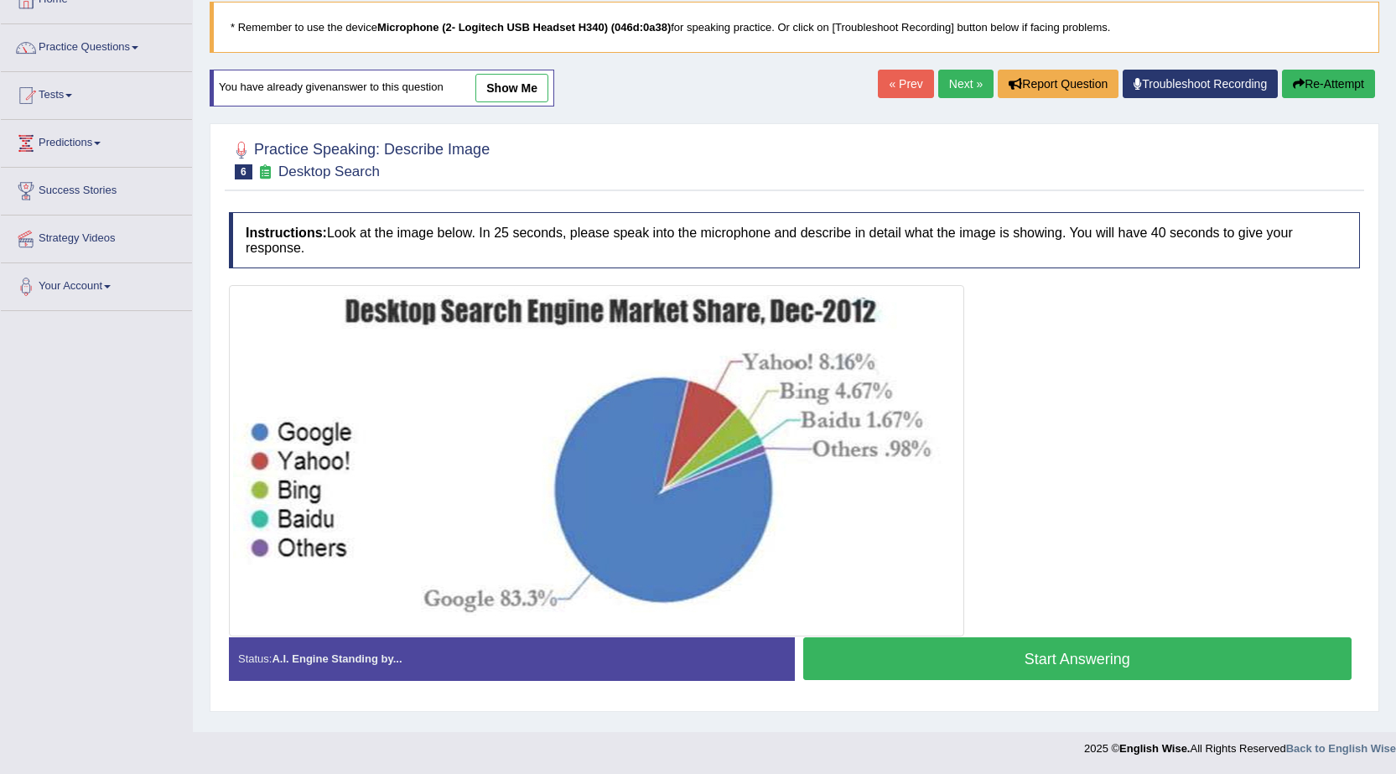
click at [935, 654] on button "Start Answering" at bounding box center [1077, 658] width 549 height 43
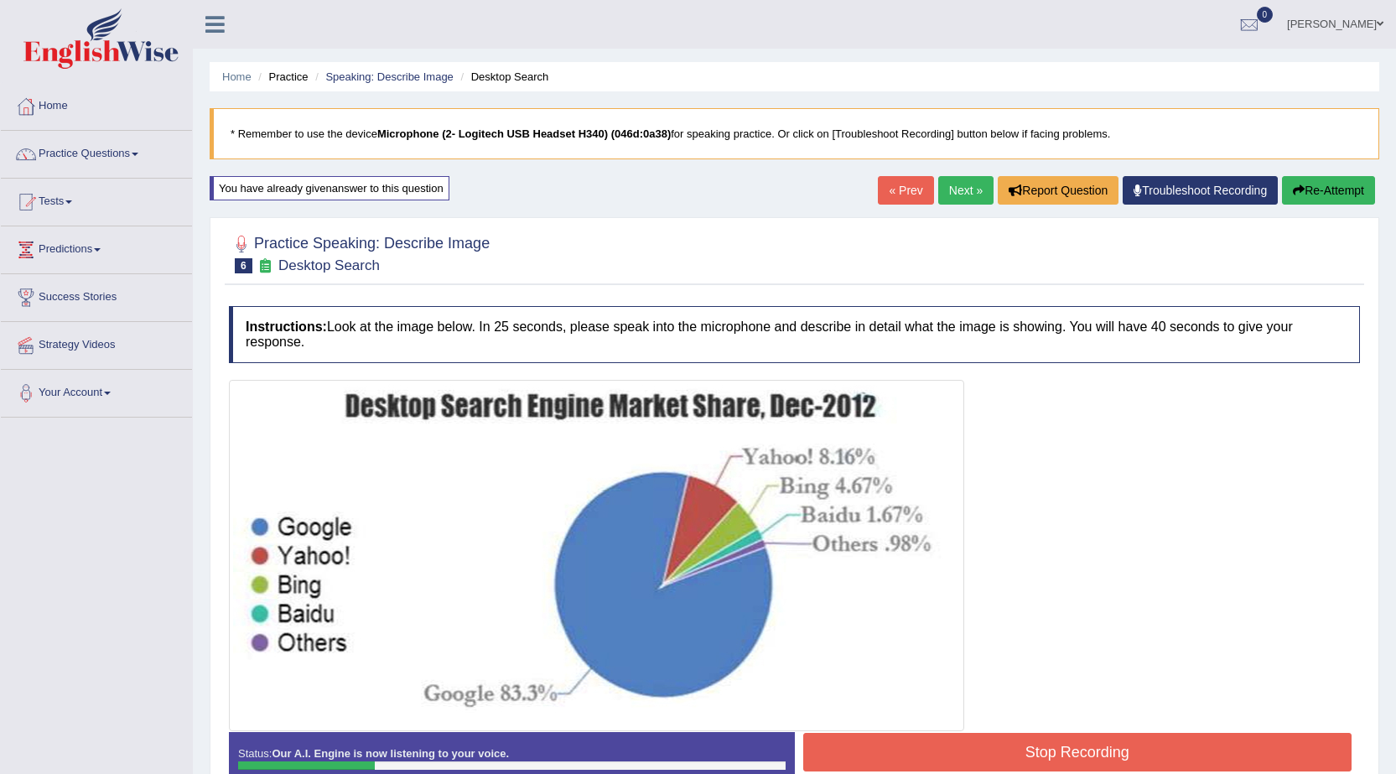
click at [1343, 195] on button "Re-Attempt" at bounding box center [1328, 190] width 93 height 29
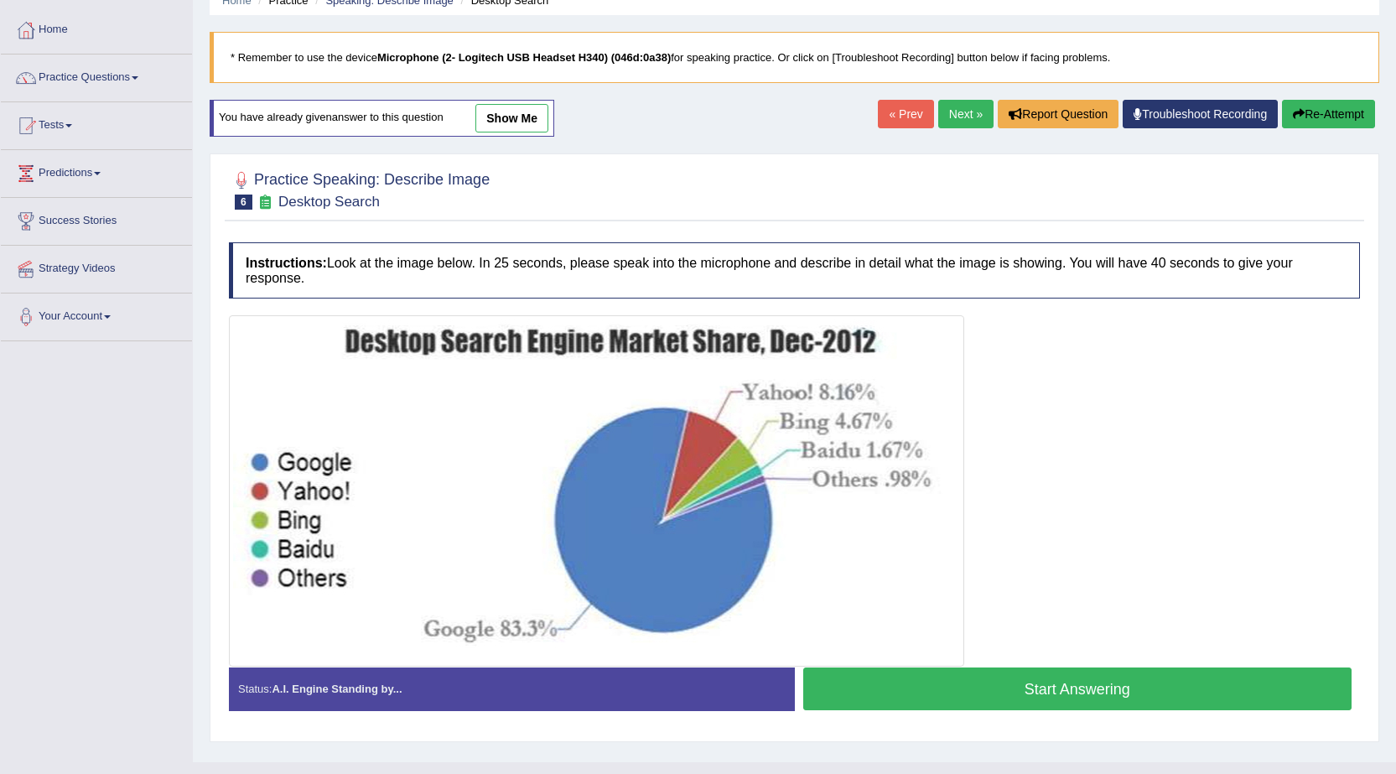
scroll to position [106, 0]
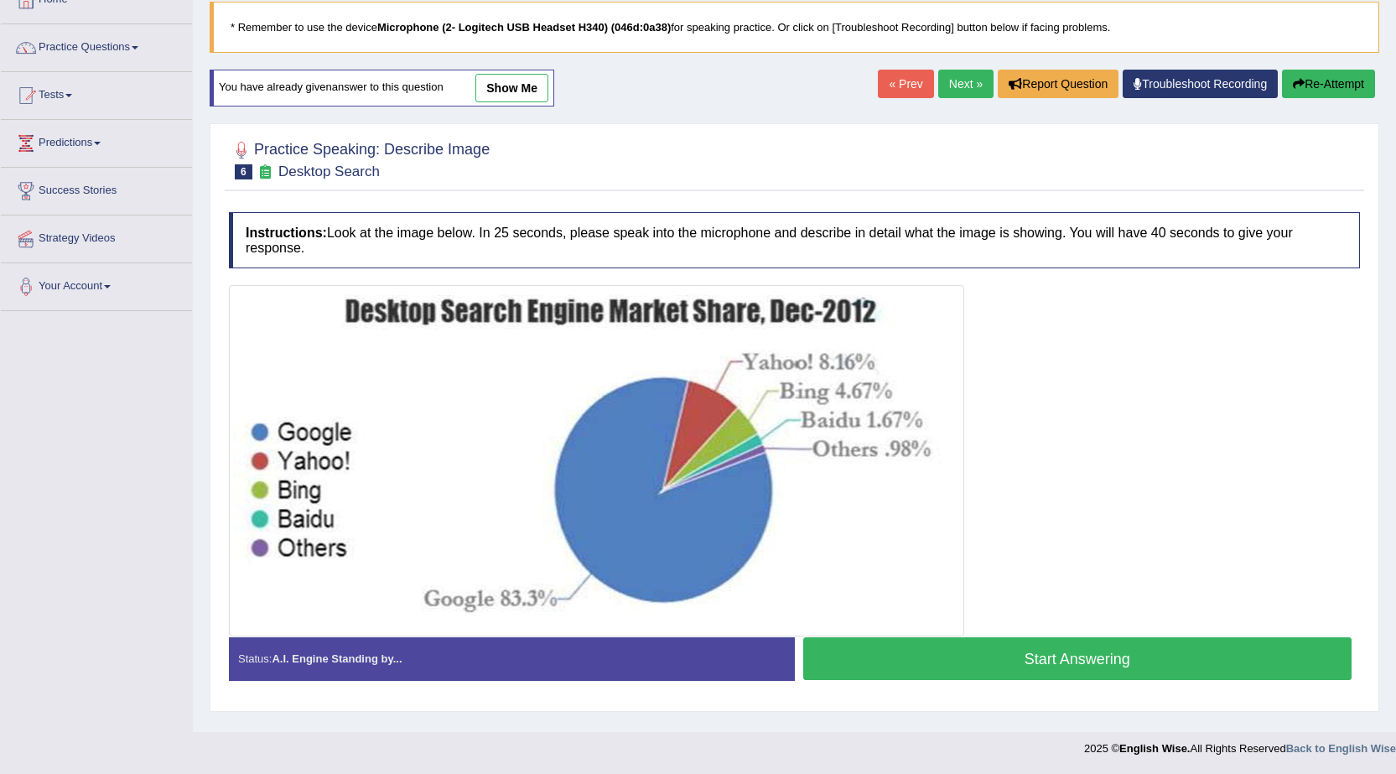
click at [967, 674] on button "Start Answering" at bounding box center [1077, 658] width 549 height 43
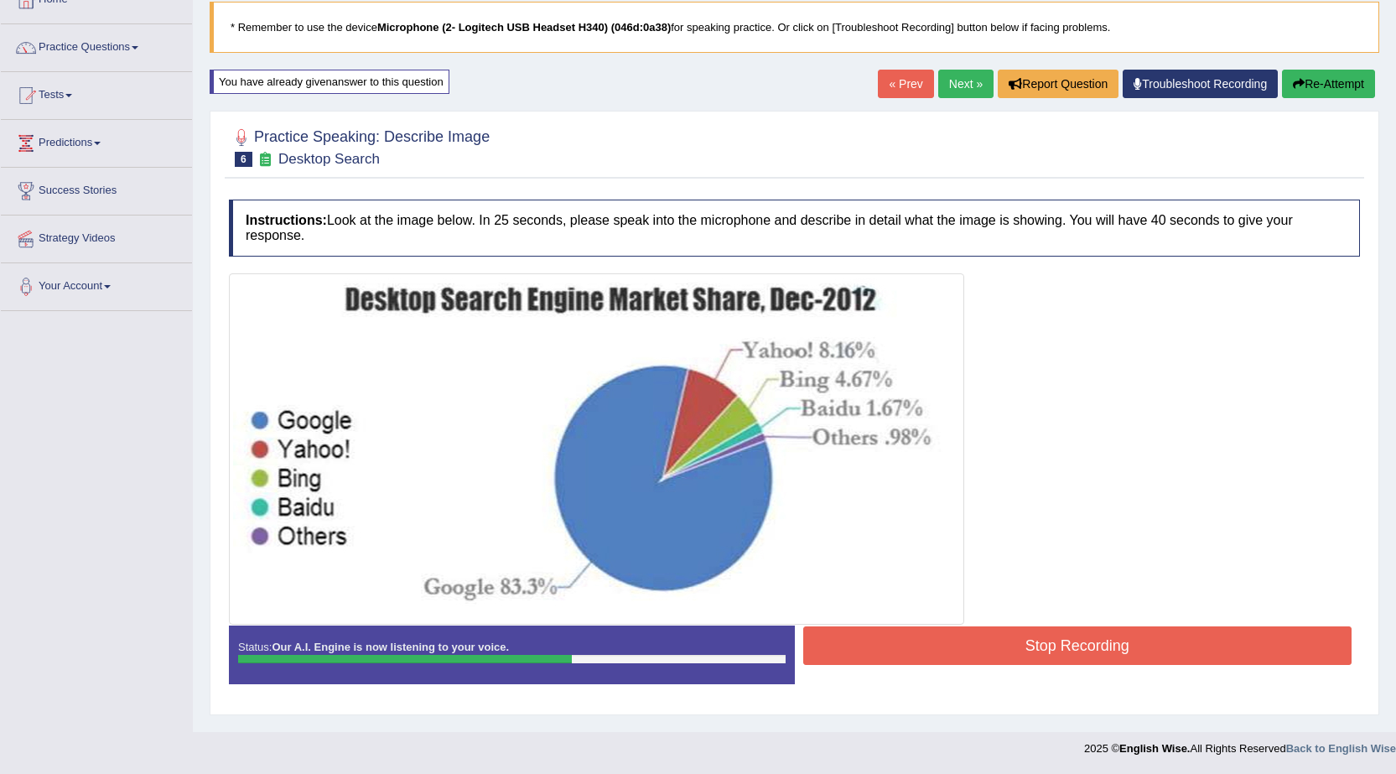
click at [1006, 646] on button "Stop Recording" at bounding box center [1077, 645] width 549 height 39
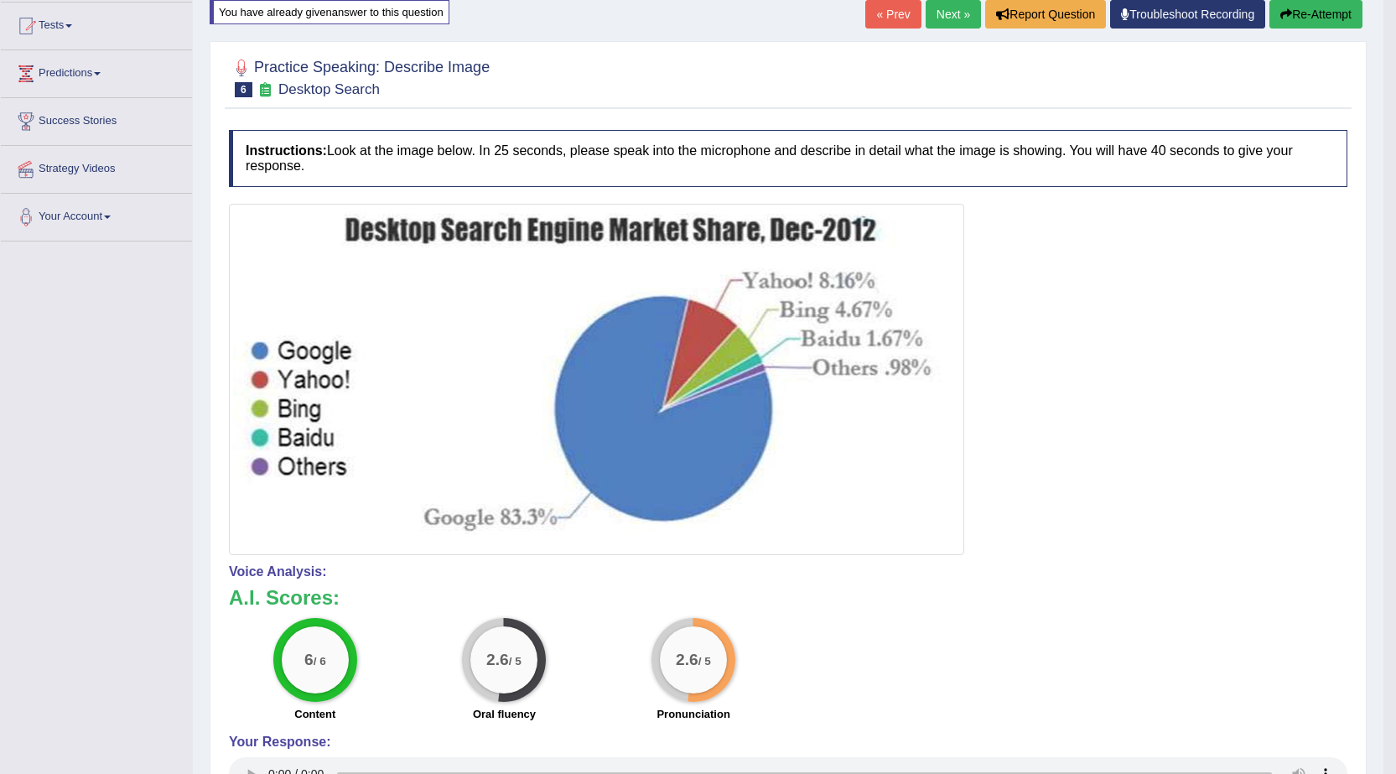
scroll to position [0, 0]
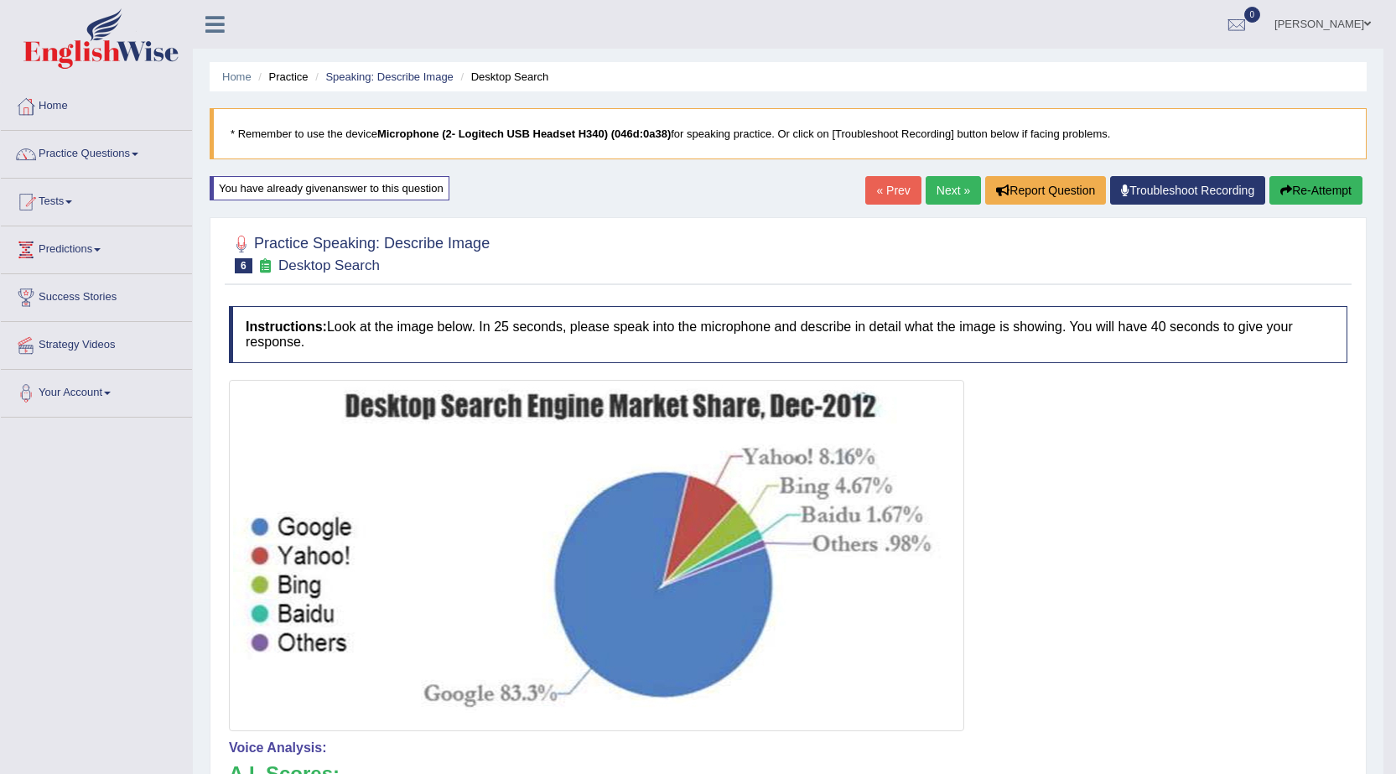
click at [940, 186] on link "Next »" at bounding box center [953, 190] width 55 height 29
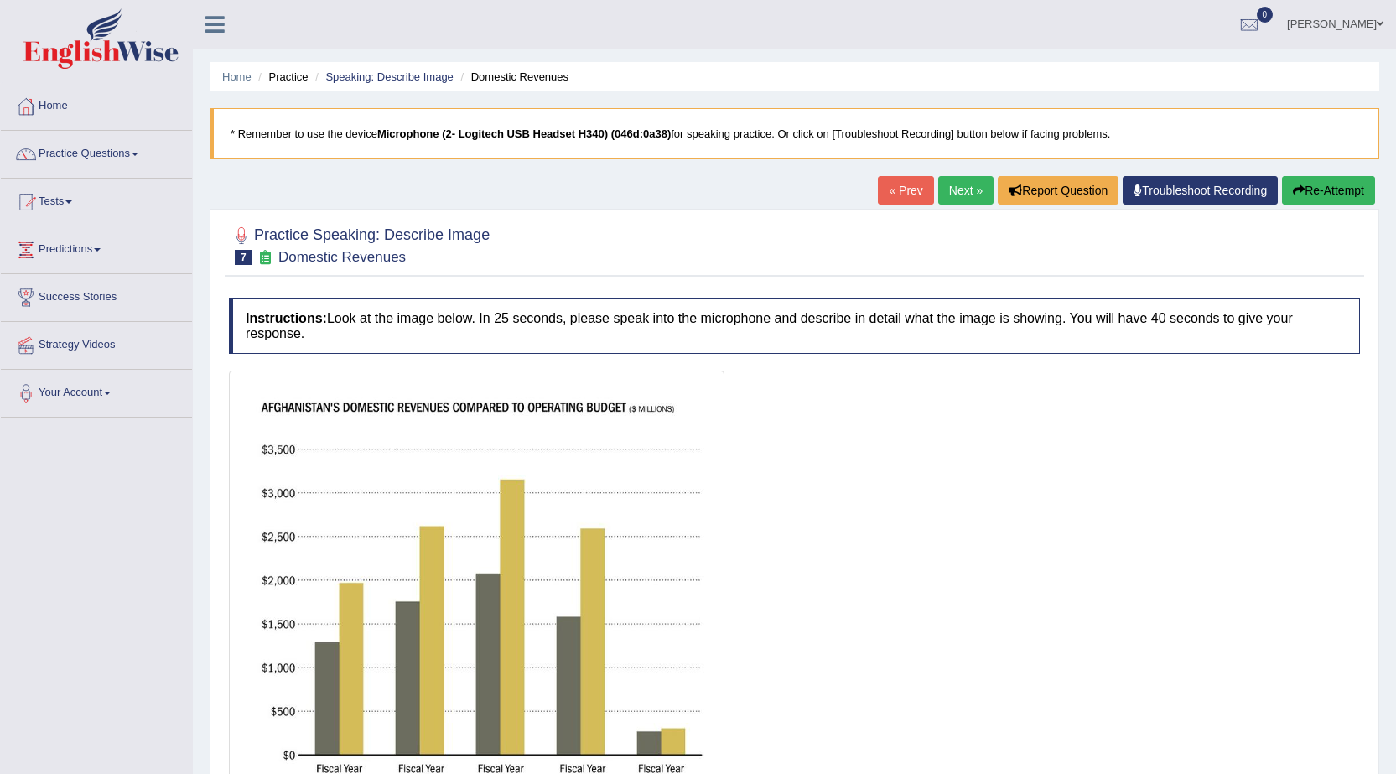
click at [889, 175] on div "Home Practice Speaking: Describe Image Domestic Revenues * Remember to use the …" at bounding box center [794, 458] width 1203 height 916
click at [891, 183] on link "« Prev" at bounding box center [905, 190] width 55 height 29
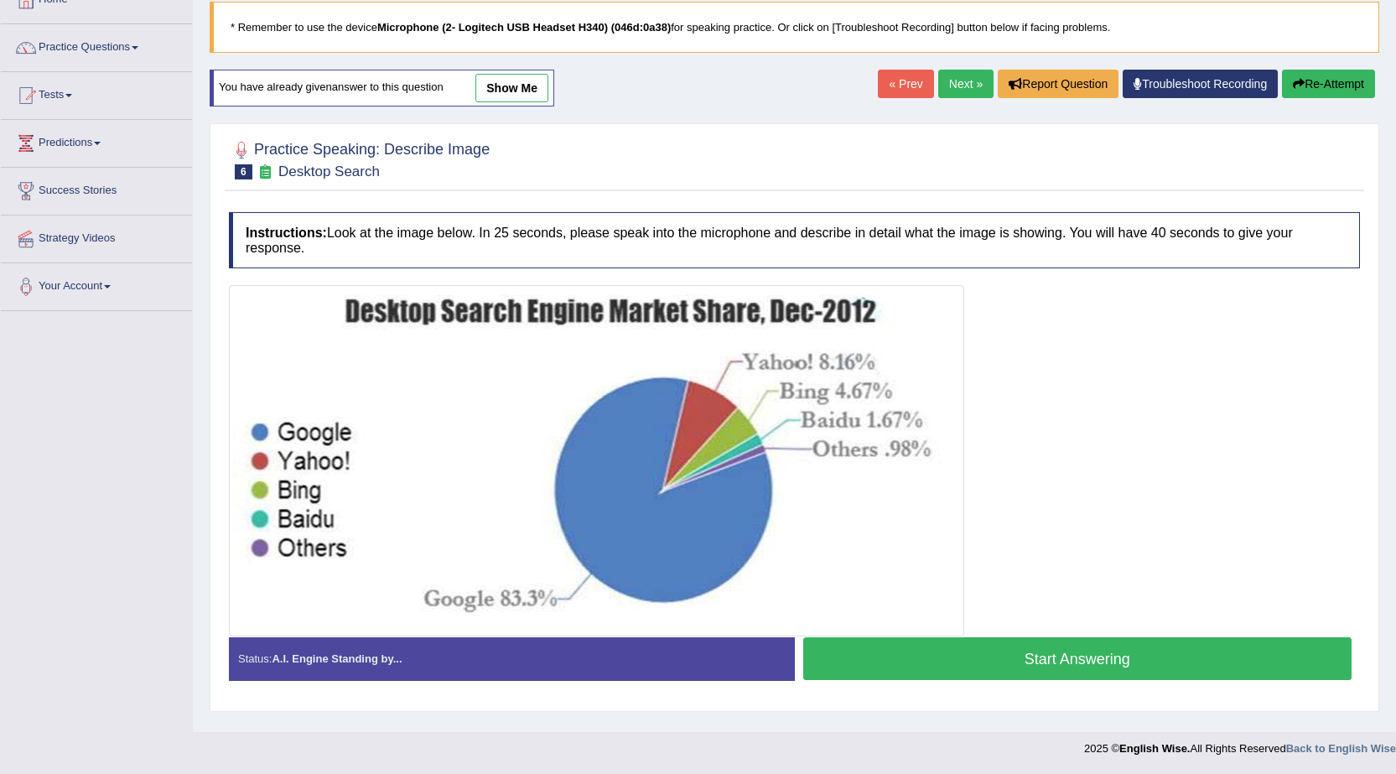
click at [526, 67] on div "Home Practice Speaking: Describe Image Desktop Search * Remember to use the dev…" at bounding box center [794, 313] width 1203 height 838
click at [526, 75] on link "show me" at bounding box center [511, 88] width 73 height 29
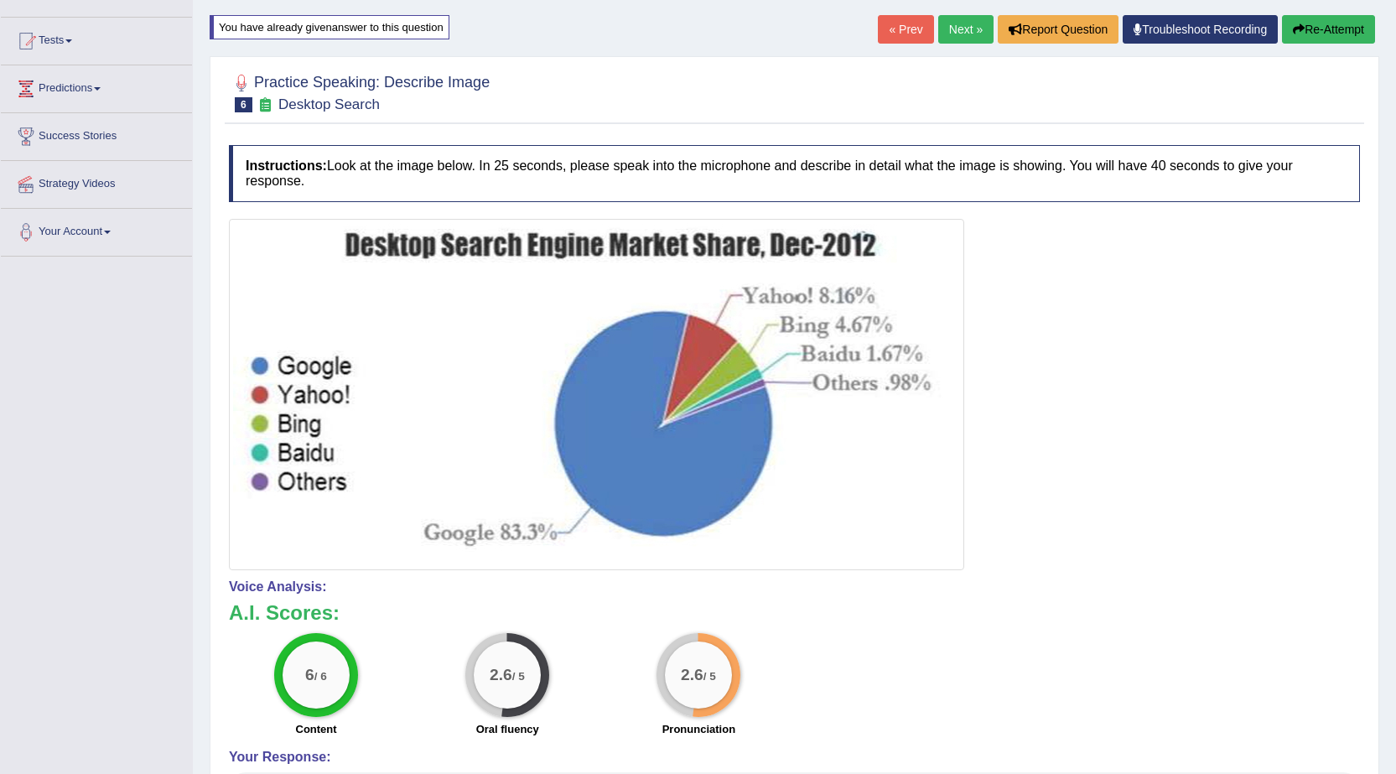
scroll to position [6, 0]
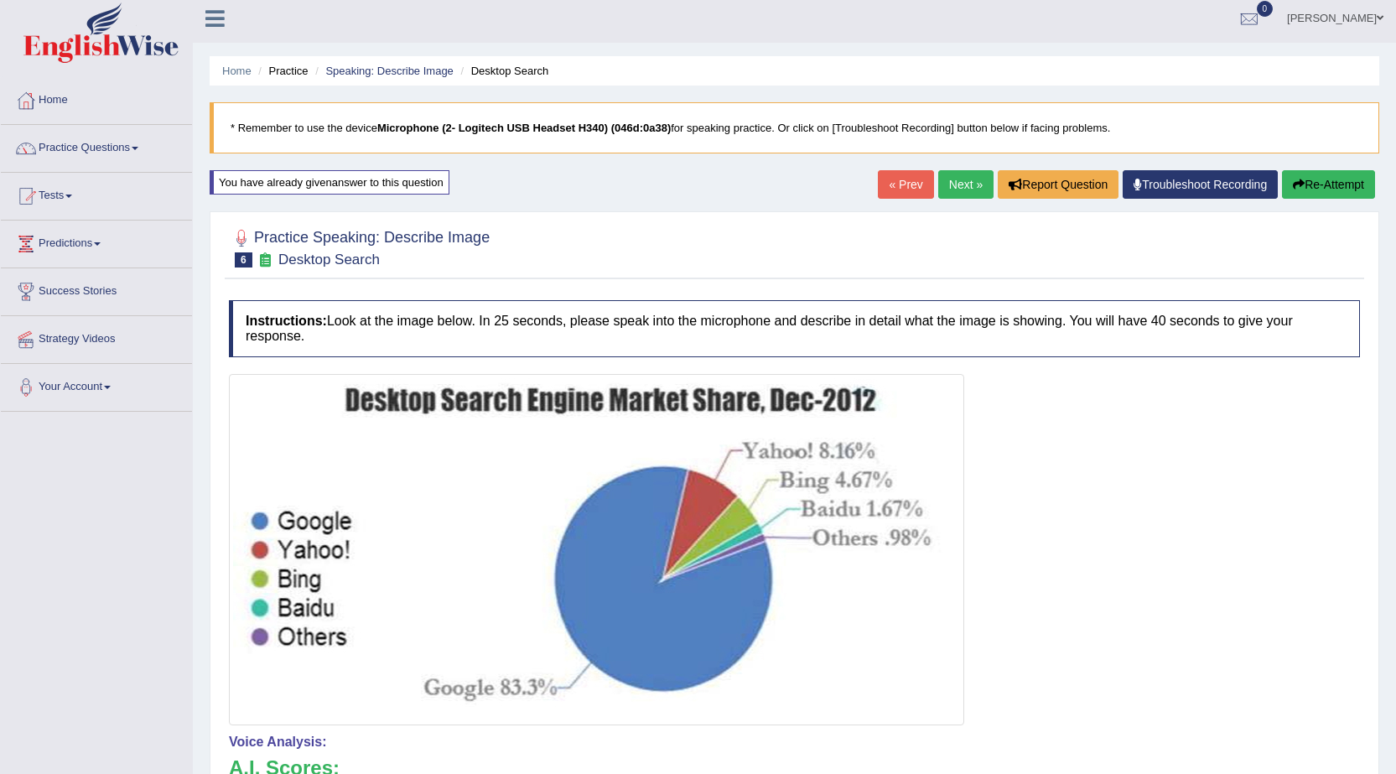
click at [1315, 186] on button "Re-Attempt" at bounding box center [1328, 184] width 93 height 29
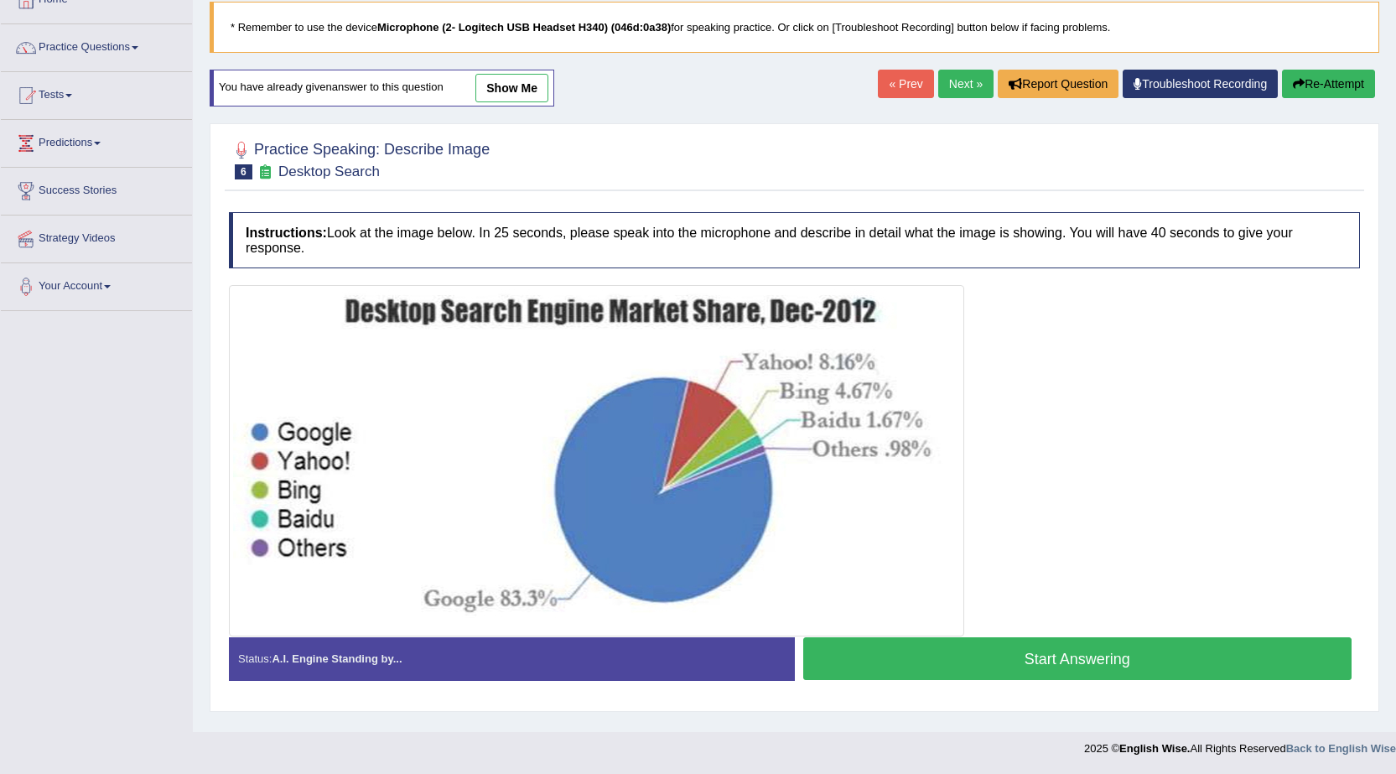
scroll to position [106, 0]
click at [1016, 656] on button "Start Answering" at bounding box center [1077, 658] width 549 height 43
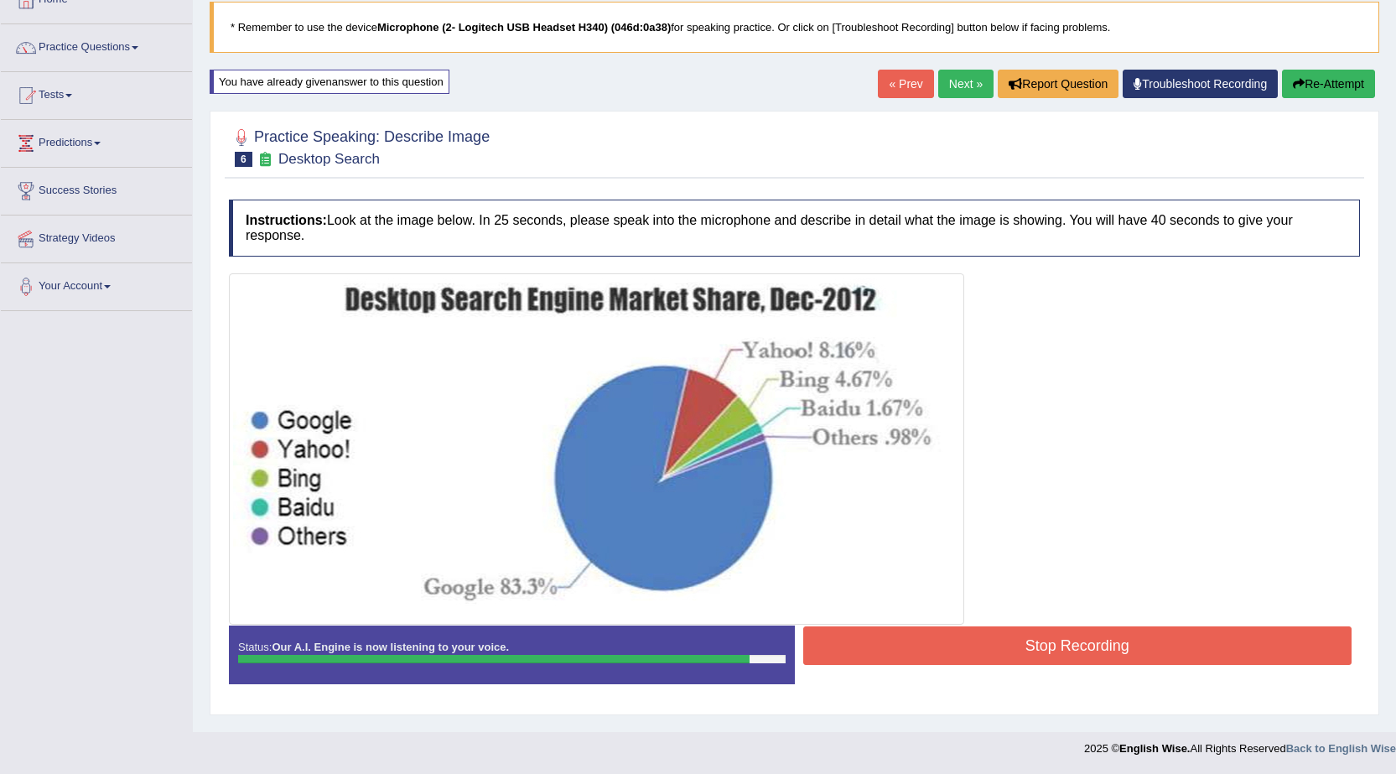
click at [1013, 656] on button "Stop Recording" at bounding box center [1077, 645] width 549 height 39
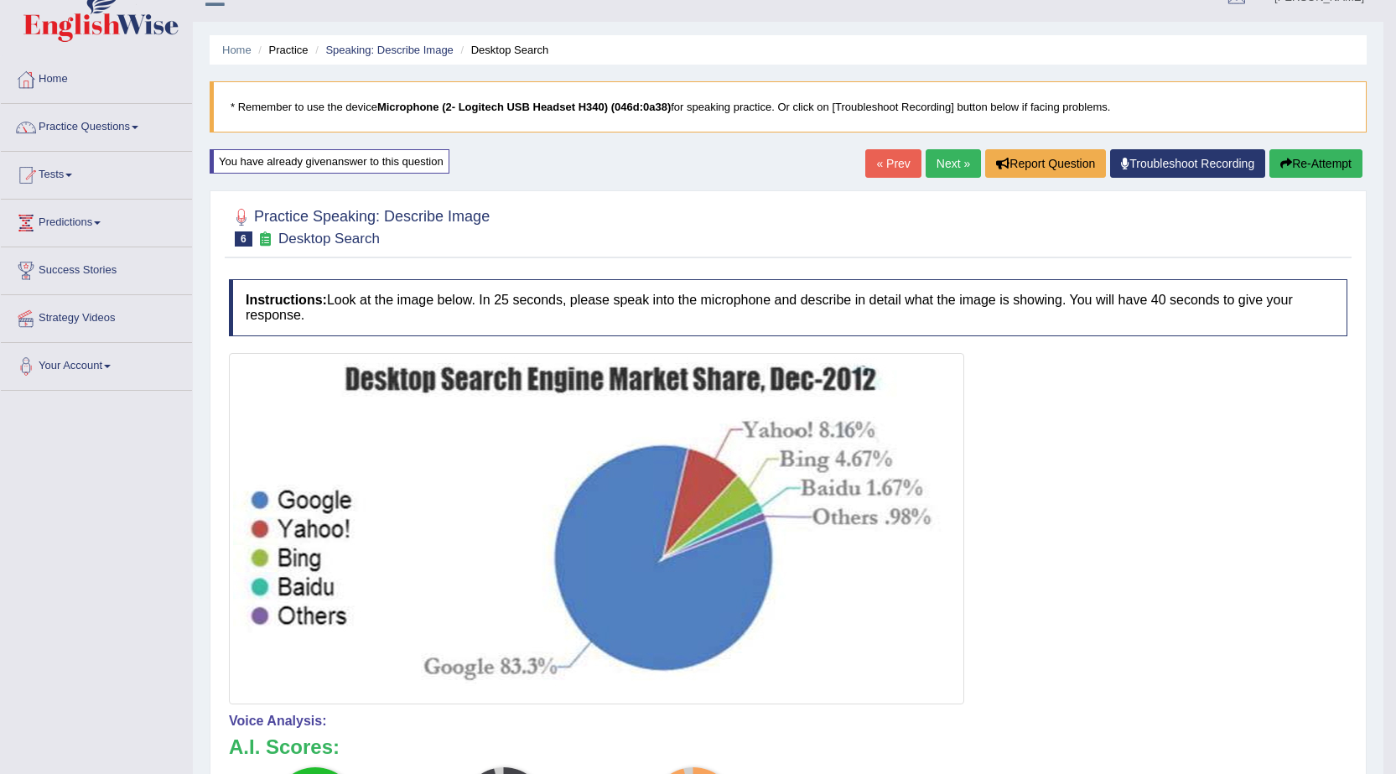
scroll to position [22, 0]
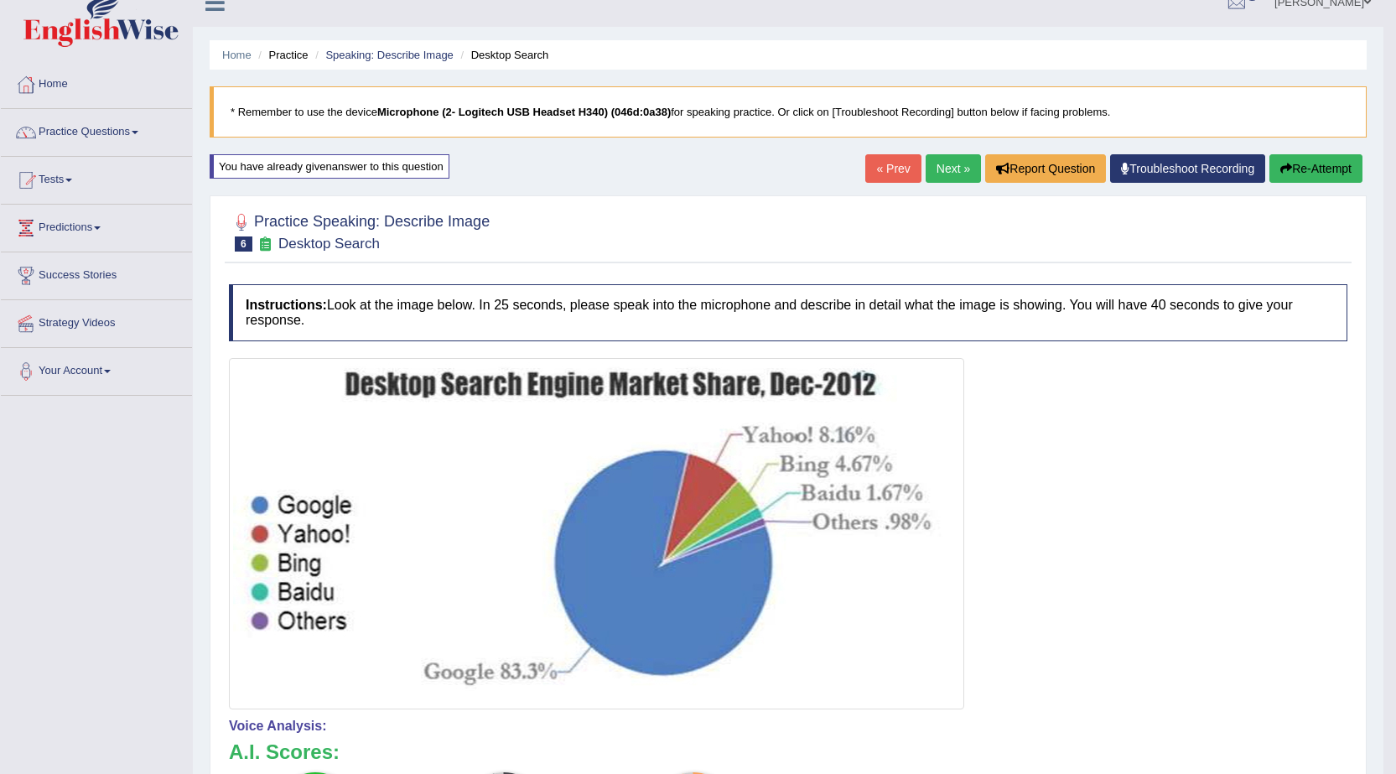
click at [1290, 162] on button "Re-Attempt" at bounding box center [1315, 168] width 93 height 29
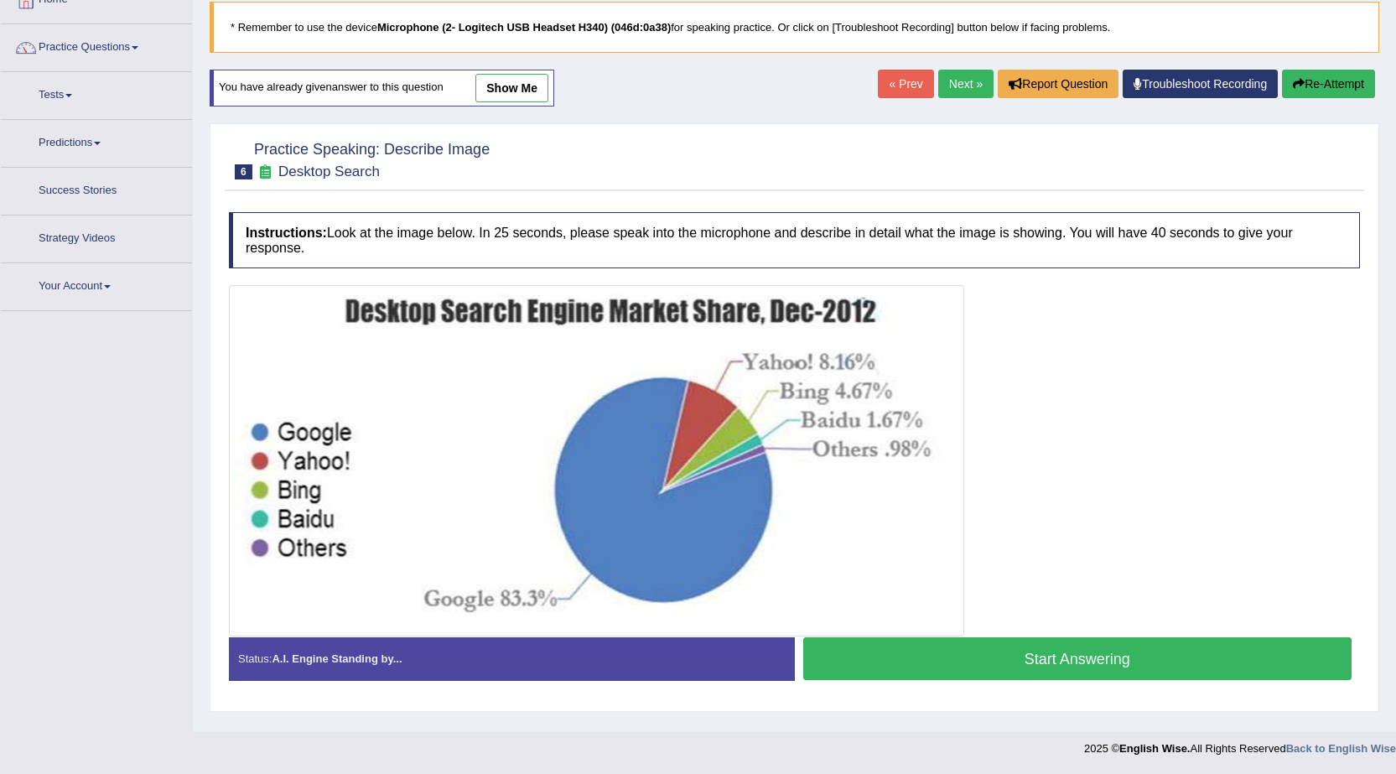
scroll to position [106, 0]
click at [963, 645] on button "Start Answering" at bounding box center [1077, 658] width 549 height 43
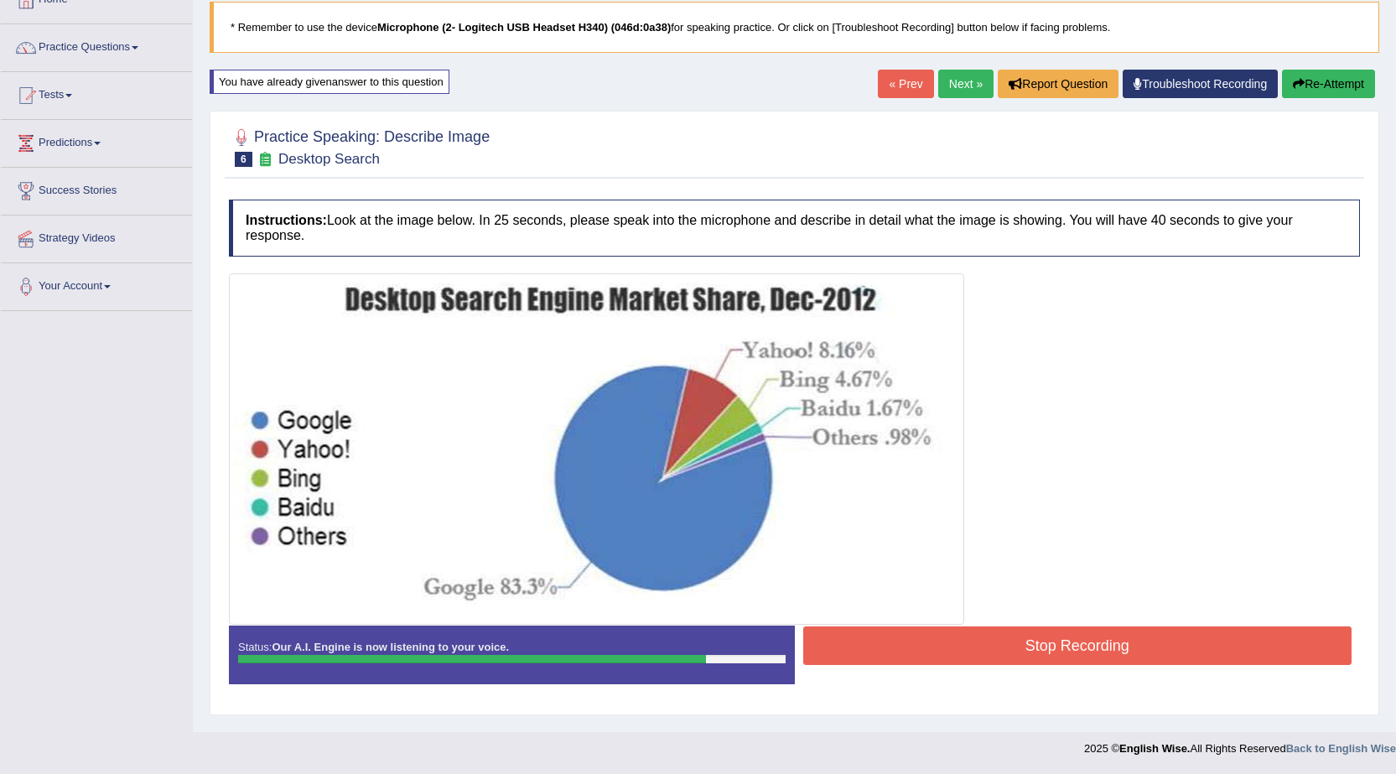
click at [963, 644] on button "Stop Recording" at bounding box center [1077, 645] width 549 height 39
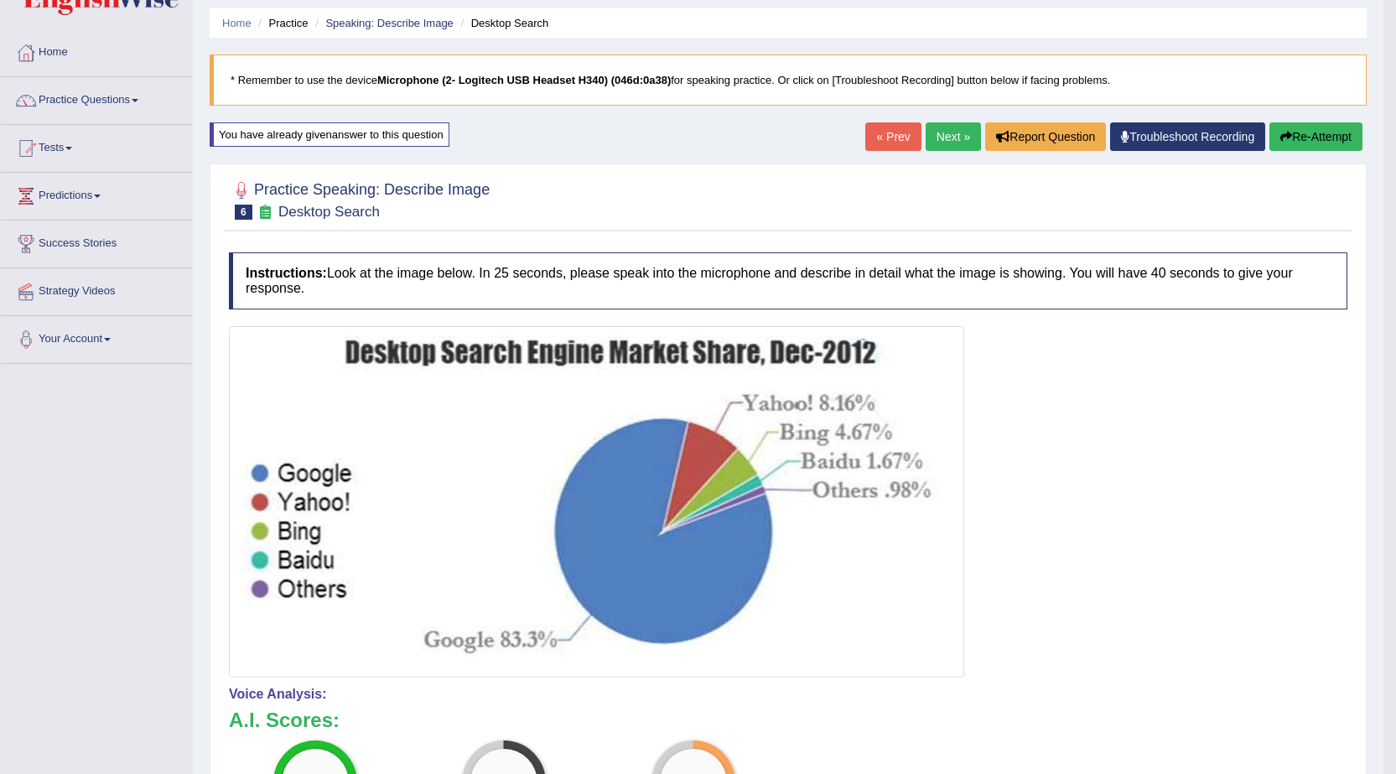
scroll to position [23, 0]
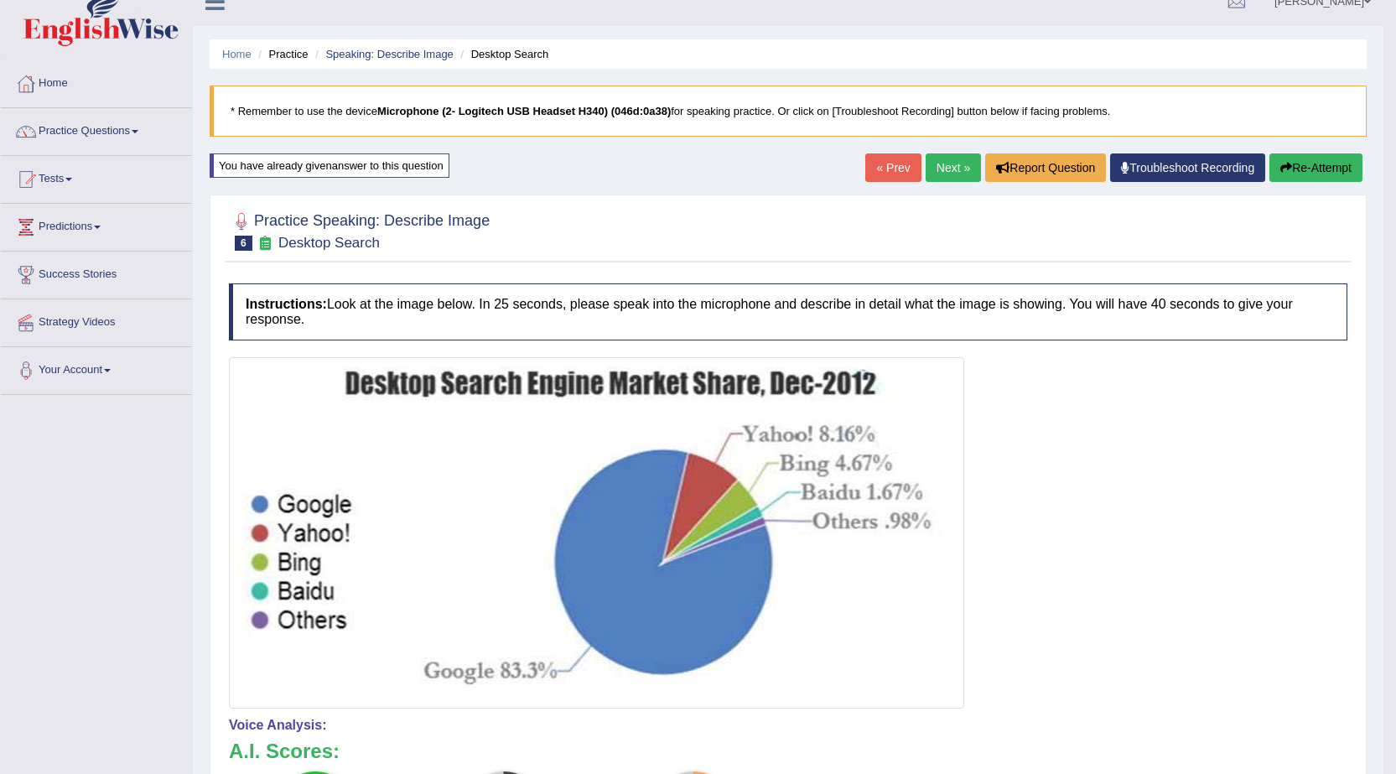
click at [952, 166] on link "Next »" at bounding box center [953, 167] width 55 height 29
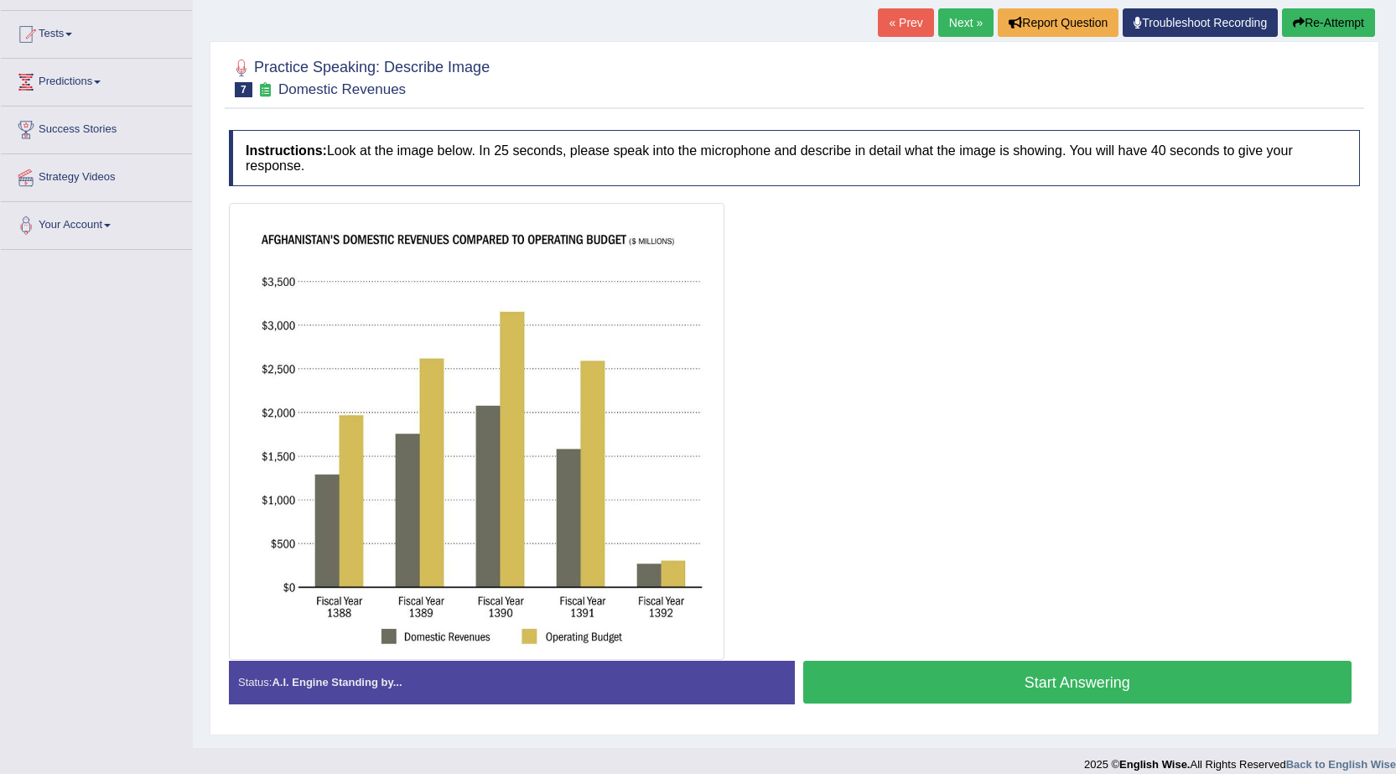
click at [943, 21] on link "Next »" at bounding box center [965, 22] width 55 height 29
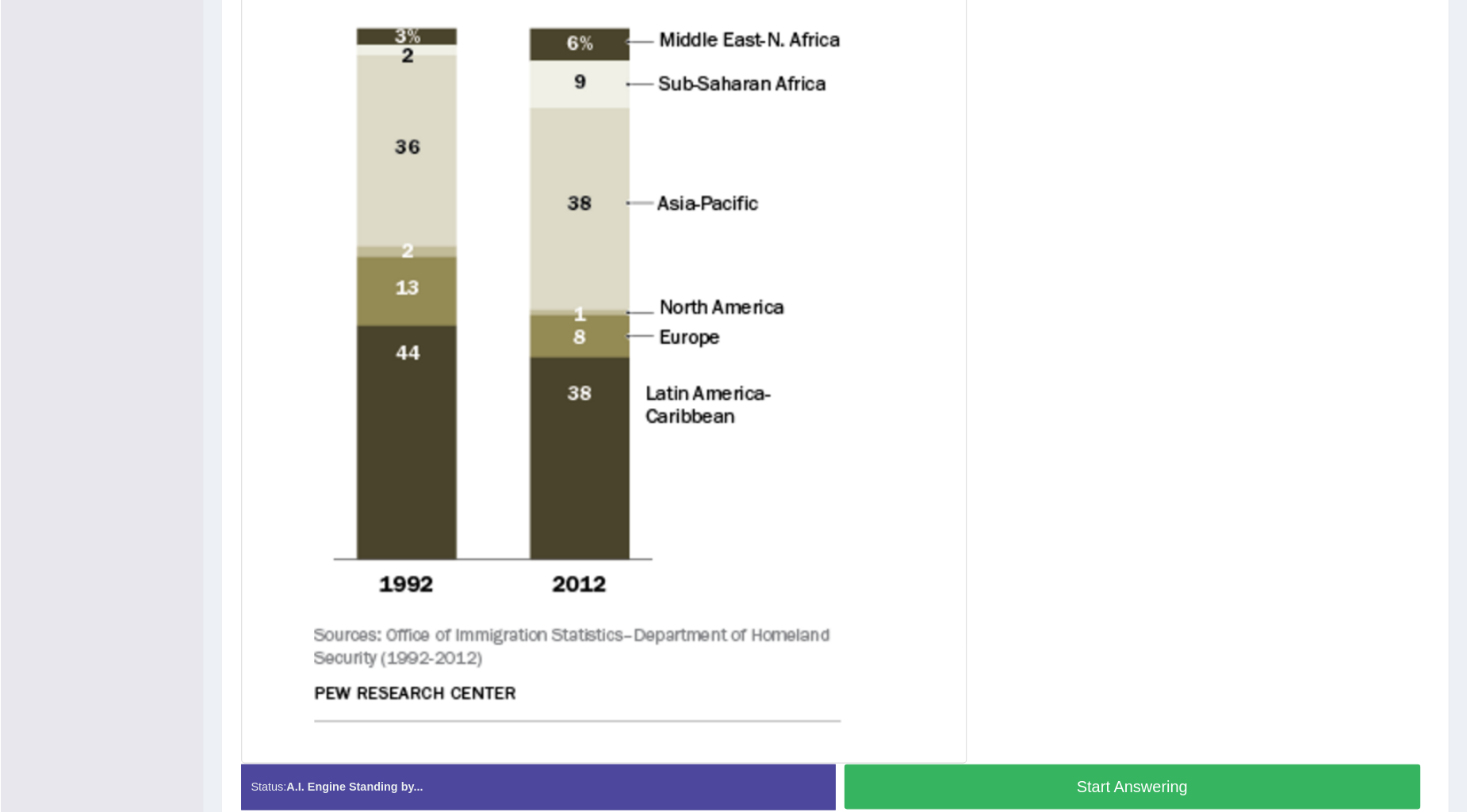
scroll to position [492, 0]
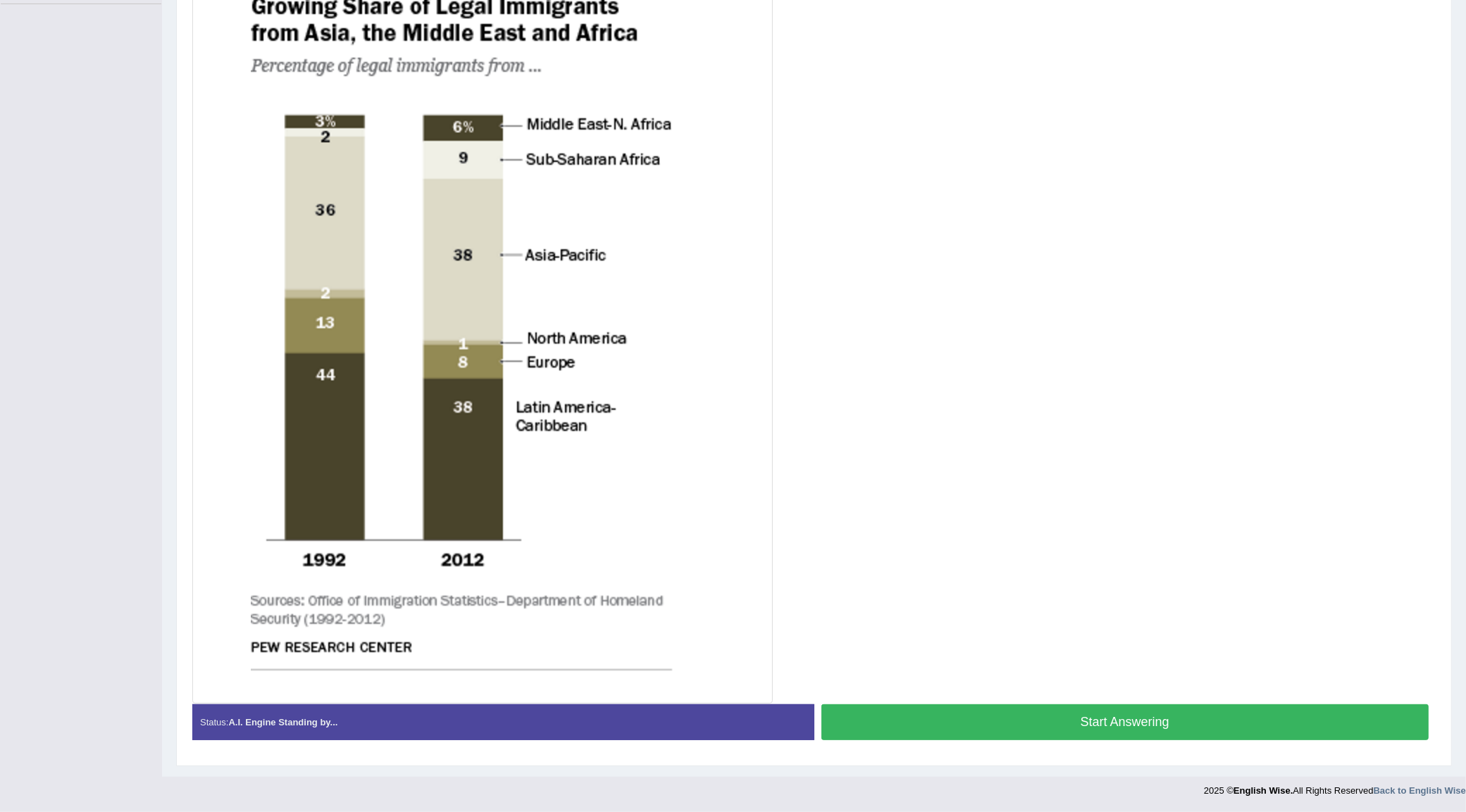
drag, startPoint x: 1183, startPoint y: 35, endPoint x: 1140, endPoint y: 357, distance: 324.9
click at [1140, 357] on div at bounding box center [814, 328] width 1243 height 751
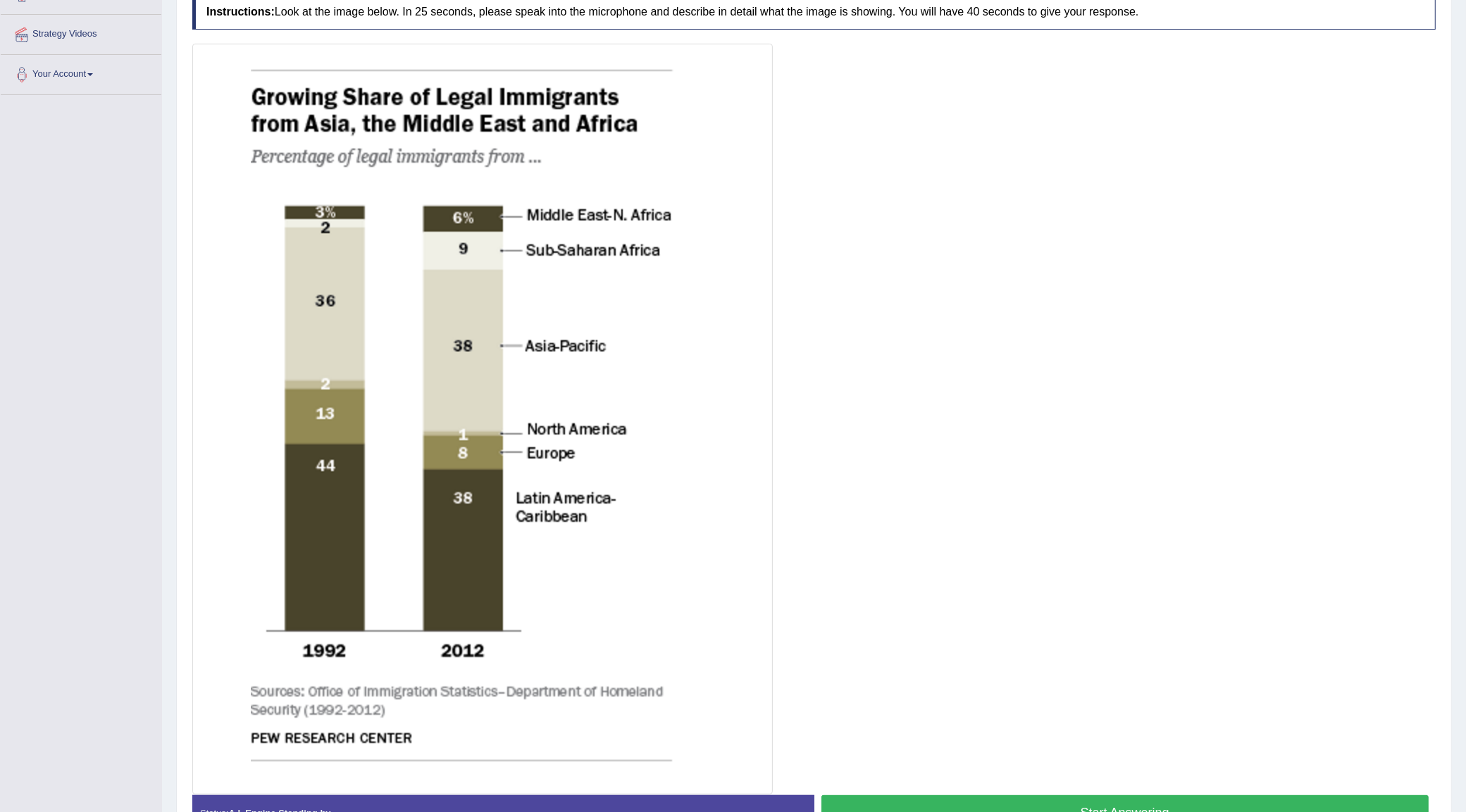
scroll to position [259, 0]
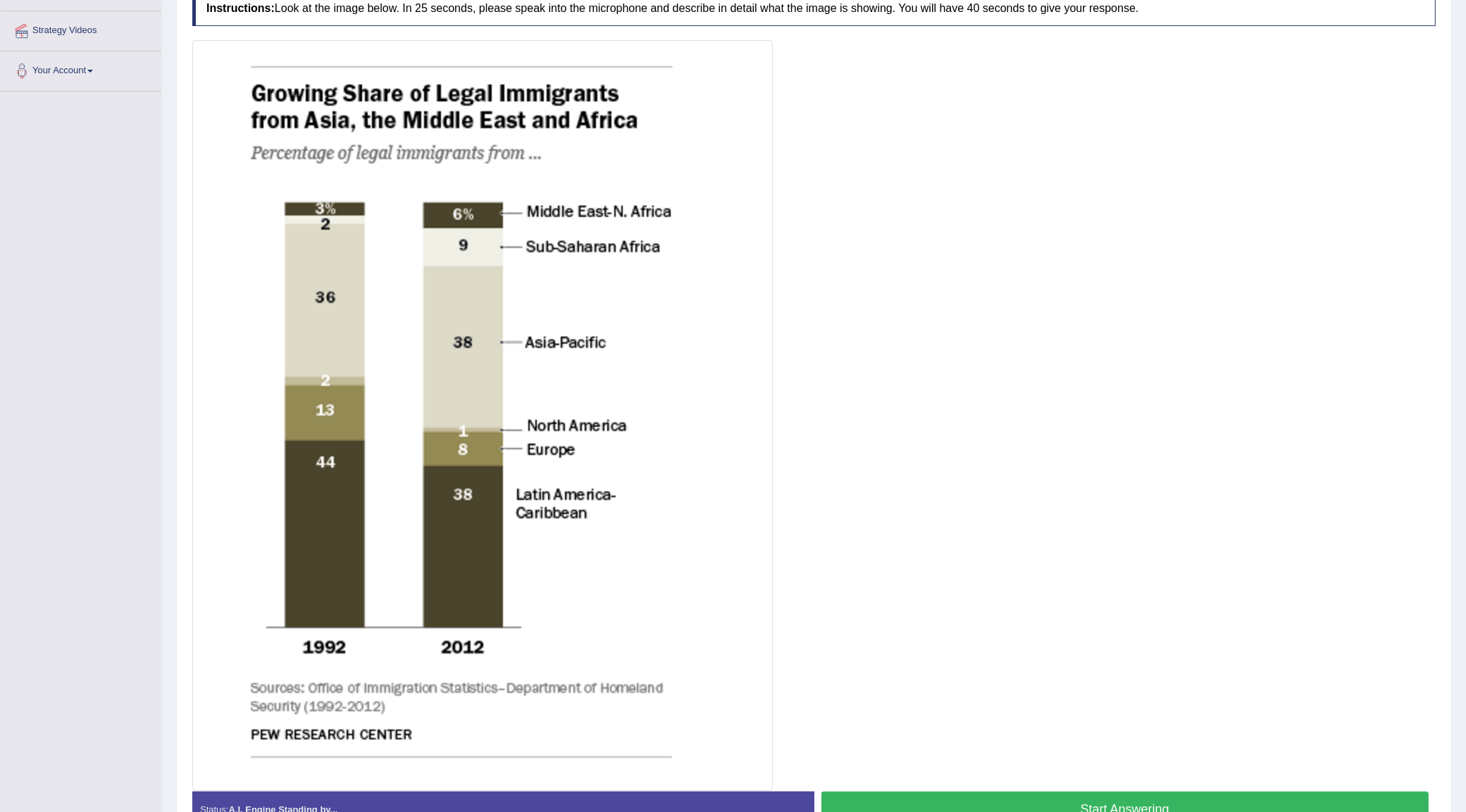
click at [864, 649] on button "Start Answering" at bounding box center [1126, 809] width 608 height 36
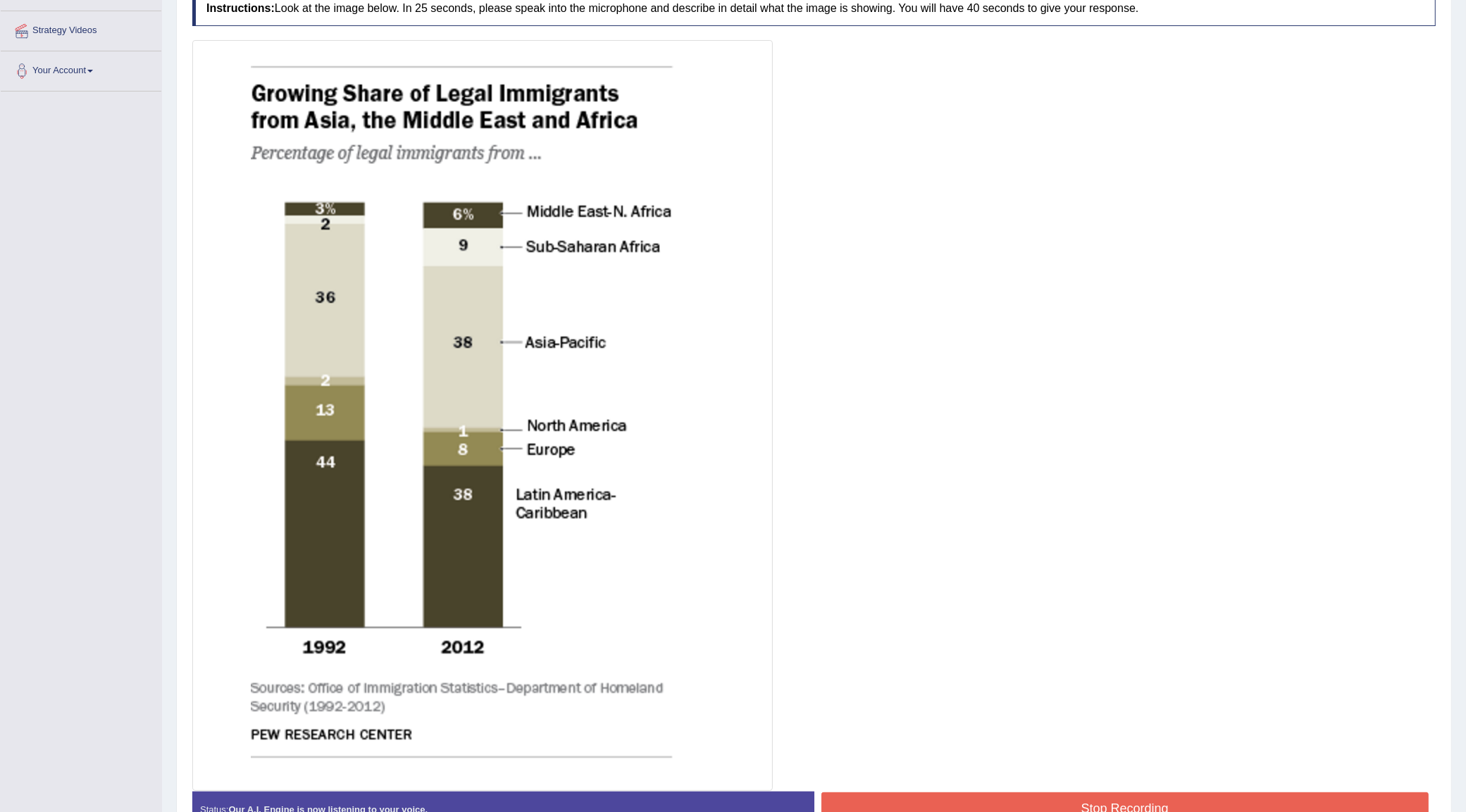
click at [911, 649] on button "Stop Recording" at bounding box center [1126, 808] width 608 height 33
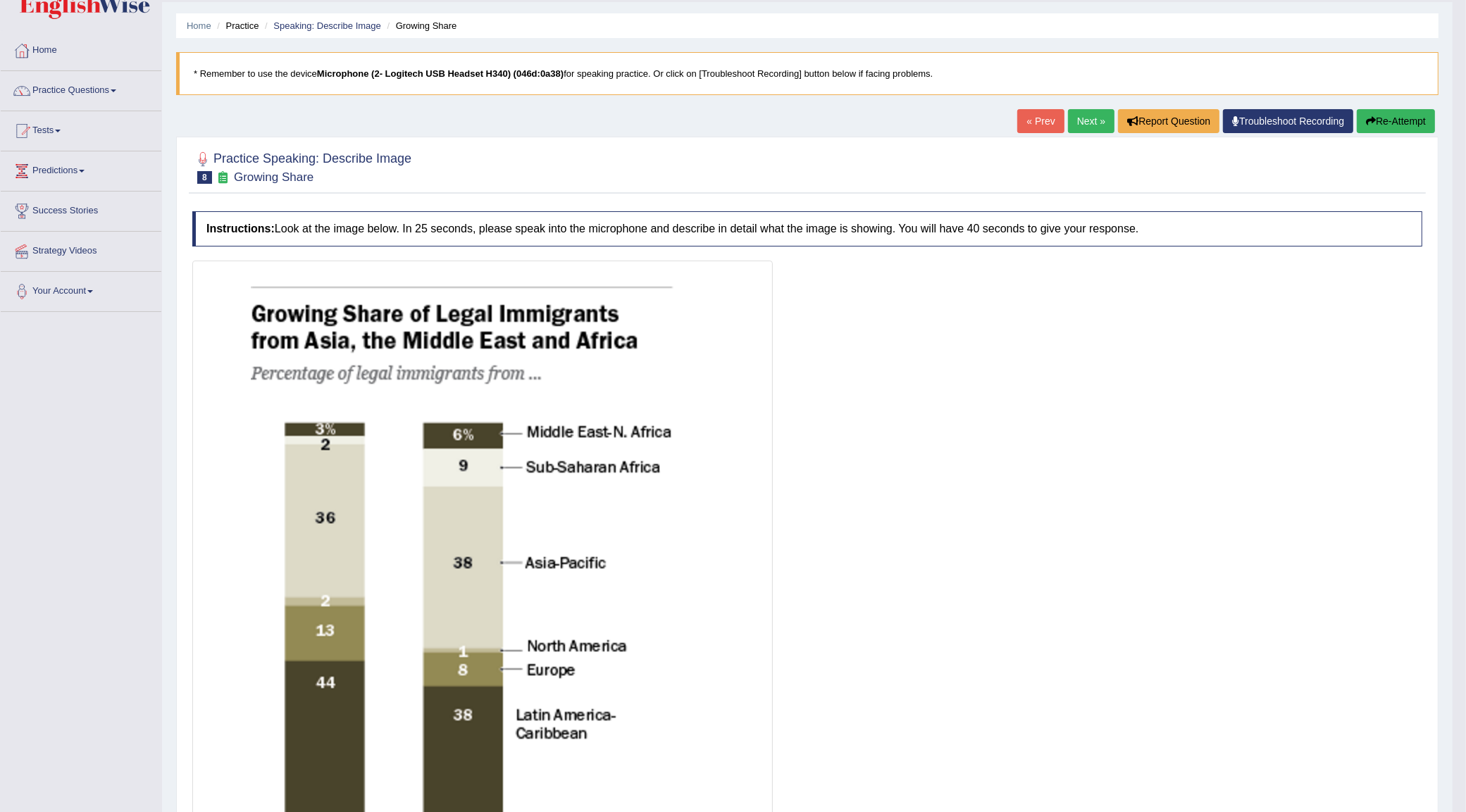
scroll to position [30, 0]
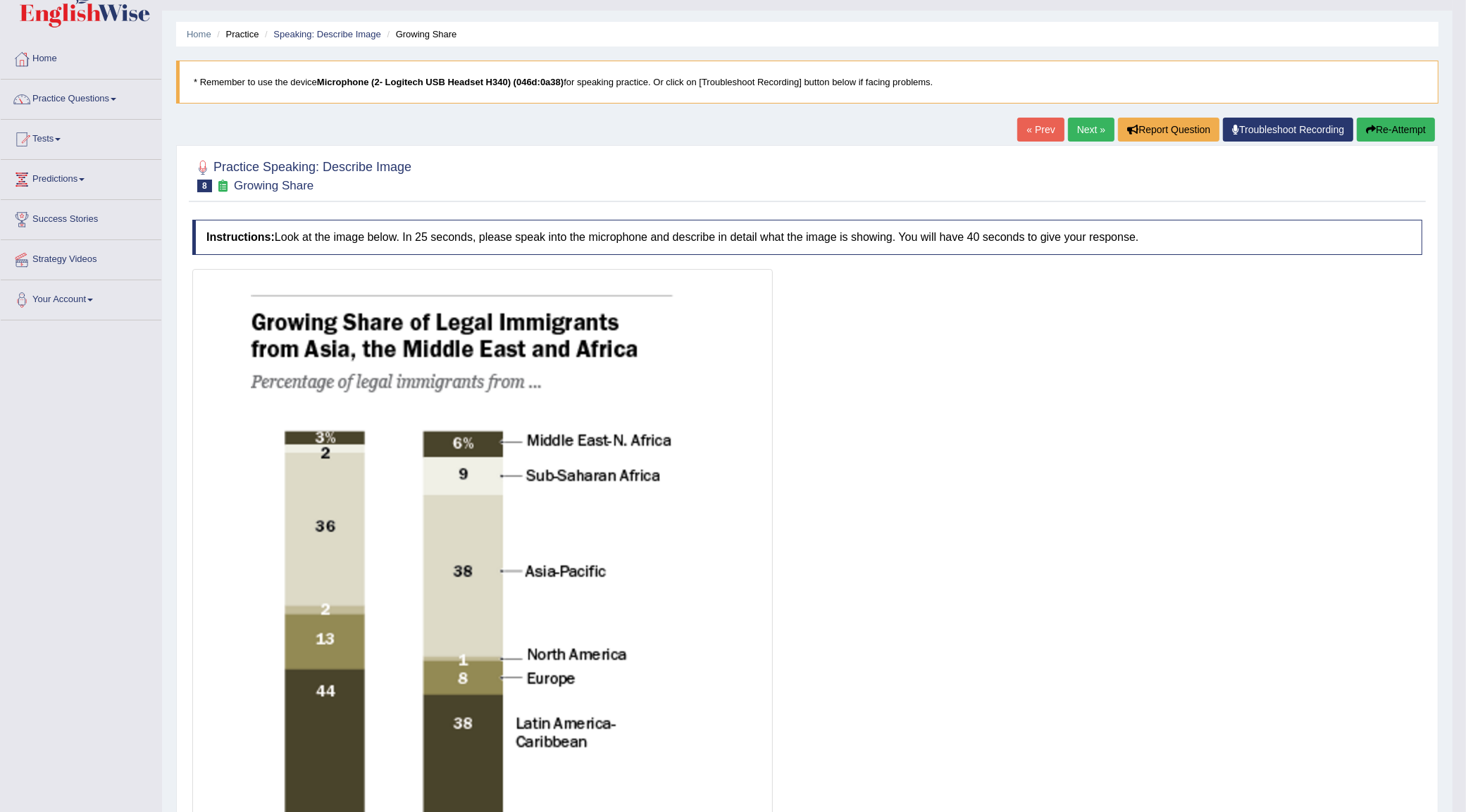
click at [1172, 128] on button "Re-Attempt" at bounding box center [1395, 129] width 78 height 24
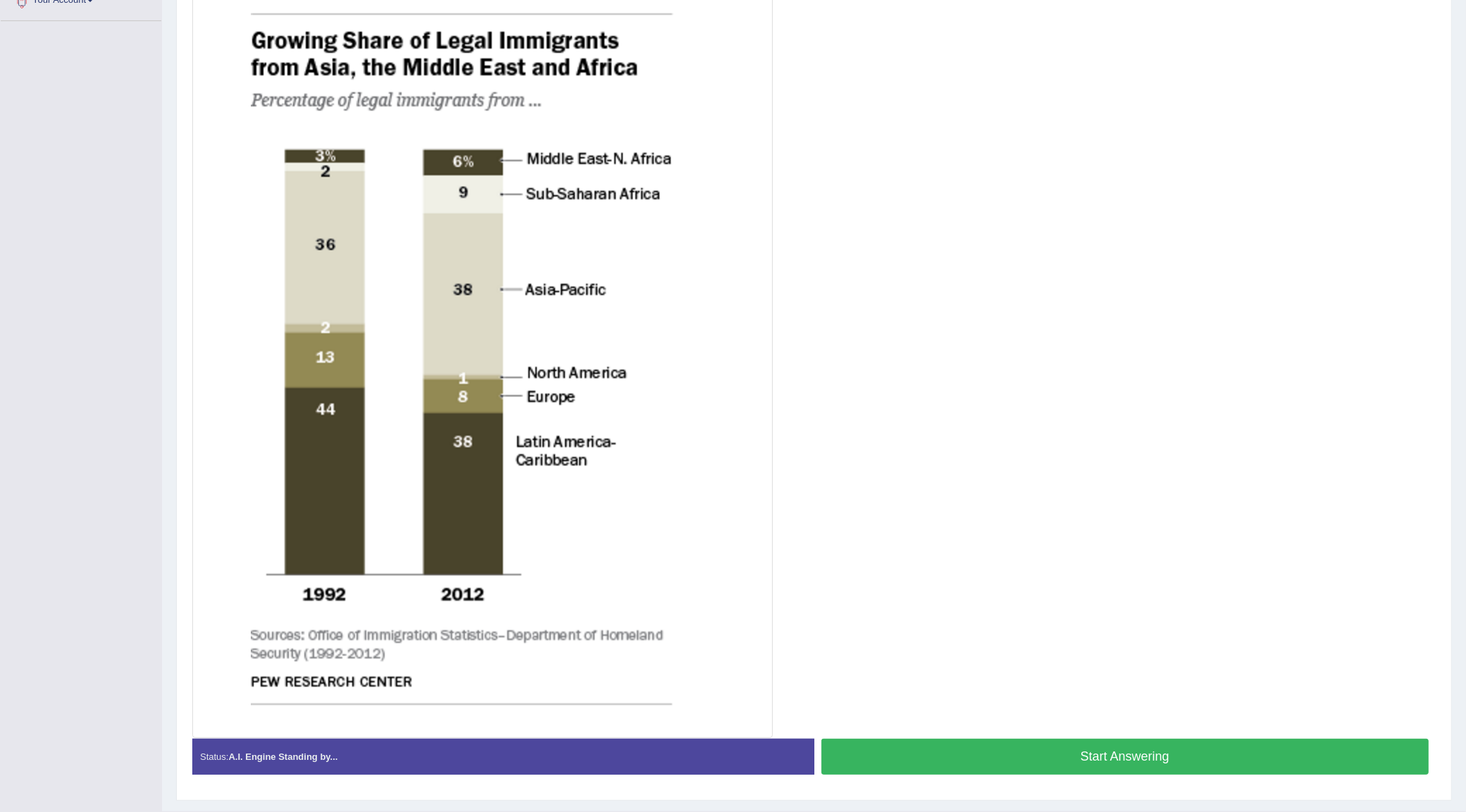
scroll to position [364, 0]
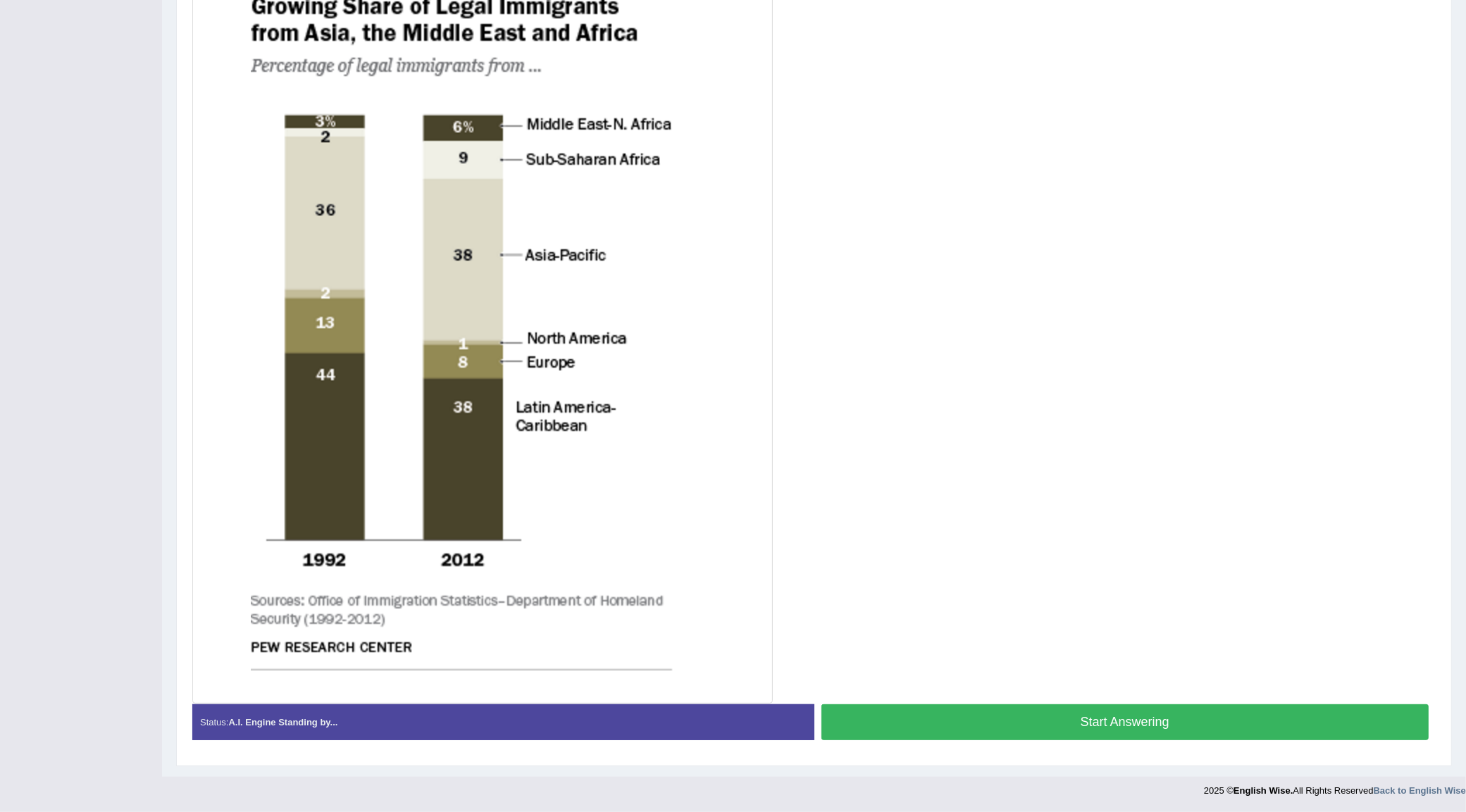
click at [924, 732] on button "Start Answering" at bounding box center [1126, 721] width 608 height 36
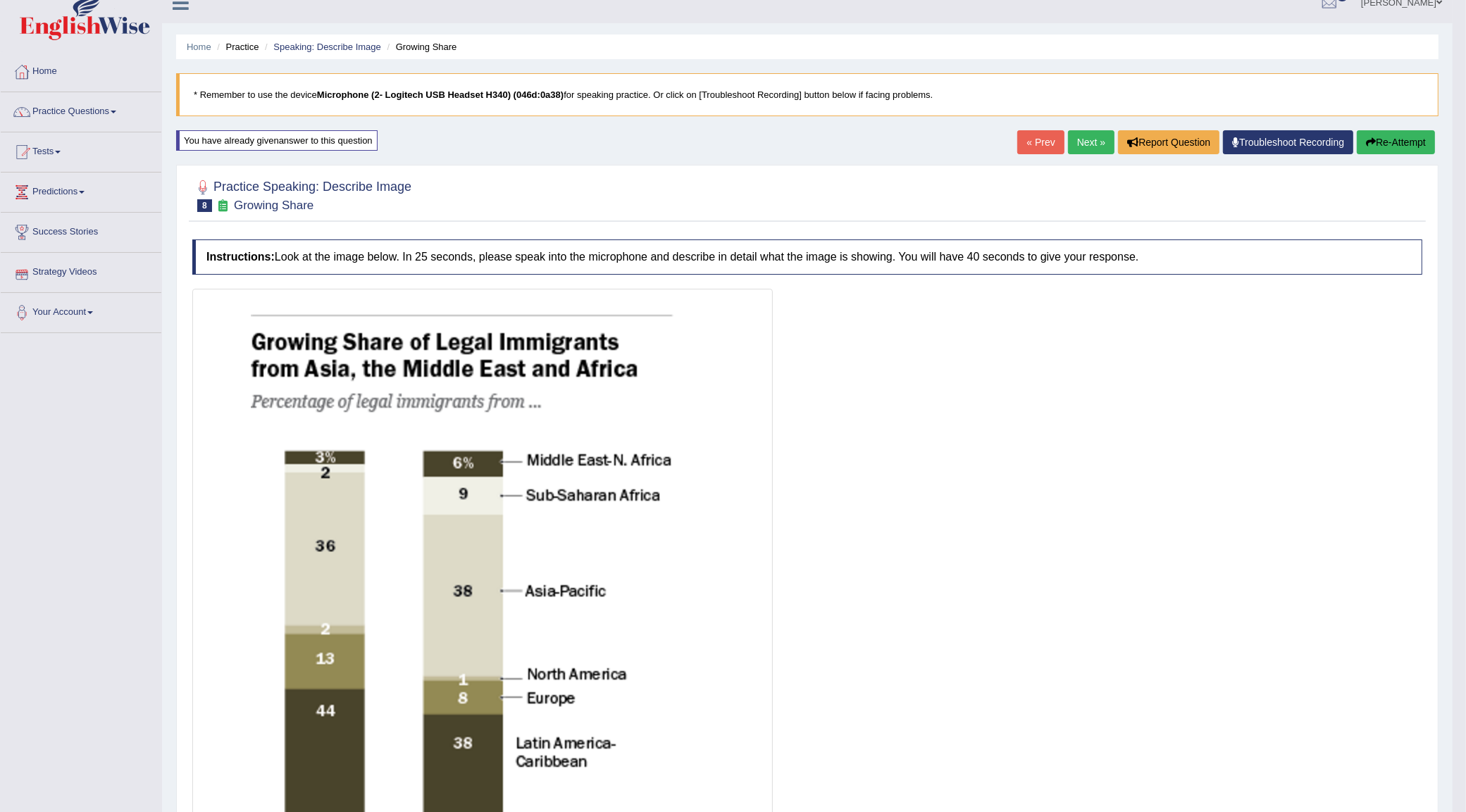
scroll to position [15, 0]
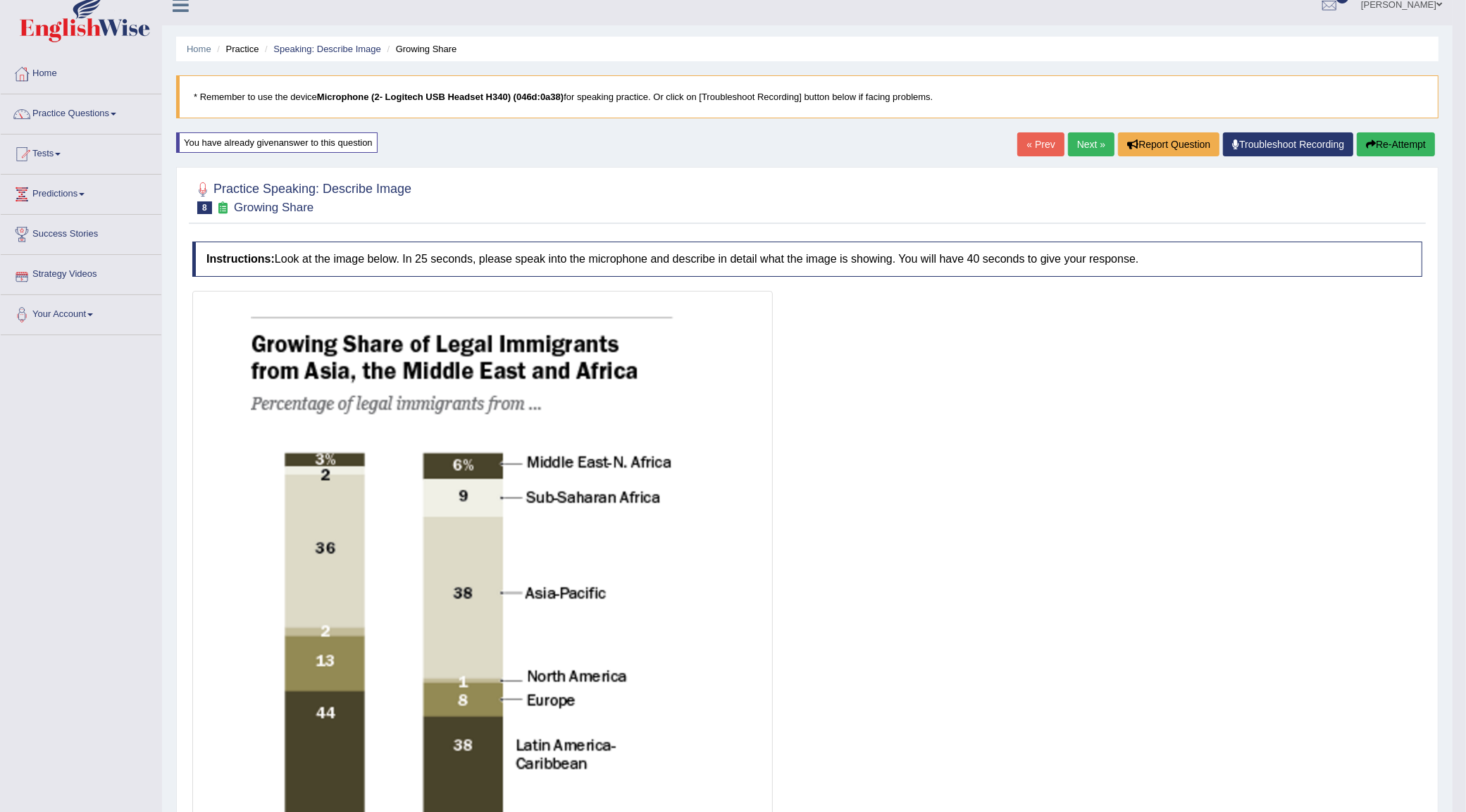
click at [1404, 151] on button "Re-Attempt" at bounding box center [1395, 144] width 78 height 24
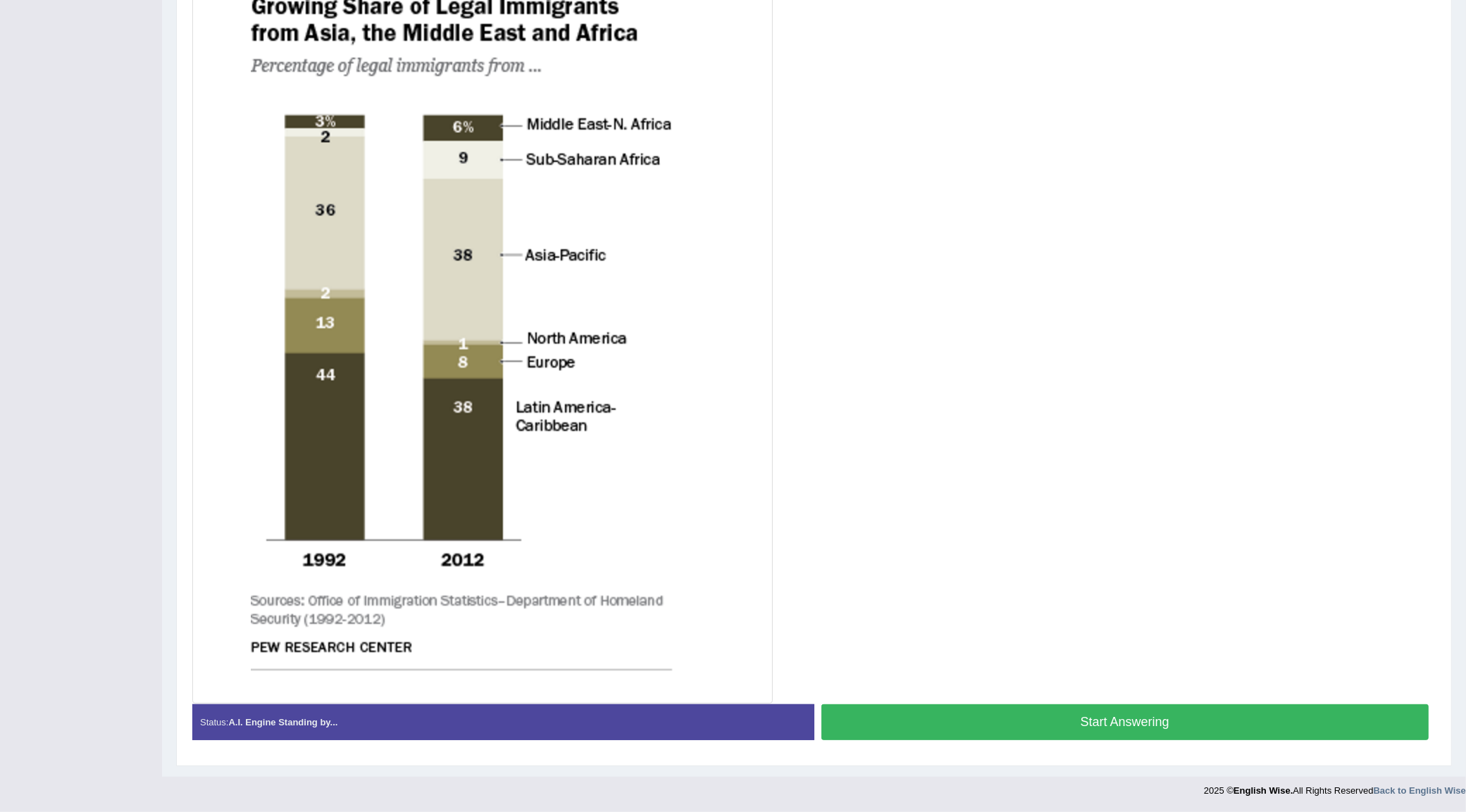
scroll to position [364, 0]
click at [948, 739] on button "Start Answering" at bounding box center [1126, 721] width 608 height 36
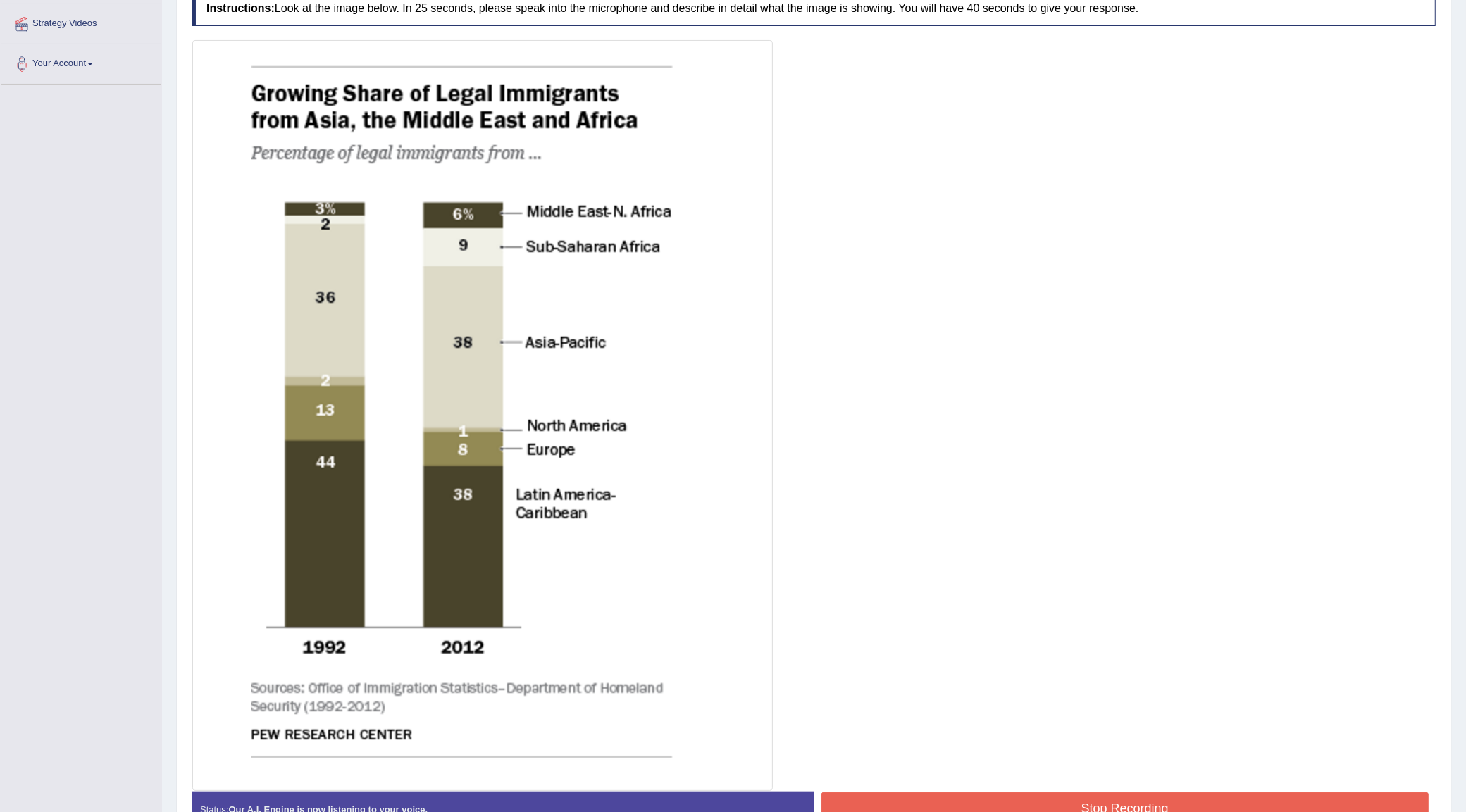
scroll to position [354, 0]
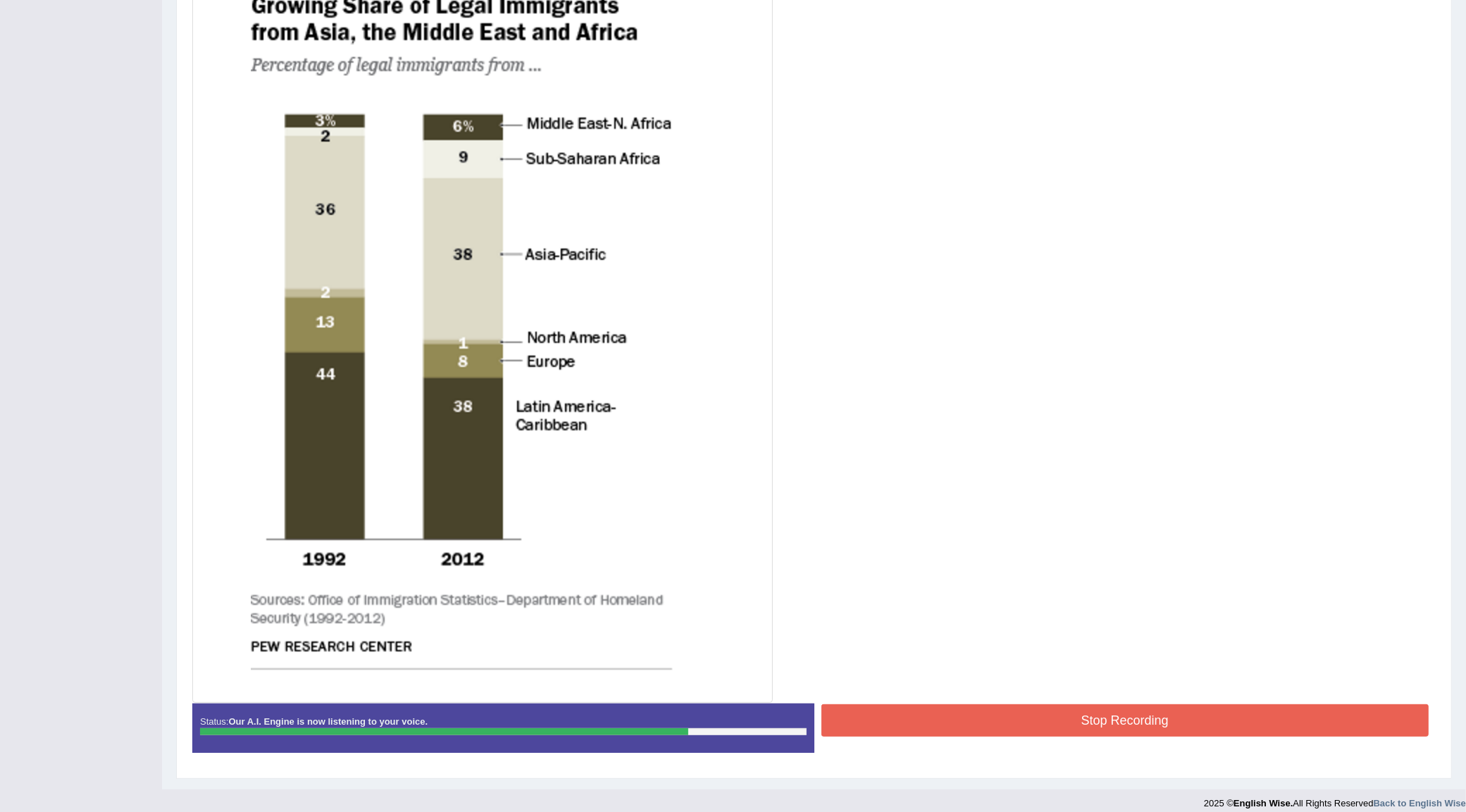
click at [977, 715] on button "Stop Recording" at bounding box center [1126, 720] width 608 height 33
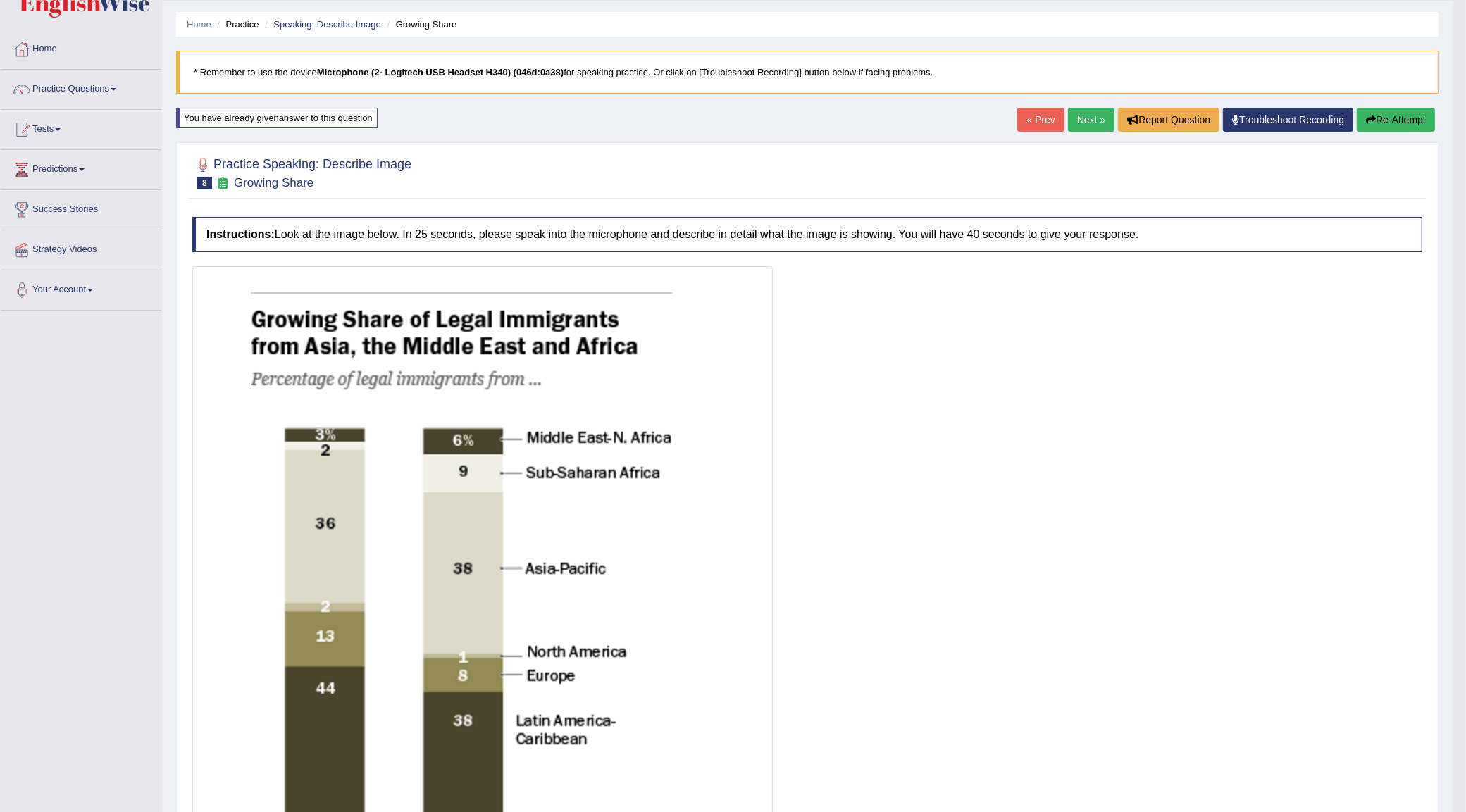
scroll to position [0, 0]
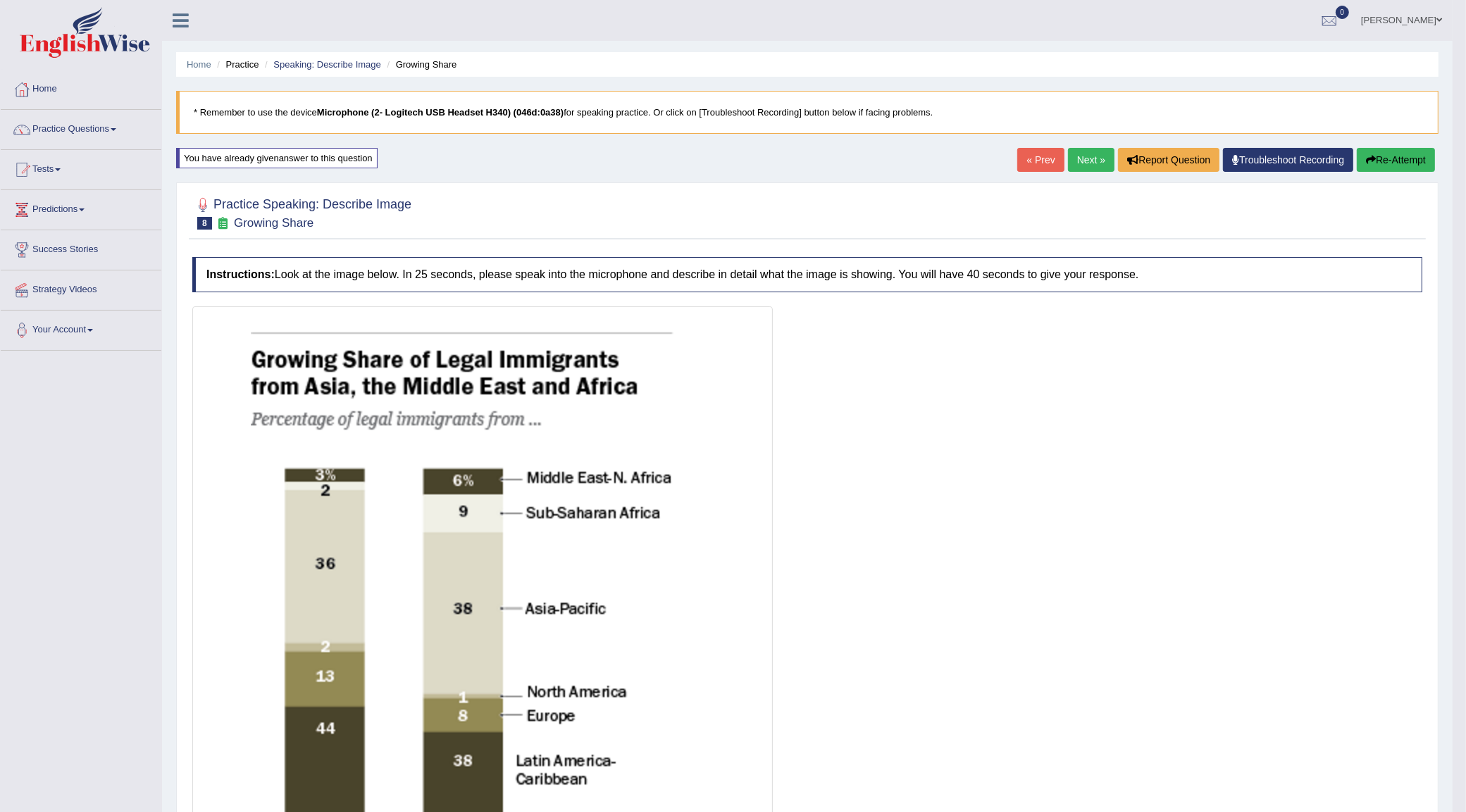
click at [1374, 164] on button "Re-Attempt" at bounding box center [1395, 160] width 78 height 24
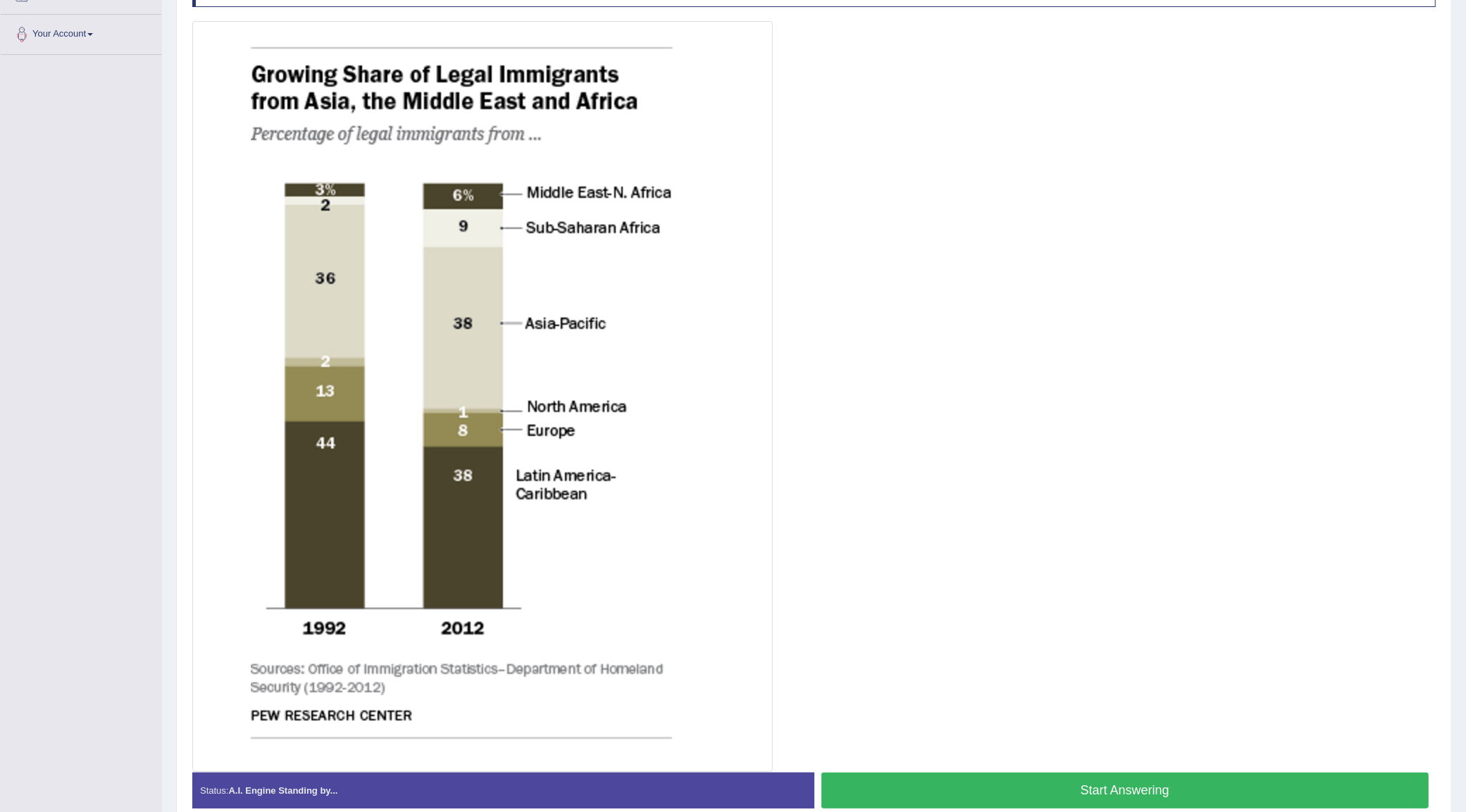
scroll to position [264, 0]
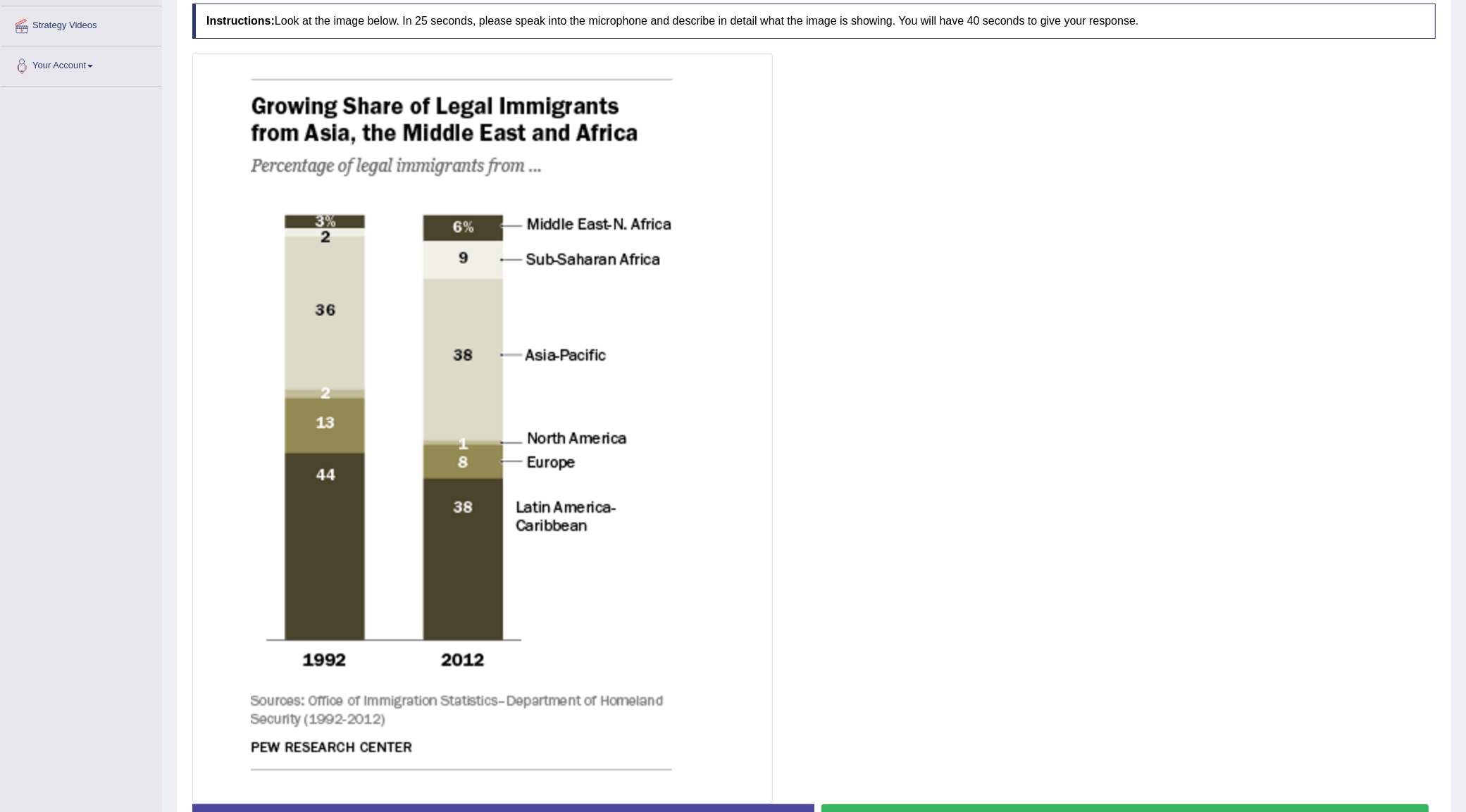
click at [896, 809] on button "Start Answering" at bounding box center [1126, 821] width 608 height 36
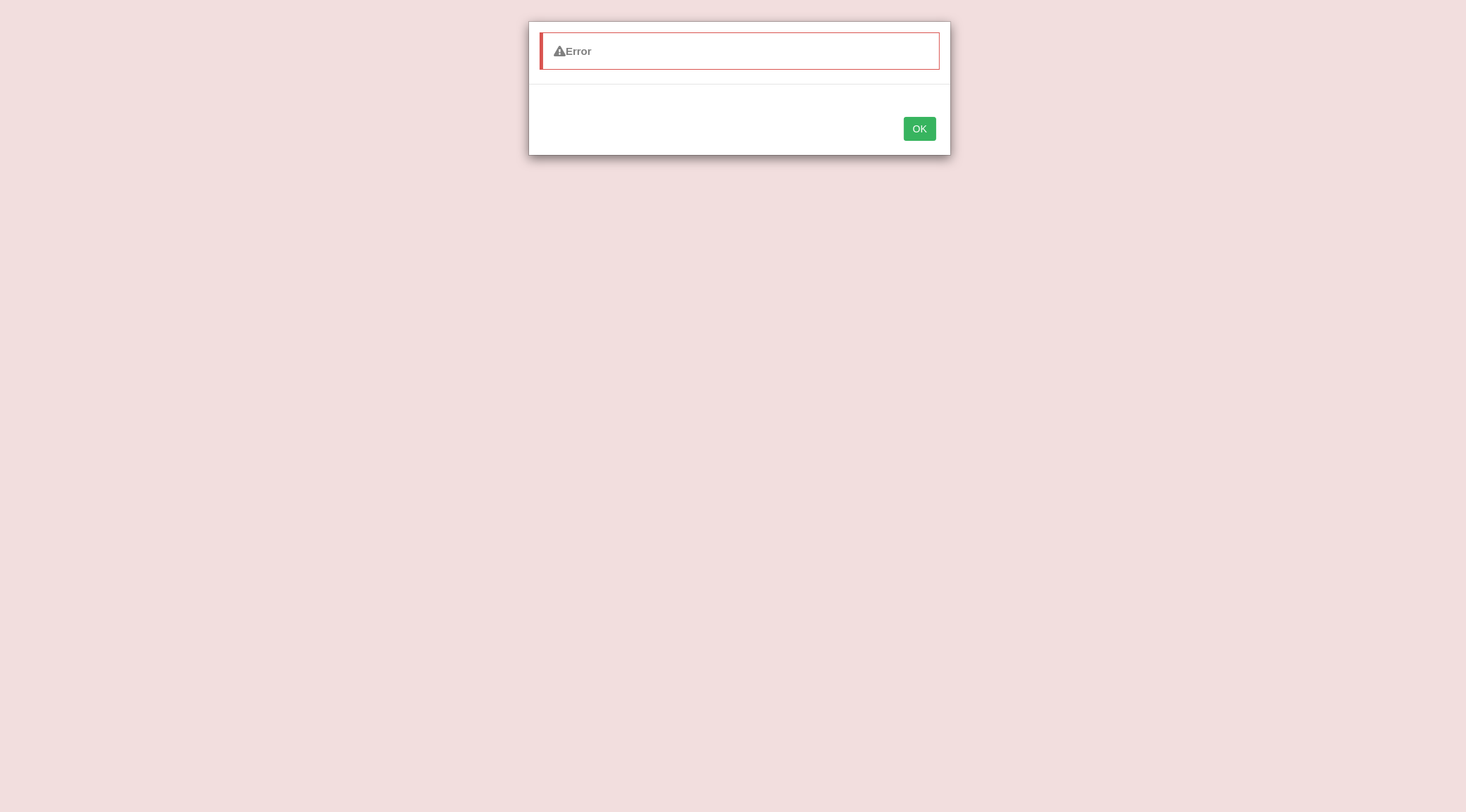
click at [935, 130] on button "OK" at bounding box center [920, 128] width 33 height 24
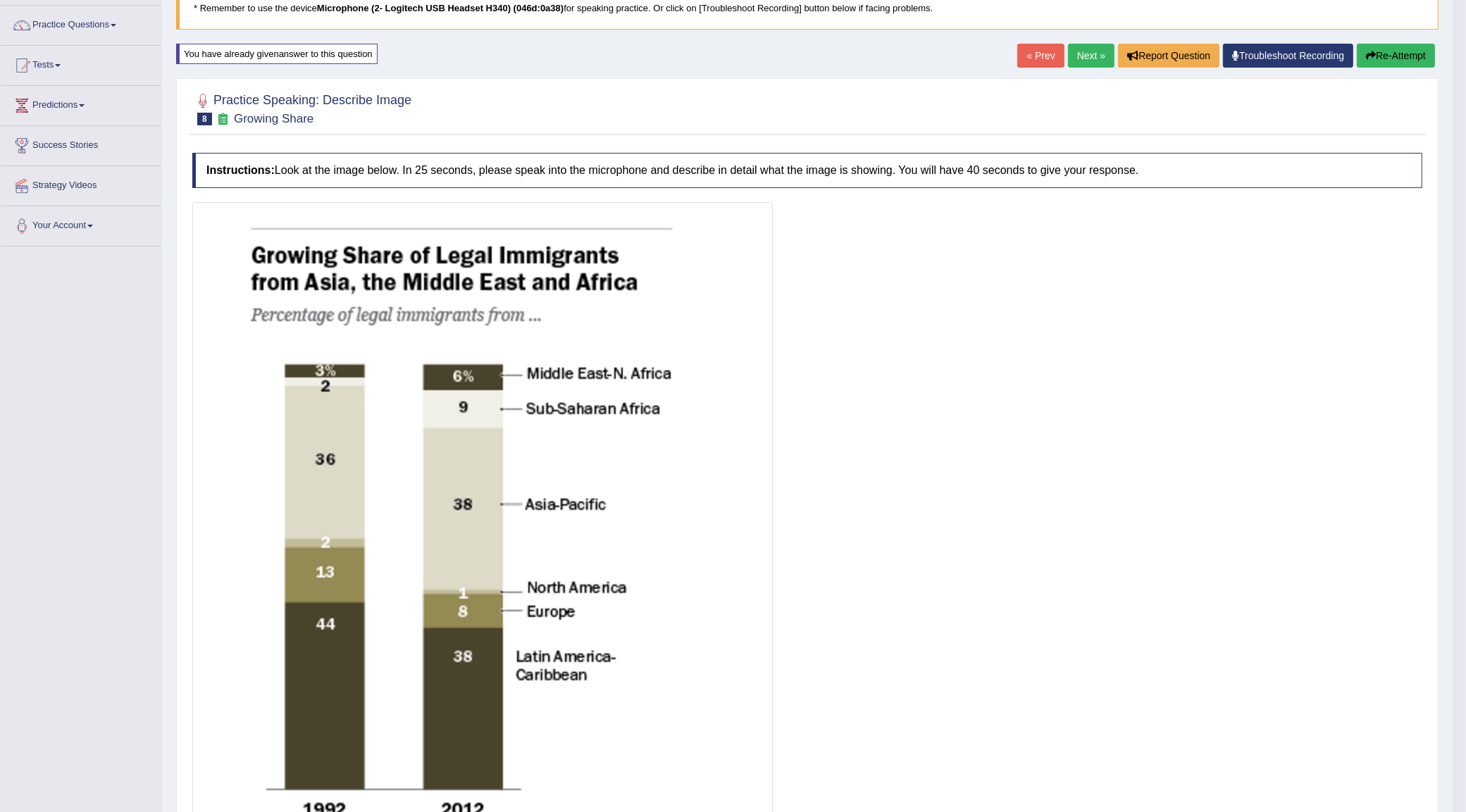
scroll to position [0, 0]
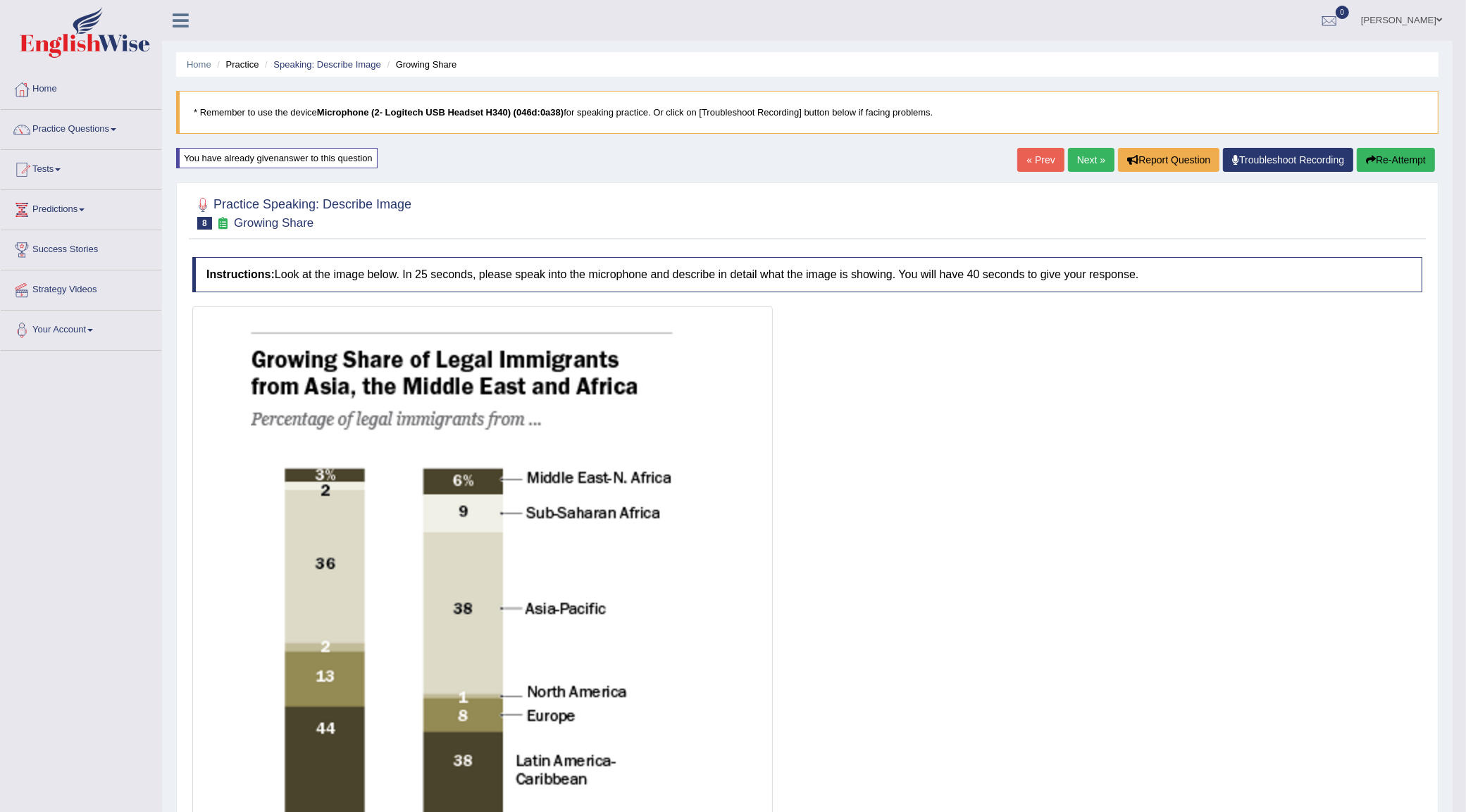
click at [1400, 166] on button "Re-Attempt" at bounding box center [1395, 160] width 78 height 24
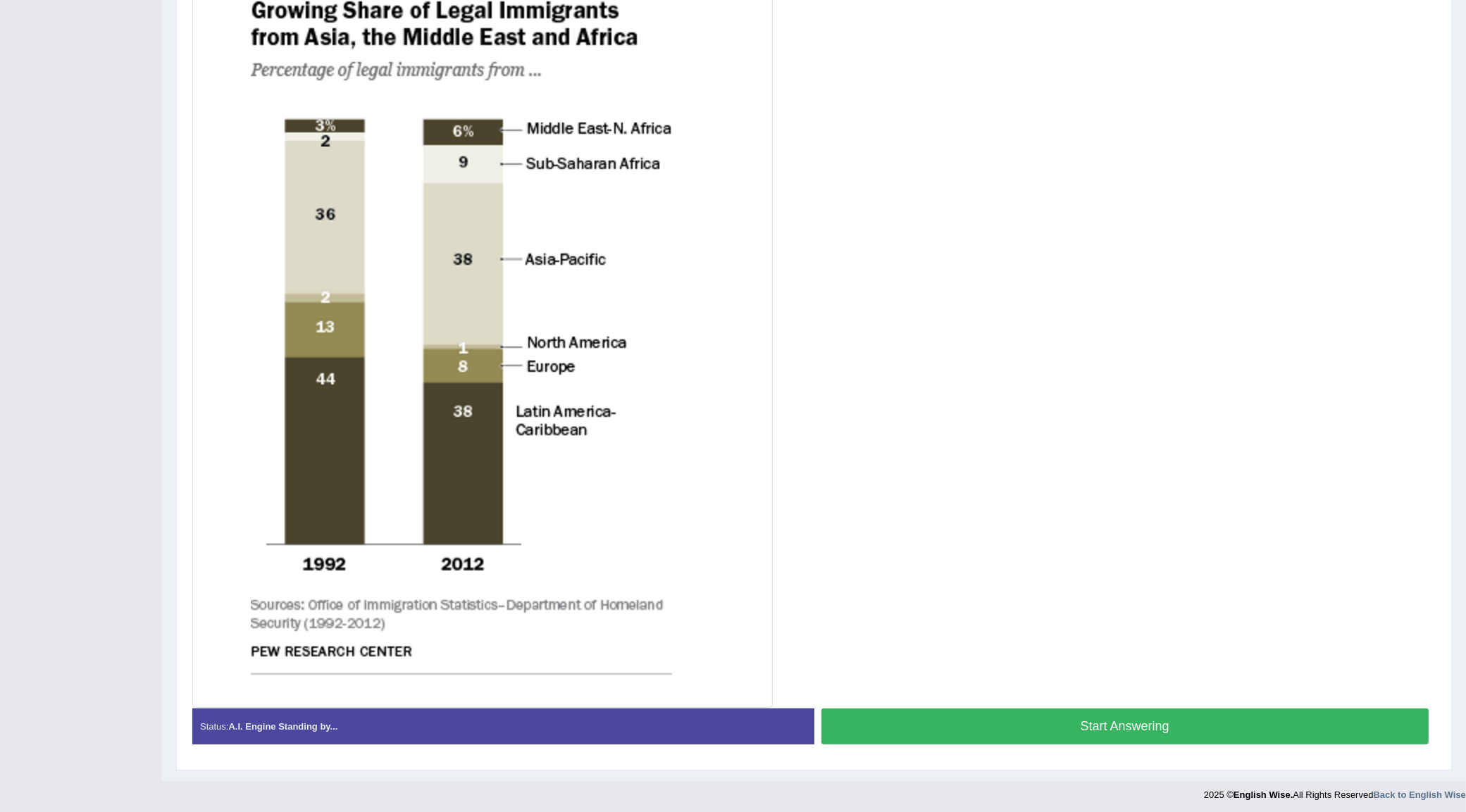
scroll to position [364, 0]
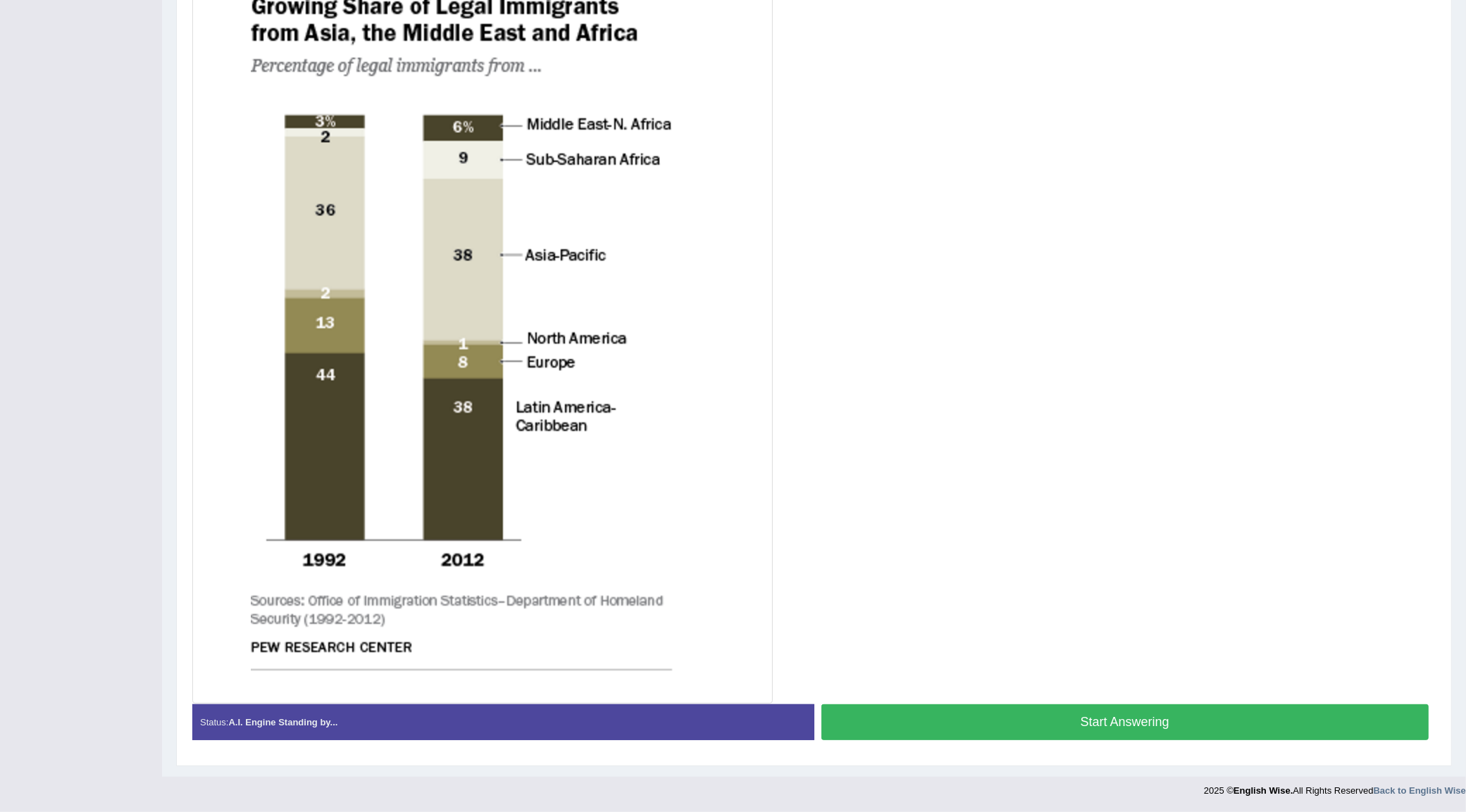
click at [1093, 724] on button "Start Answering" at bounding box center [1126, 721] width 608 height 36
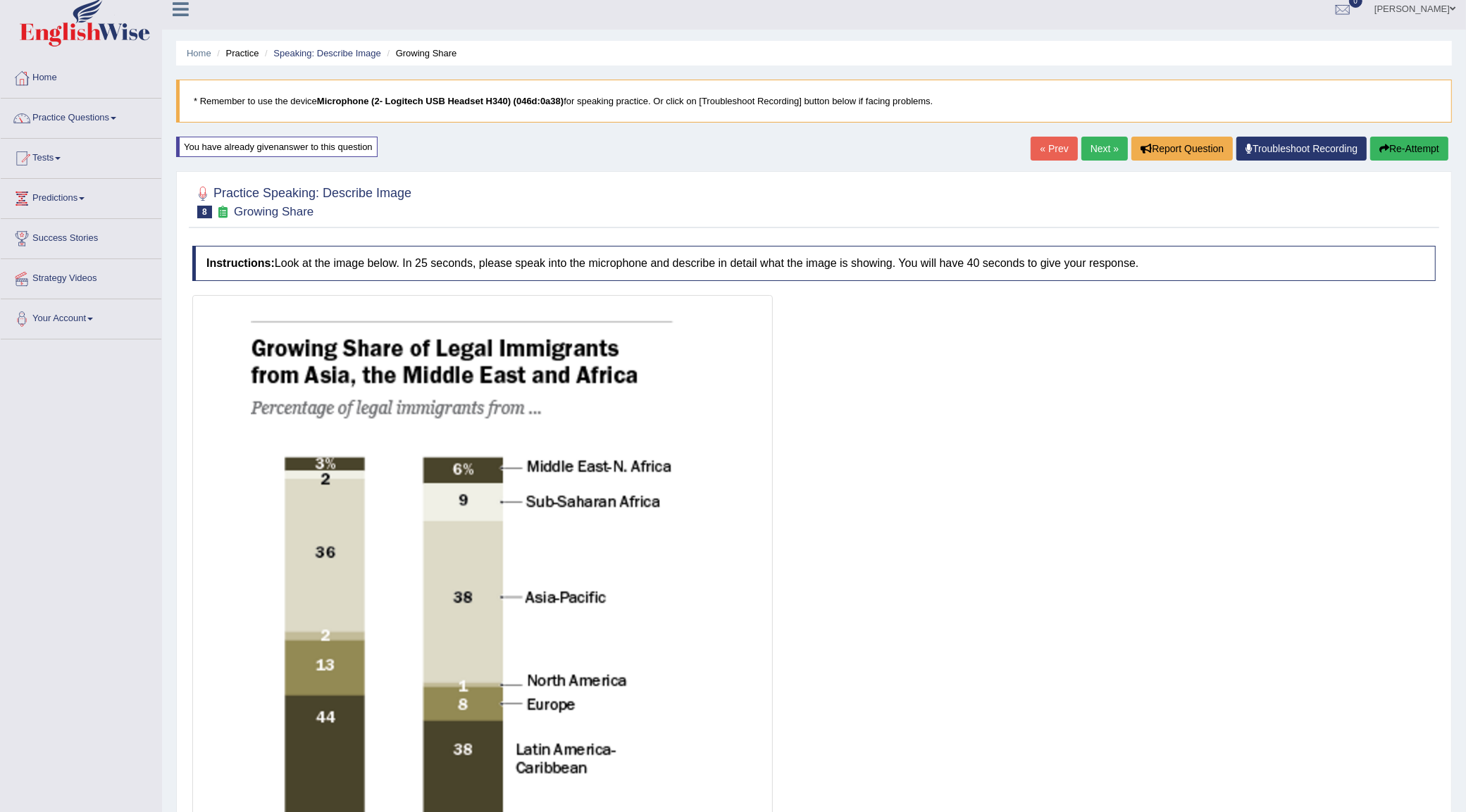
scroll to position [3, 0]
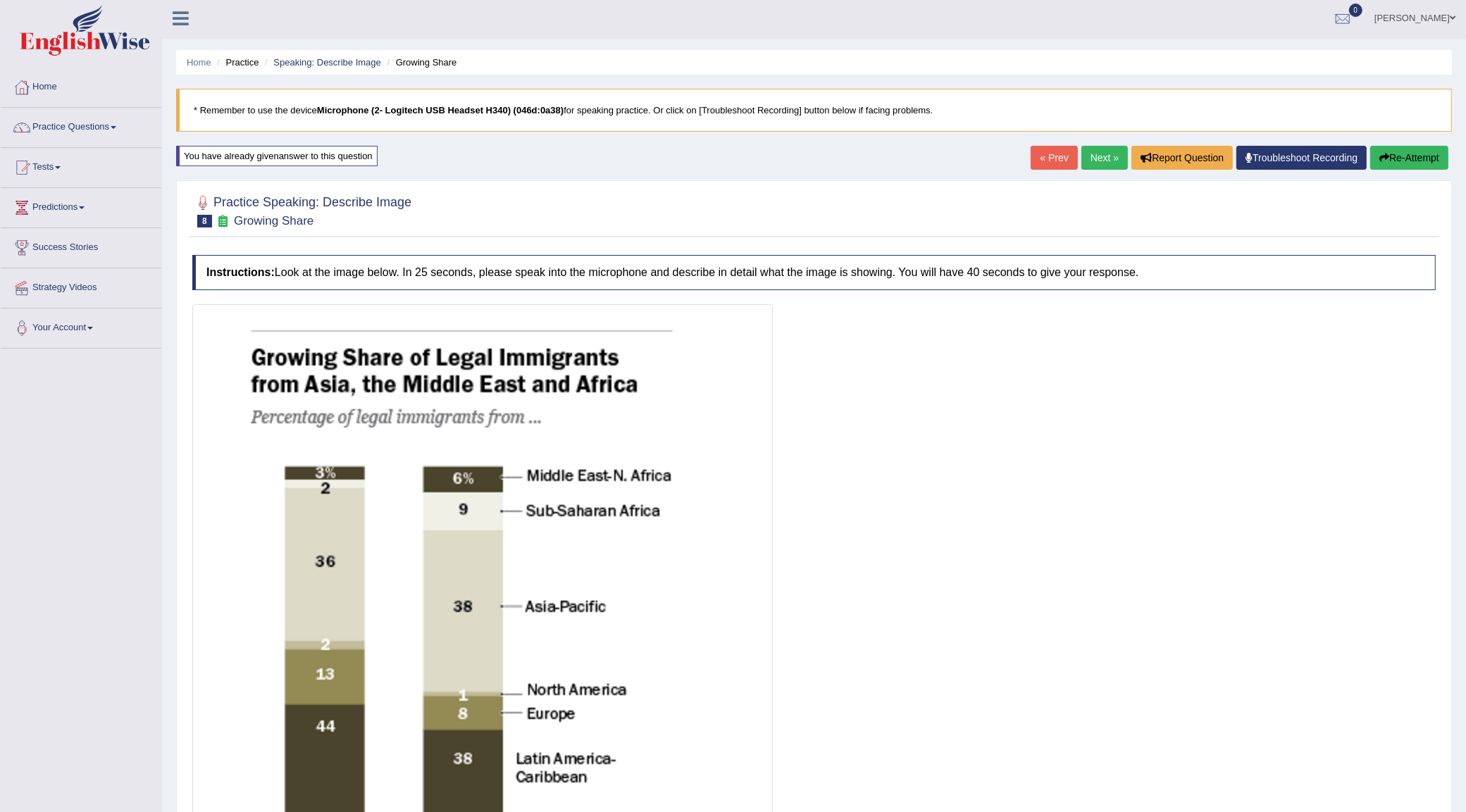
click at [1379, 157] on icon "button" at bounding box center [1385, 158] width 10 height 10
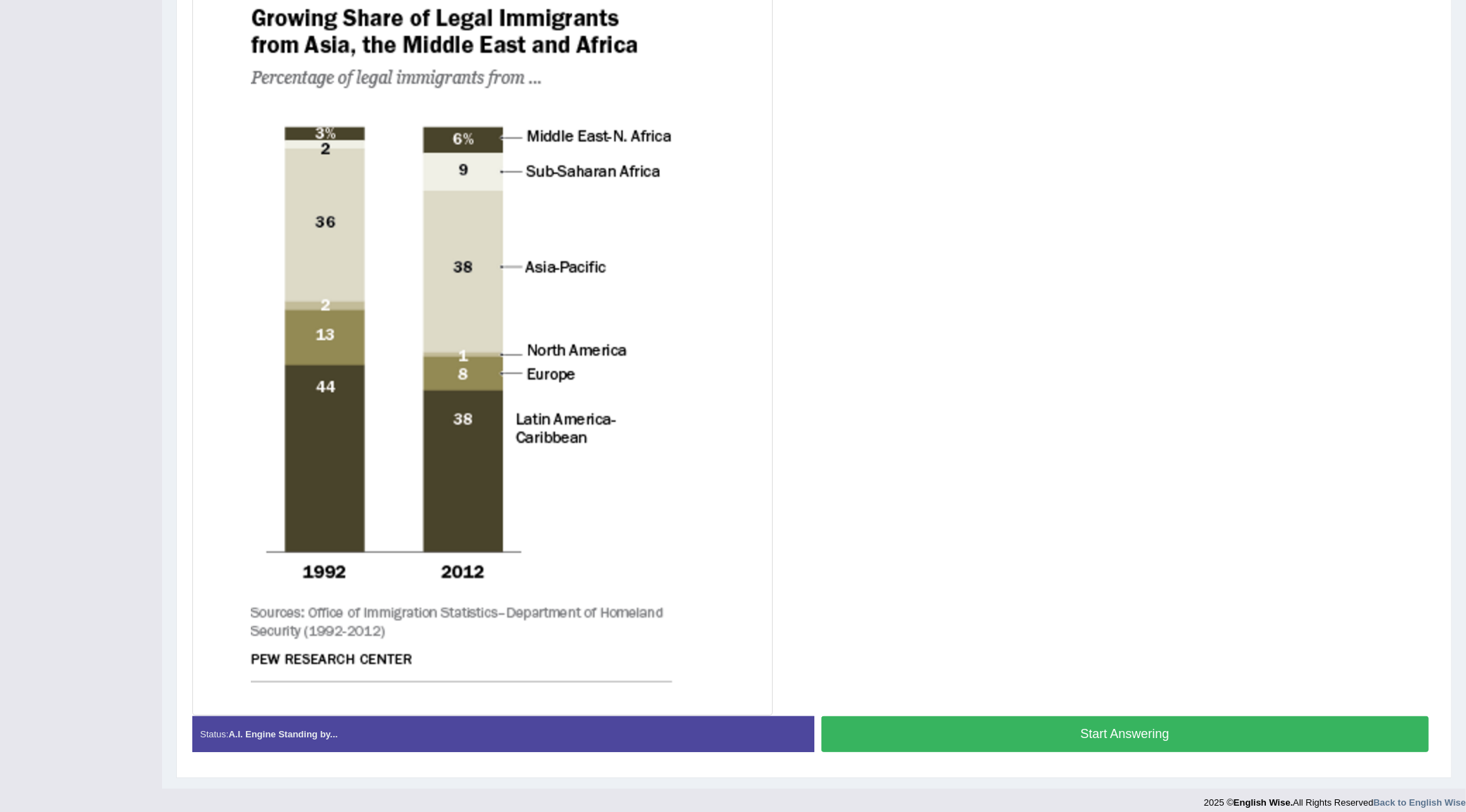
scroll to position [354, 0]
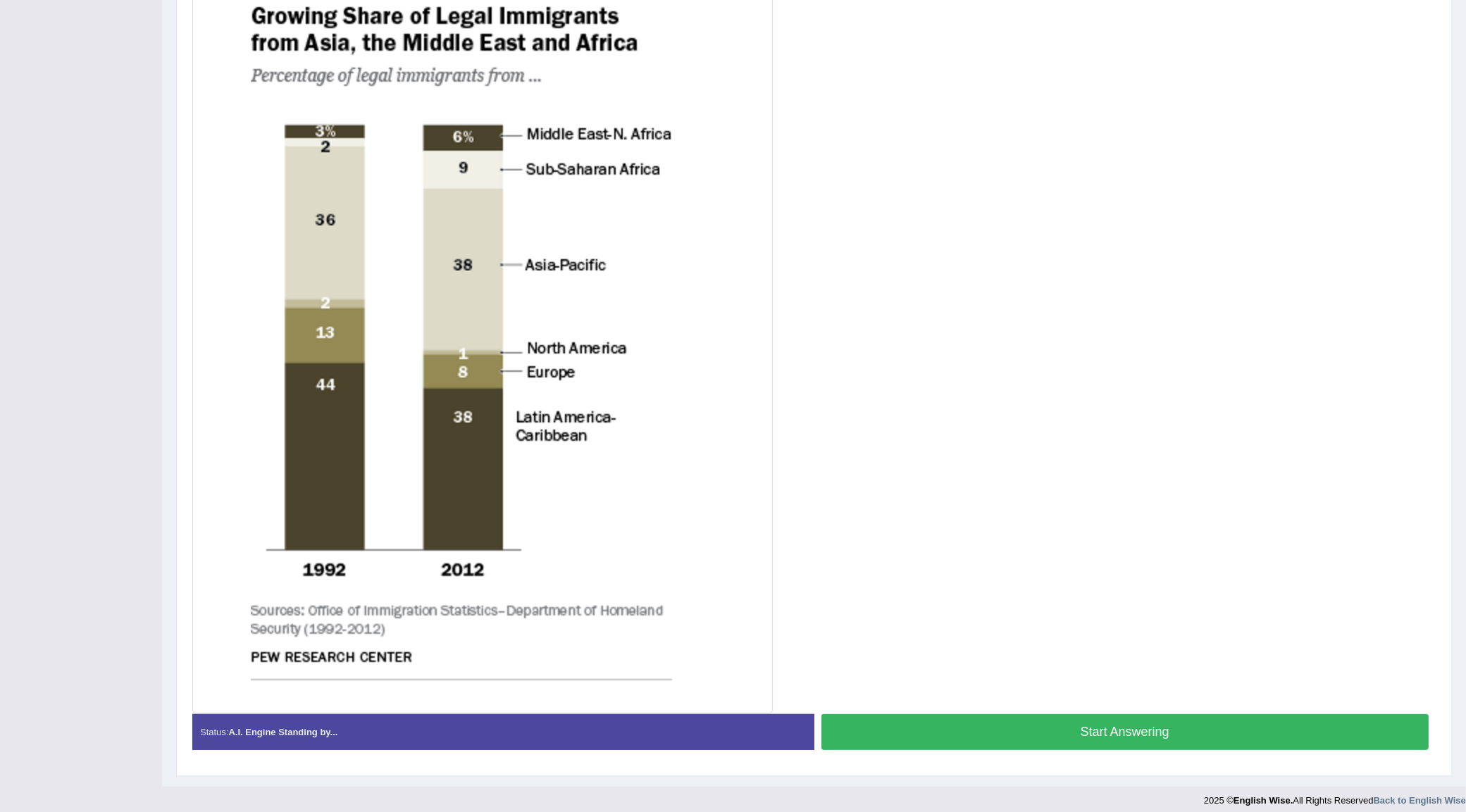
click at [1044, 734] on button "Start Answering" at bounding box center [1126, 731] width 608 height 36
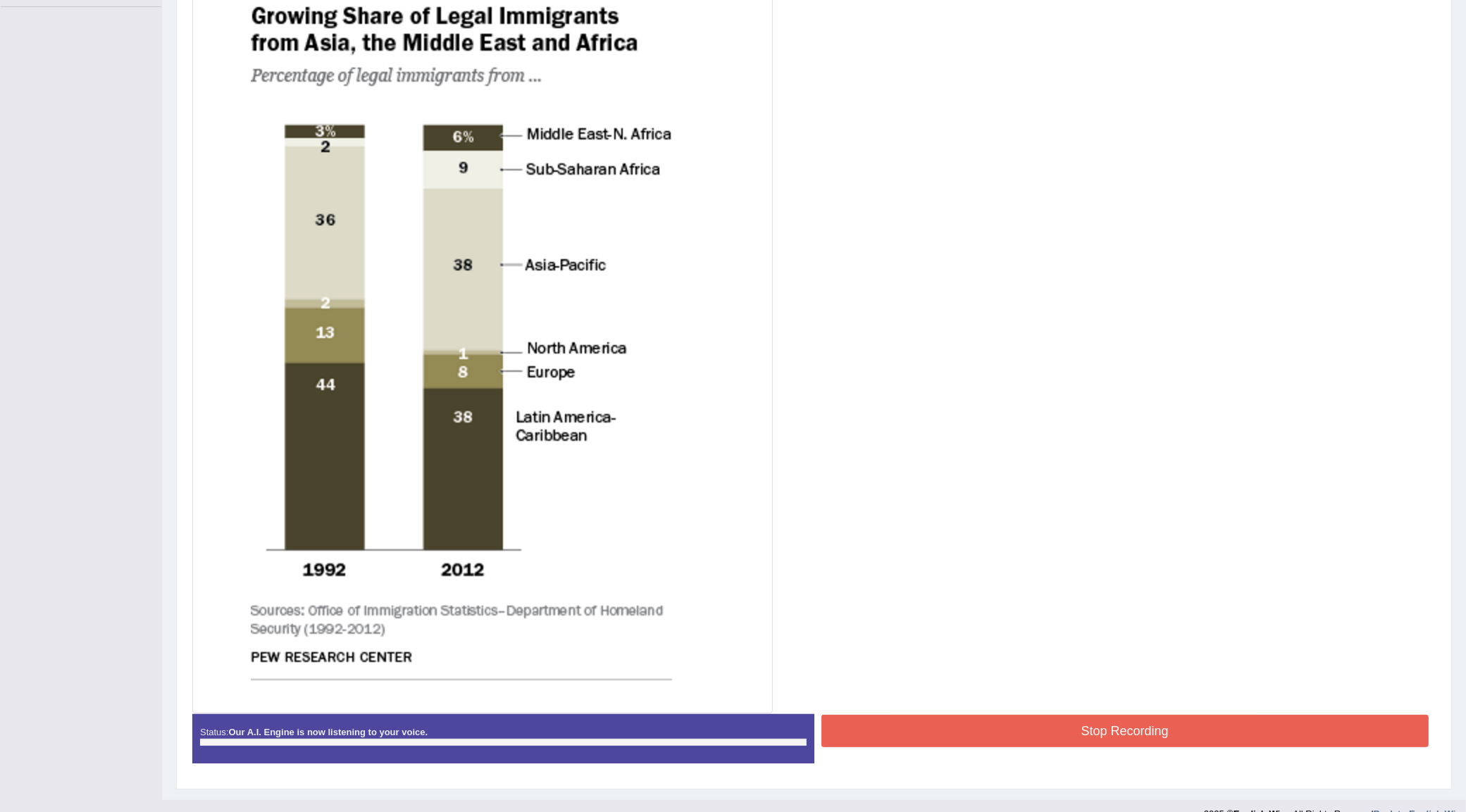
scroll to position [255, 0]
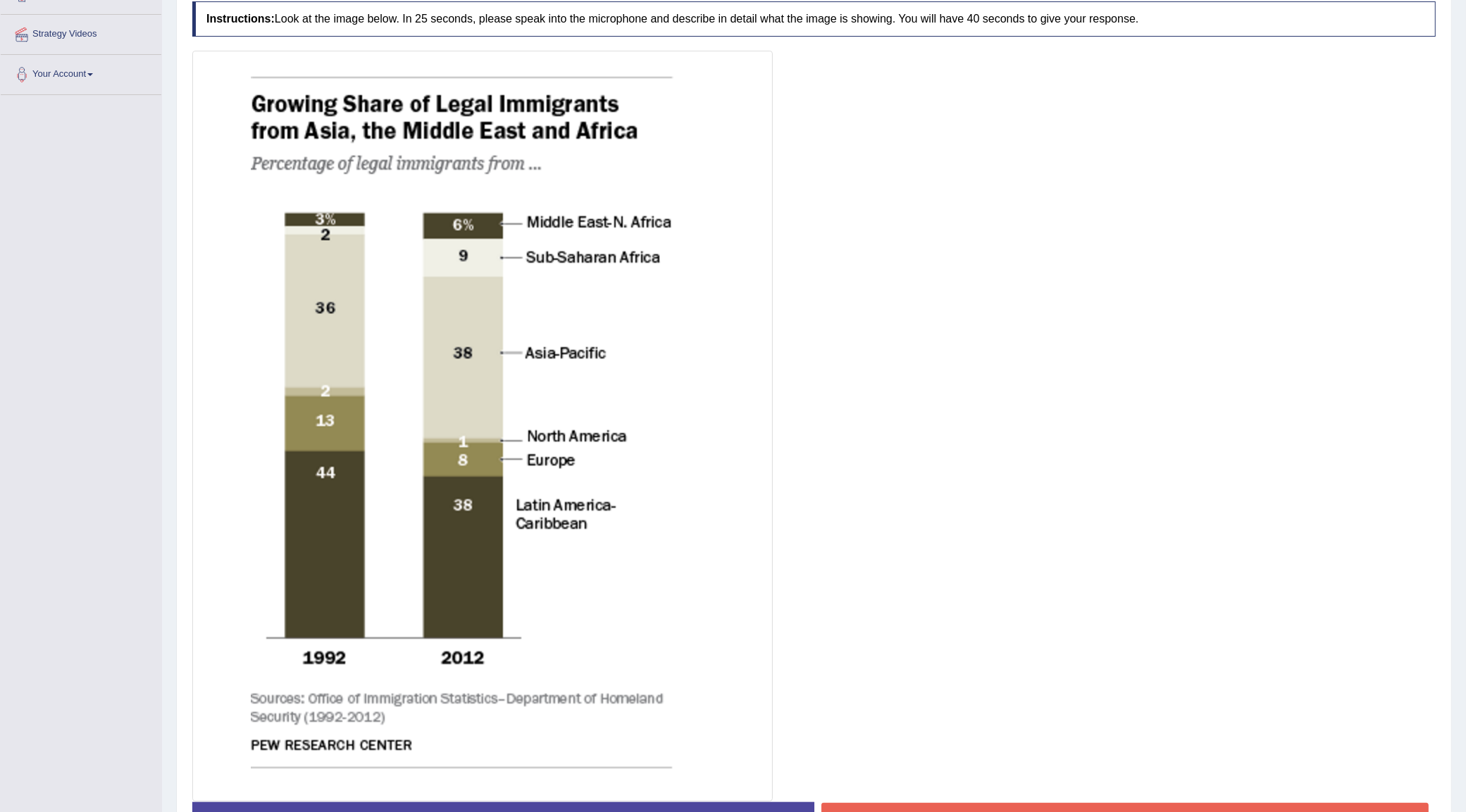
click at [910, 808] on button "Stop Recording" at bounding box center [1126, 819] width 608 height 33
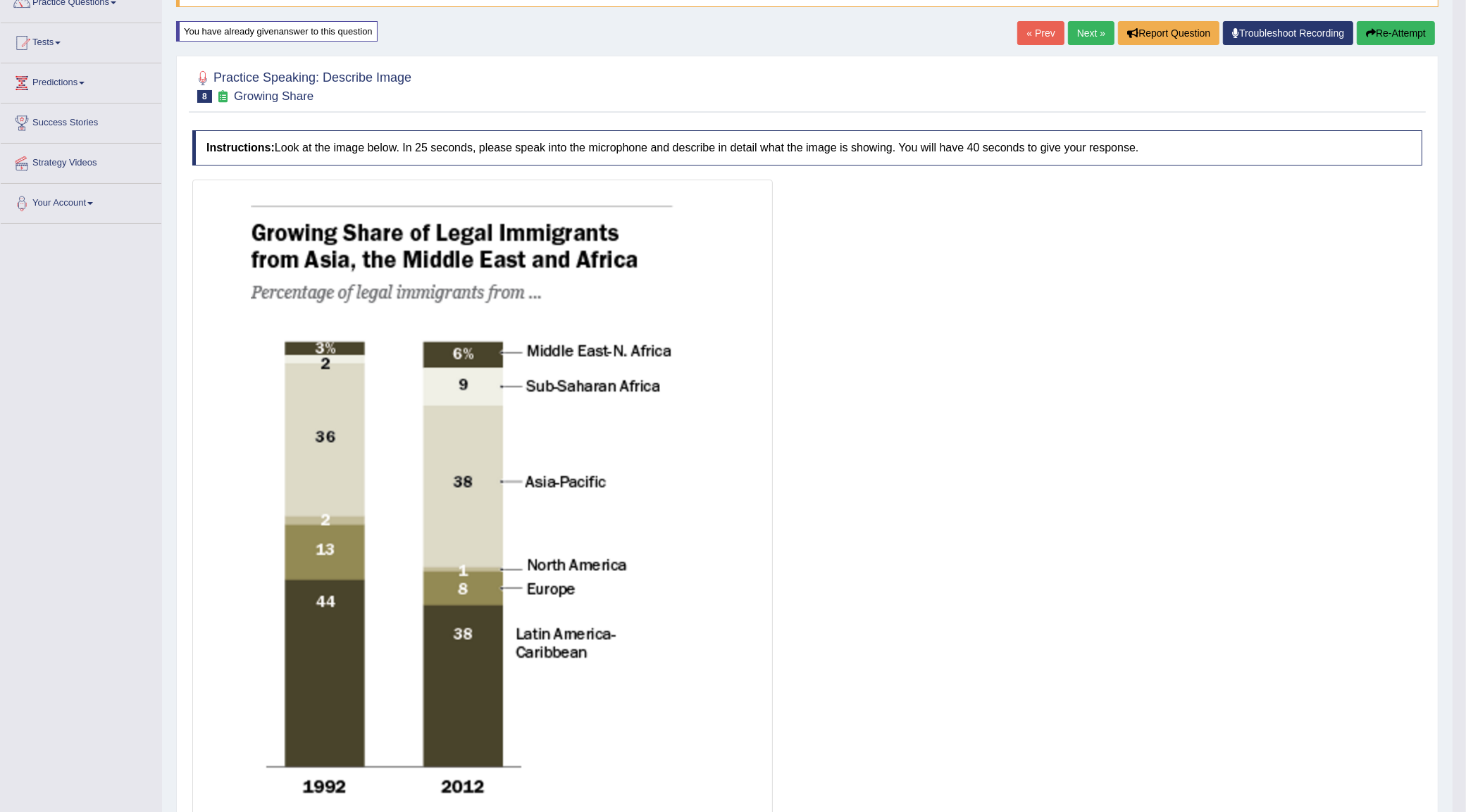
scroll to position [125, 0]
click at [1370, 42] on button "Re-Attempt" at bounding box center [1395, 34] width 78 height 24
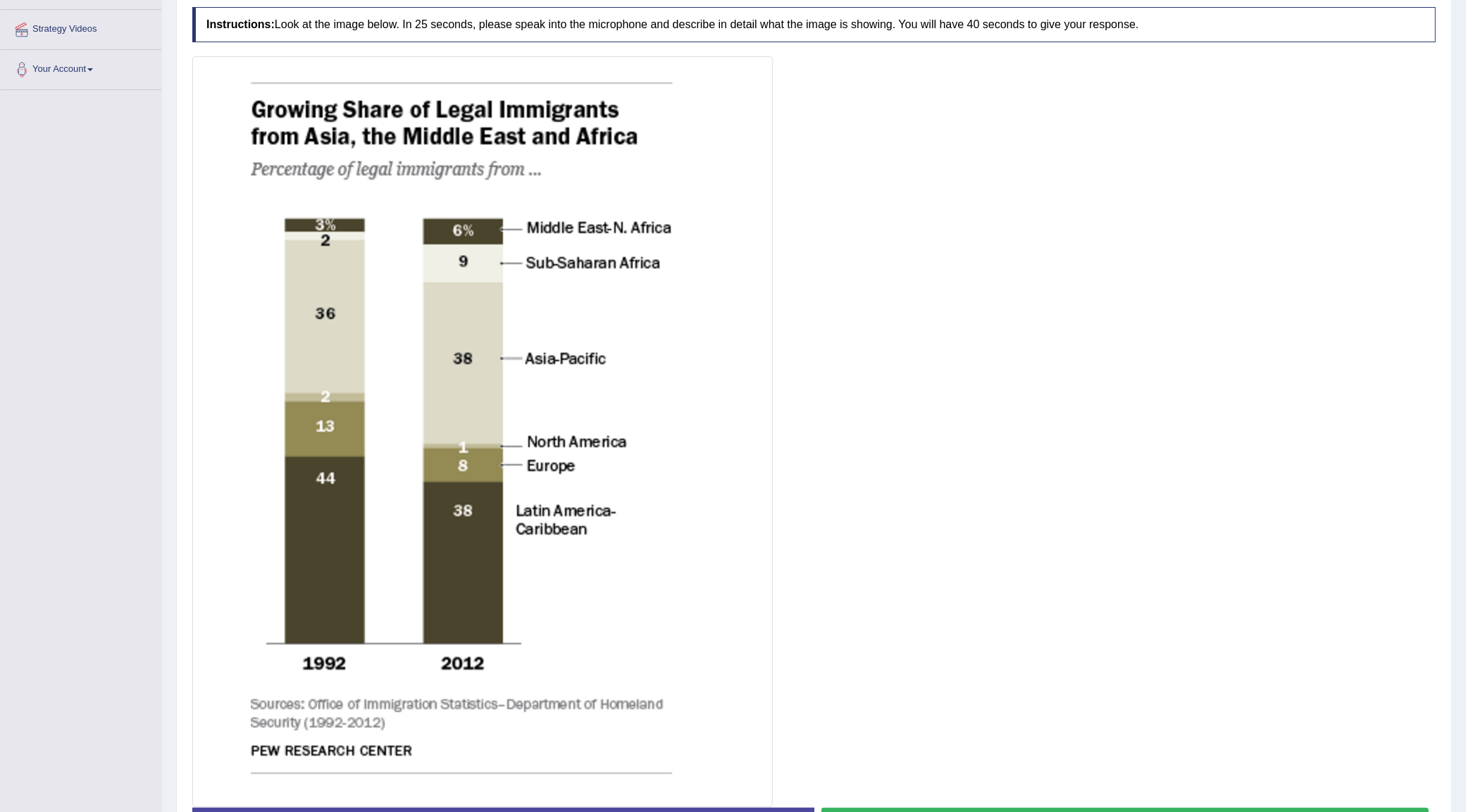
scroll to position [301, 0]
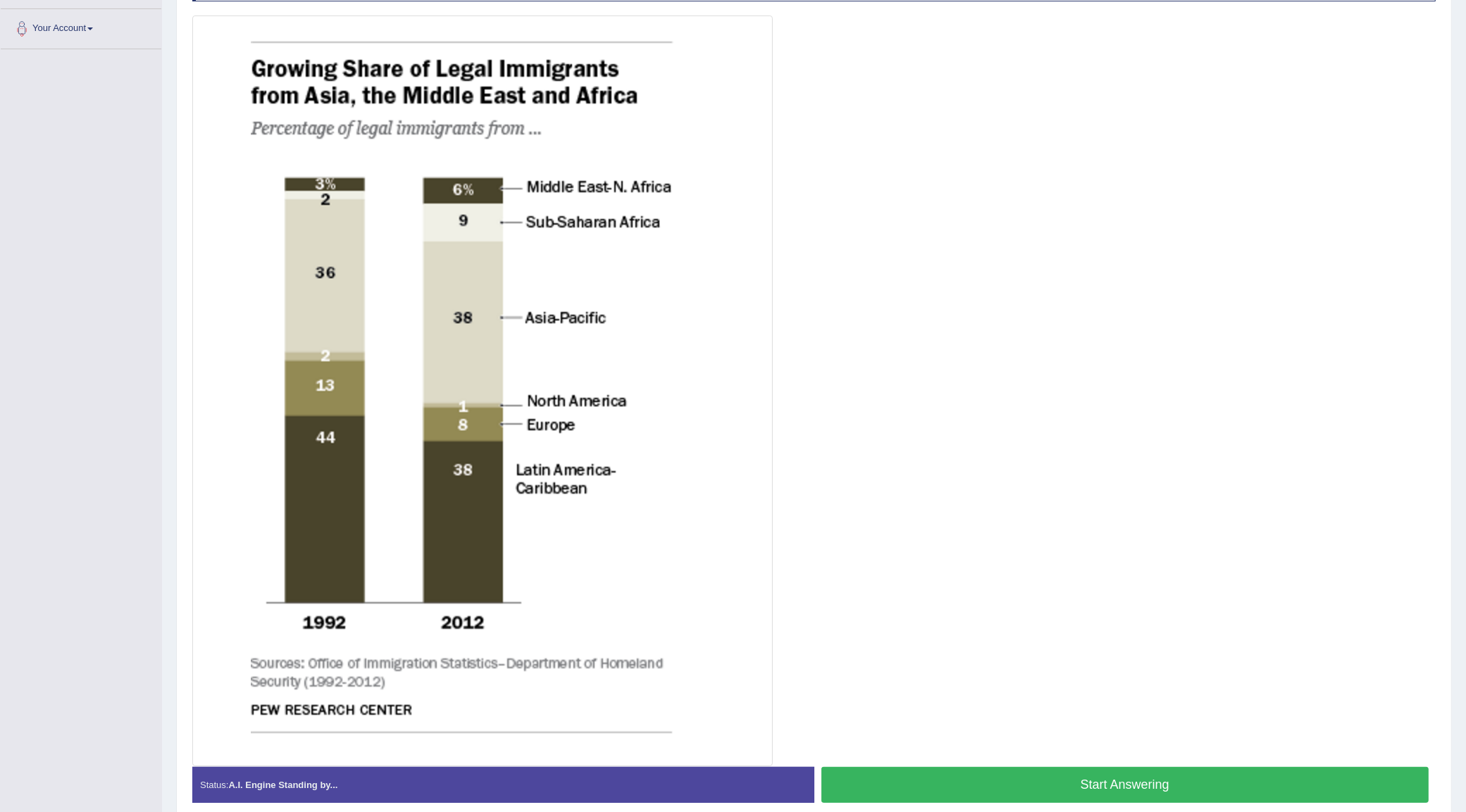
click at [976, 786] on button "Start Answering" at bounding box center [1126, 784] width 608 height 36
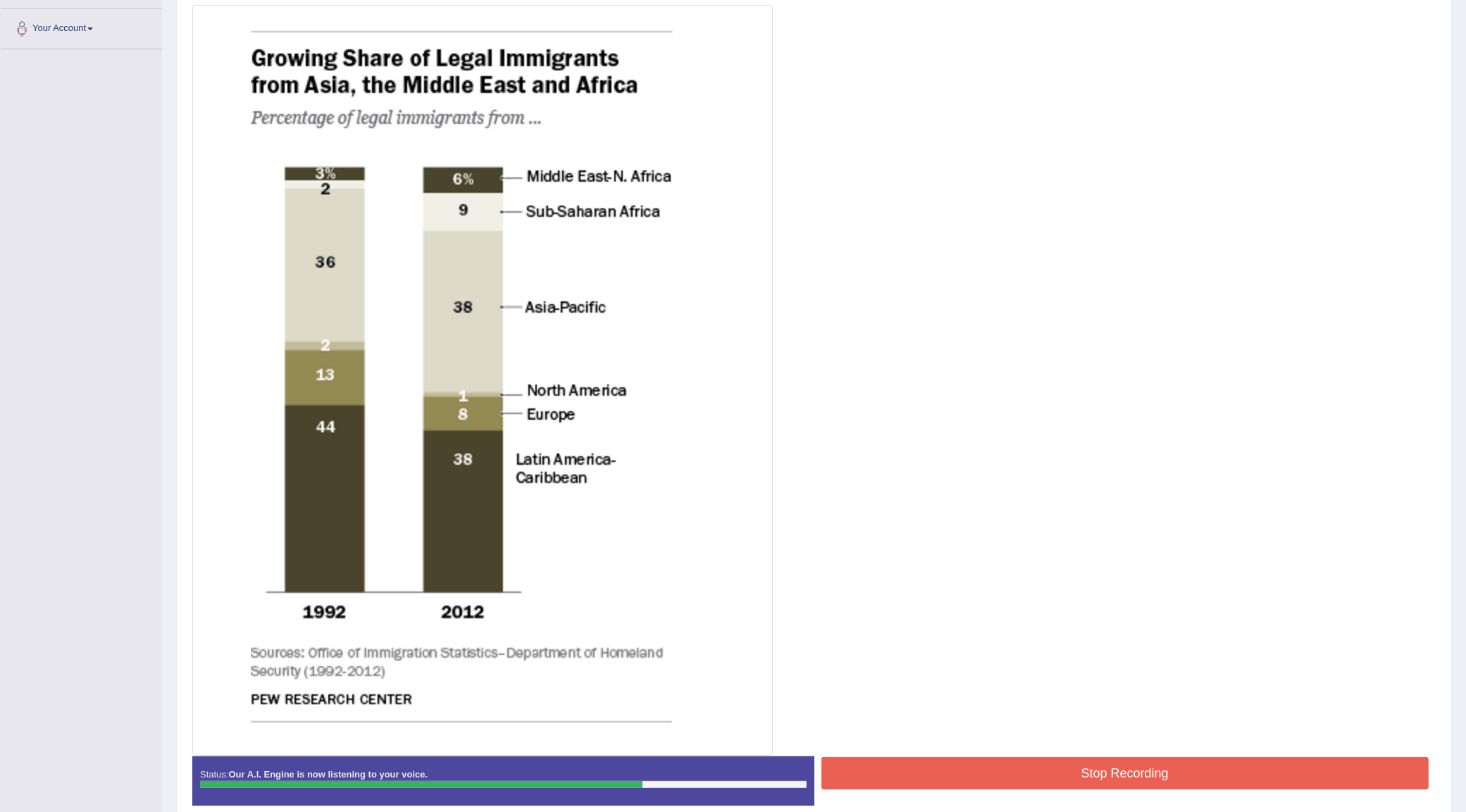
scroll to position [368, 0]
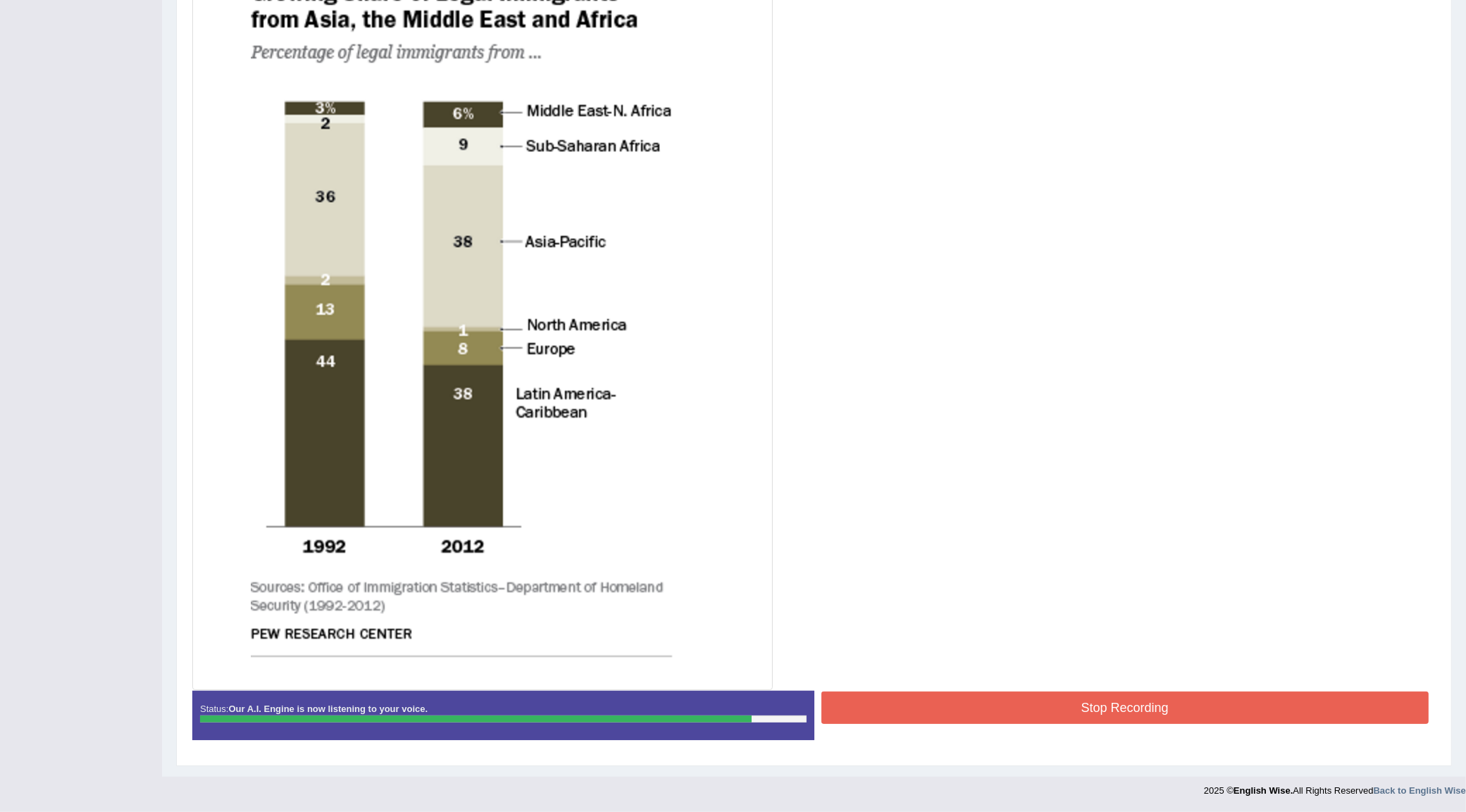
click at [872, 699] on button "Stop Recording" at bounding box center [1126, 707] width 608 height 33
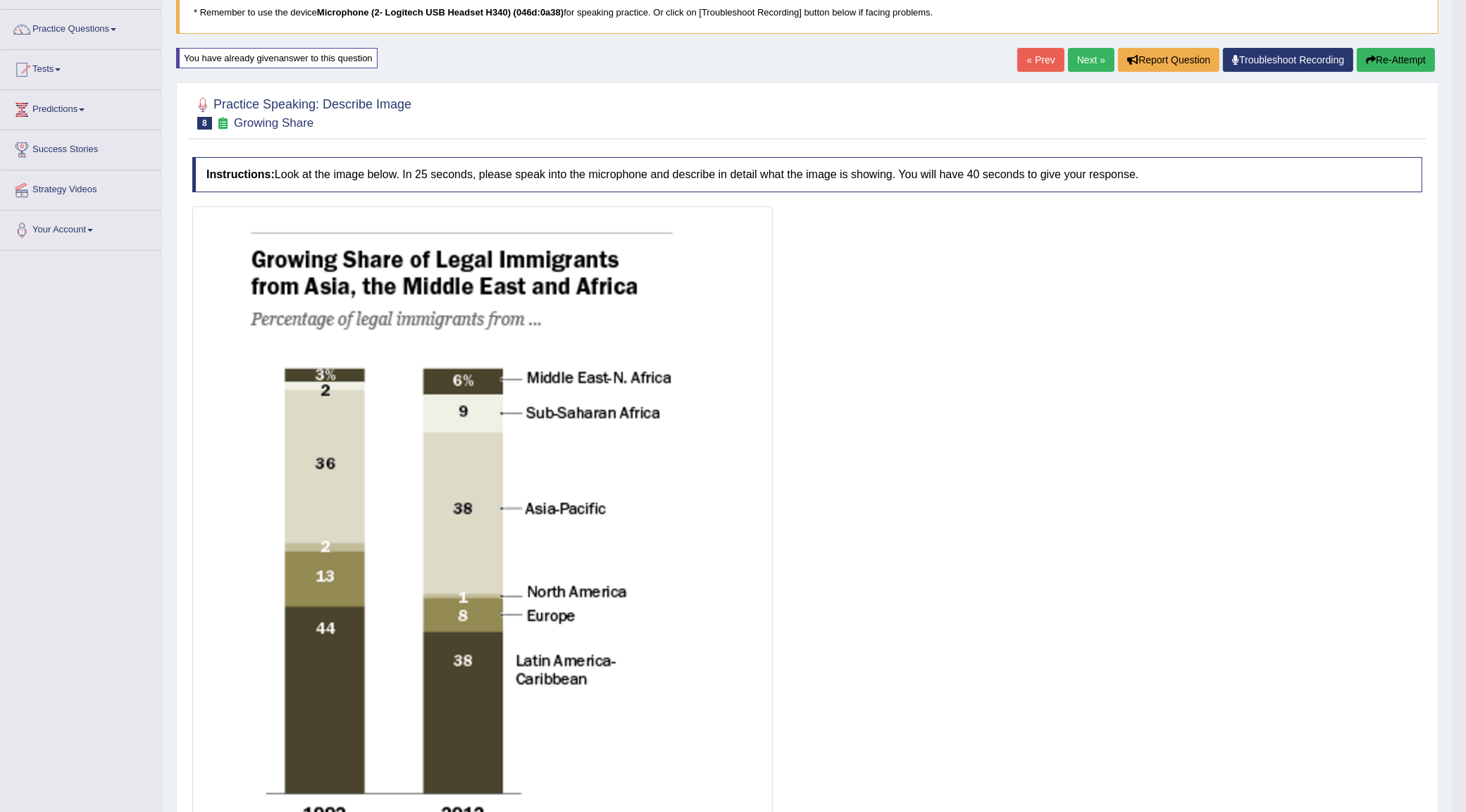
scroll to position [37, 0]
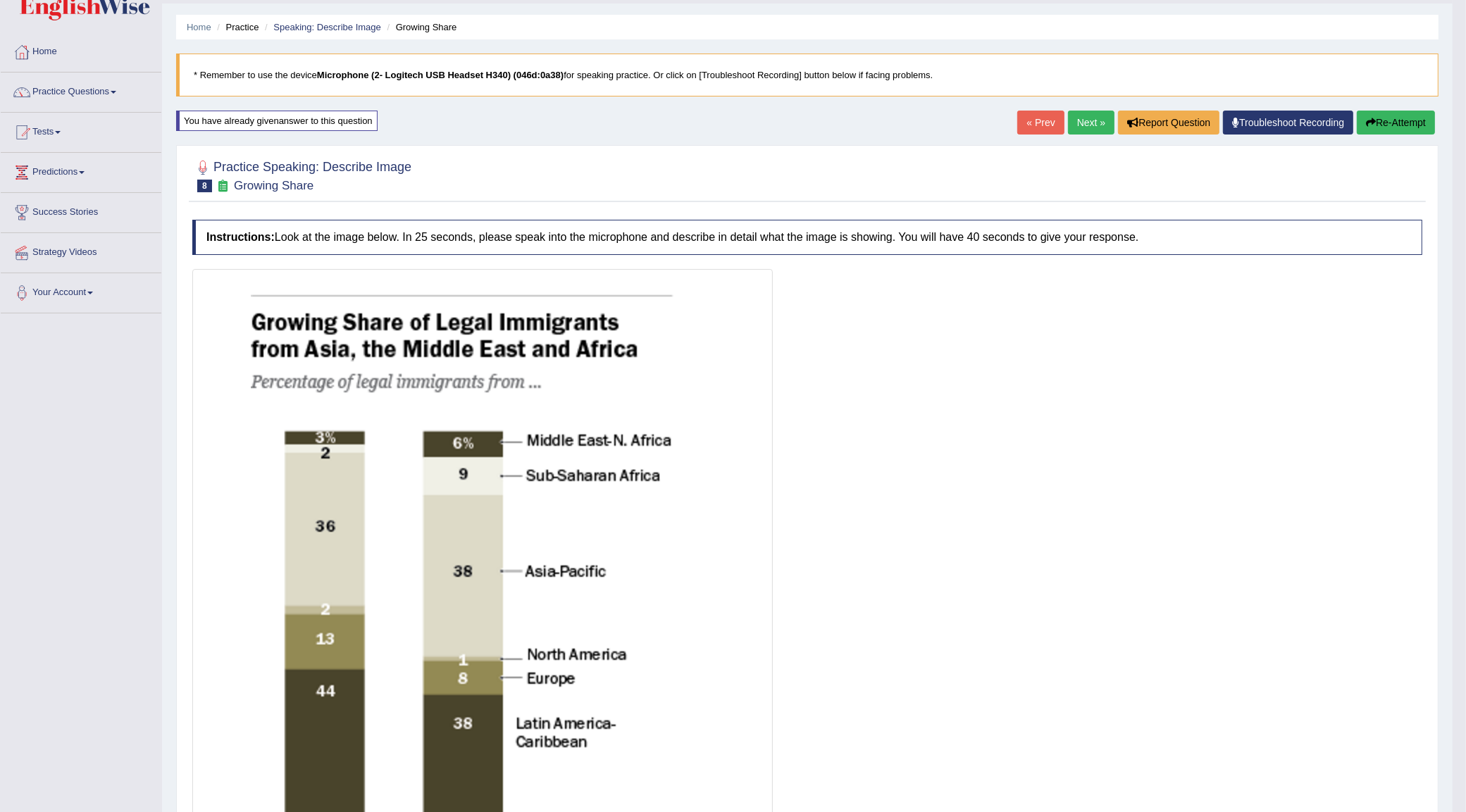
click at [1393, 127] on button "Re-Attempt" at bounding box center [1395, 123] width 78 height 24
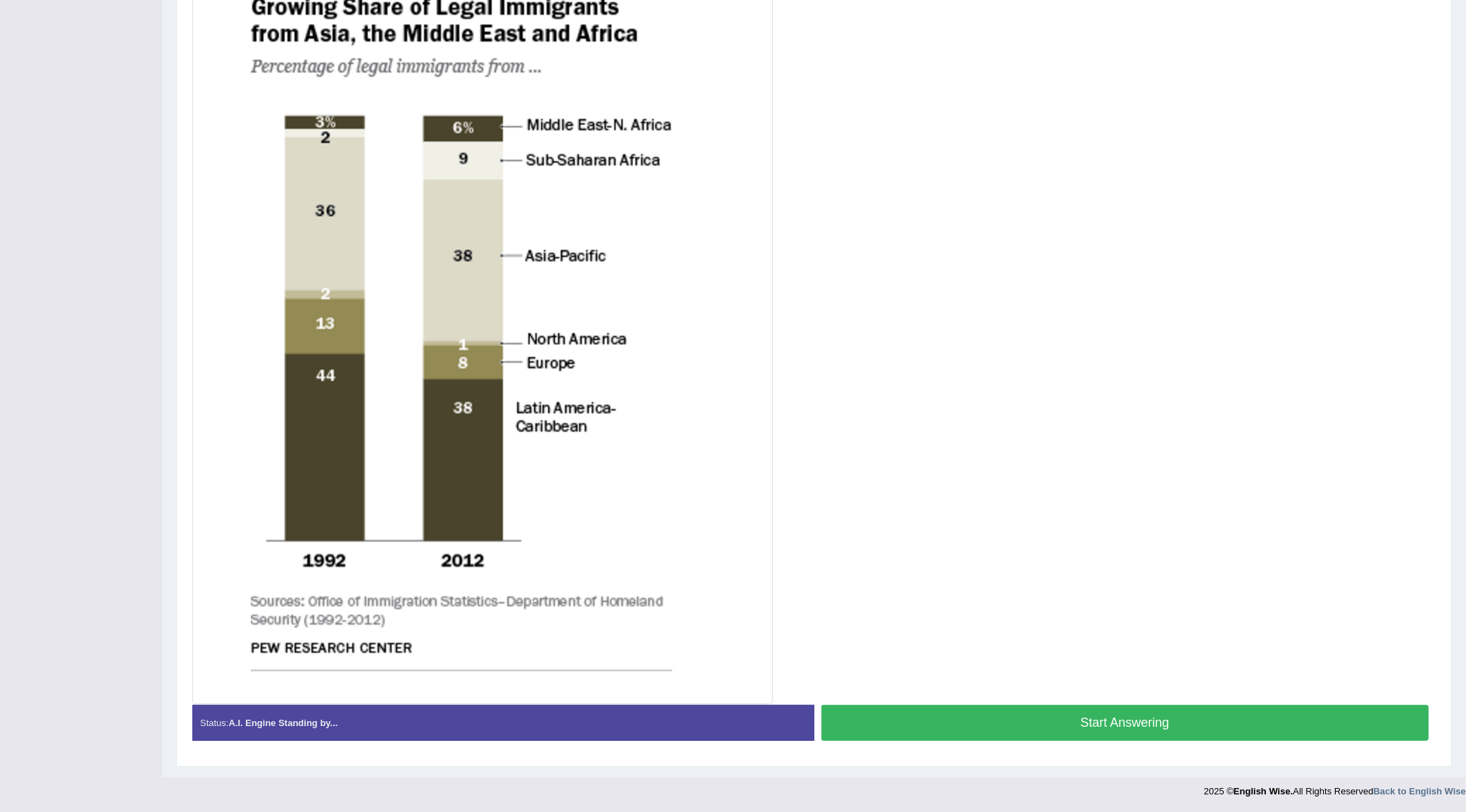
scroll to position [364, 0]
click at [990, 705] on button "Start Answering" at bounding box center [1126, 721] width 608 height 36
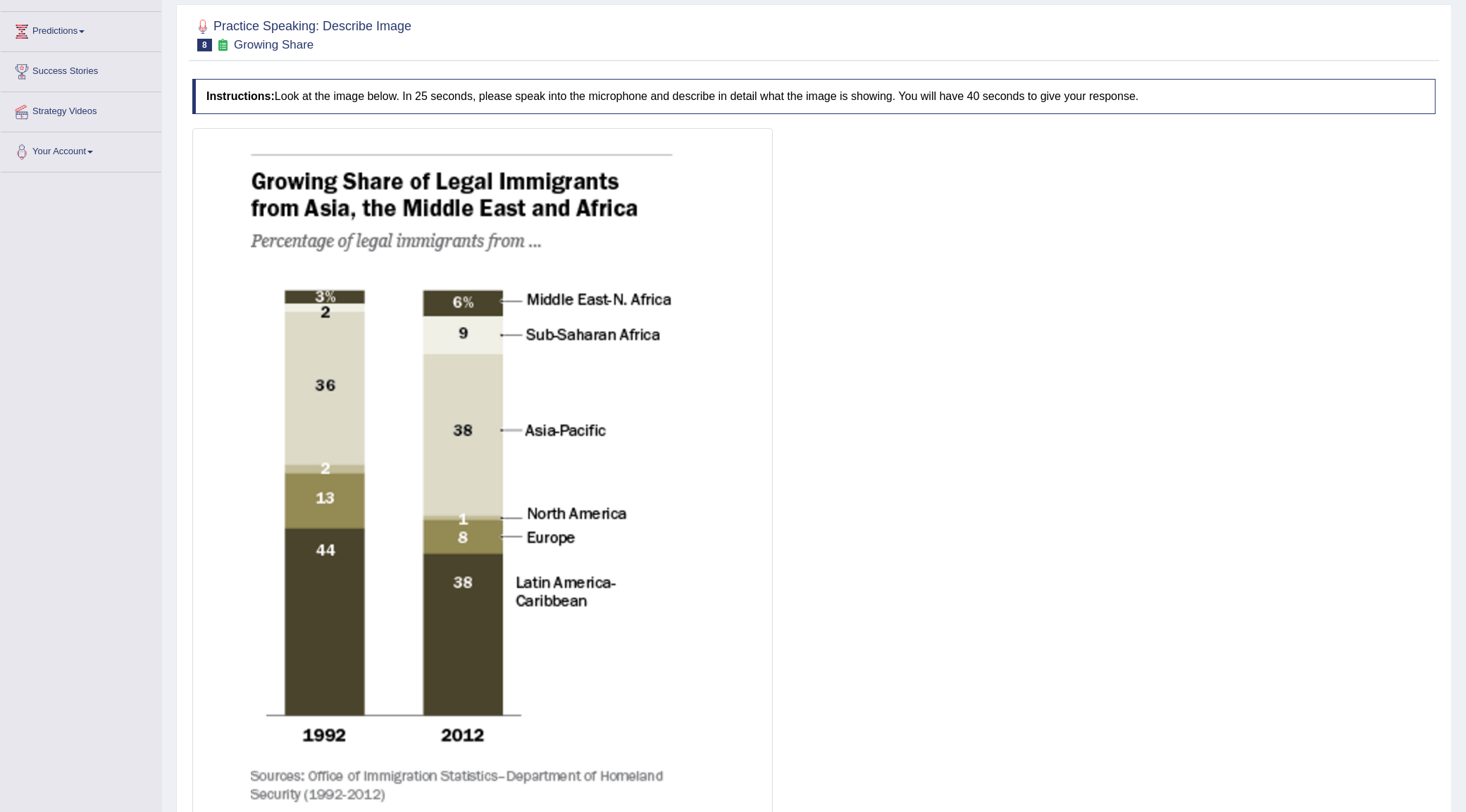
scroll to position [0, 0]
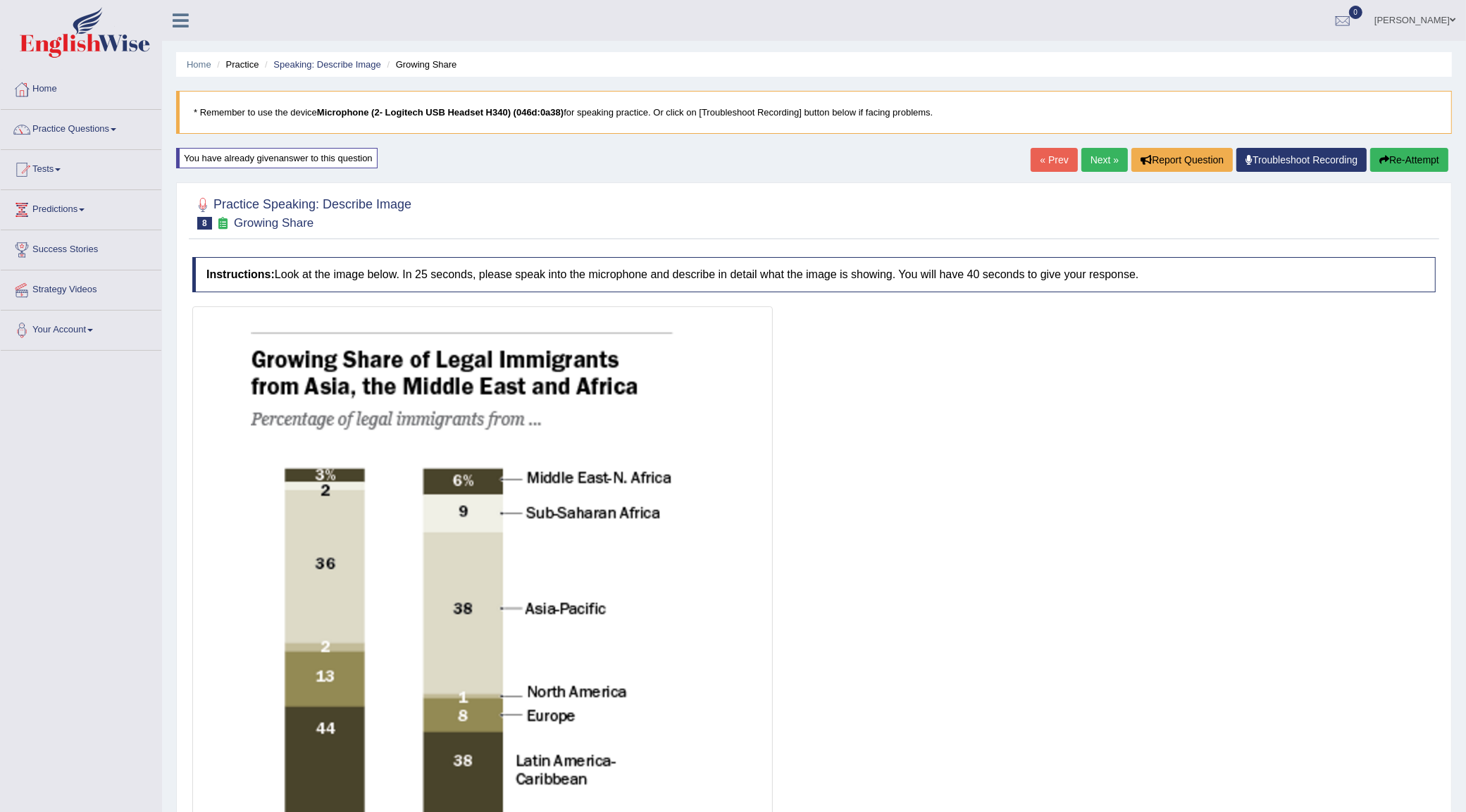
click at [1416, 149] on button "Re-Attempt" at bounding box center [1409, 160] width 78 height 24
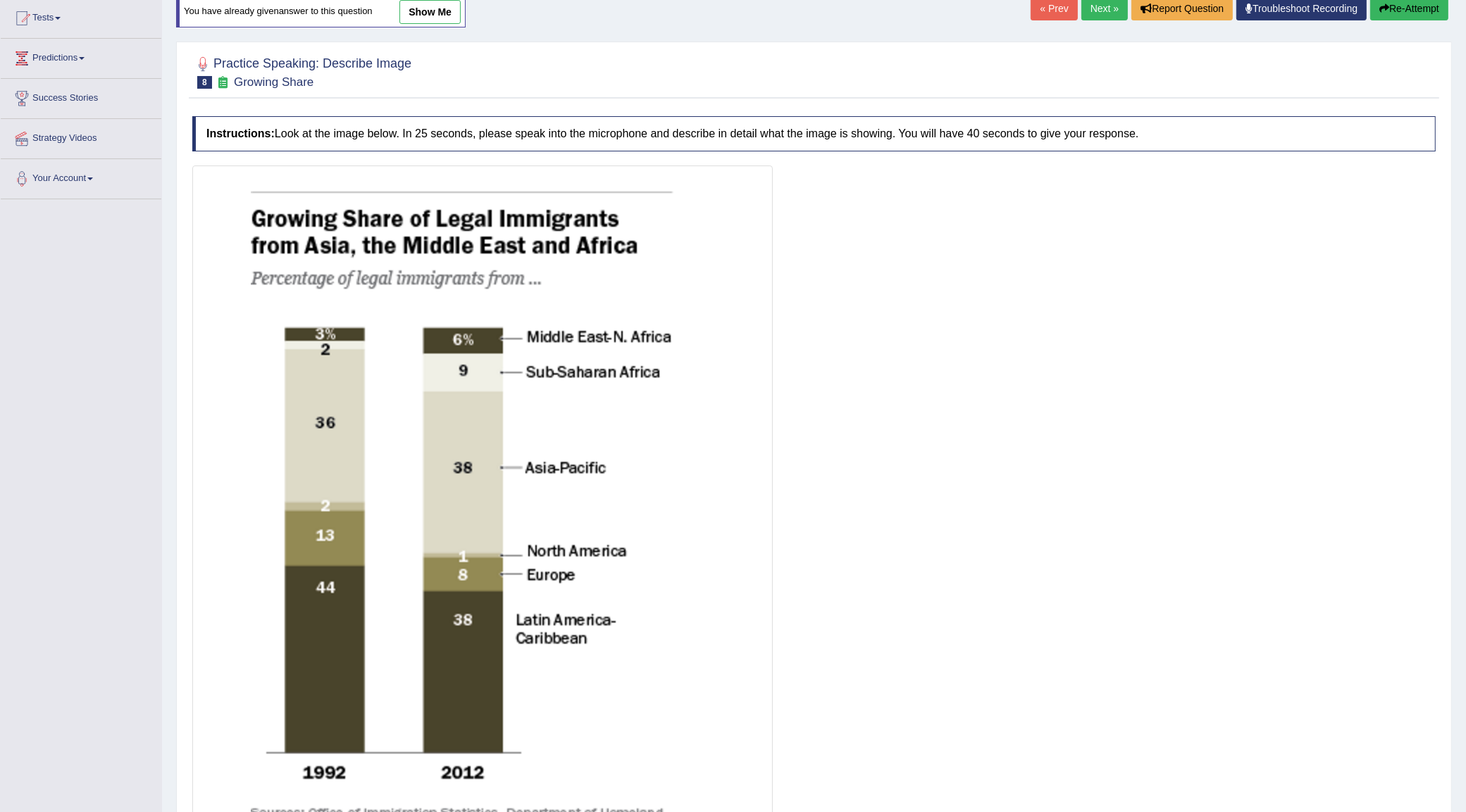
scroll to position [364, 0]
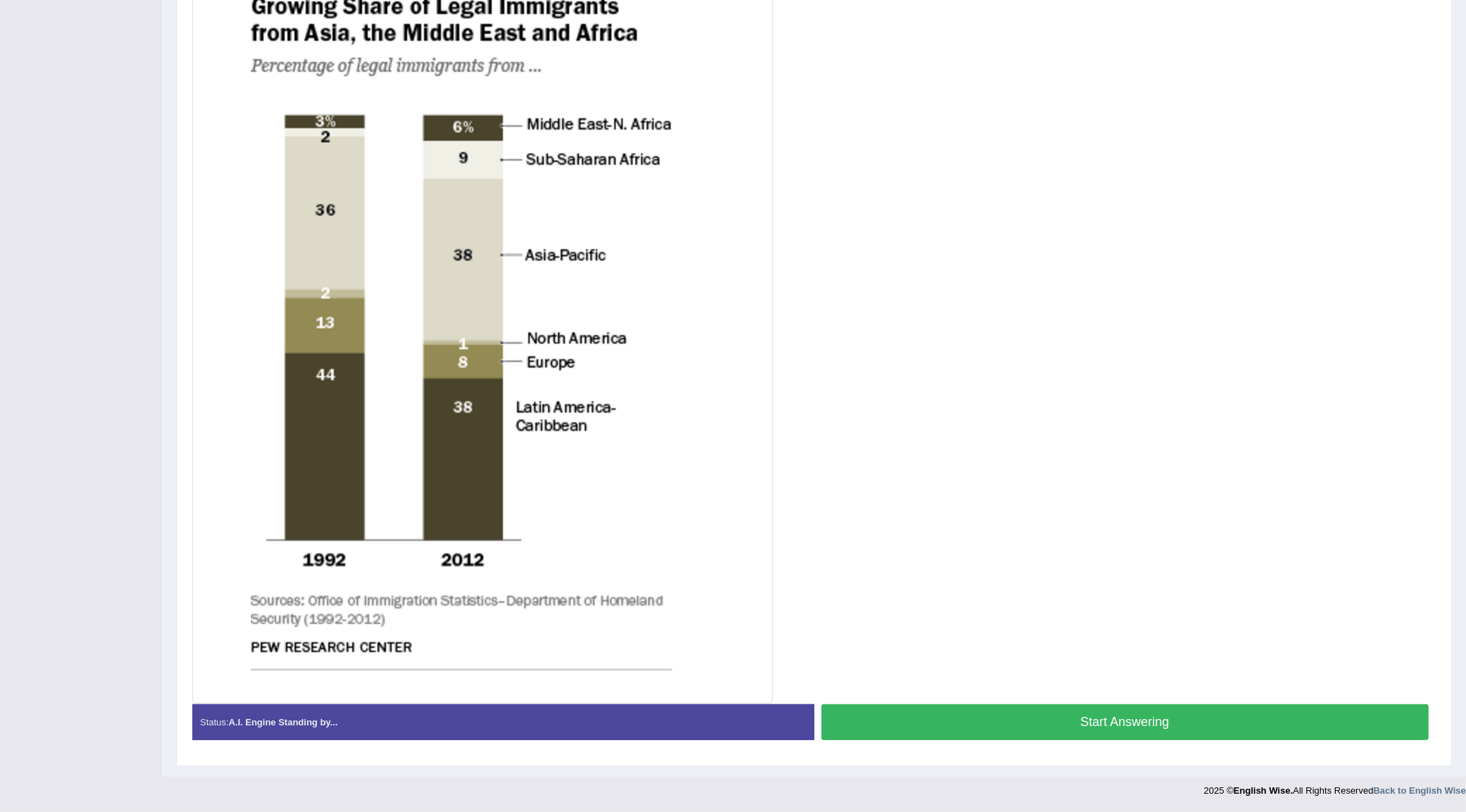
click at [835, 734] on button "Start Answering" at bounding box center [1126, 721] width 608 height 36
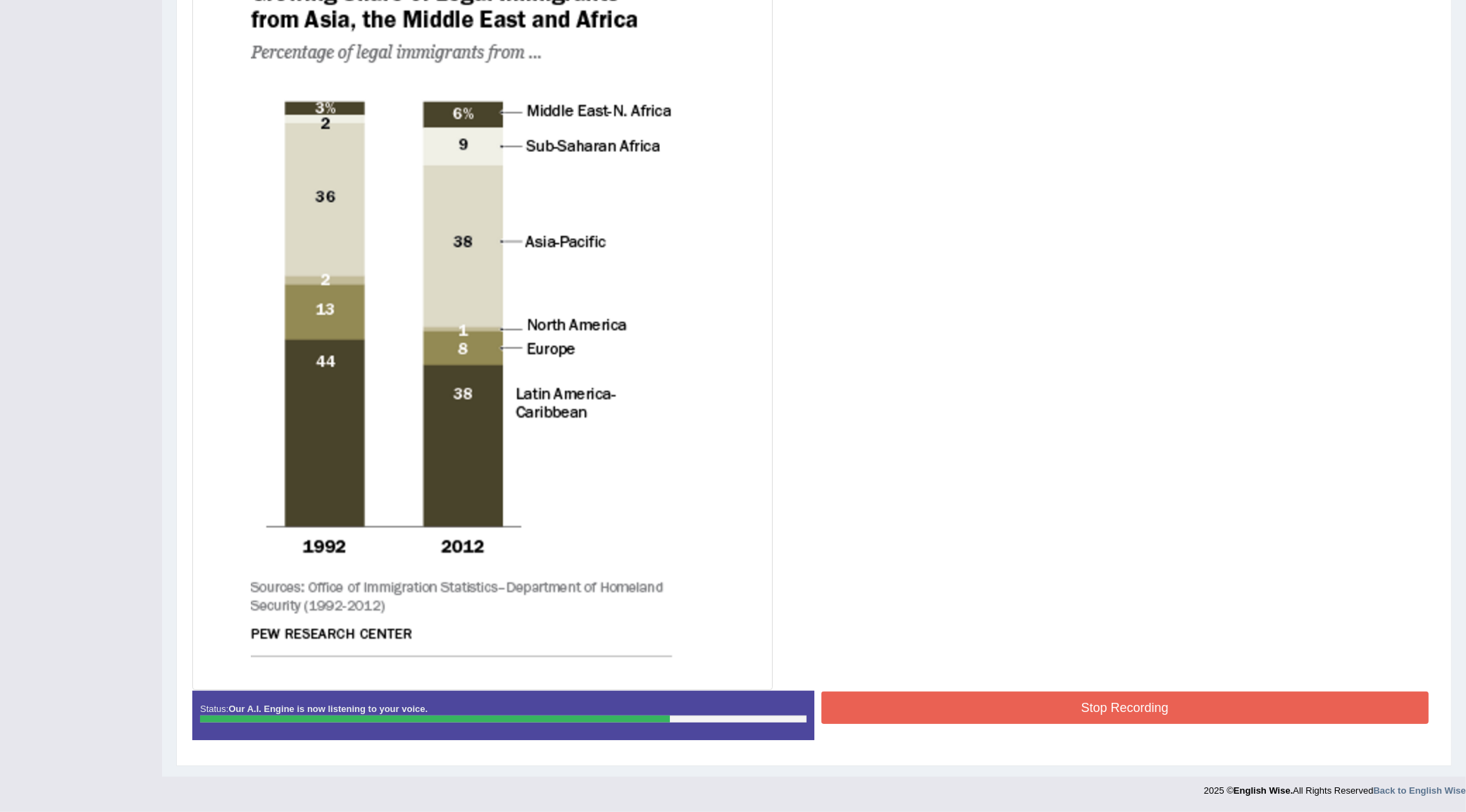
scroll to position [368, 0]
click at [1008, 692] on button "Stop Recording" at bounding box center [1126, 707] width 608 height 33
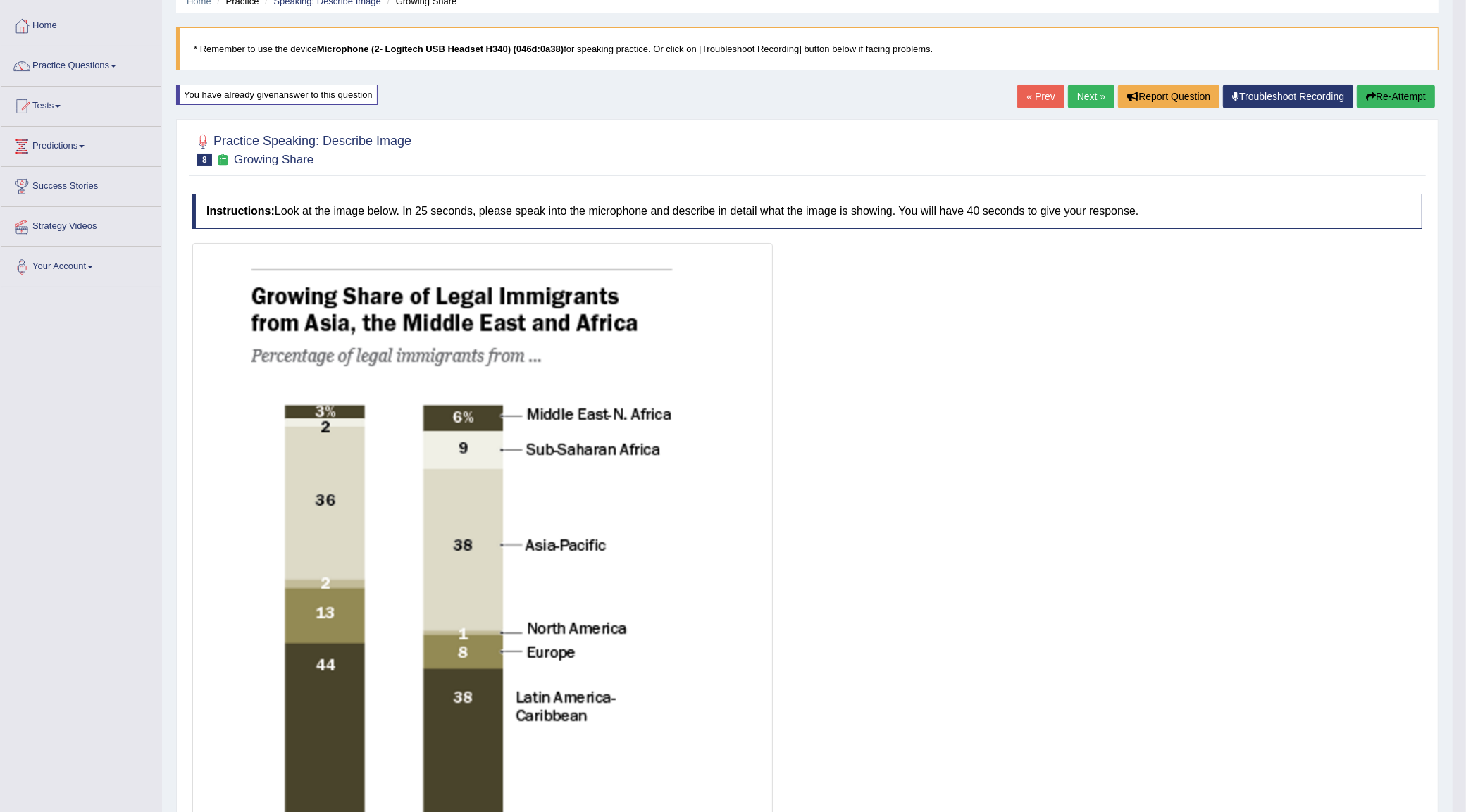
scroll to position [37, 0]
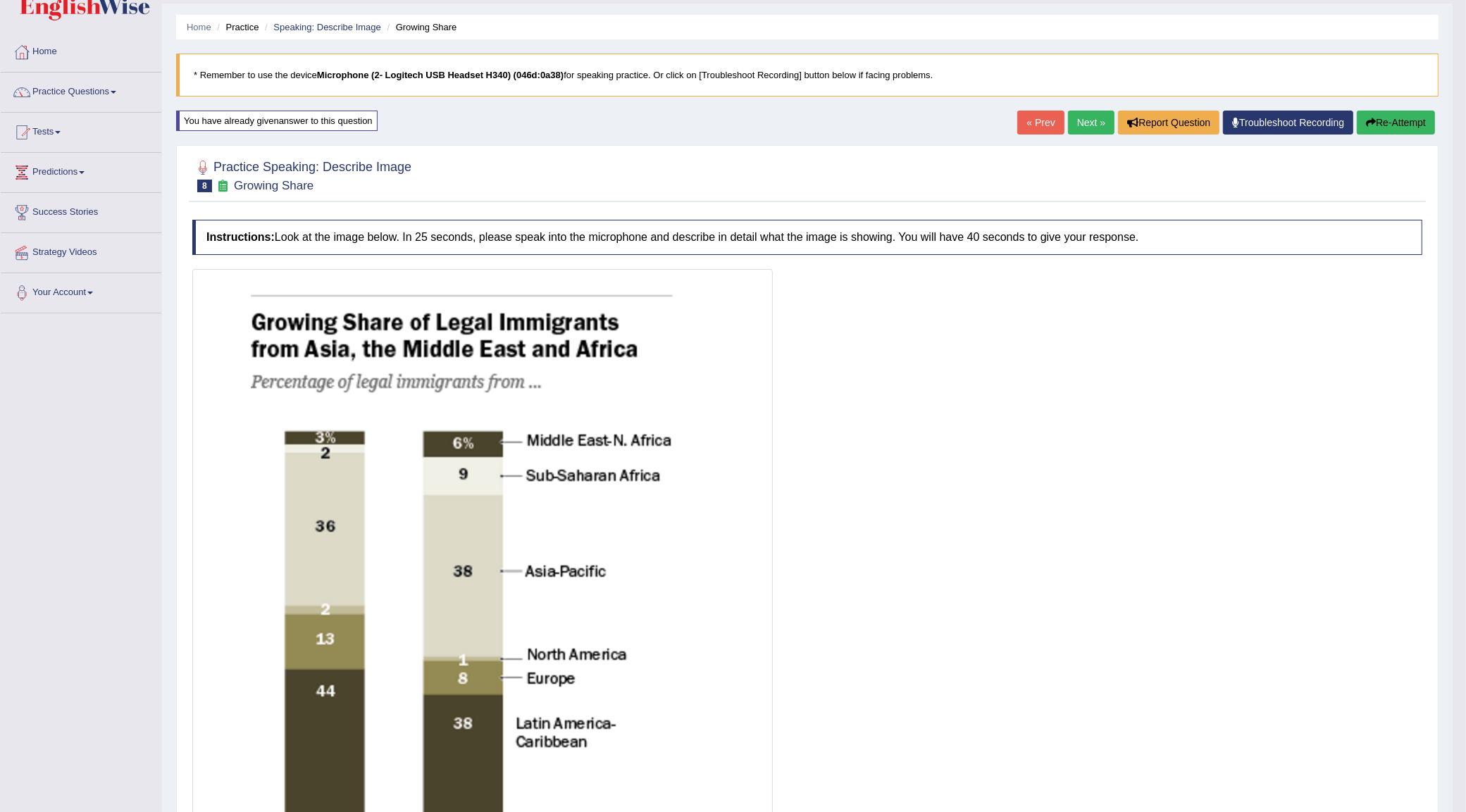
click at [1079, 133] on link "Next »" at bounding box center [1090, 123] width 46 height 24
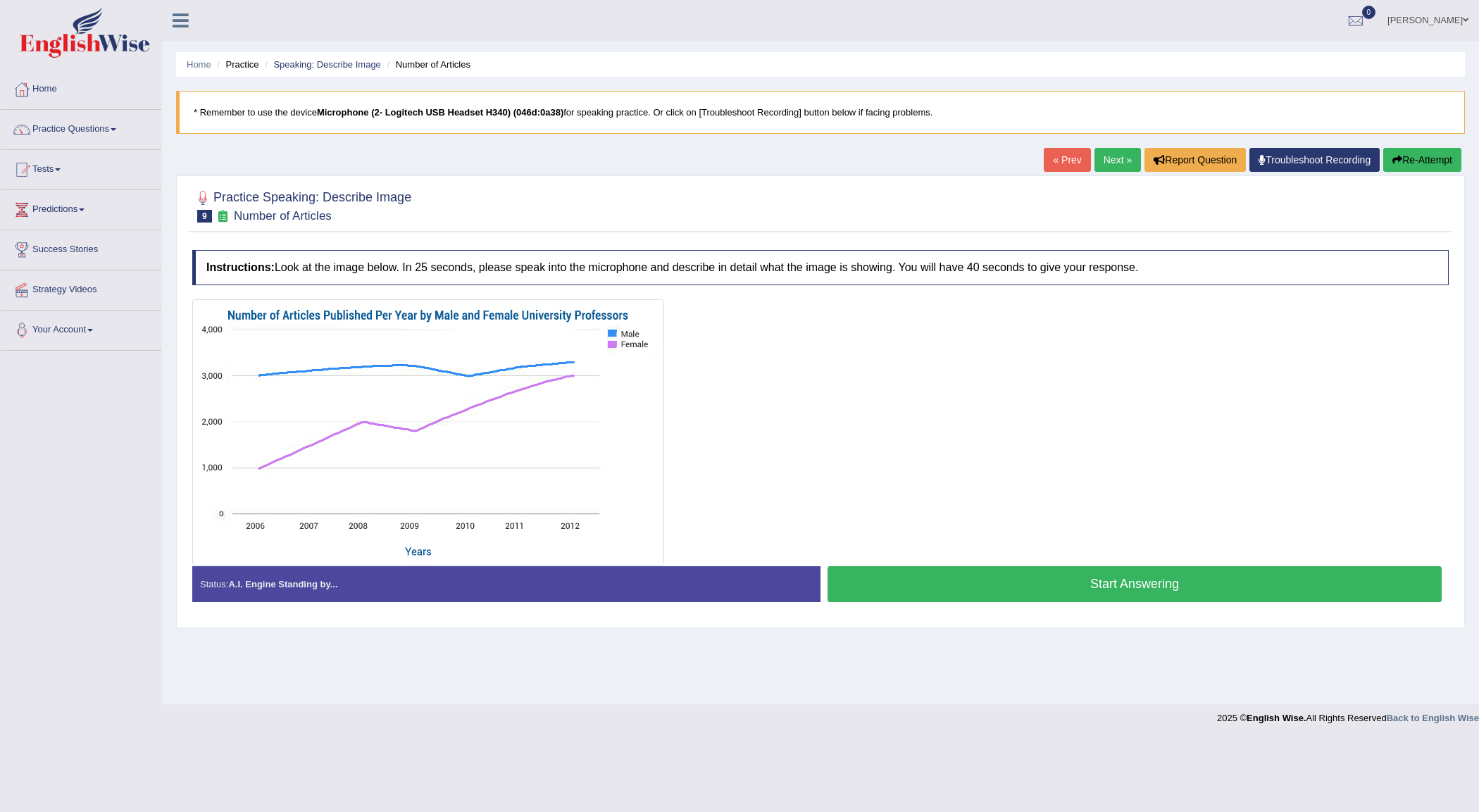
click at [936, 592] on button "Start Answering" at bounding box center [1134, 584] width 614 height 36
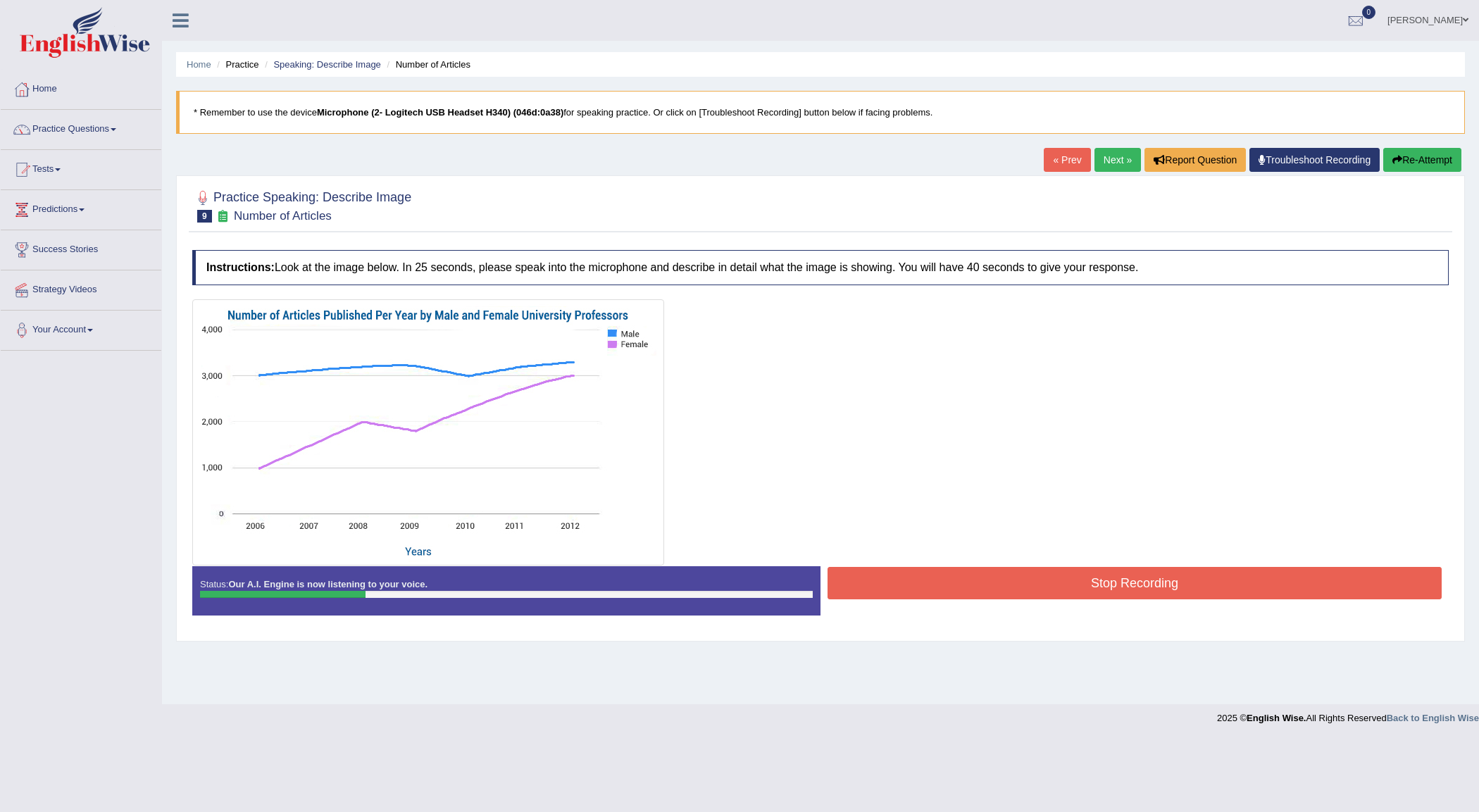
click at [1413, 156] on button "Re-Attempt" at bounding box center [1422, 160] width 78 height 24
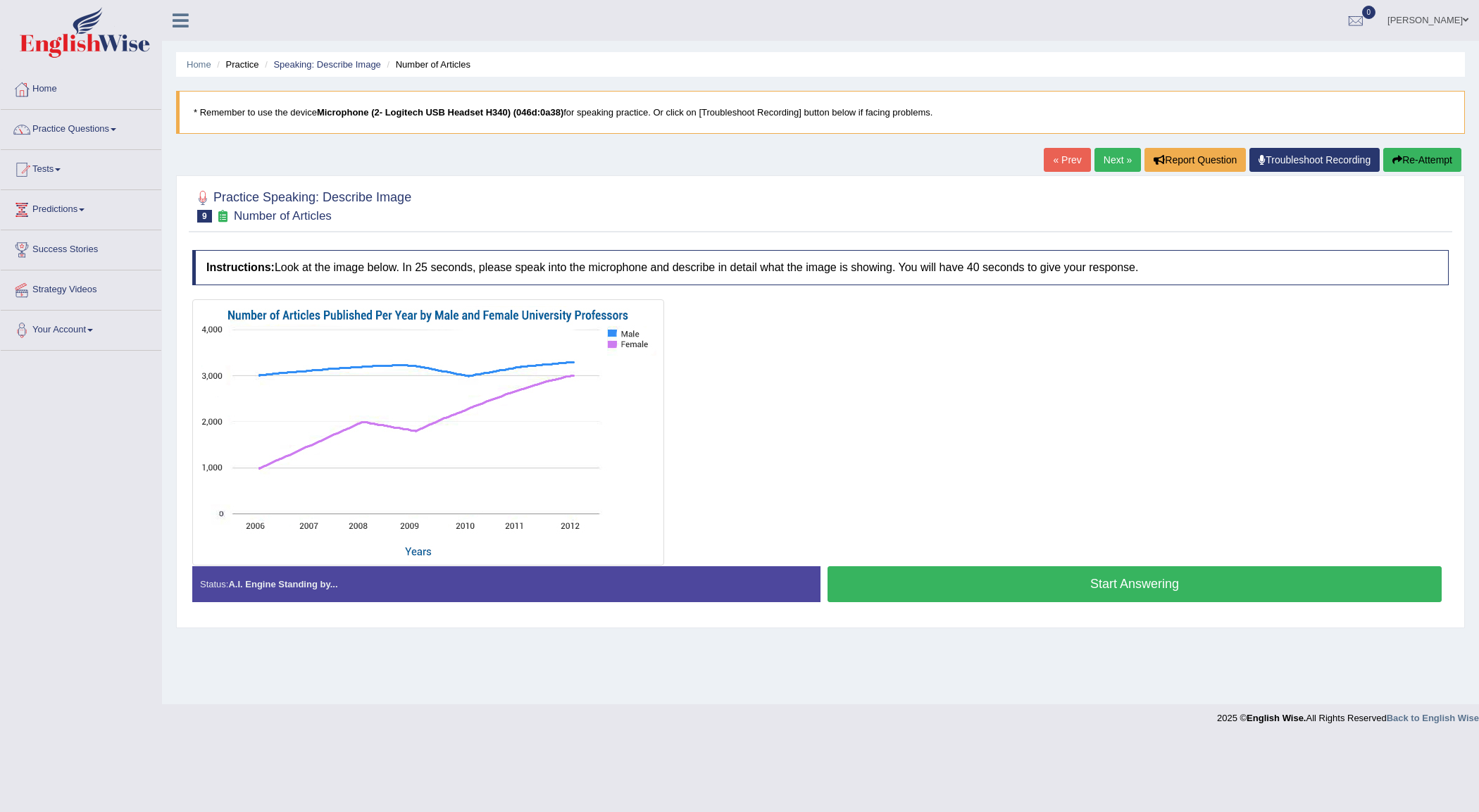
click at [1011, 595] on button "Start Answering" at bounding box center [1134, 584] width 614 height 36
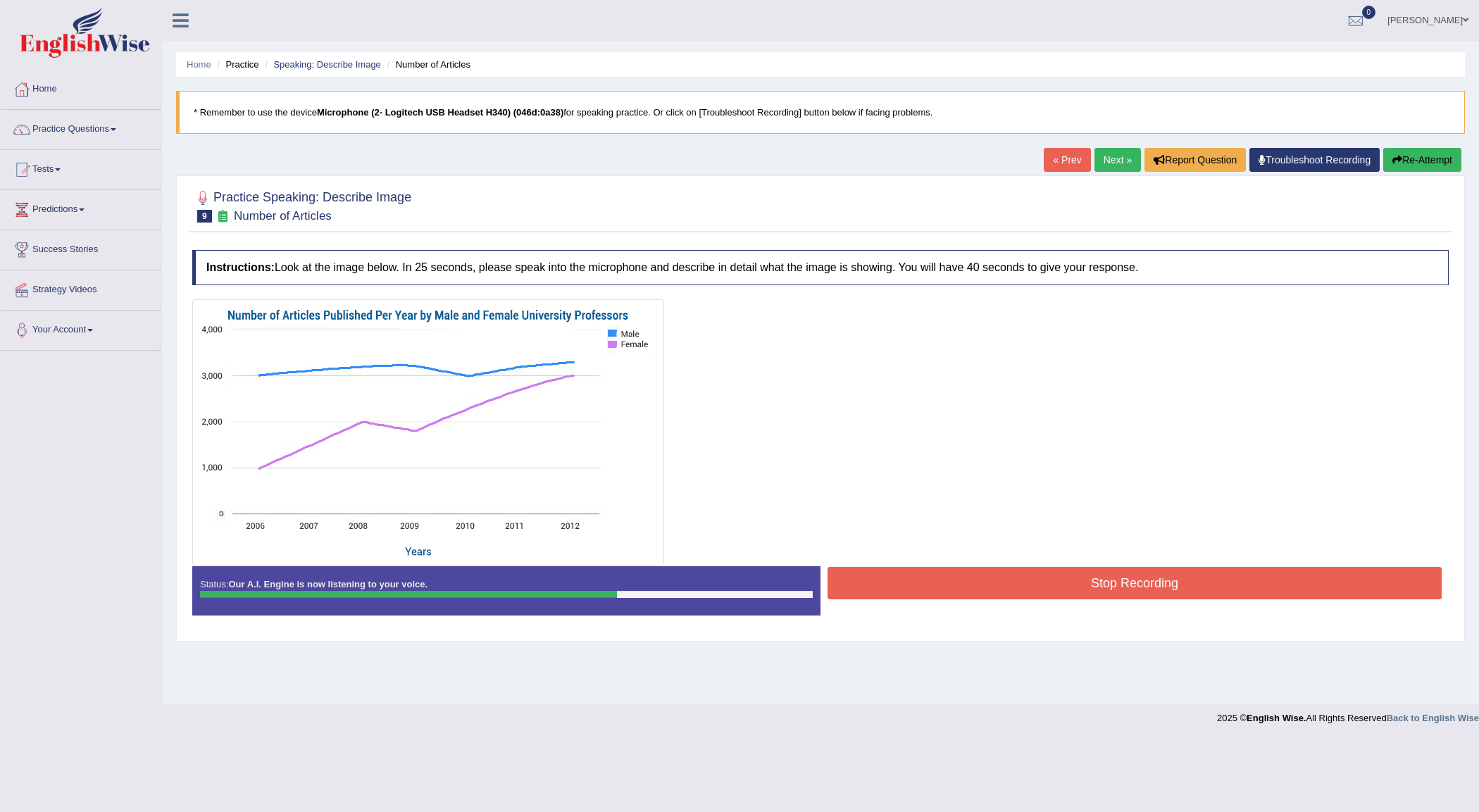
click at [984, 554] on div at bounding box center [821, 432] width 1256 height 266
click at [989, 586] on button "Stop Recording" at bounding box center [1134, 583] width 614 height 33
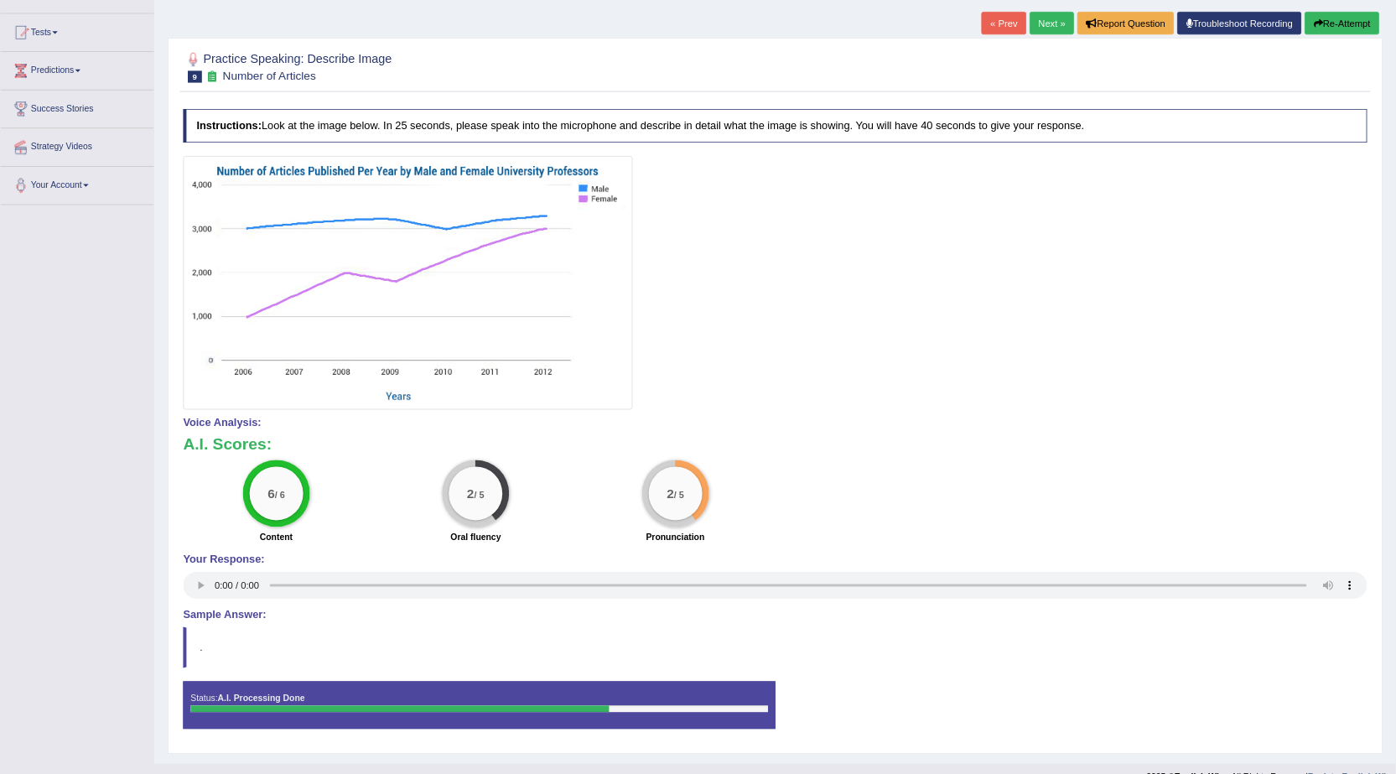
scroll to position [193, 0]
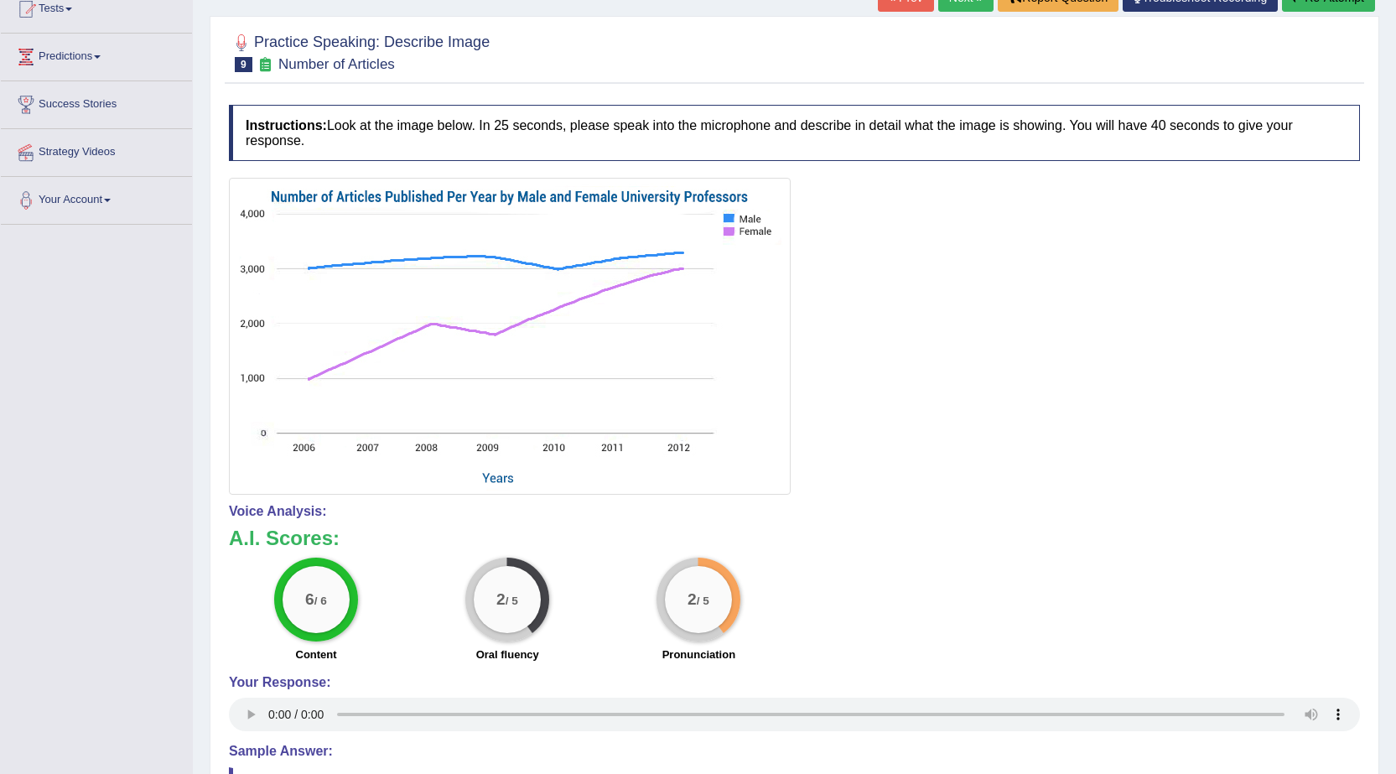
drag, startPoint x: 1461, startPoint y: 1, endPoint x: 1028, endPoint y: 443, distance: 619.0
click at [1028, 443] on div at bounding box center [794, 336] width 1131 height 317
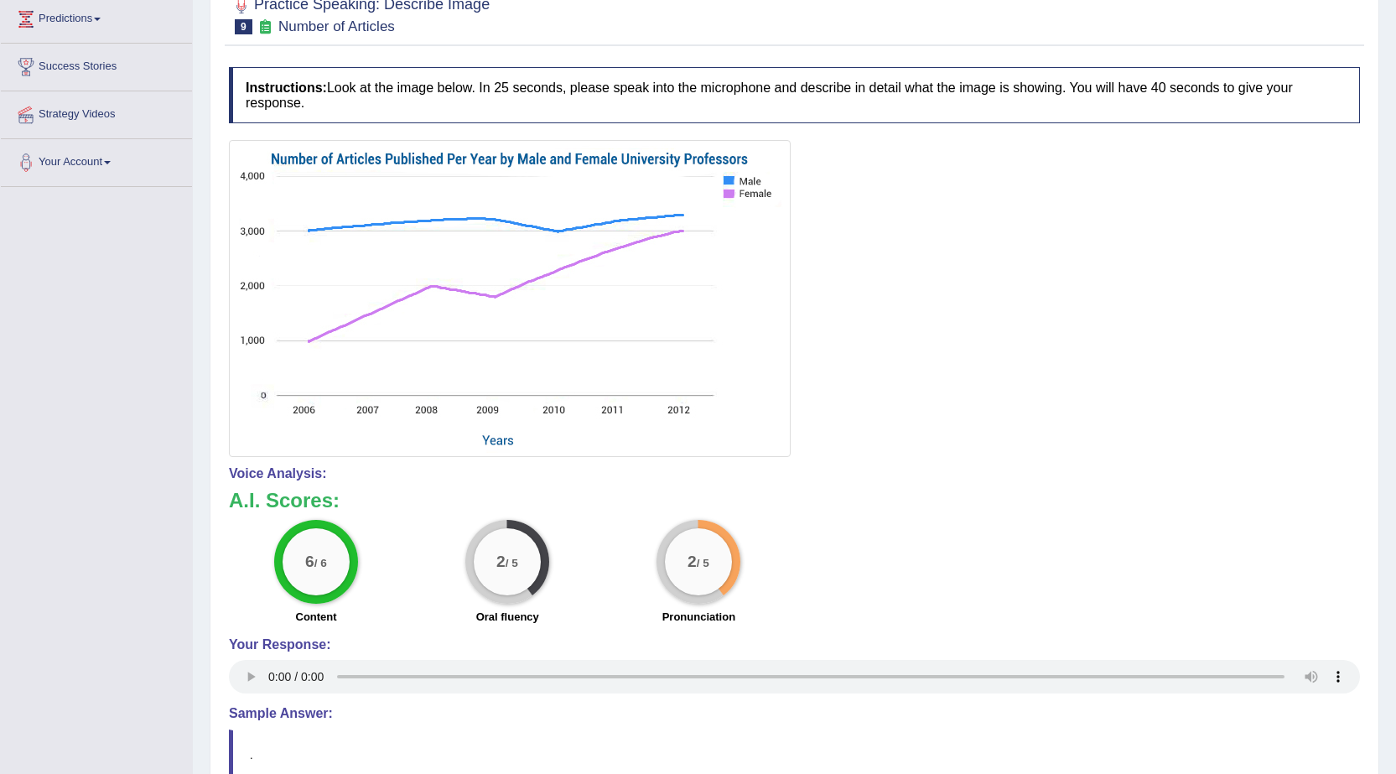
scroll to position [147, 0]
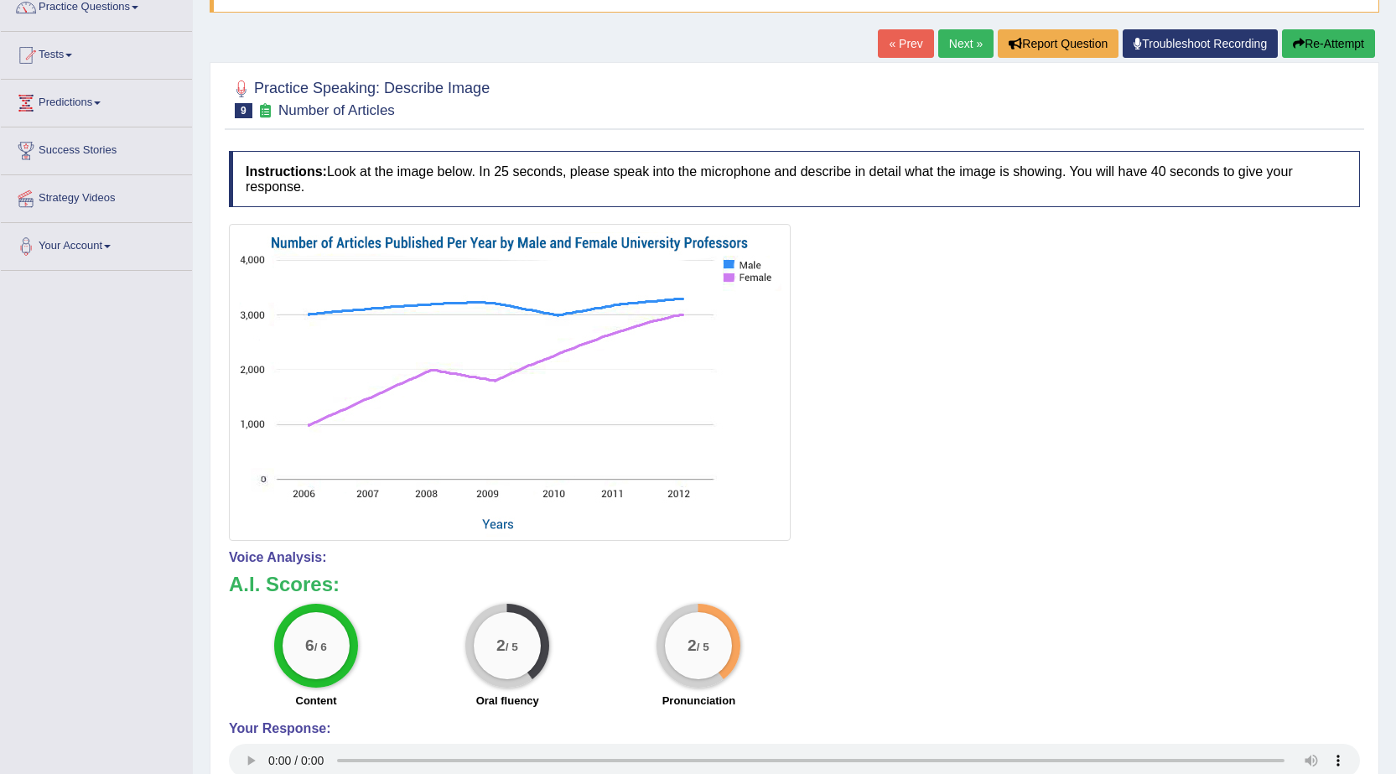
click at [1357, 38] on button "Re-Attempt" at bounding box center [1328, 43] width 93 height 29
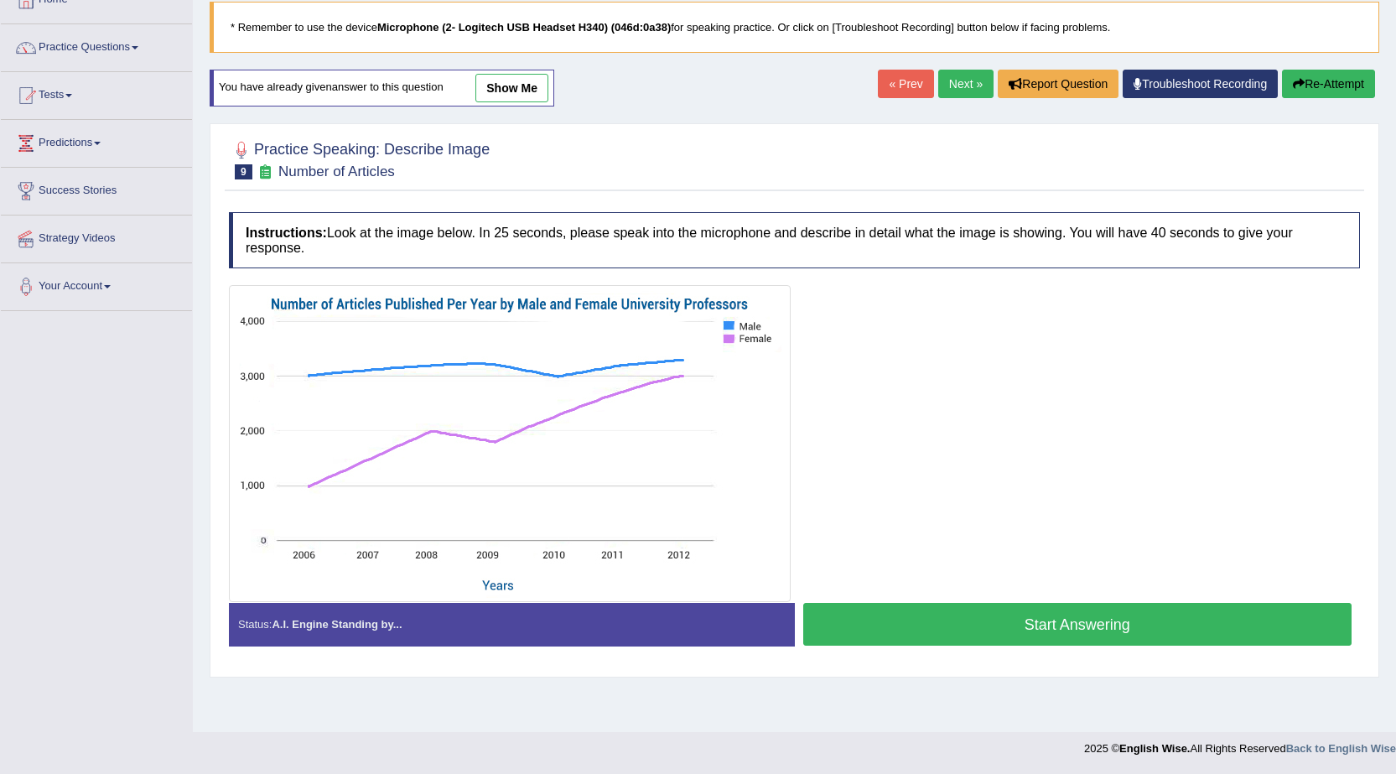
click at [928, 609] on button "Start Answering" at bounding box center [1077, 624] width 549 height 43
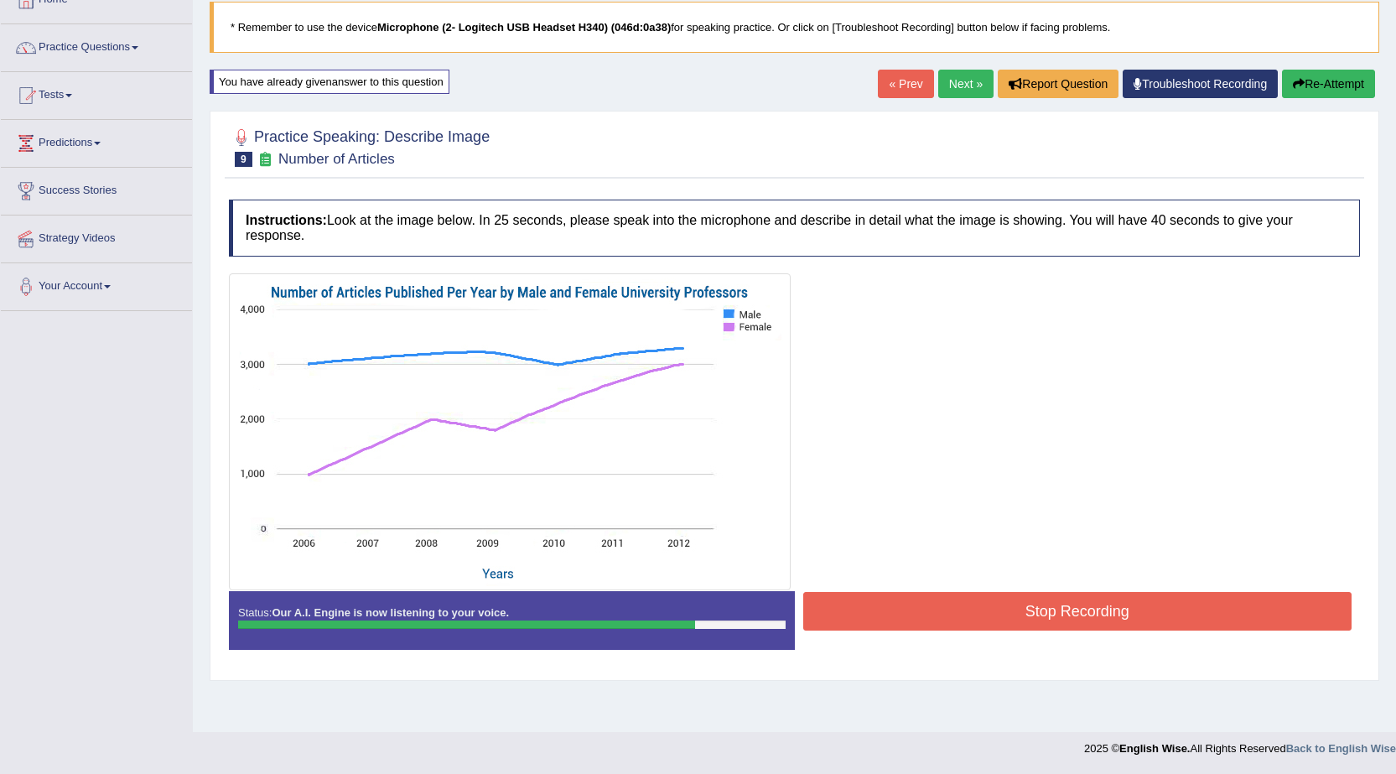
click at [983, 625] on button "Stop Recording" at bounding box center [1077, 611] width 549 height 39
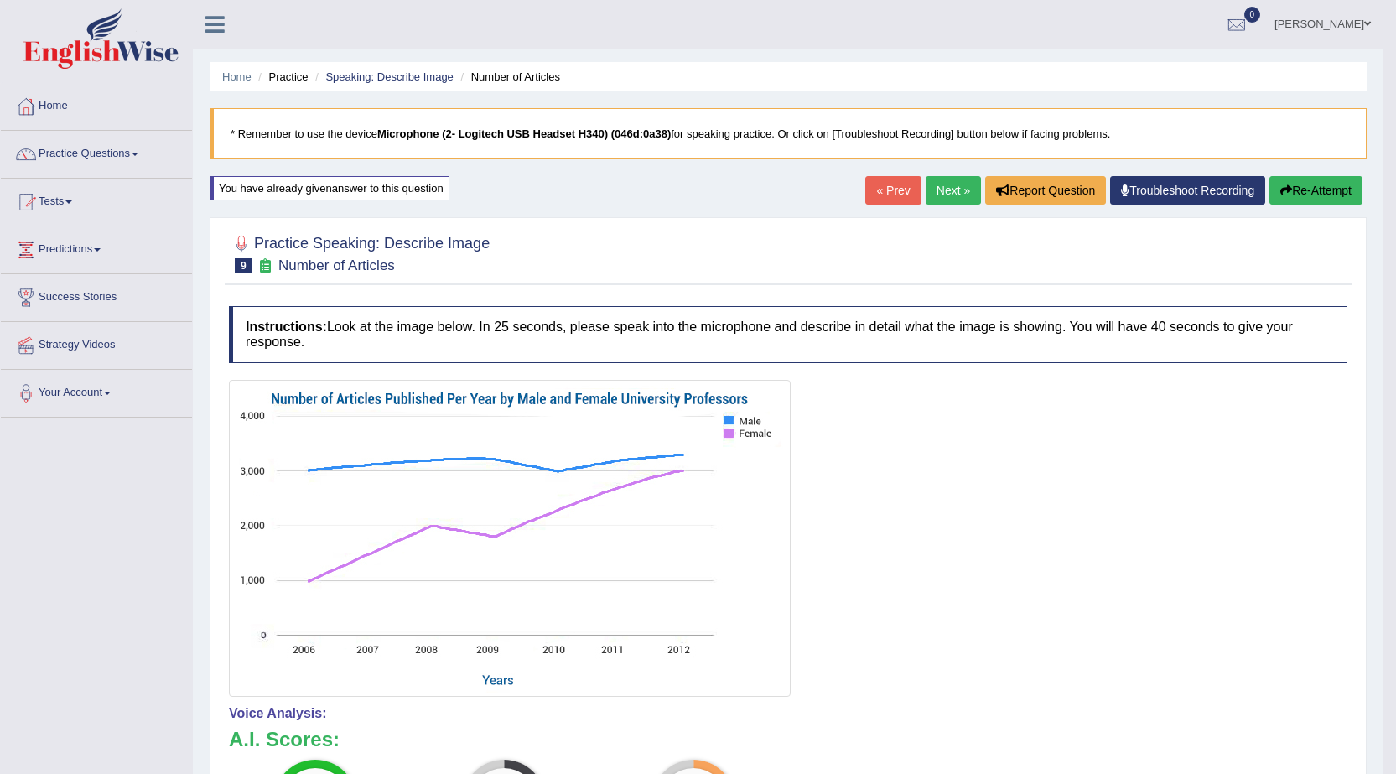
click at [957, 193] on link "Next »" at bounding box center [953, 190] width 55 height 29
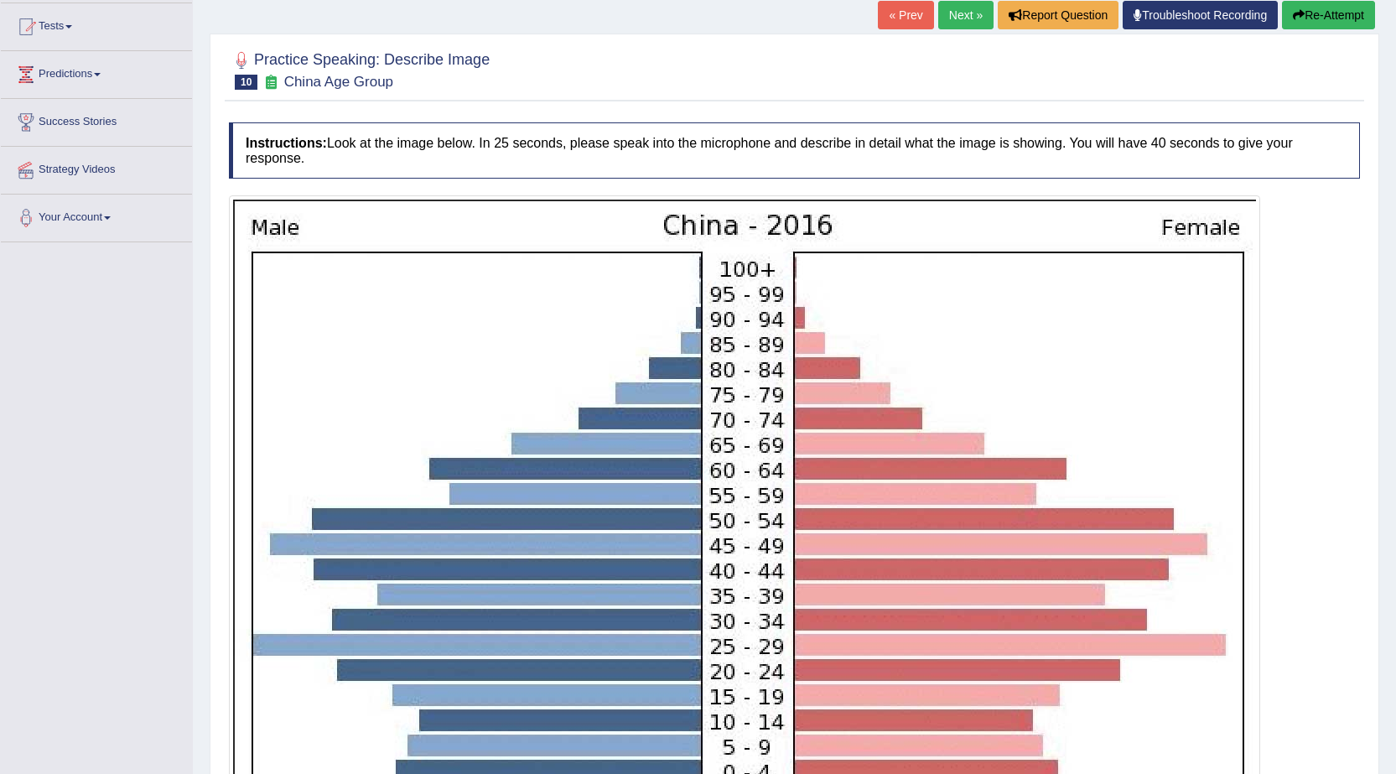
scroll to position [168, 0]
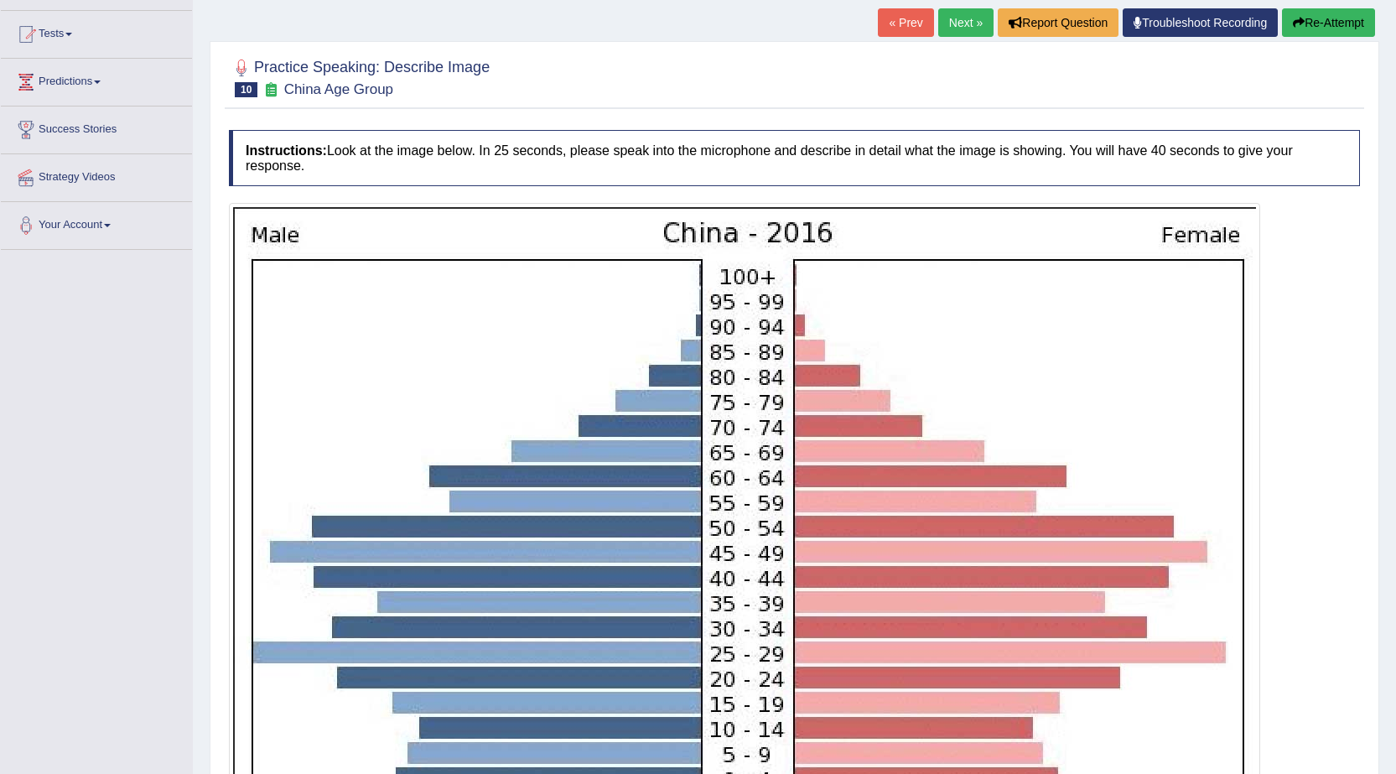
click at [165, 394] on div "Toggle navigation Home Practice Questions Speaking Practice Read Aloud Repeat S…" at bounding box center [698, 440] width 1396 height 1217
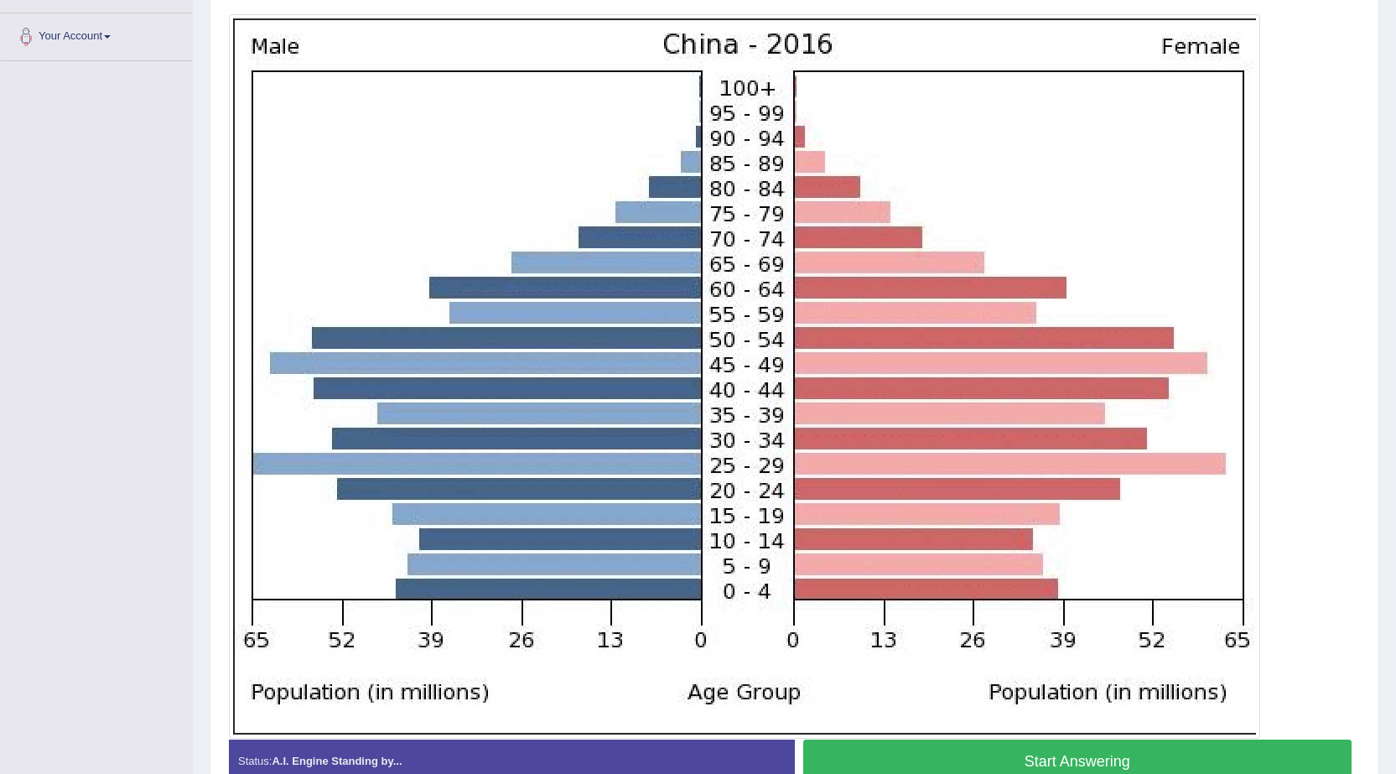
scroll to position [419, 0]
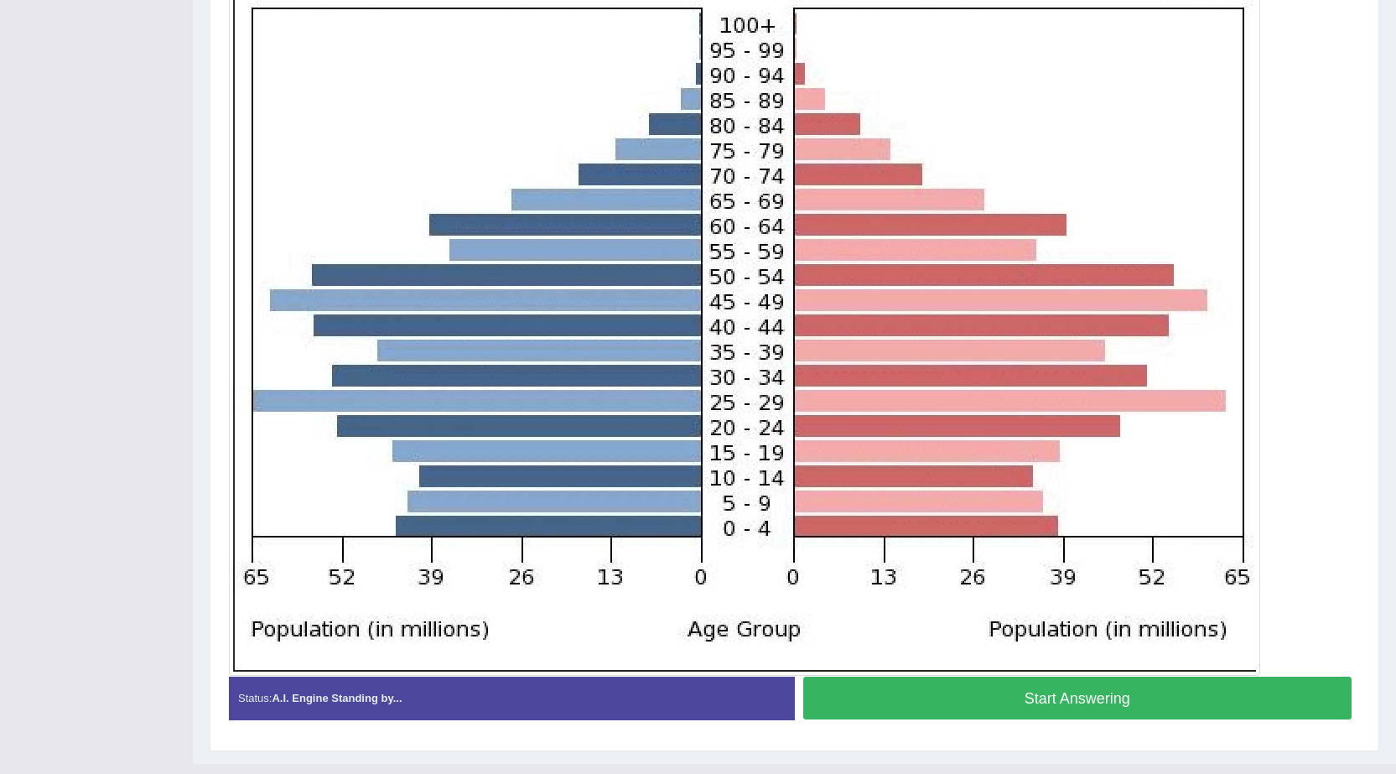
click at [875, 691] on button "Start Answering" at bounding box center [1077, 698] width 549 height 43
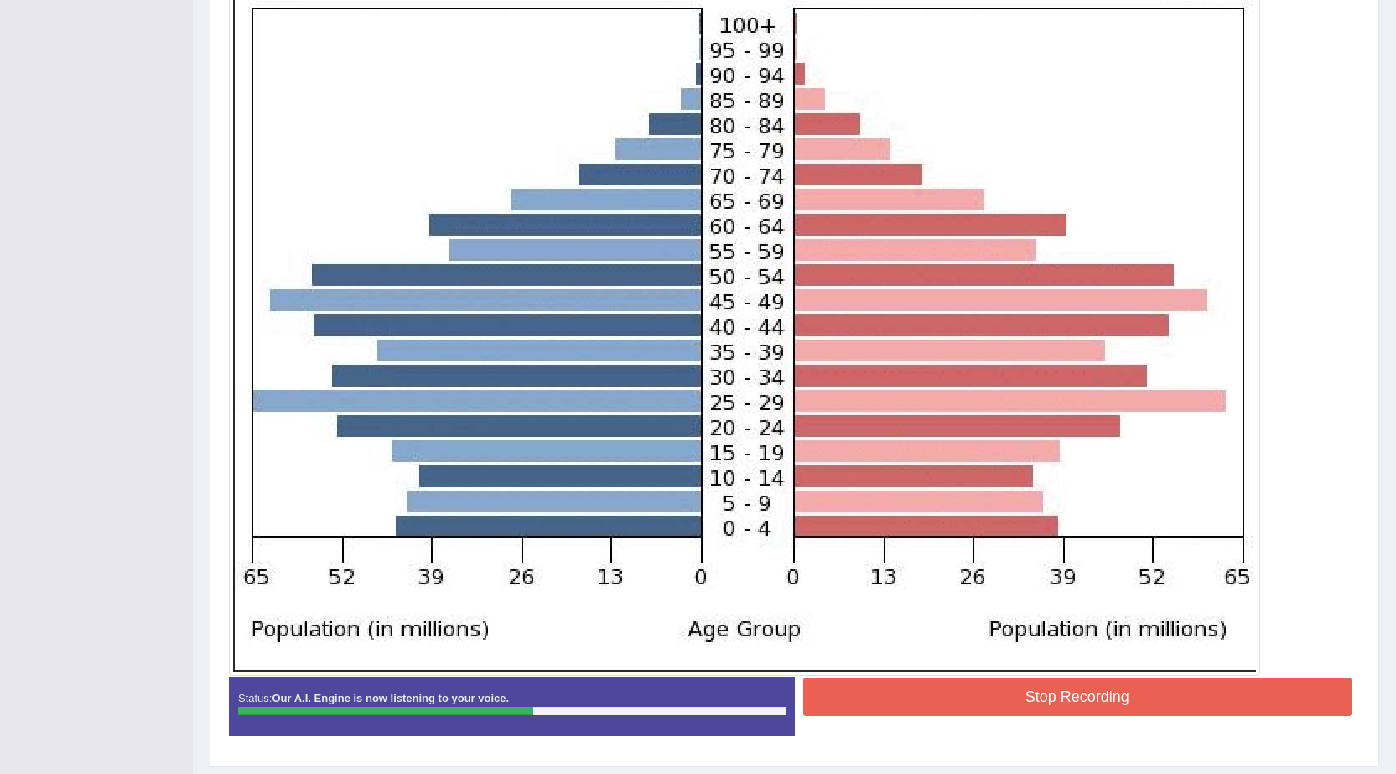
click at [1133, 693] on button "Stop Recording" at bounding box center [1077, 696] width 549 height 39
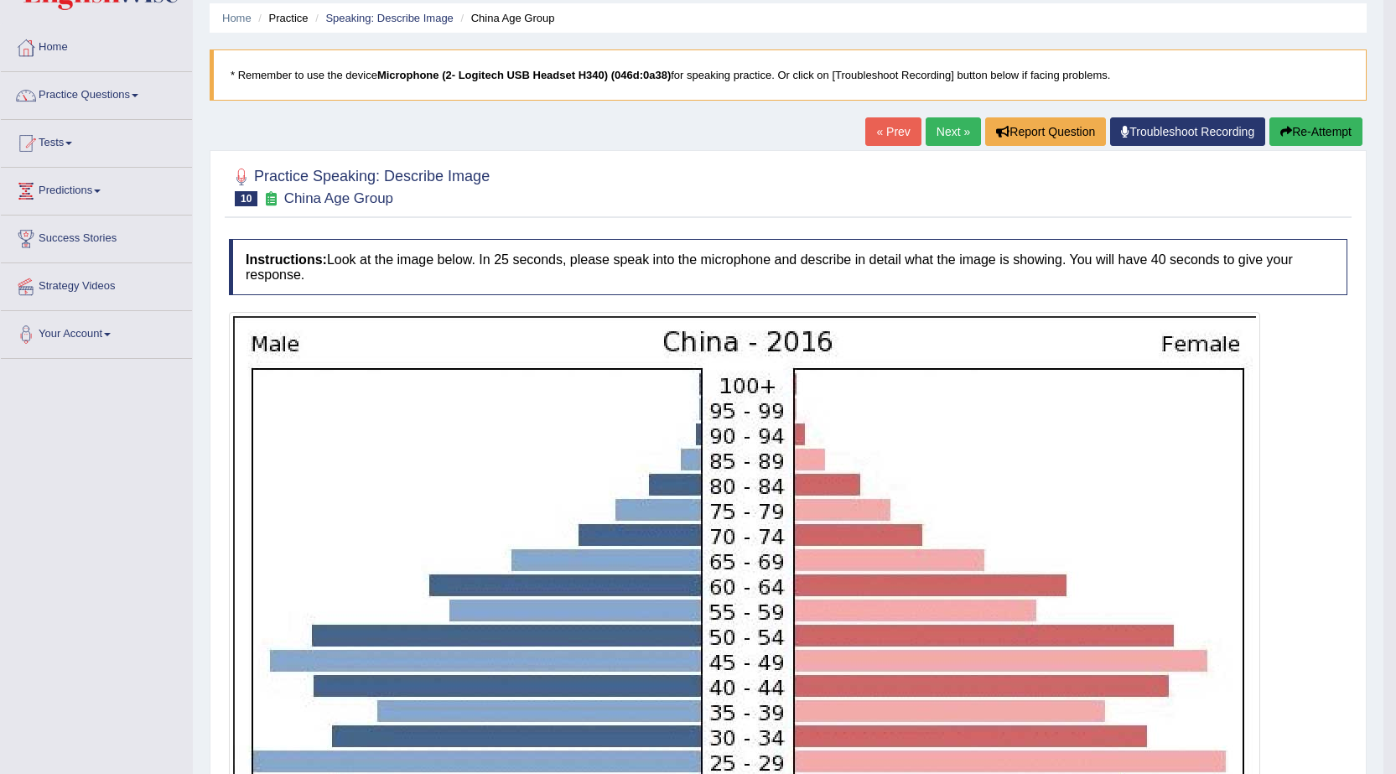
scroll to position [51, 0]
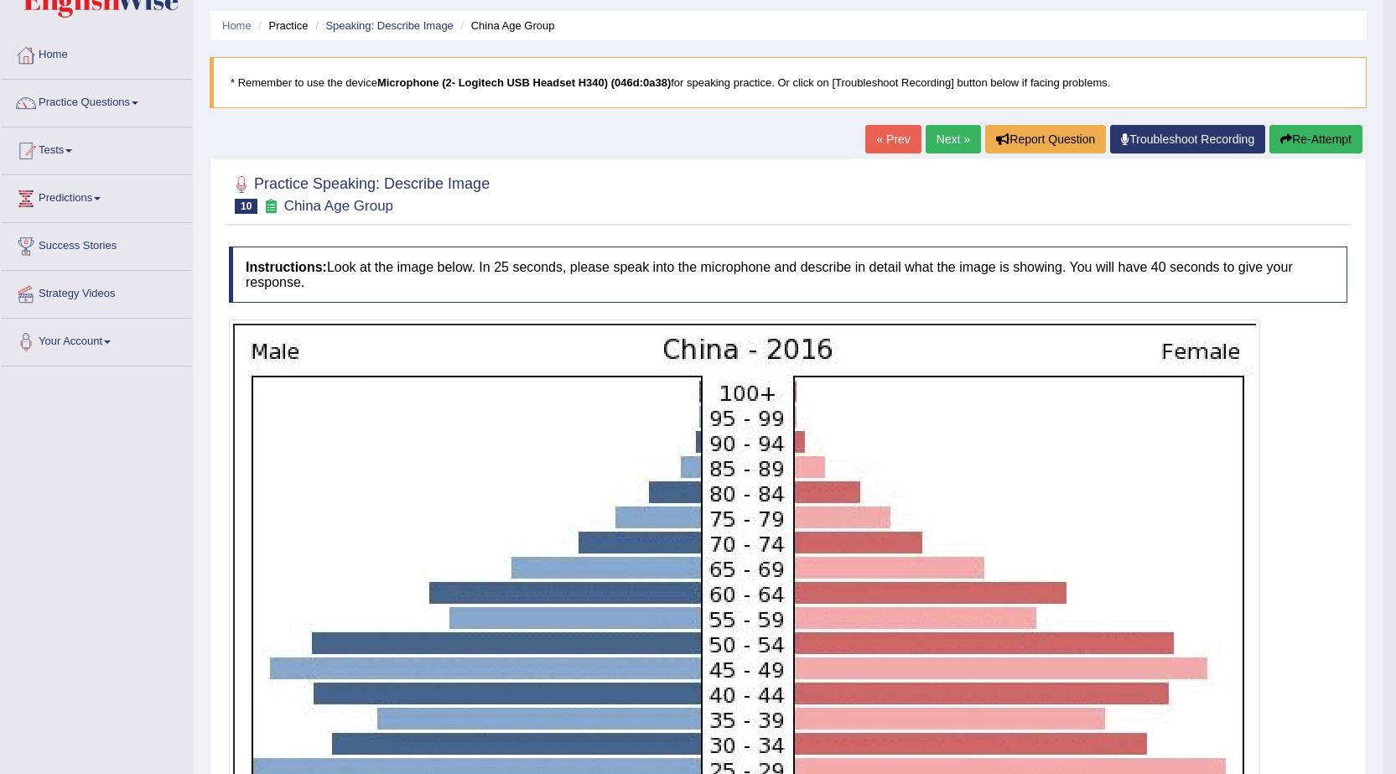
click at [1307, 139] on button "Re-Attempt" at bounding box center [1315, 139] width 93 height 29
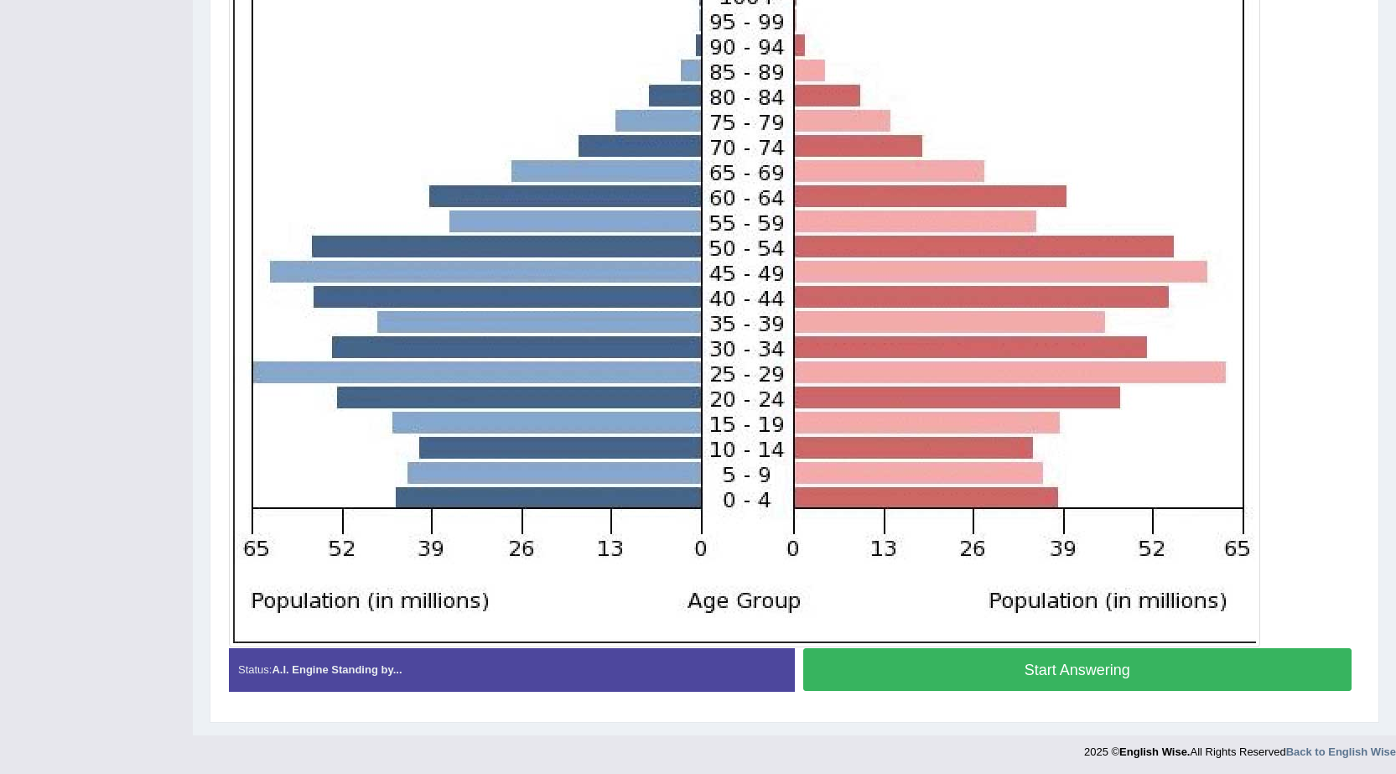
scroll to position [470, 0]
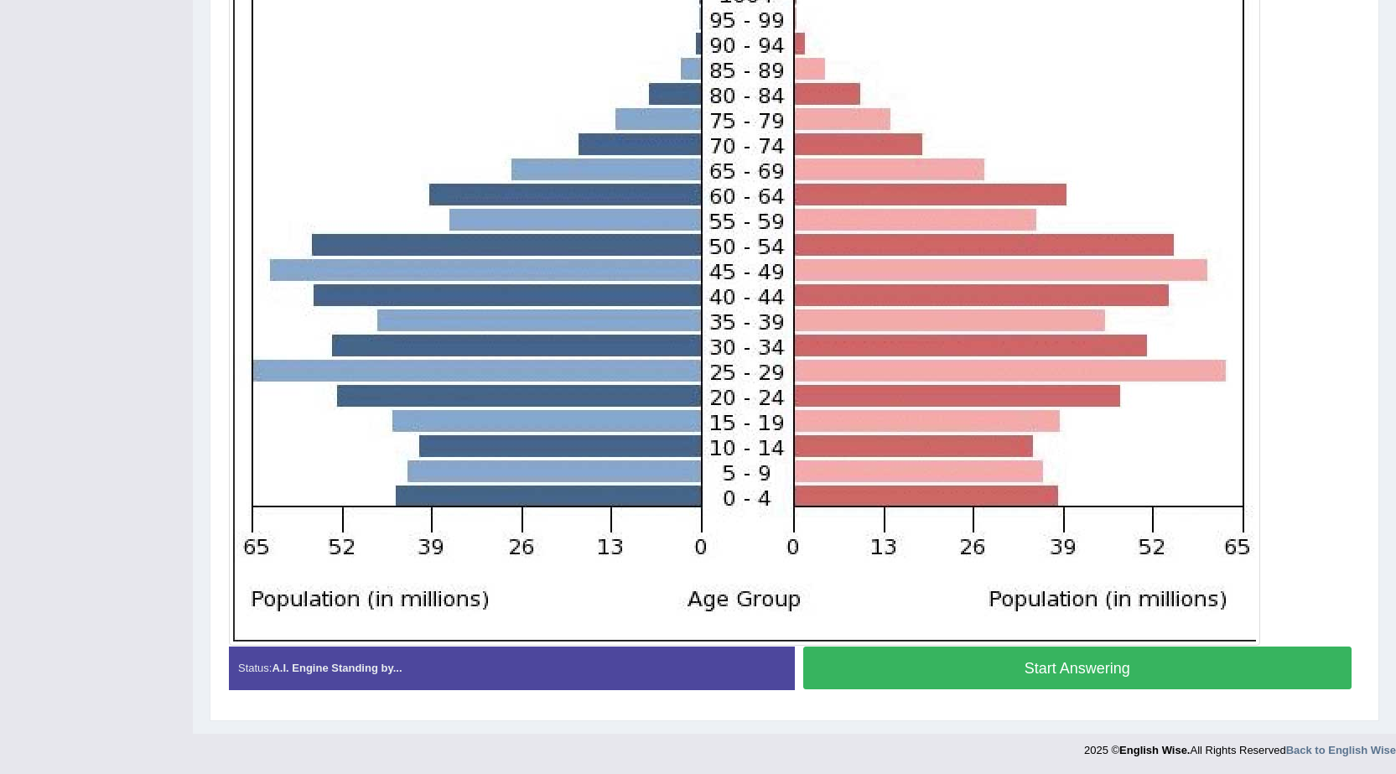
click at [1063, 666] on button "Start Answering" at bounding box center [1077, 667] width 549 height 43
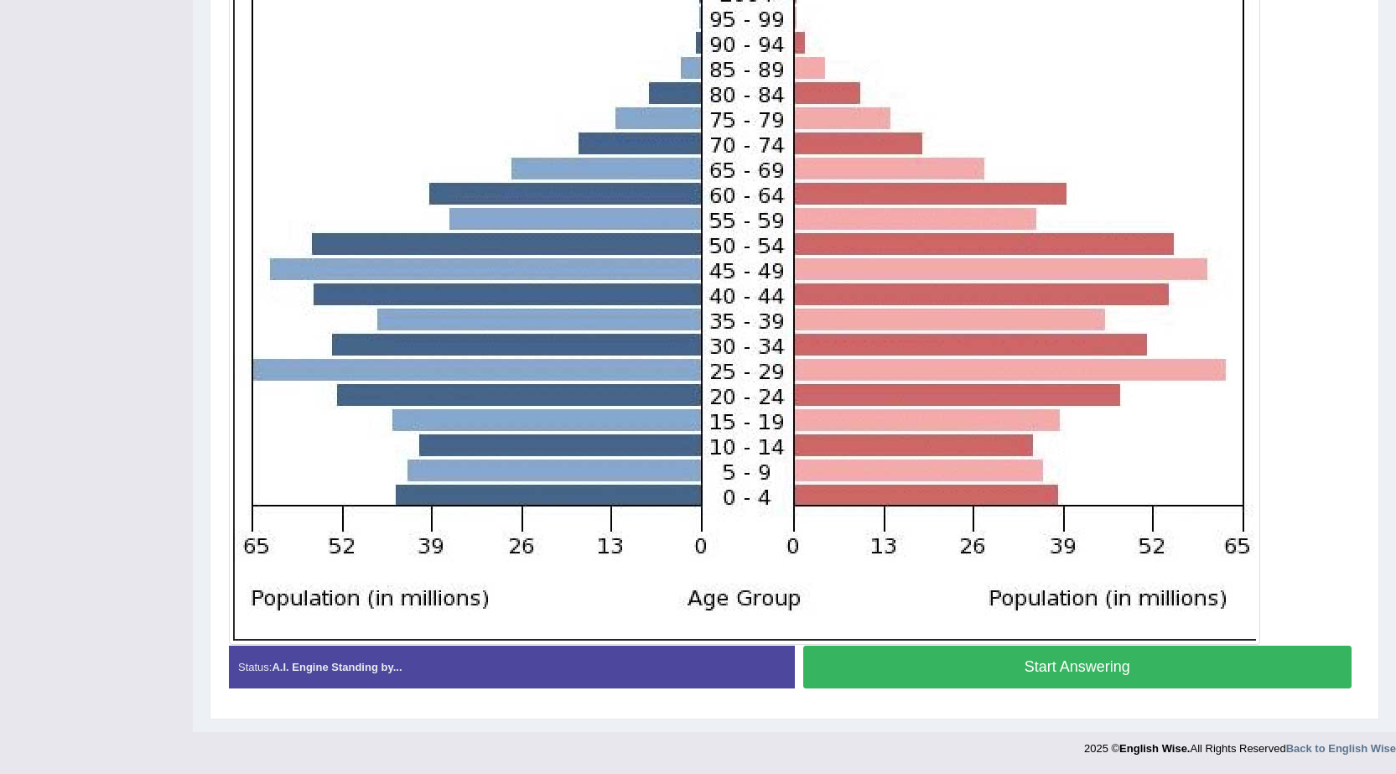
scroll to position [459, 0]
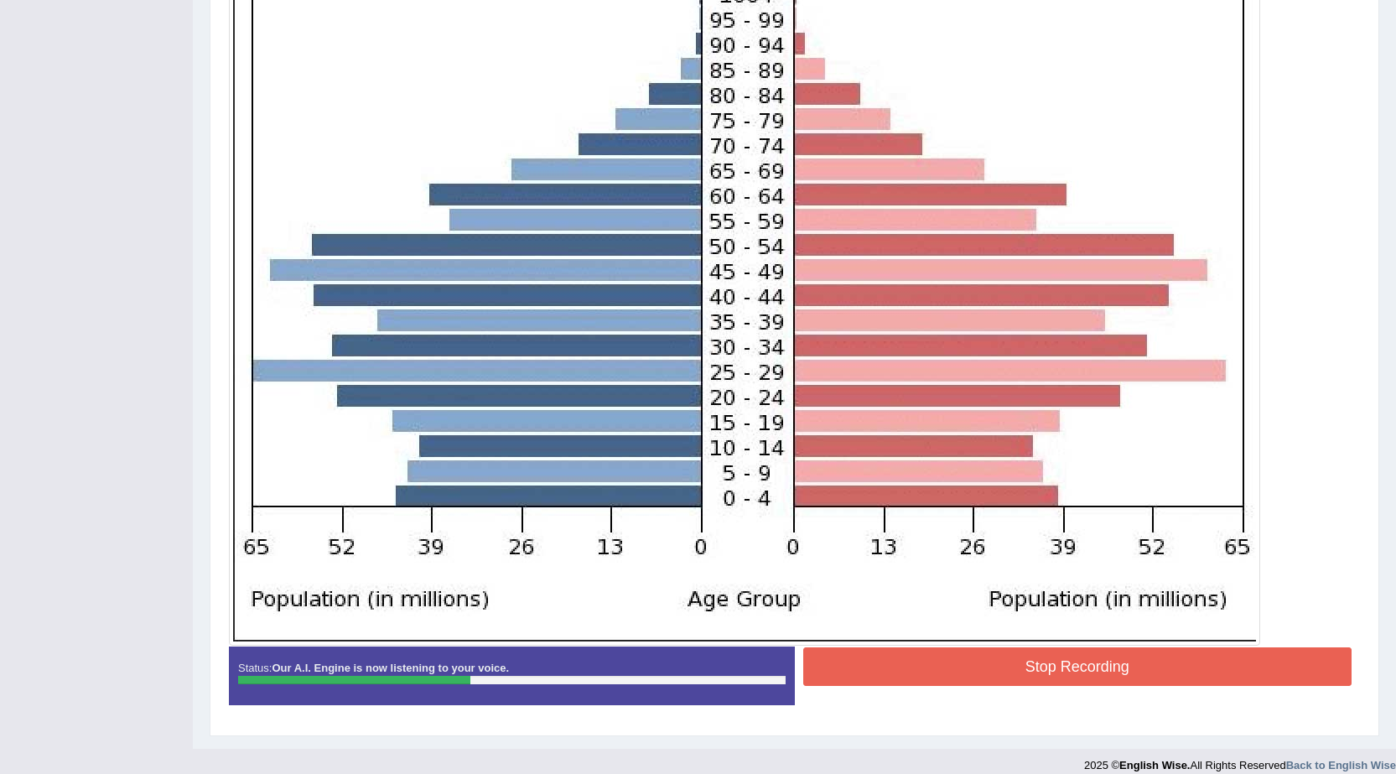
click at [1170, 668] on button "Stop Recording" at bounding box center [1077, 666] width 549 height 39
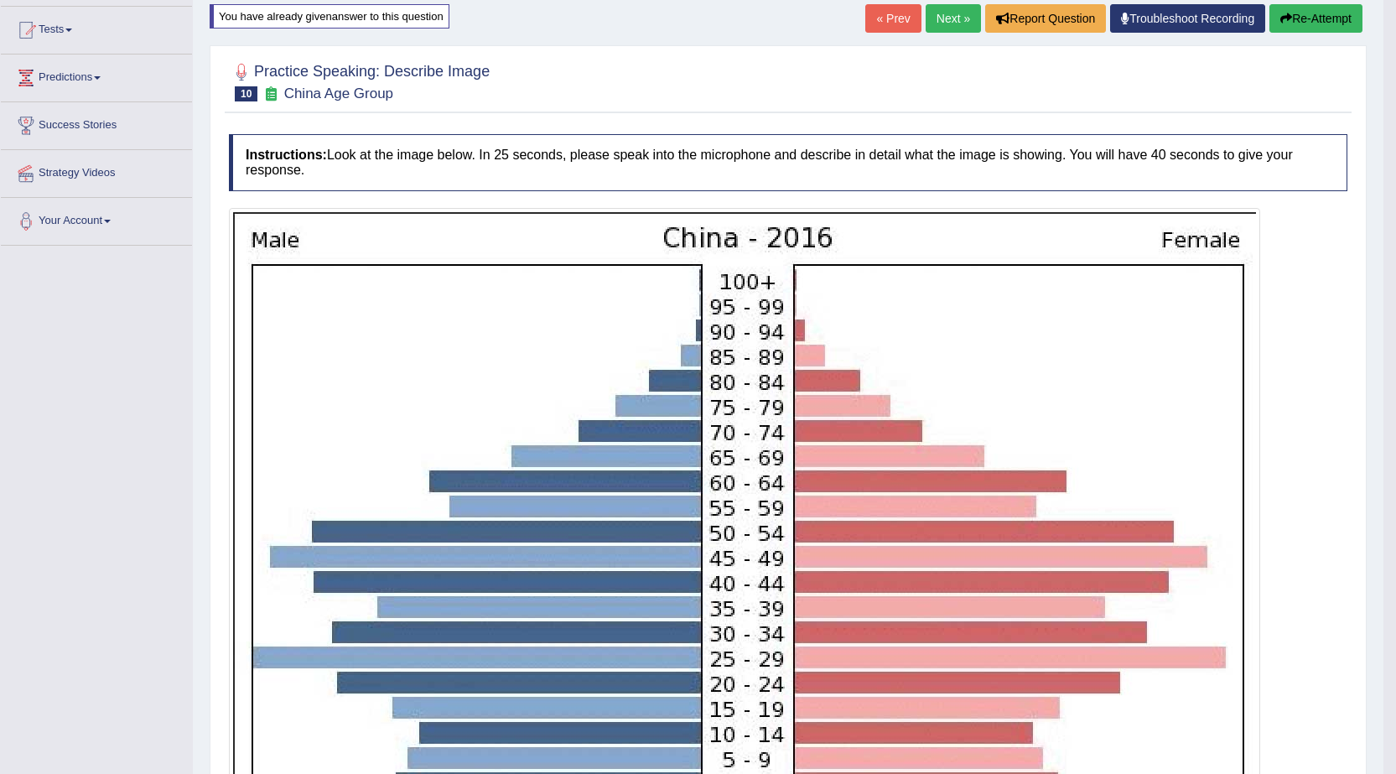
scroll to position [143, 0]
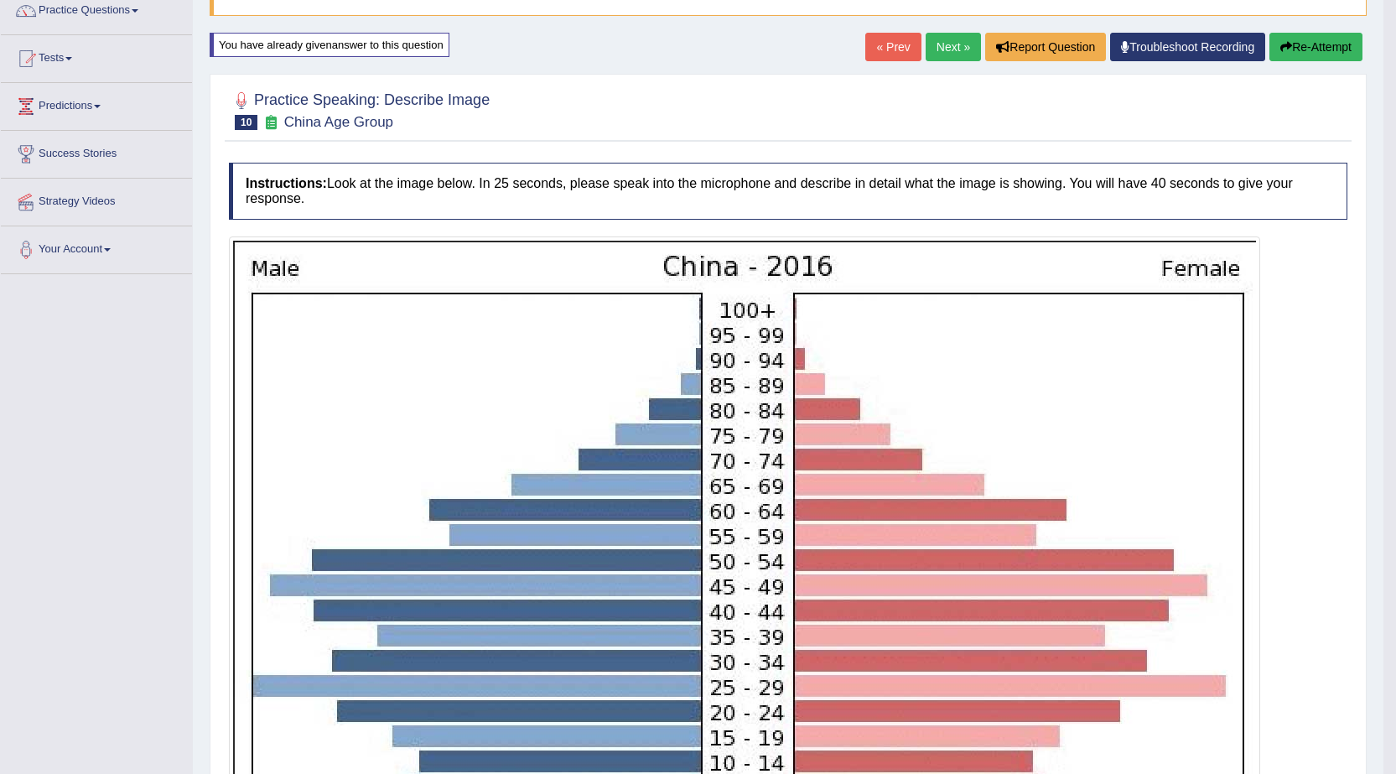
click at [1310, 44] on button "Re-Attempt" at bounding box center [1315, 47] width 93 height 29
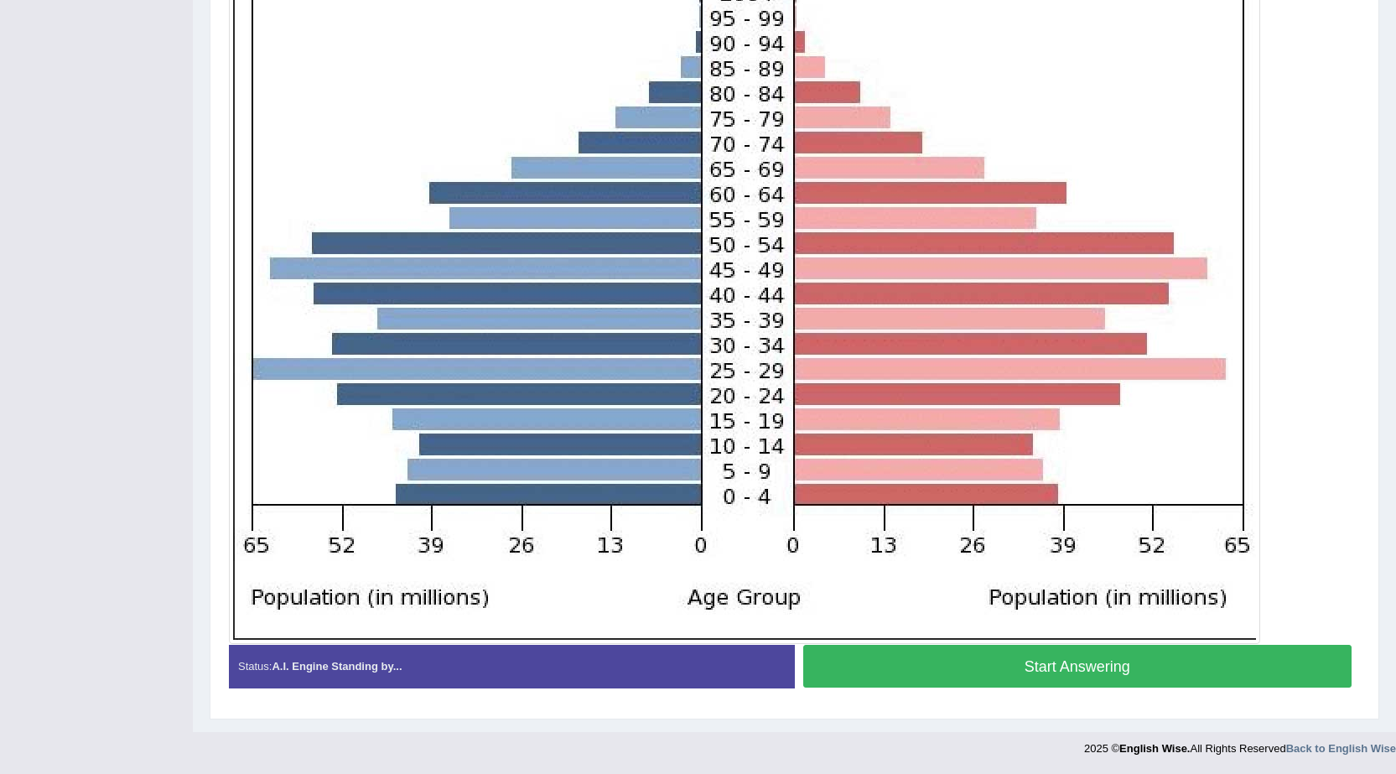
click at [997, 667] on button "Start Answering" at bounding box center [1077, 666] width 549 height 43
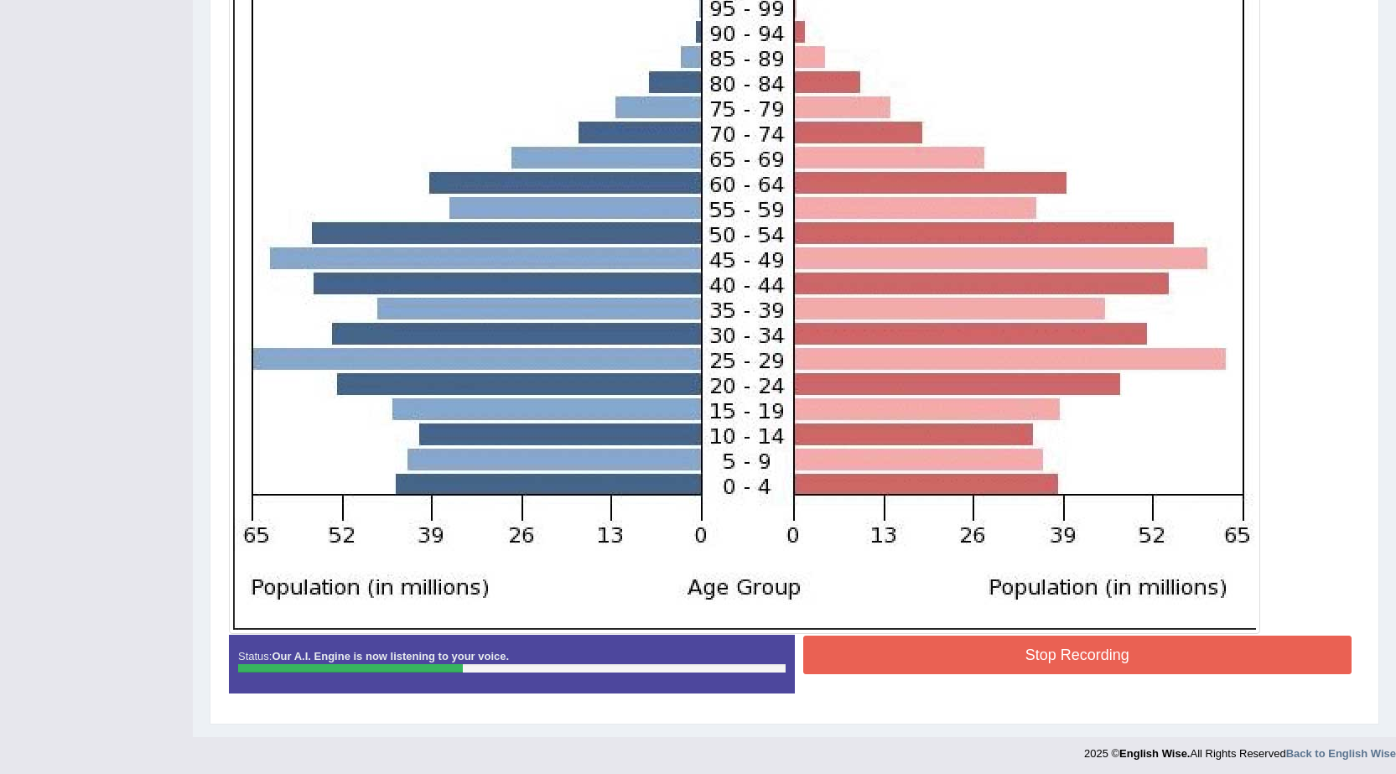
scroll to position [475, 0]
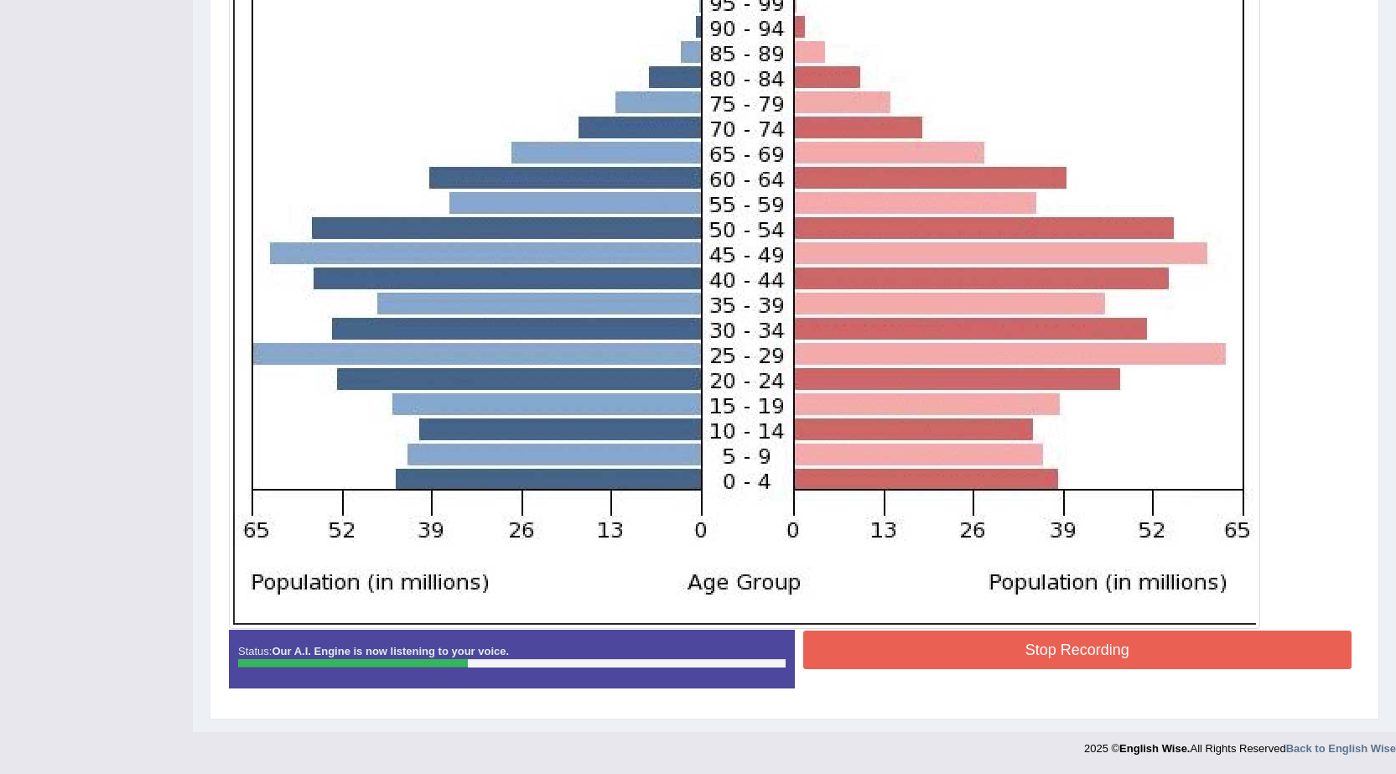
click at [1109, 645] on button "Stop Recording" at bounding box center [1077, 650] width 549 height 39
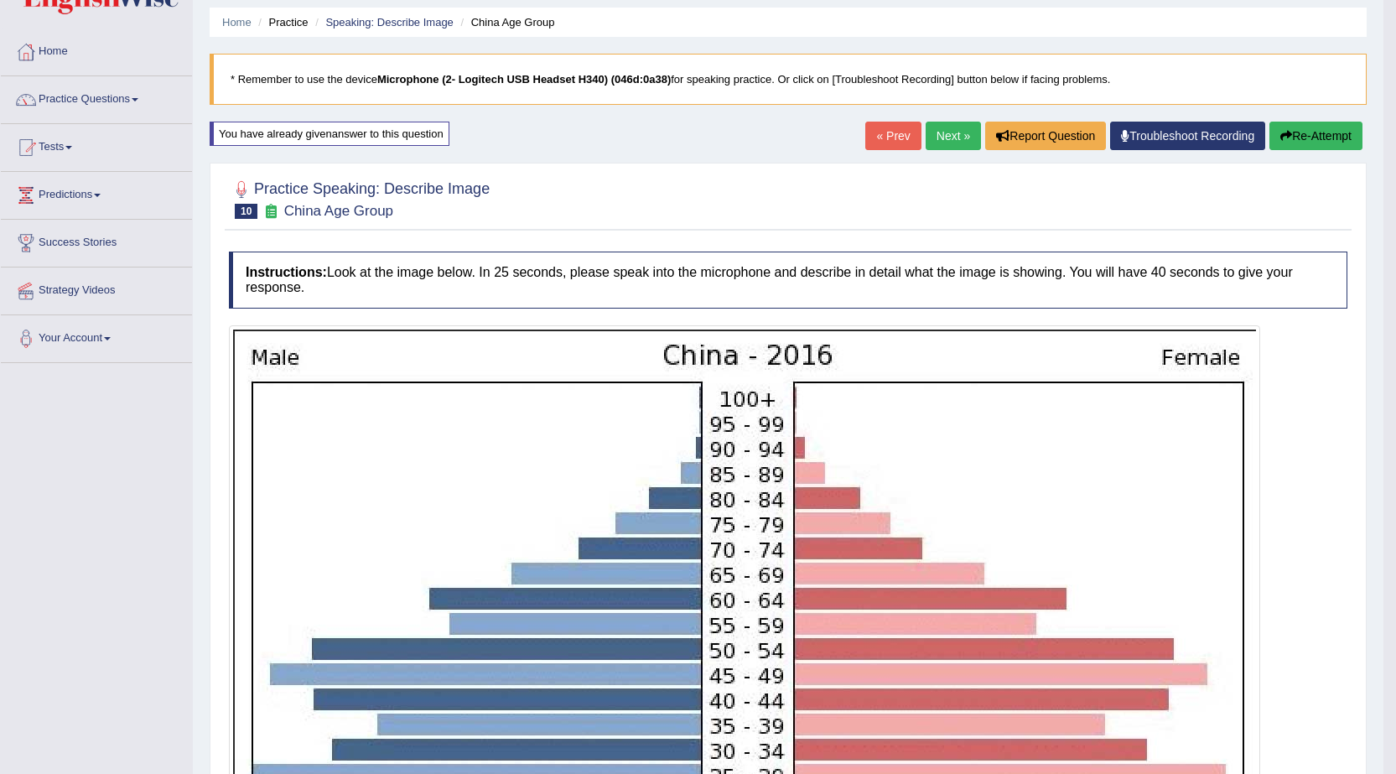
scroll to position [0, 0]
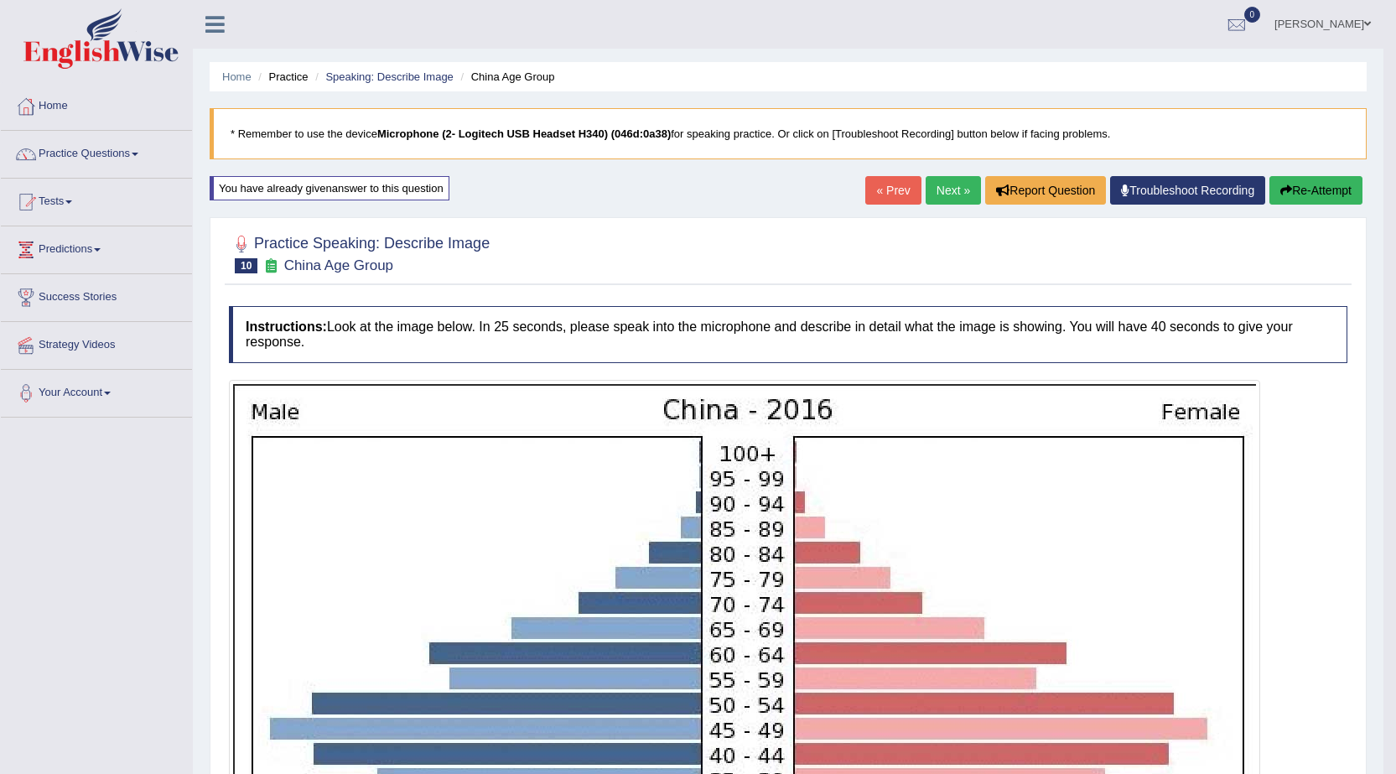
click at [1352, 21] on link "Diana" at bounding box center [1323, 22] width 122 height 44
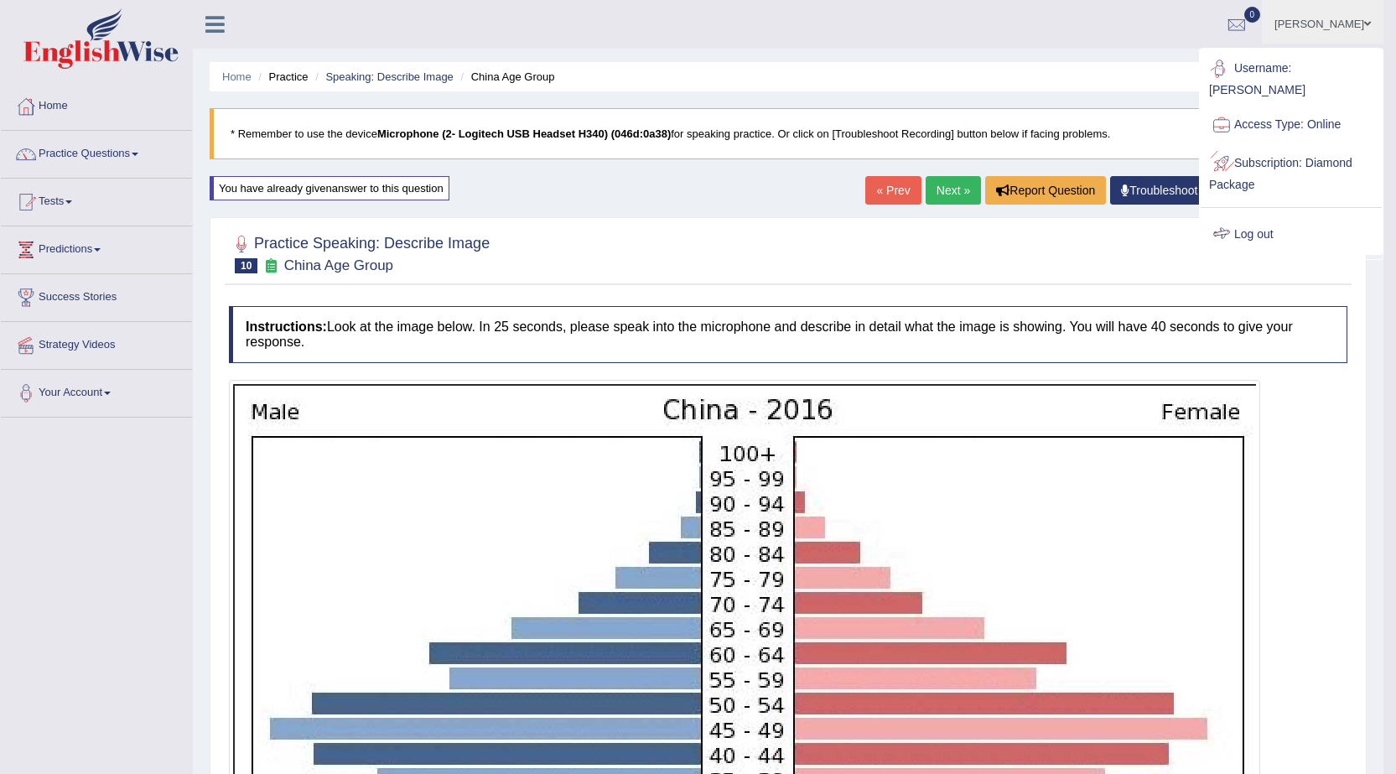
click at [1244, 225] on link "Log out" at bounding box center [1291, 234] width 181 height 39
